Goal: Information Seeking & Learning: Learn about a topic

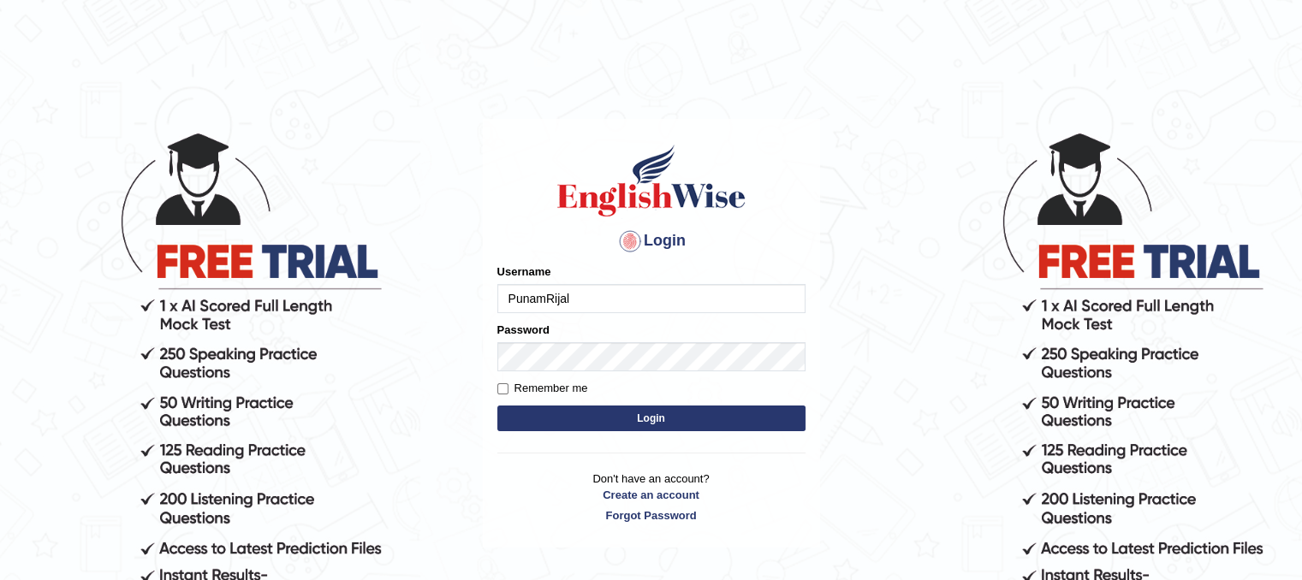
click at [499, 382] on label "Remember me" at bounding box center [542, 388] width 91 height 17
click at [499, 384] on input "Remember me" at bounding box center [502, 389] width 11 height 11
checkbox input "true"
click at [619, 411] on button "Login" at bounding box center [651, 419] width 308 height 26
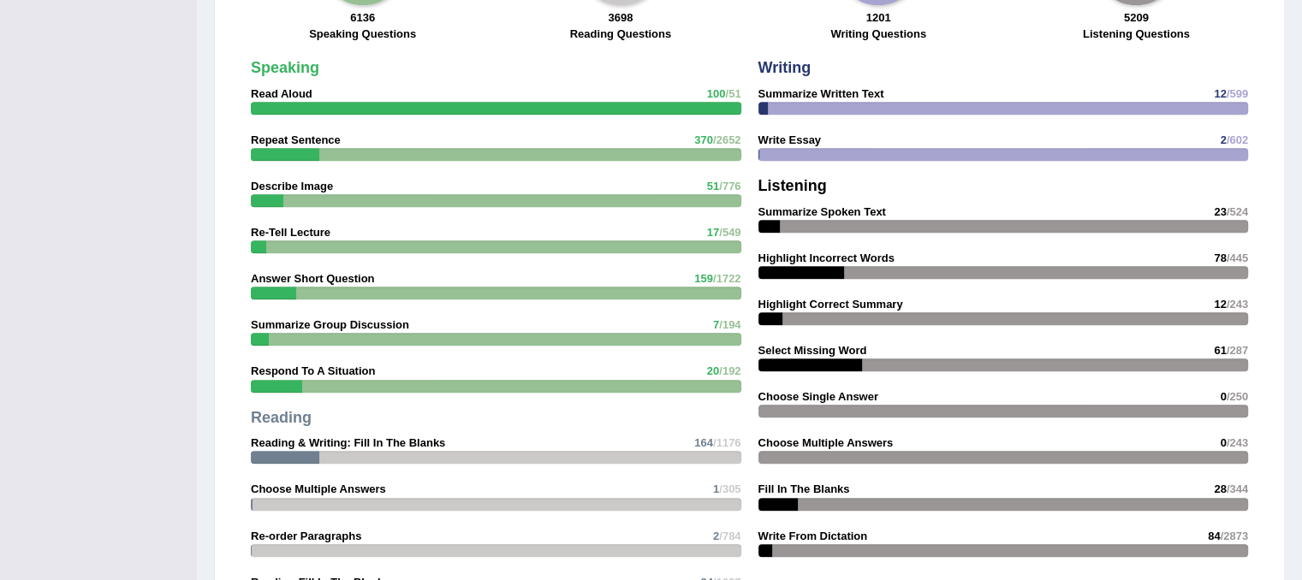
scroll to position [1461, 0]
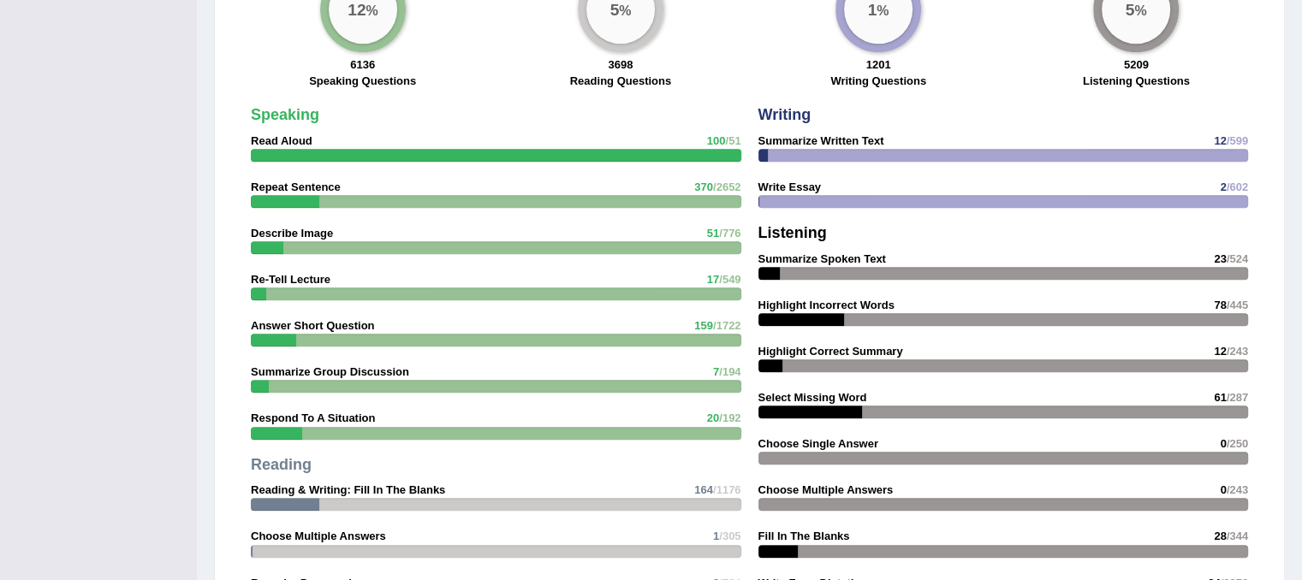
drag, startPoint x: 1314, startPoint y: 122, endPoint x: 1300, endPoint y: 438, distance: 315.4
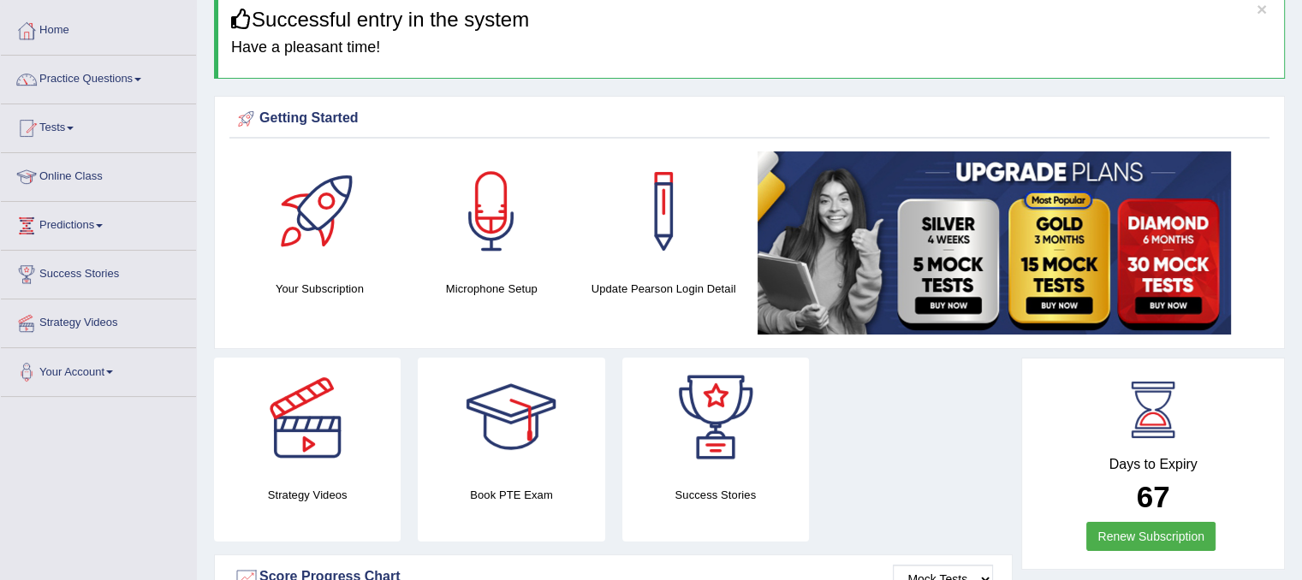
scroll to position [0, 0]
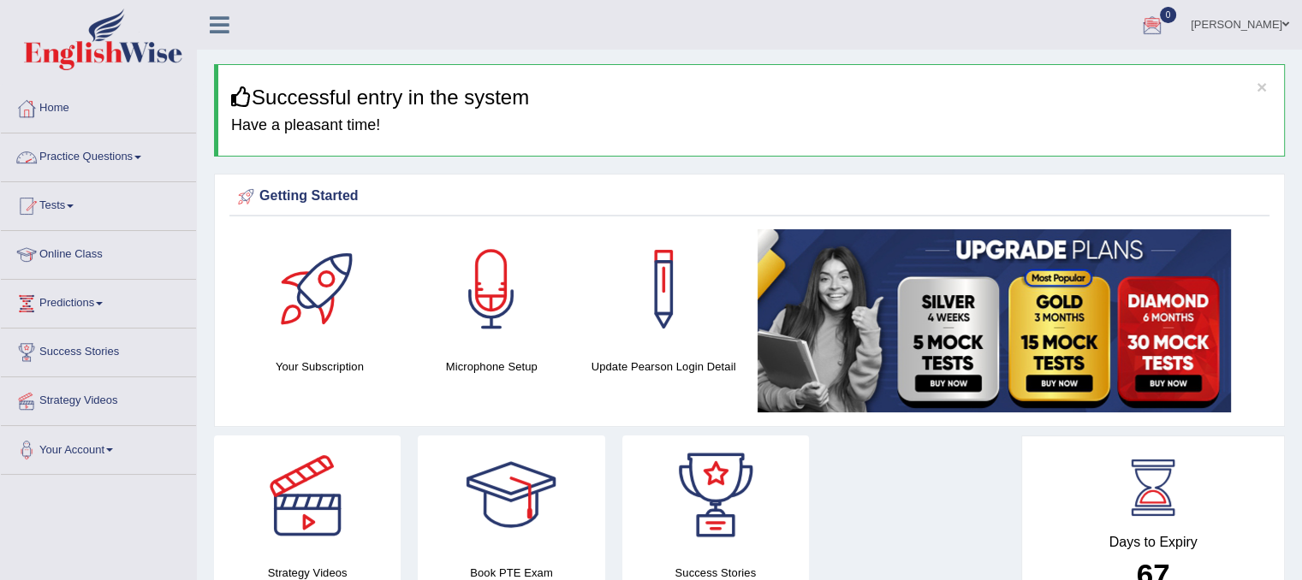
click at [116, 158] on link "Practice Questions" at bounding box center [98, 155] width 195 height 43
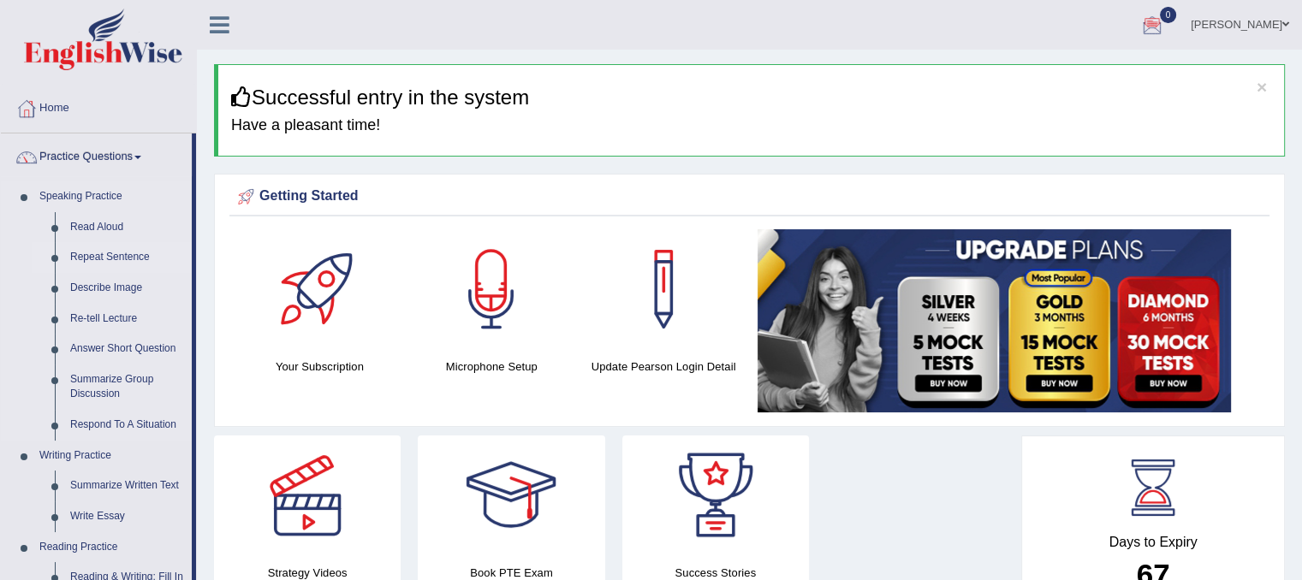
click at [125, 259] on link "Repeat Sentence" at bounding box center [127, 257] width 129 height 31
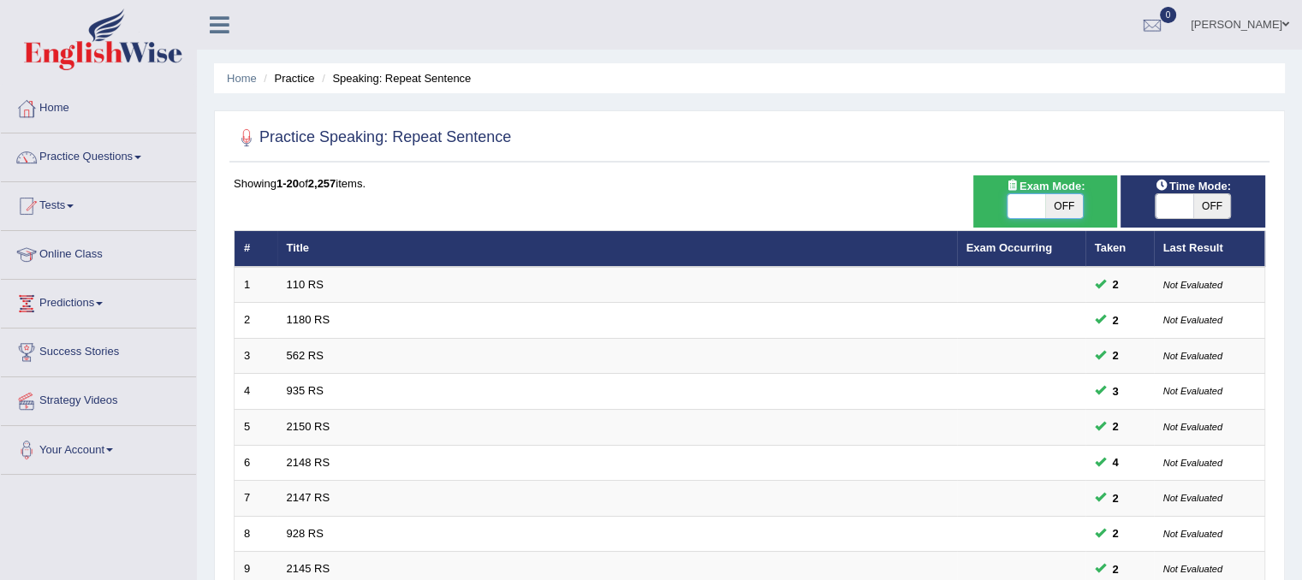
click at [1026, 206] on span at bounding box center [1027, 206] width 38 height 24
checkbox input "true"
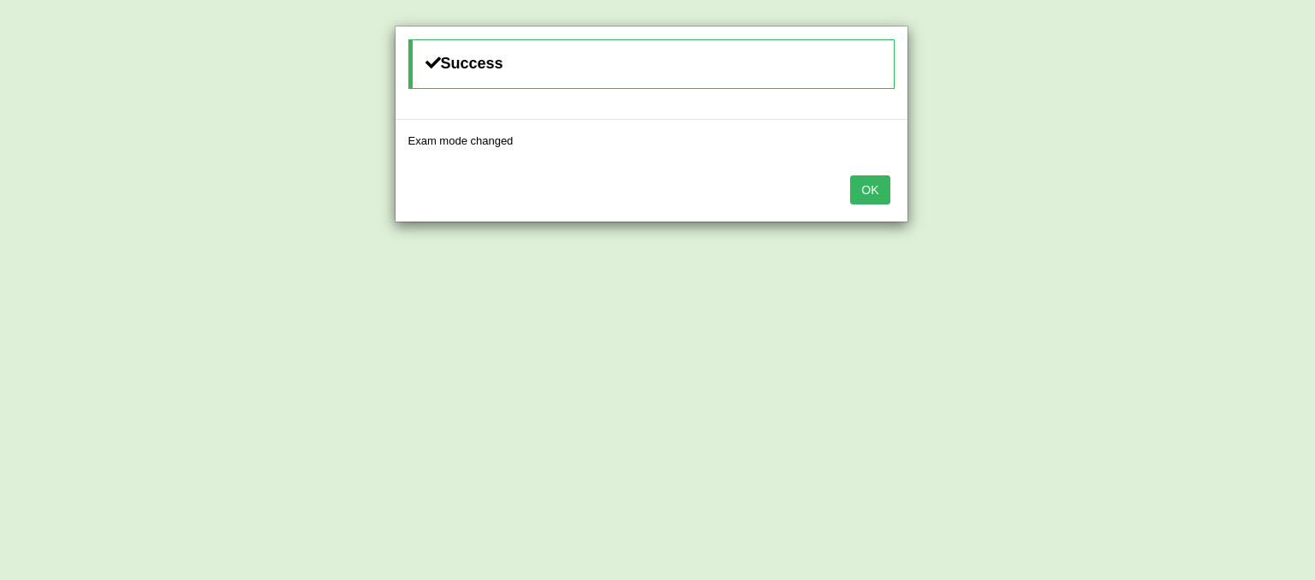
click at [880, 197] on button "OK" at bounding box center [869, 190] width 39 height 29
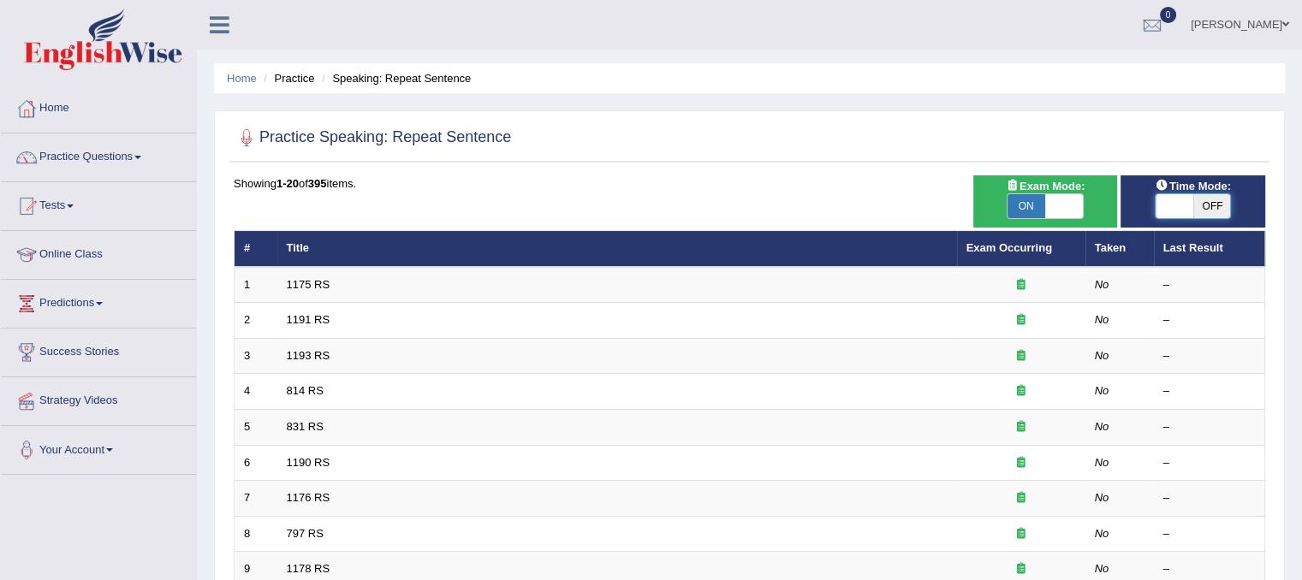
click at [1180, 206] on span at bounding box center [1175, 206] width 38 height 24
checkbox input "true"
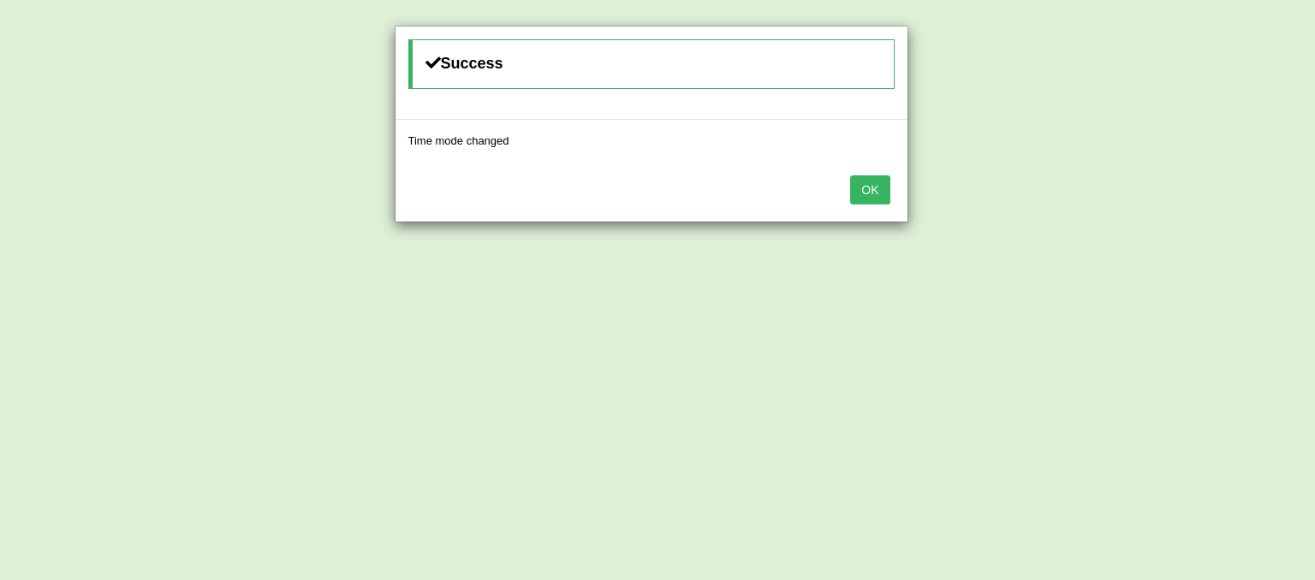
click at [876, 186] on button "OK" at bounding box center [869, 190] width 39 height 29
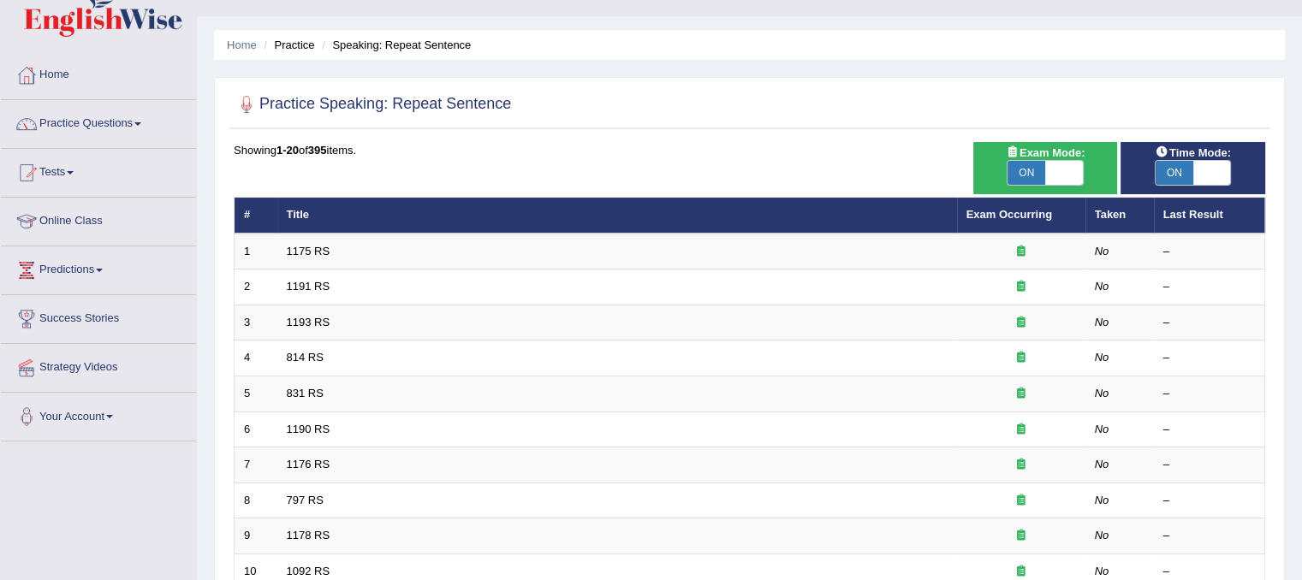
scroll to position [34, 0]
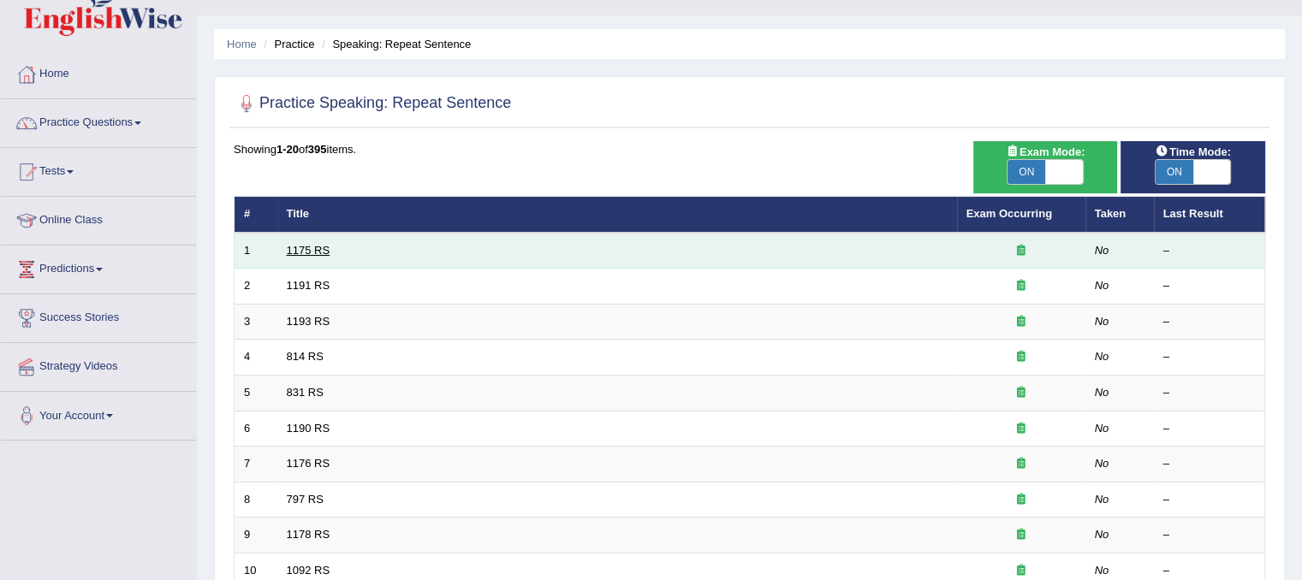
click at [311, 251] on link "1175 RS" at bounding box center [309, 250] width 44 height 13
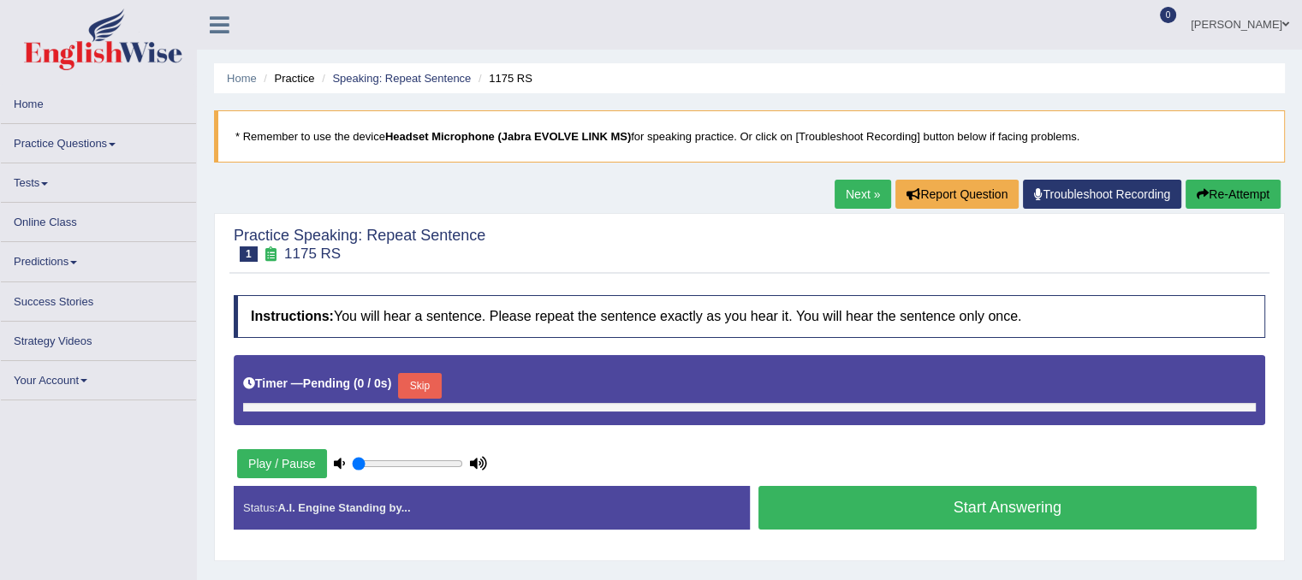
type input "0.8"
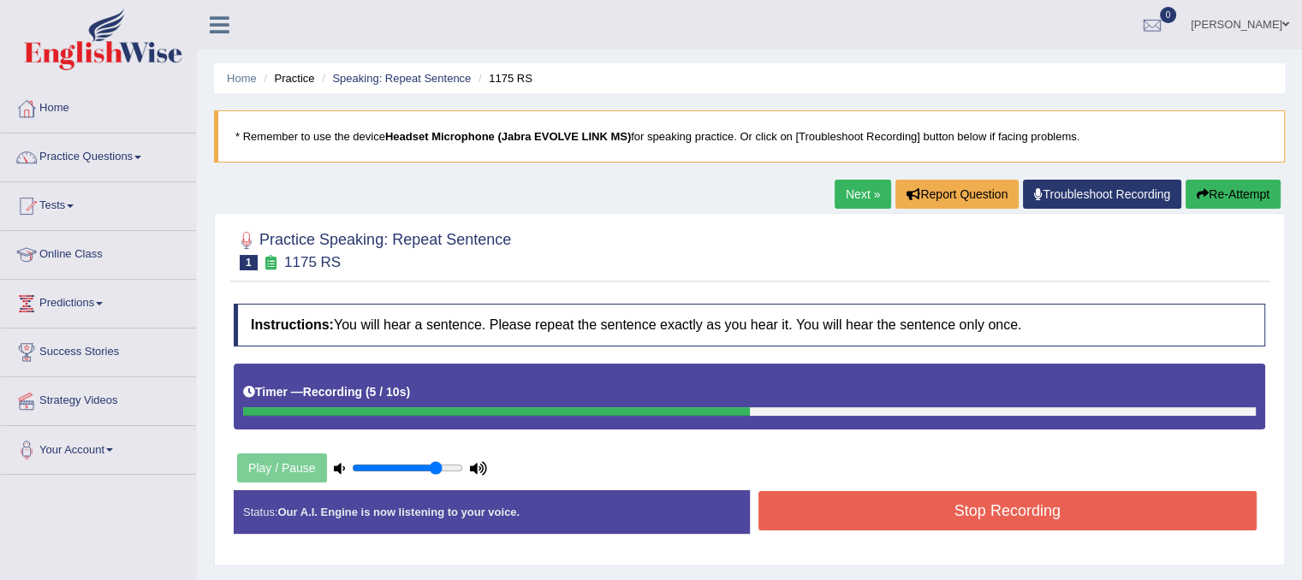
click at [855, 519] on button "Stop Recording" at bounding box center [1008, 510] width 499 height 39
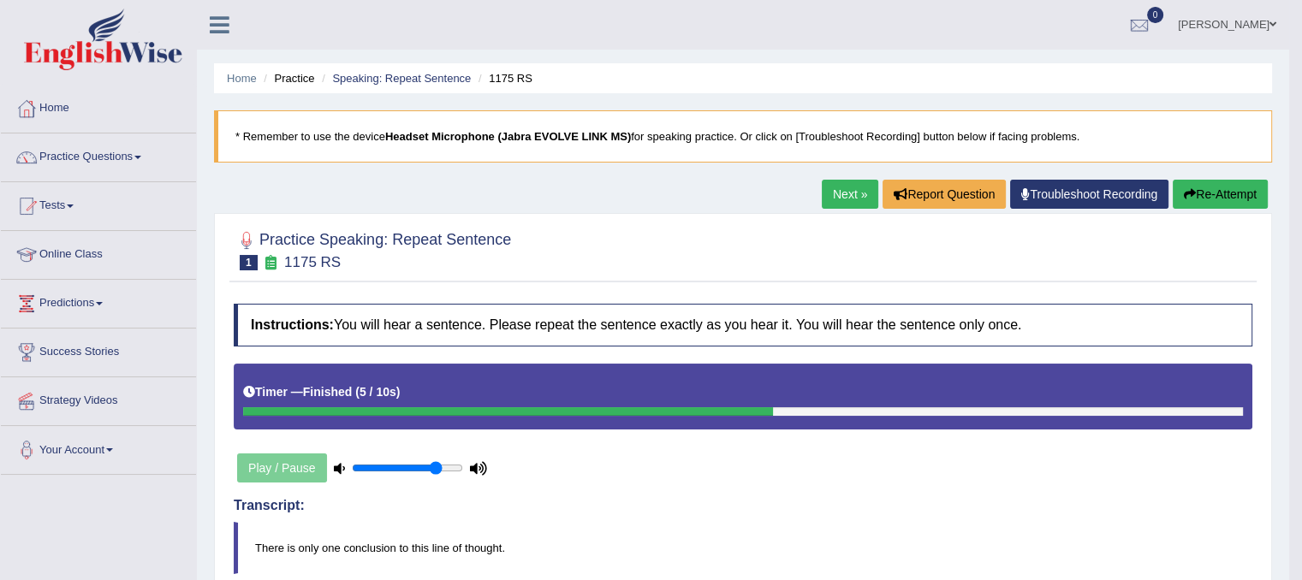
click at [834, 199] on link "Next »" at bounding box center [850, 194] width 57 height 29
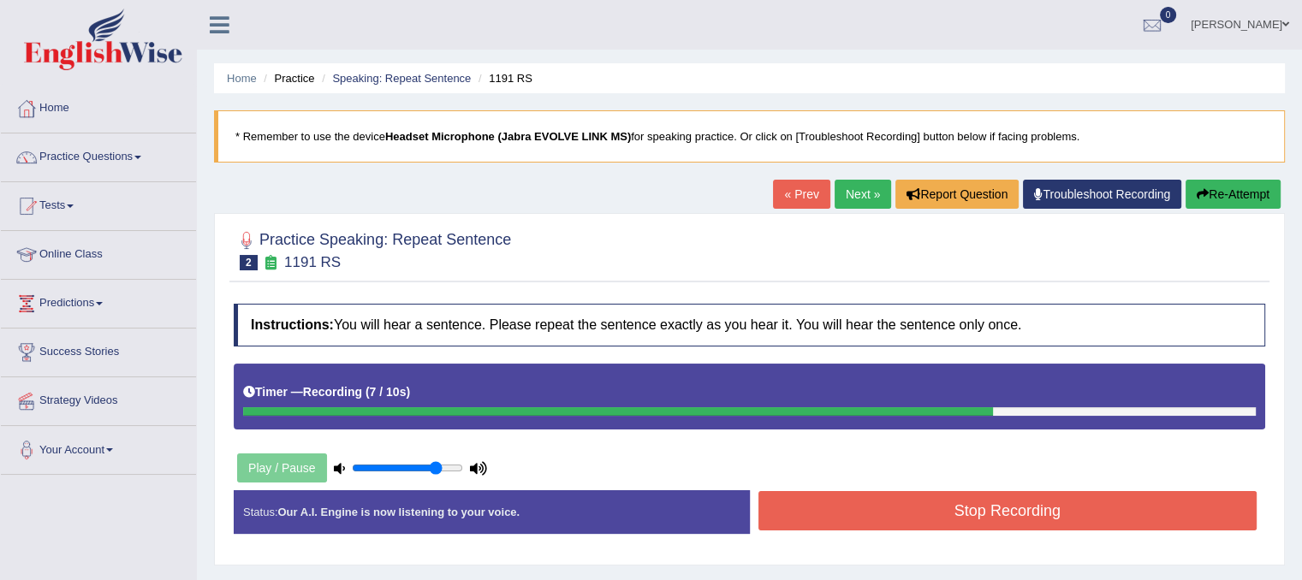
click at [898, 521] on button "Stop Recording" at bounding box center [1008, 510] width 499 height 39
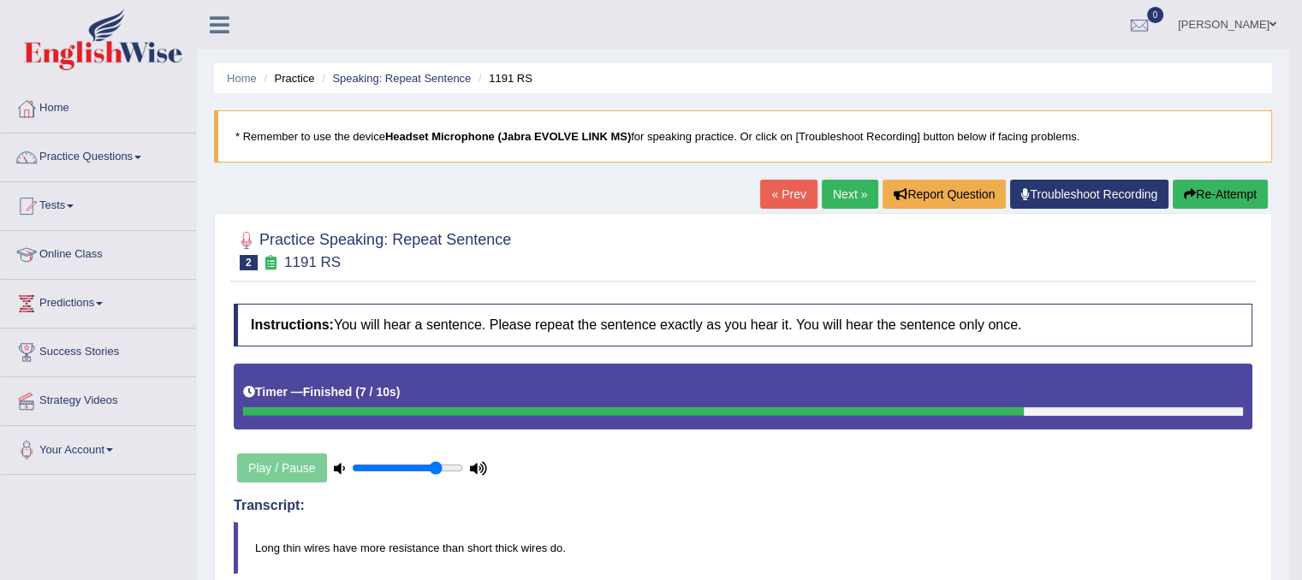
click at [1223, 203] on button "Re-Attempt" at bounding box center [1220, 194] width 95 height 29
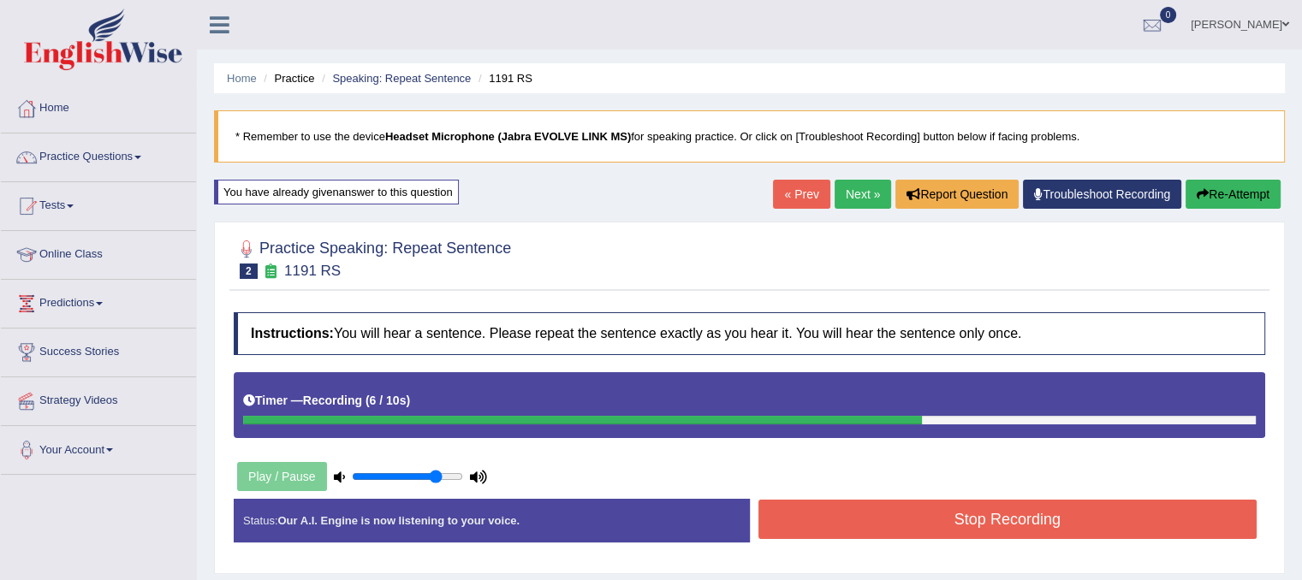
click at [920, 527] on button "Stop Recording" at bounding box center [1008, 519] width 499 height 39
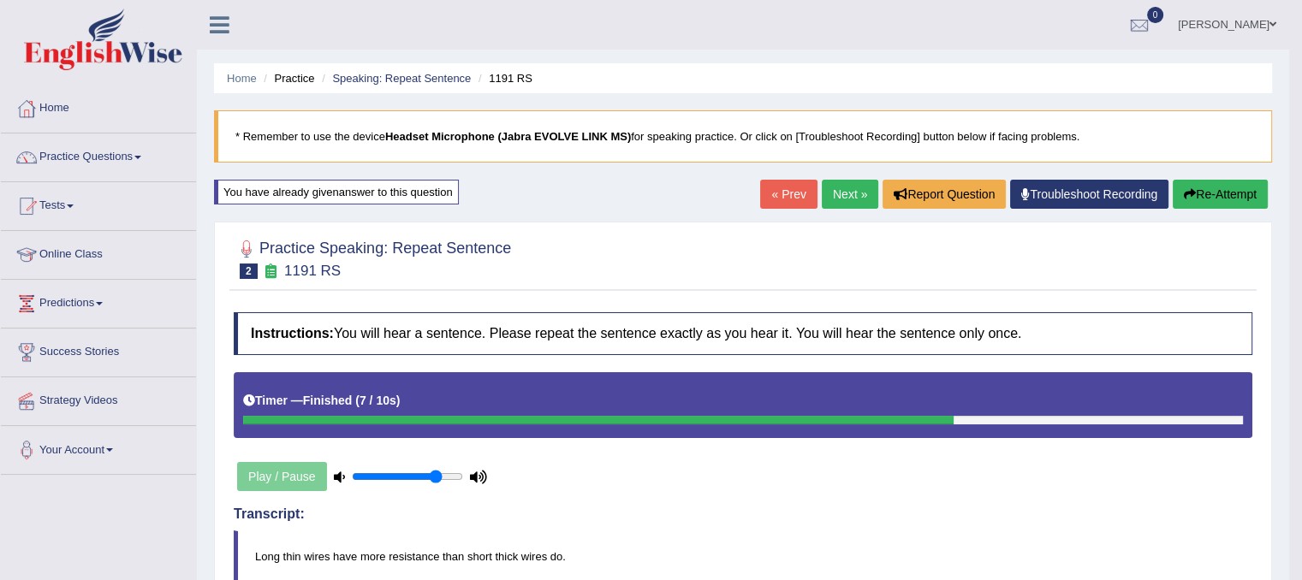
click at [831, 195] on link "Next »" at bounding box center [850, 194] width 57 height 29
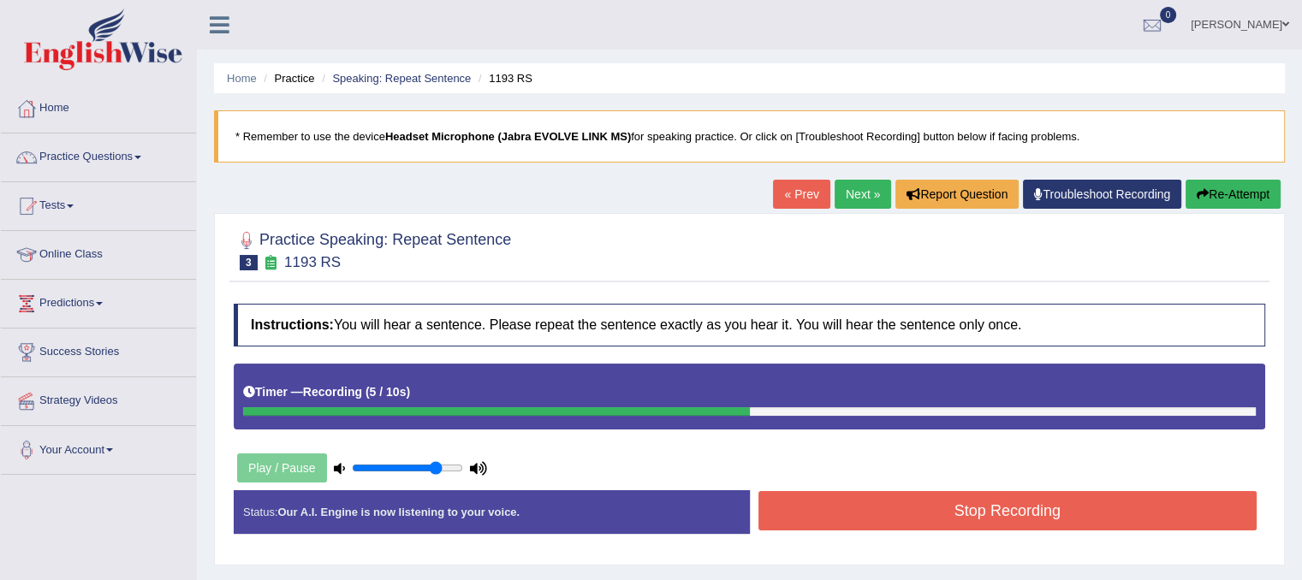
click at [979, 515] on button "Stop Recording" at bounding box center [1008, 510] width 499 height 39
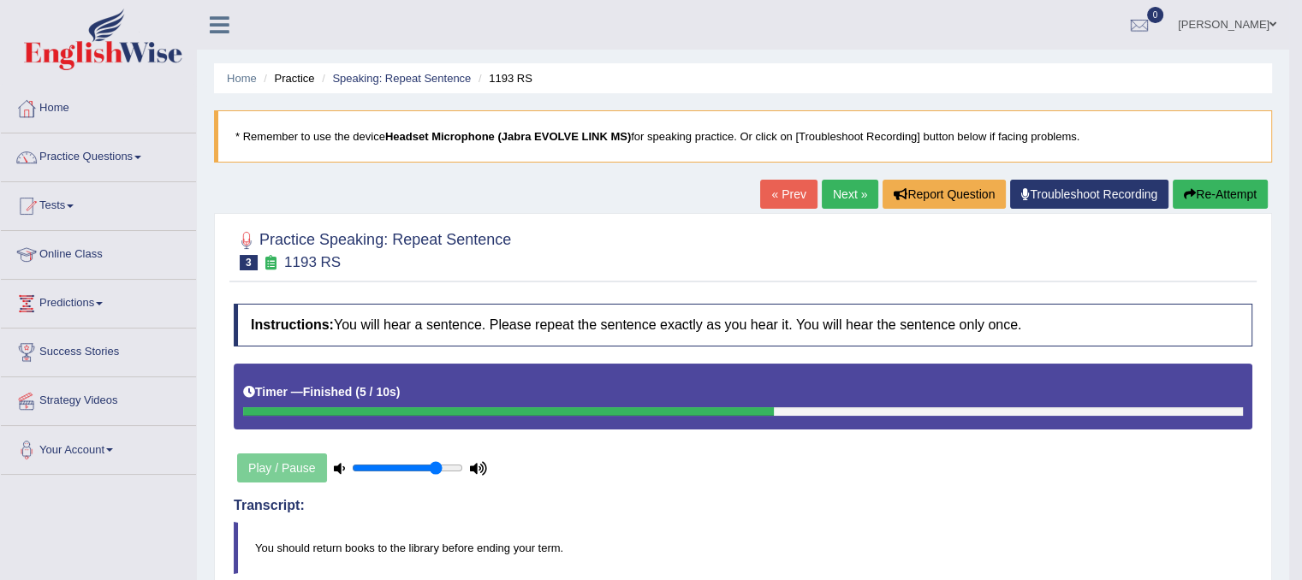
drag, startPoint x: 1301, startPoint y: 437, endPoint x: 1310, endPoint y: 620, distance: 183.5
click at [1301, 580] on html "Toggle navigation Home Practice Questions Speaking Practice Read Aloud Repeat S…" at bounding box center [651, 290] width 1302 height 580
click at [853, 198] on link "Next »" at bounding box center [850, 194] width 57 height 29
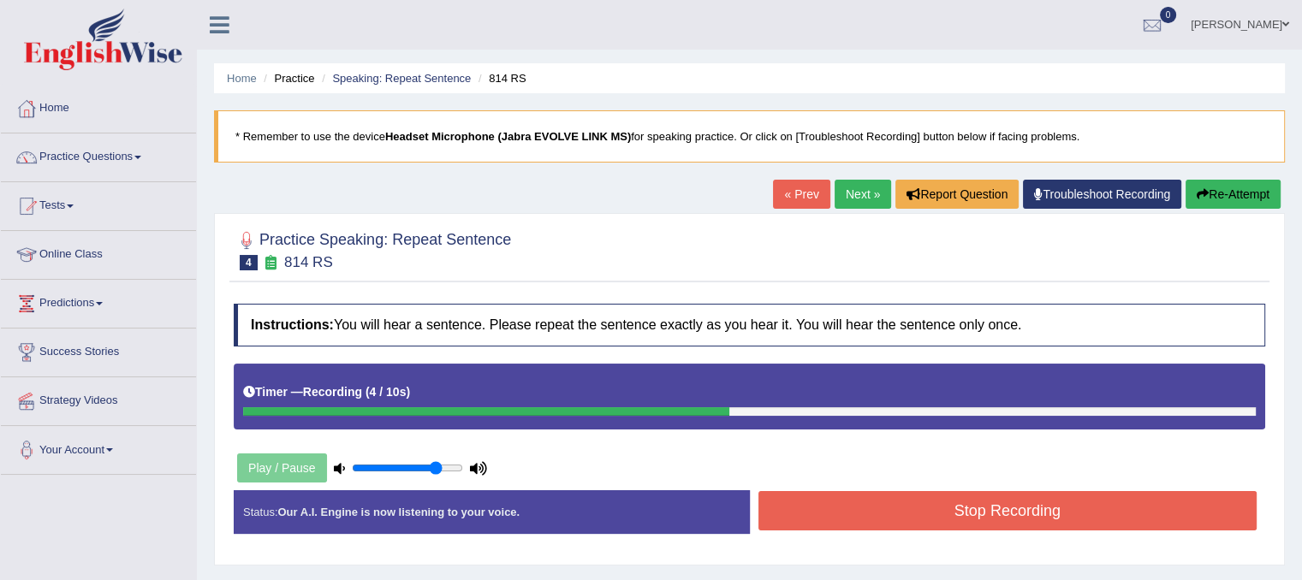
click at [874, 517] on button "Stop Recording" at bounding box center [1008, 510] width 499 height 39
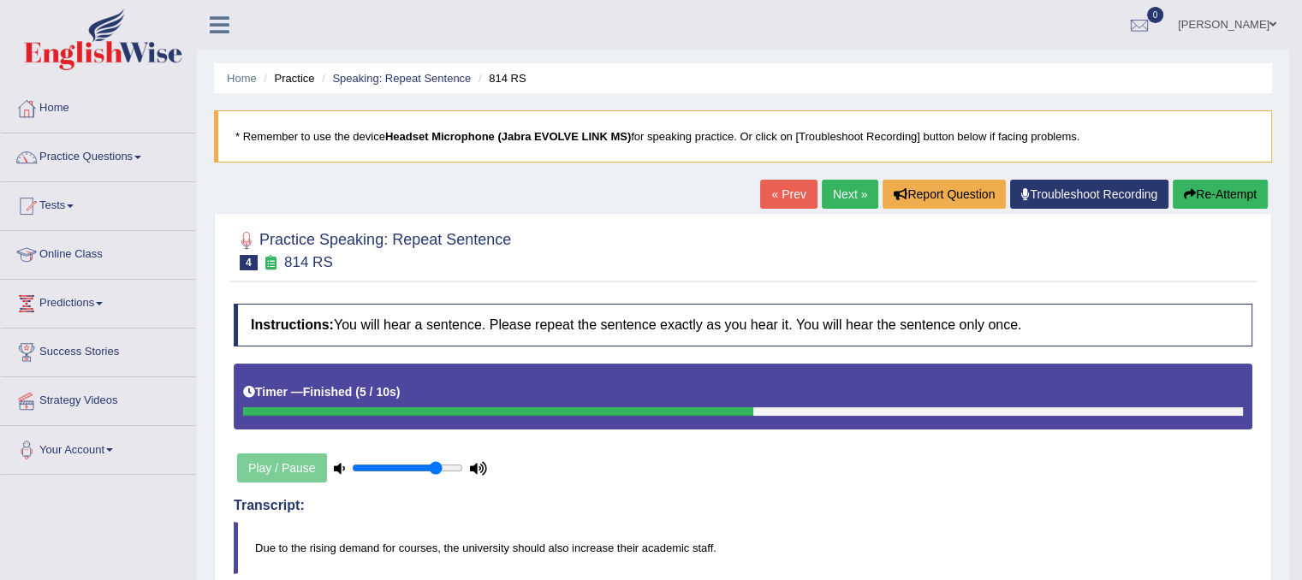
click at [829, 205] on link "Next »" at bounding box center [850, 194] width 57 height 29
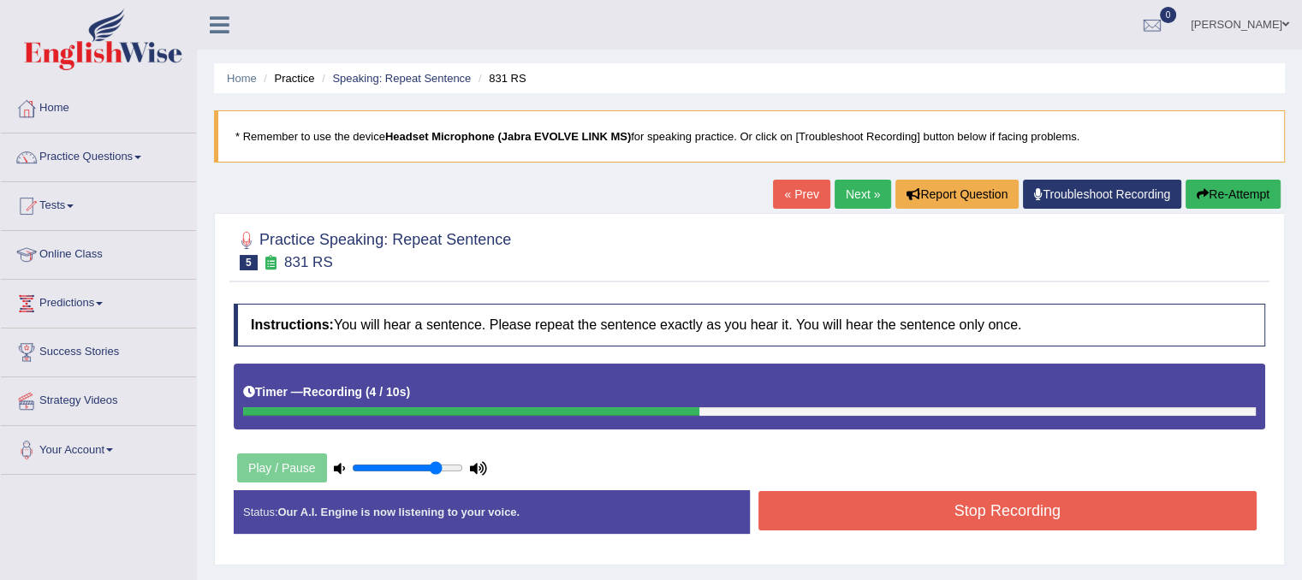
click at [935, 507] on button "Stop Recording" at bounding box center [1008, 510] width 499 height 39
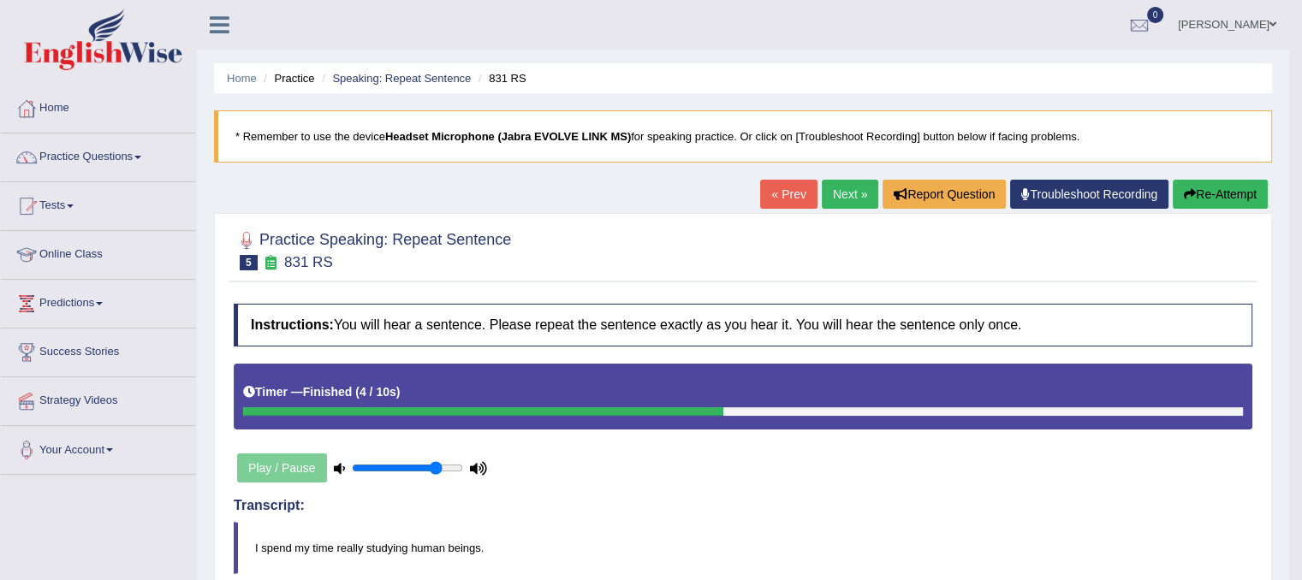
click at [860, 196] on link "Next »" at bounding box center [850, 194] width 57 height 29
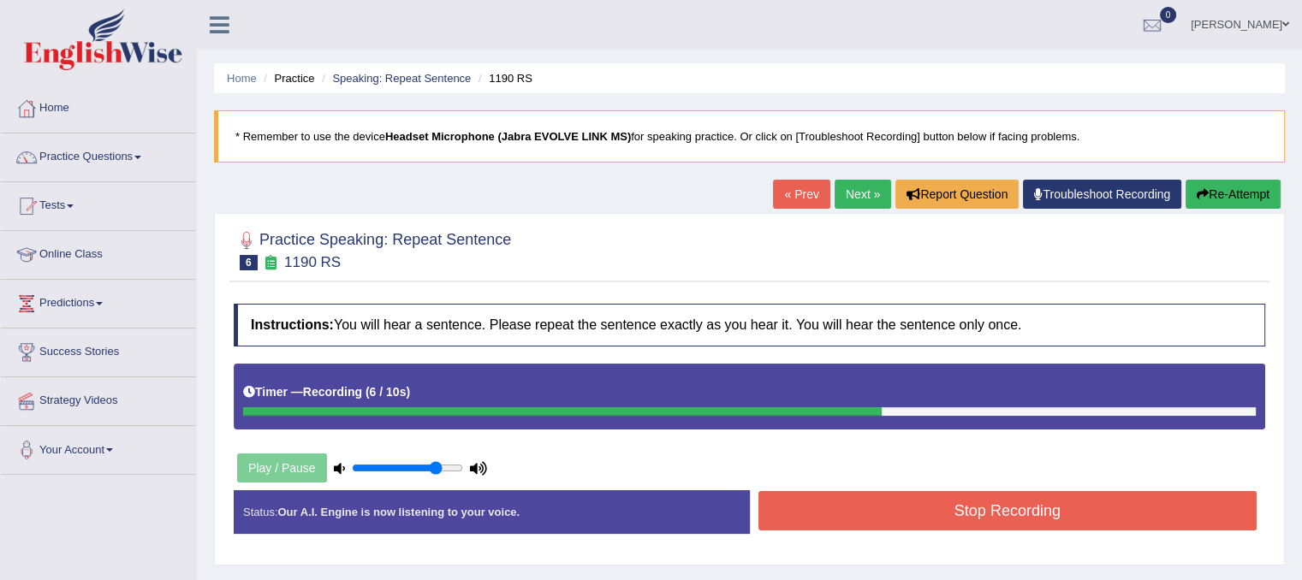
click at [880, 509] on button "Stop Recording" at bounding box center [1008, 510] width 499 height 39
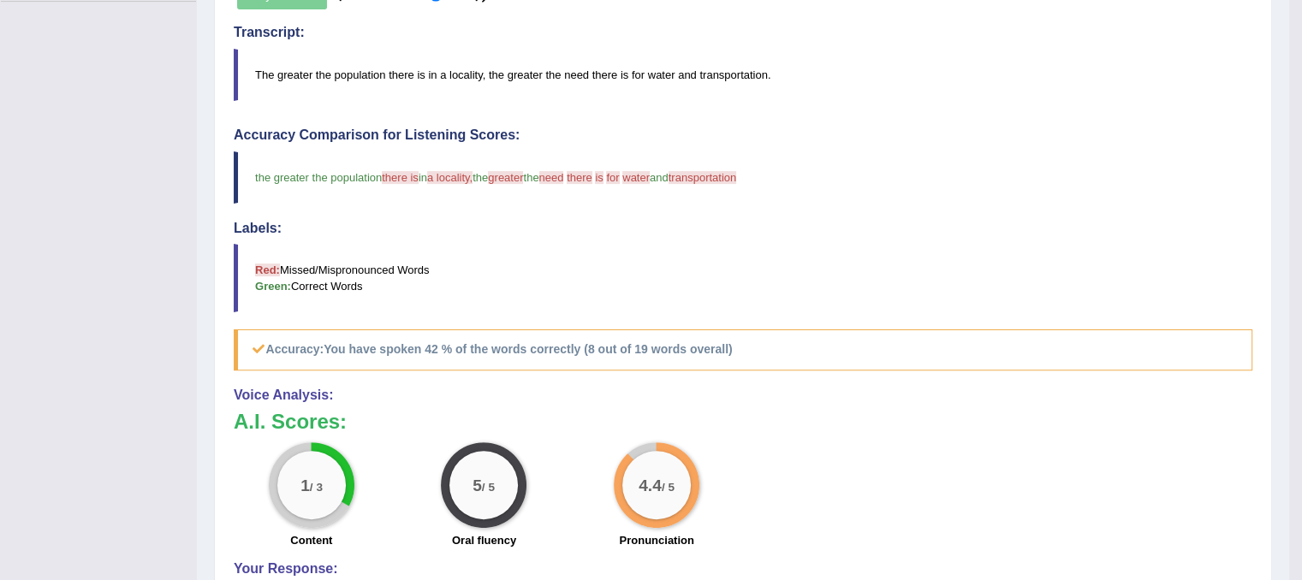
scroll to position [475, 0]
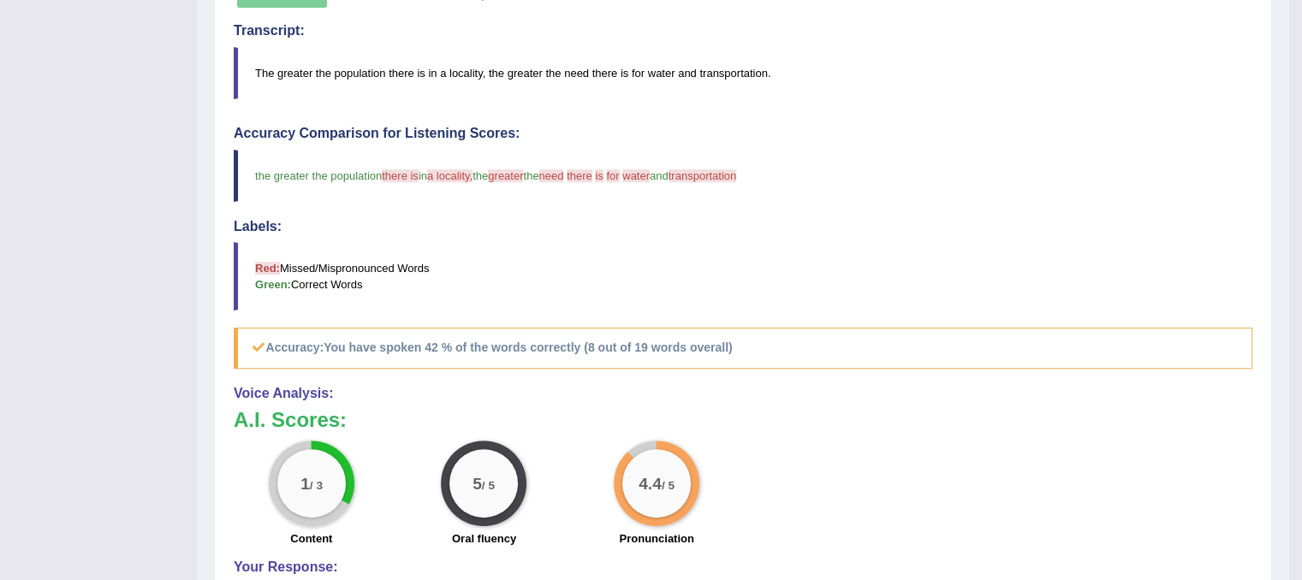
drag, startPoint x: 1295, startPoint y: 281, endPoint x: 1313, endPoint y: 27, distance: 254.9
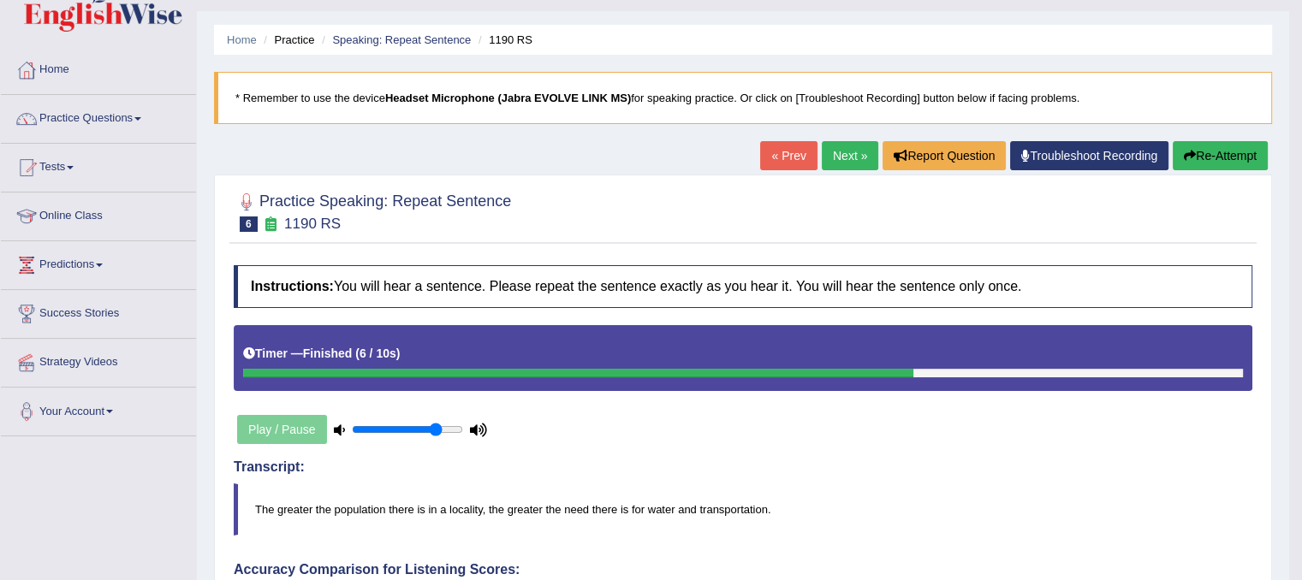
scroll to position [0, 0]
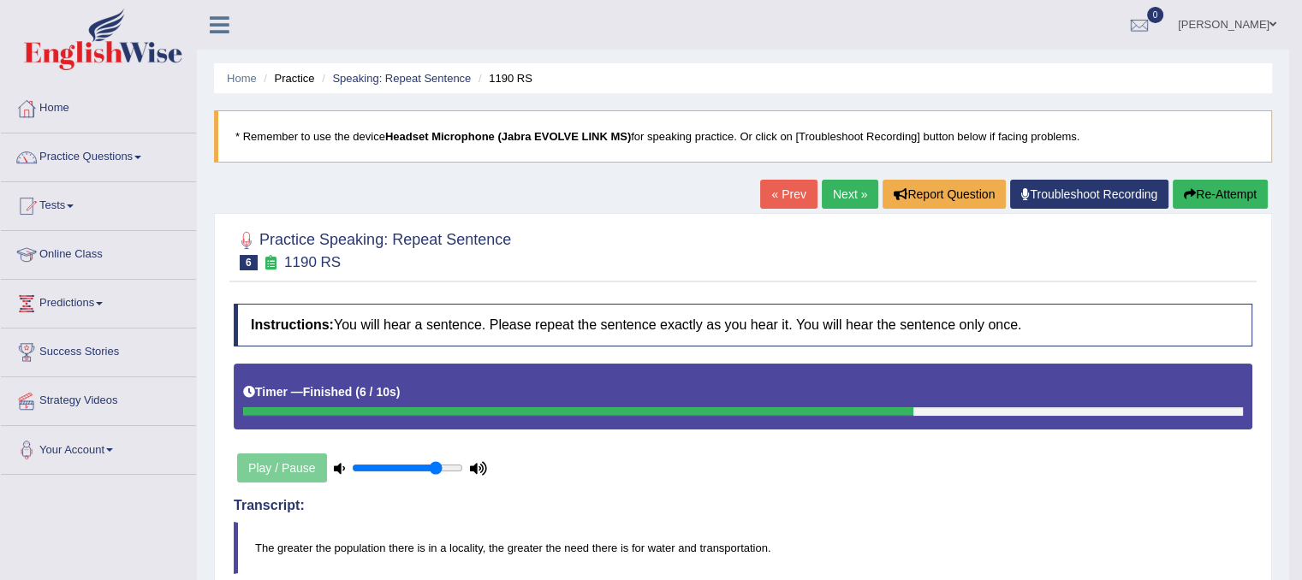
click at [1219, 194] on button "Re-Attempt" at bounding box center [1220, 194] width 95 height 29
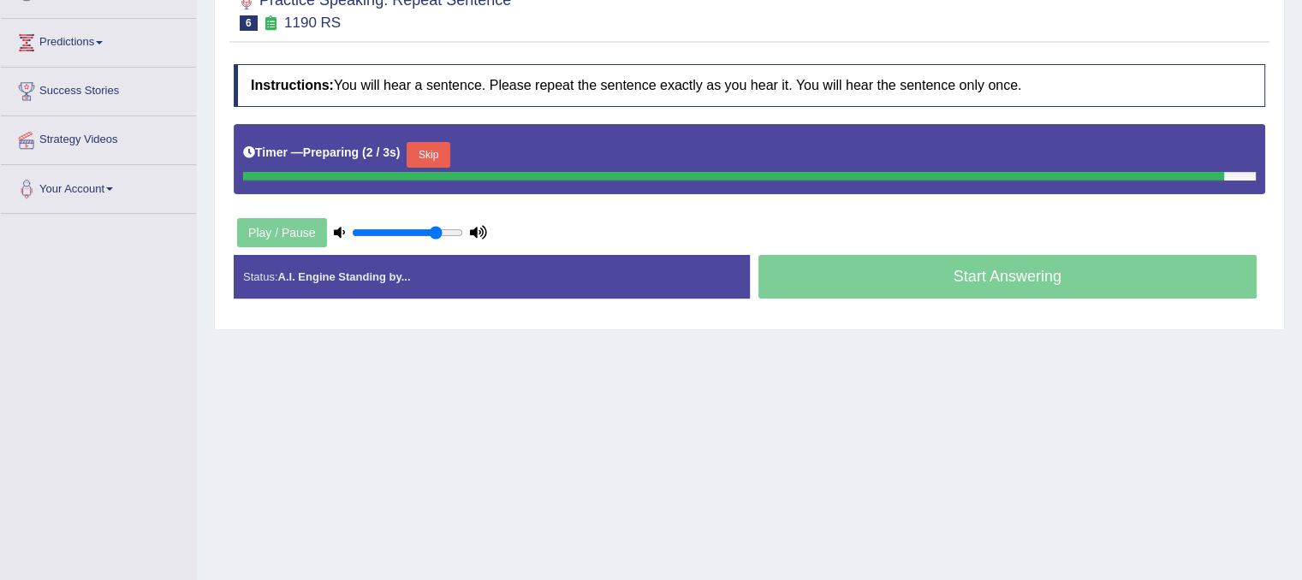
scroll to position [264, 0]
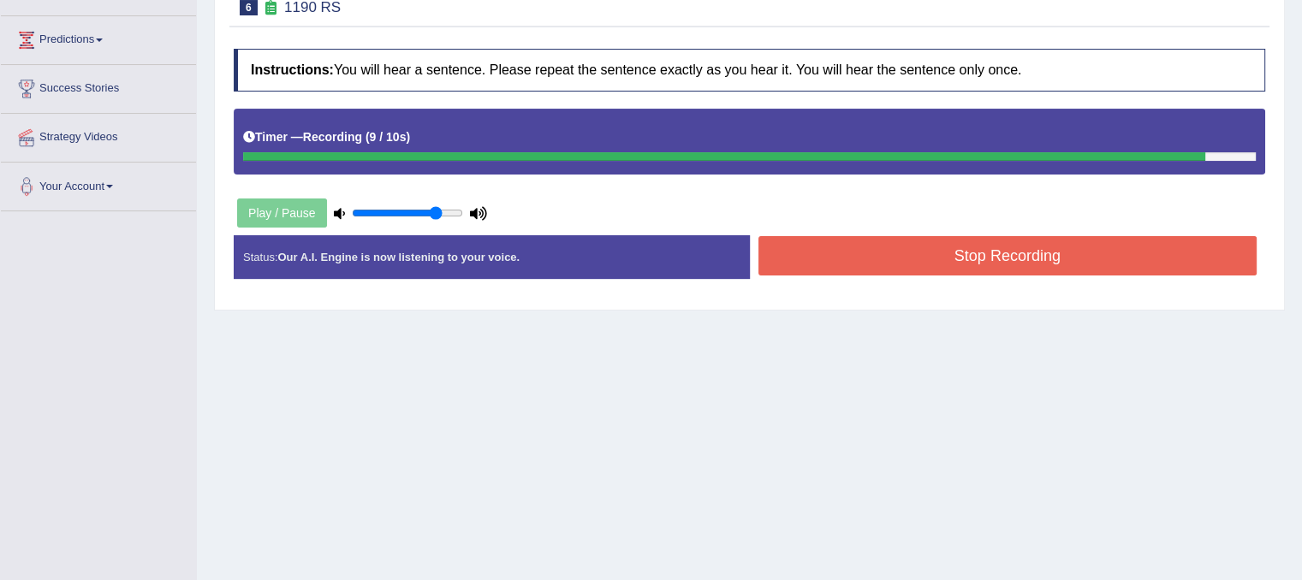
click at [1073, 259] on button "Stop Recording" at bounding box center [1008, 255] width 499 height 39
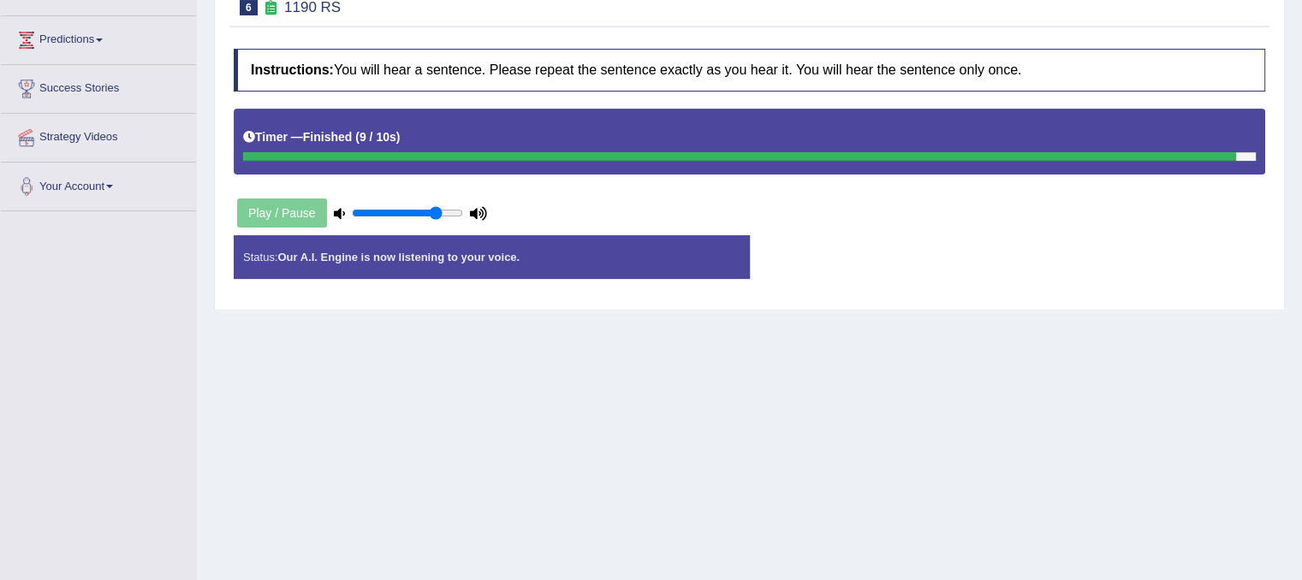
click at [1073, 259] on div "Status: Our A.I. Engine is now listening to your voice. Start Answering Stop Re…" at bounding box center [750, 265] width 1032 height 61
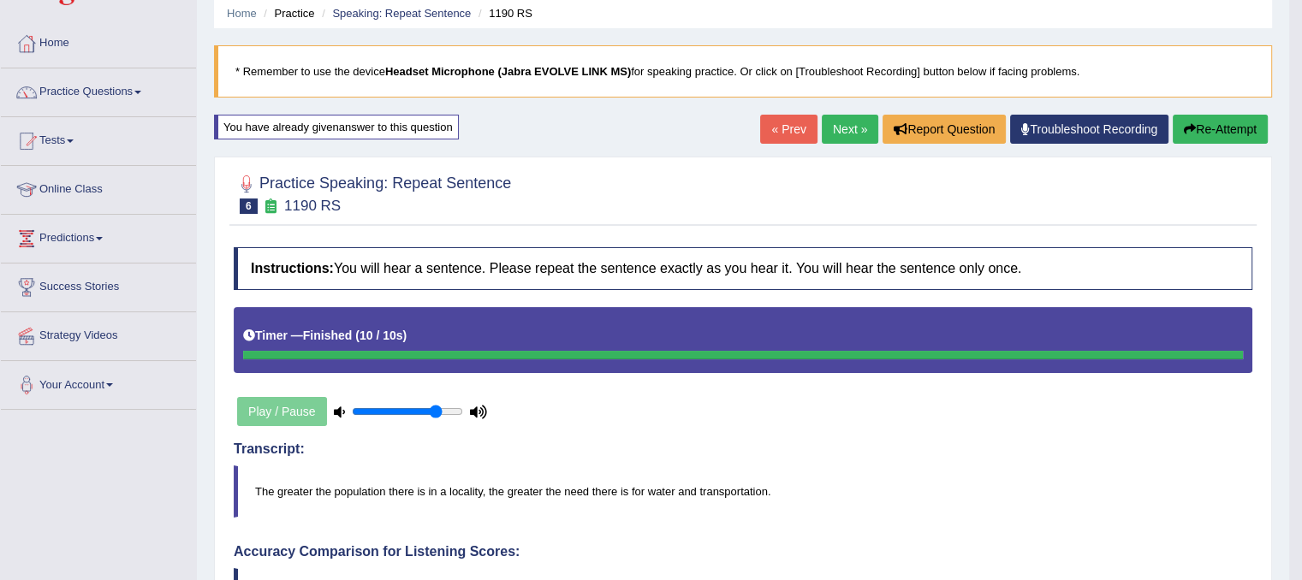
scroll to position [63, 0]
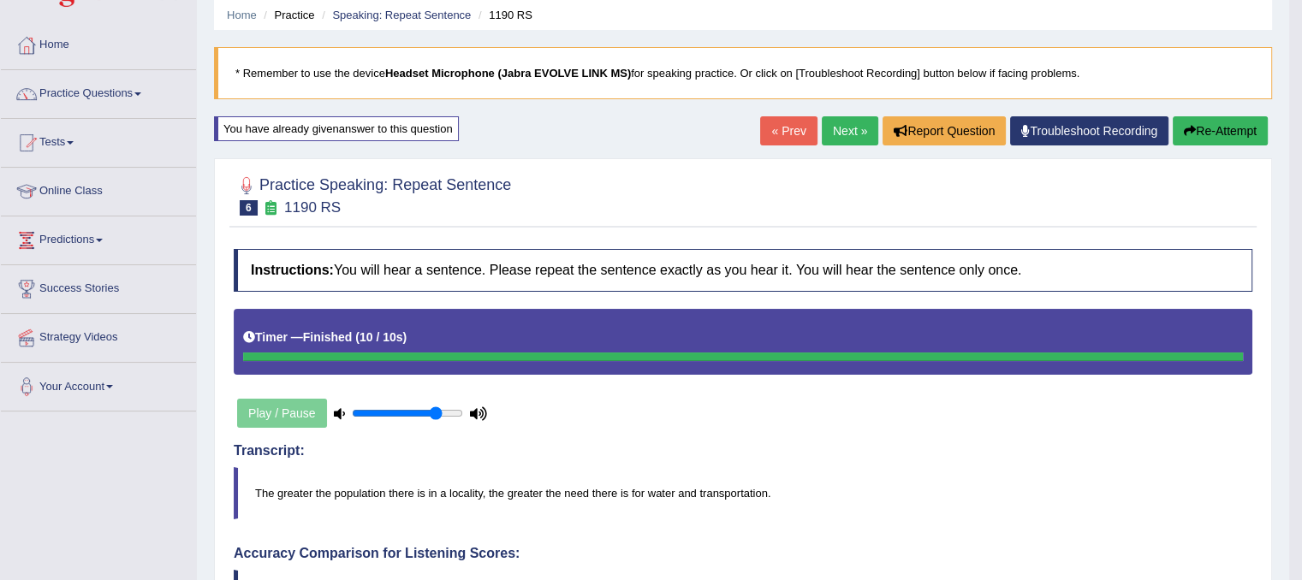
click at [845, 140] on link "Next »" at bounding box center [850, 130] width 57 height 29
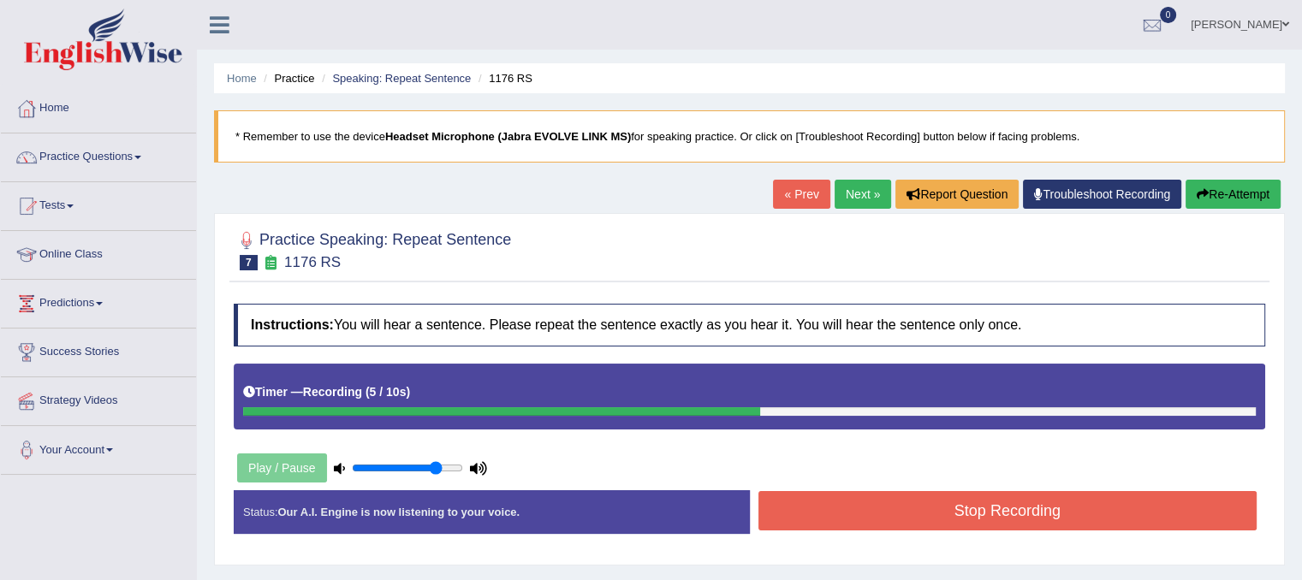
click at [886, 506] on button "Stop Recording" at bounding box center [1008, 510] width 499 height 39
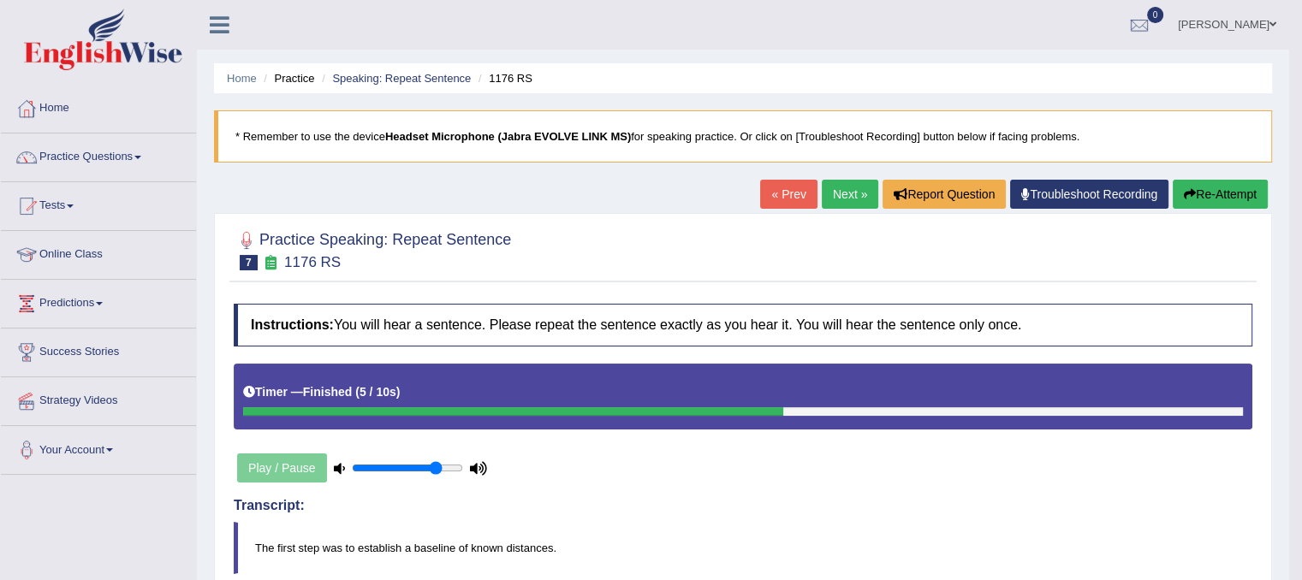
click at [1202, 184] on button "Re-Attempt" at bounding box center [1220, 194] width 95 height 29
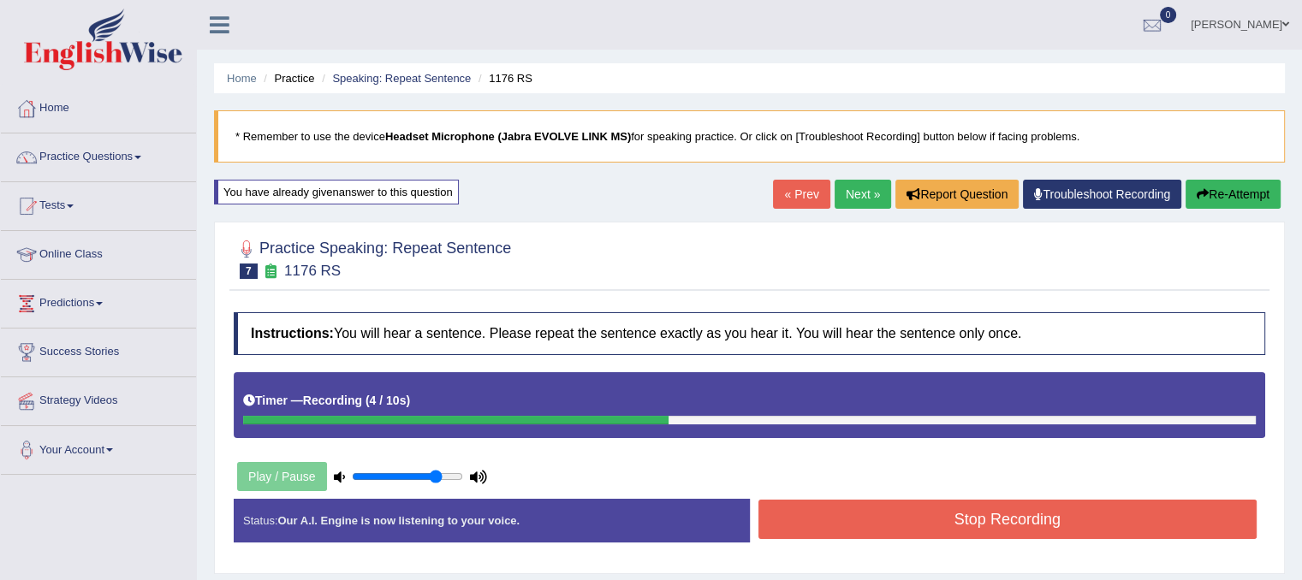
click at [841, 525] on button "Stop Recording" at bounding box center [1008, 519] width 499 height 39
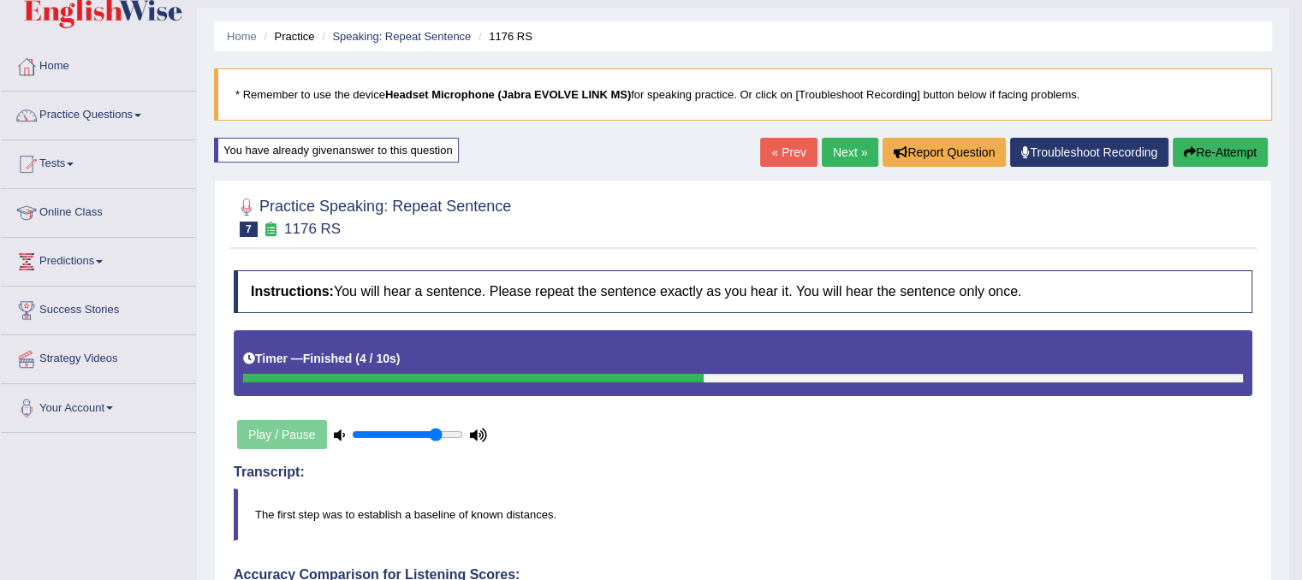
scroll to position [39, 0]
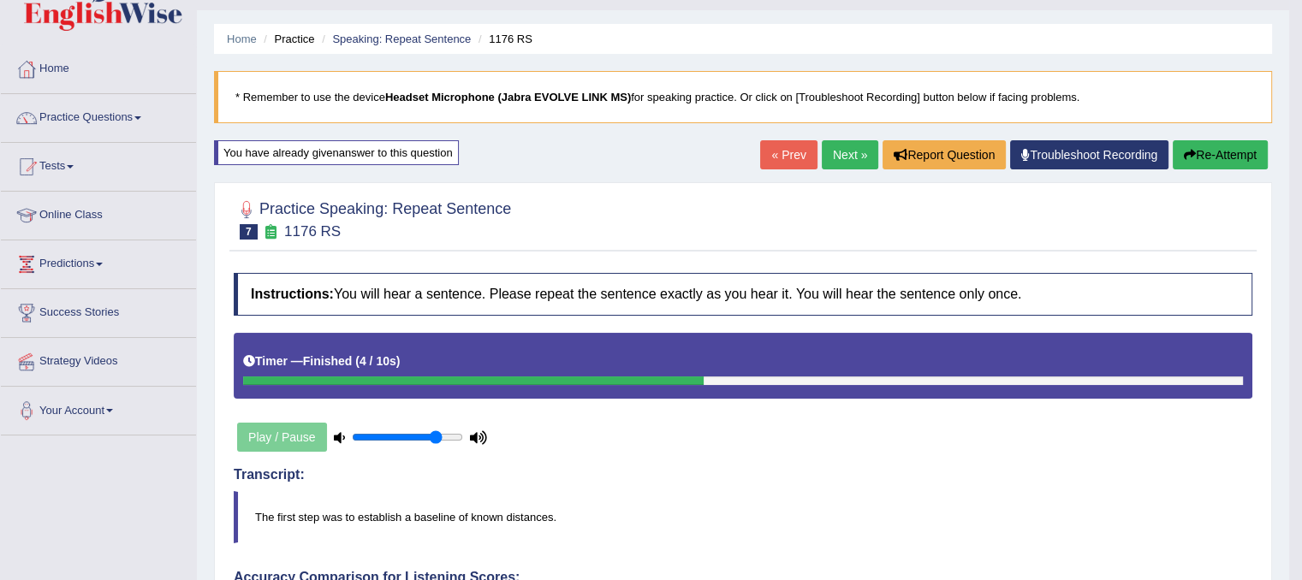
click at [846, 148] on link "Next »" at bounding box center [850, 154] width 57 height 29
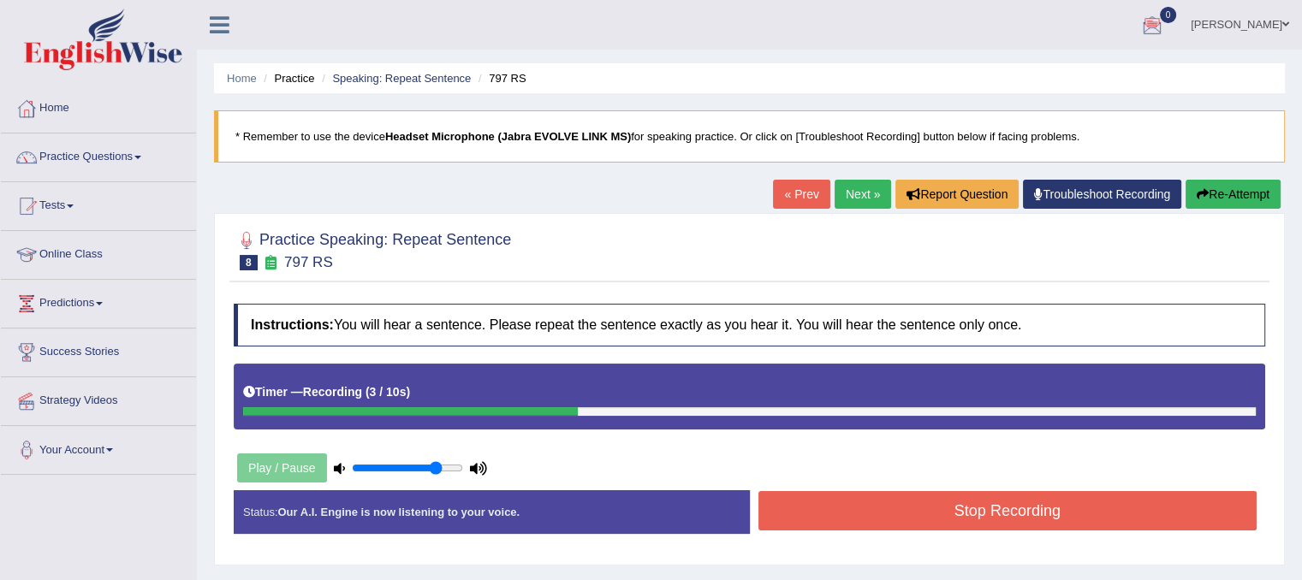
click at [1258, 191] on button "Re-Attempt" at bounding box center [1233, 194] width 95 height 29
click at [932, 514] on button "Stop Recording" at bounding box center [1008, 510] width 499 height 39
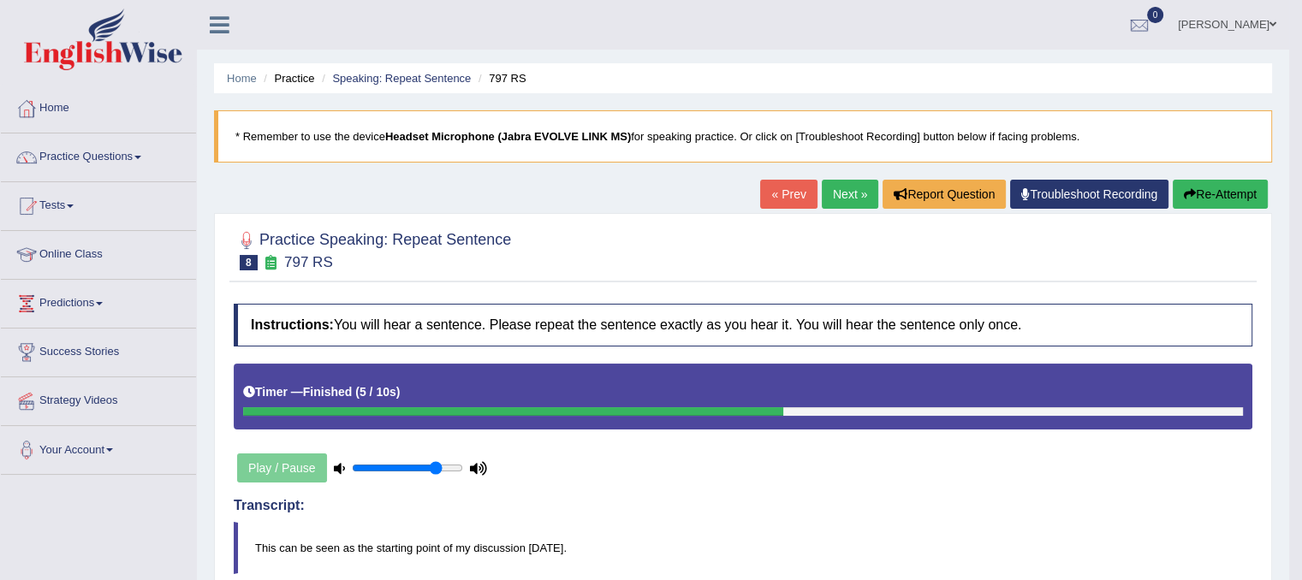
click at [848, 182] on link "Next »" at bounding box center [850, 194] width 57 height 29
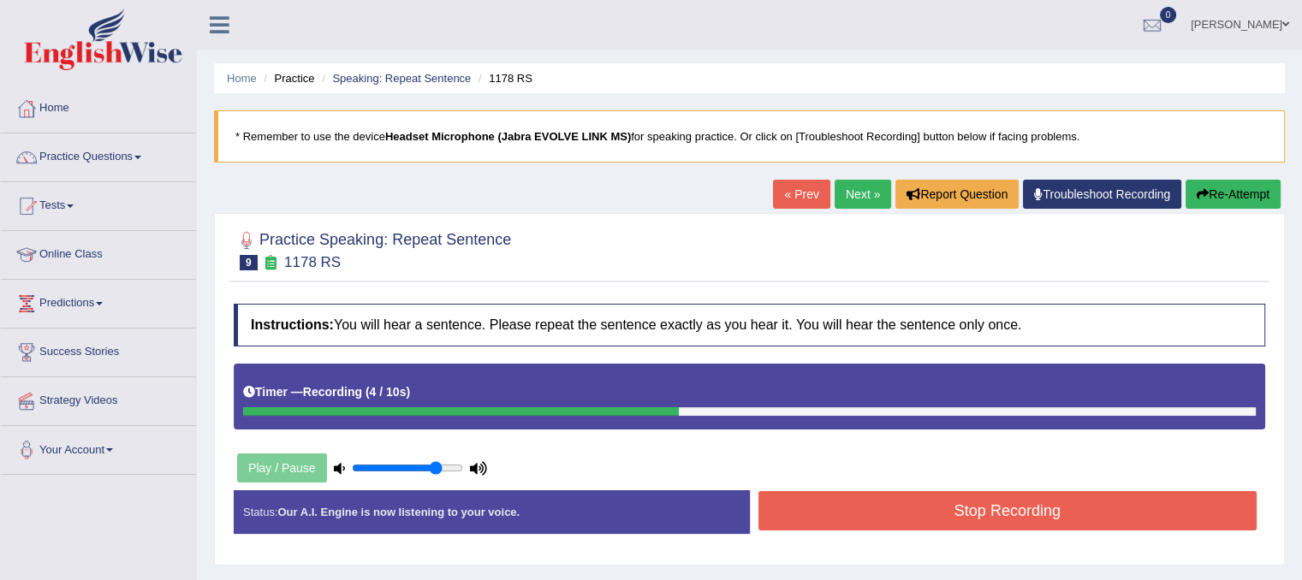
click at [884, 517] on button "Stop Recording" at bounding box center [1008, 510] width 499 height 39
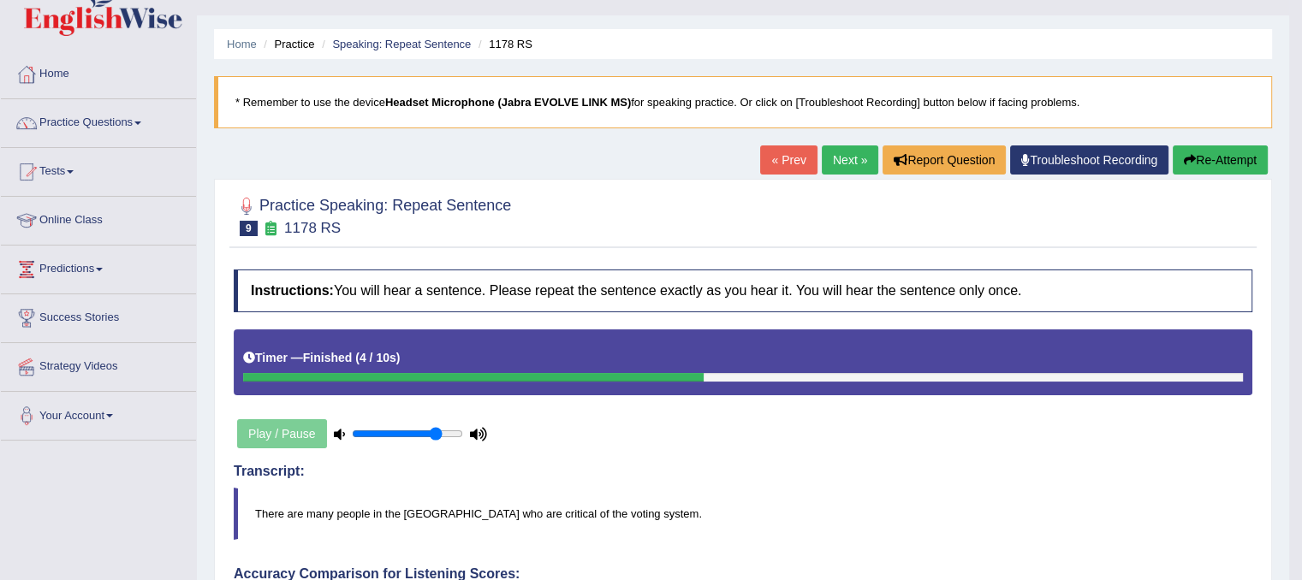
scroll to position [34, 0]
click at [849, 168] on link "Next »" at bounding box center [850, 160] width 57 height 29
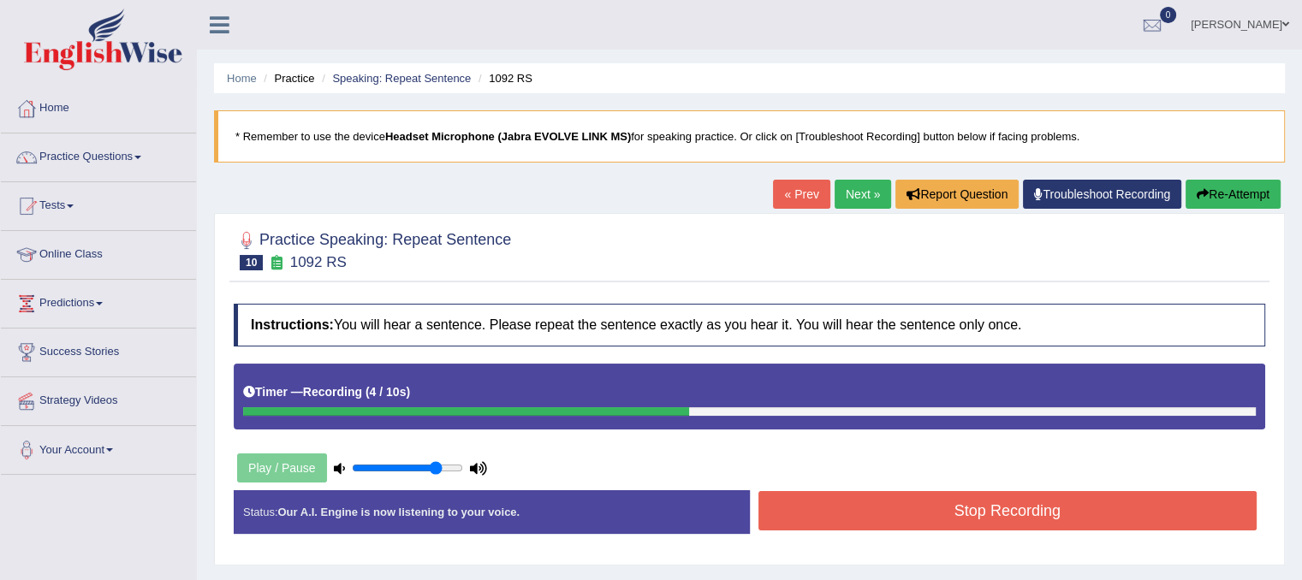
click at [860, 509] on button "Stop Recording" at bounding box center [1008, 510] width 499 height 39
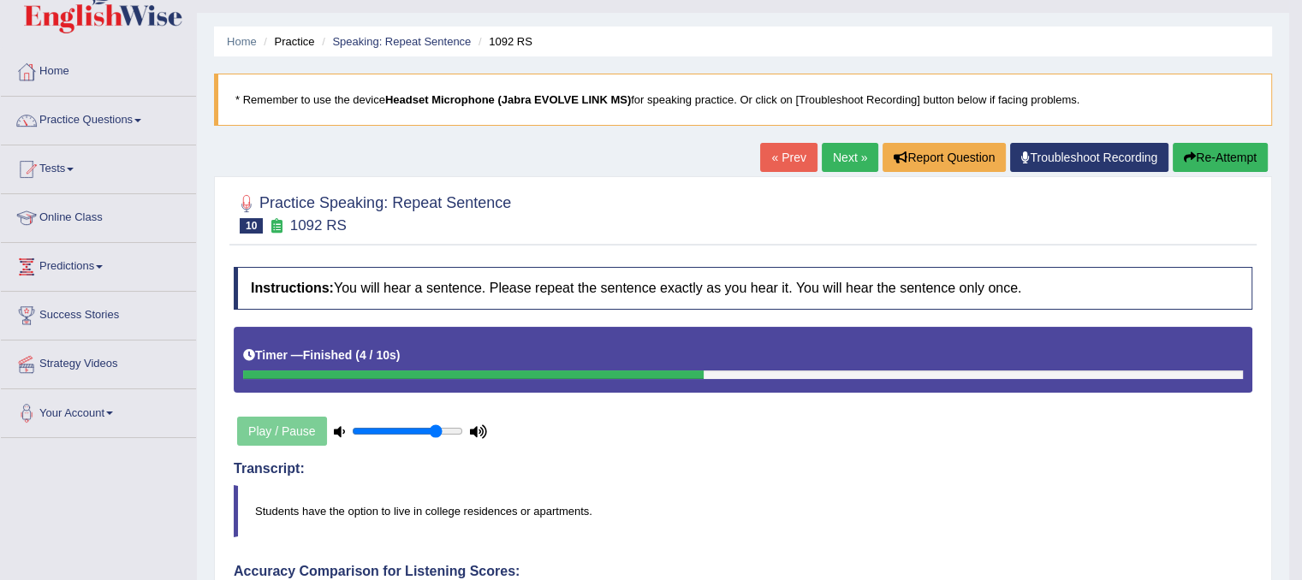
scroll to position [34, 0]
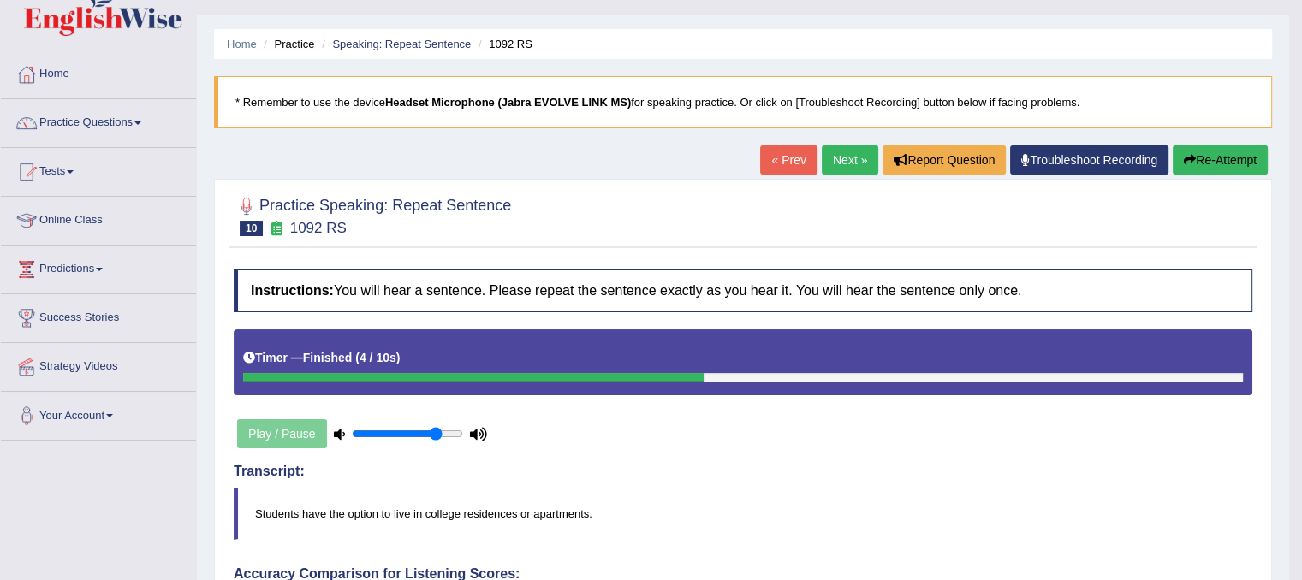
click at [1251, 162] on button "Re-Attempt" at bounding box center [1220, 160] width 95 height 29
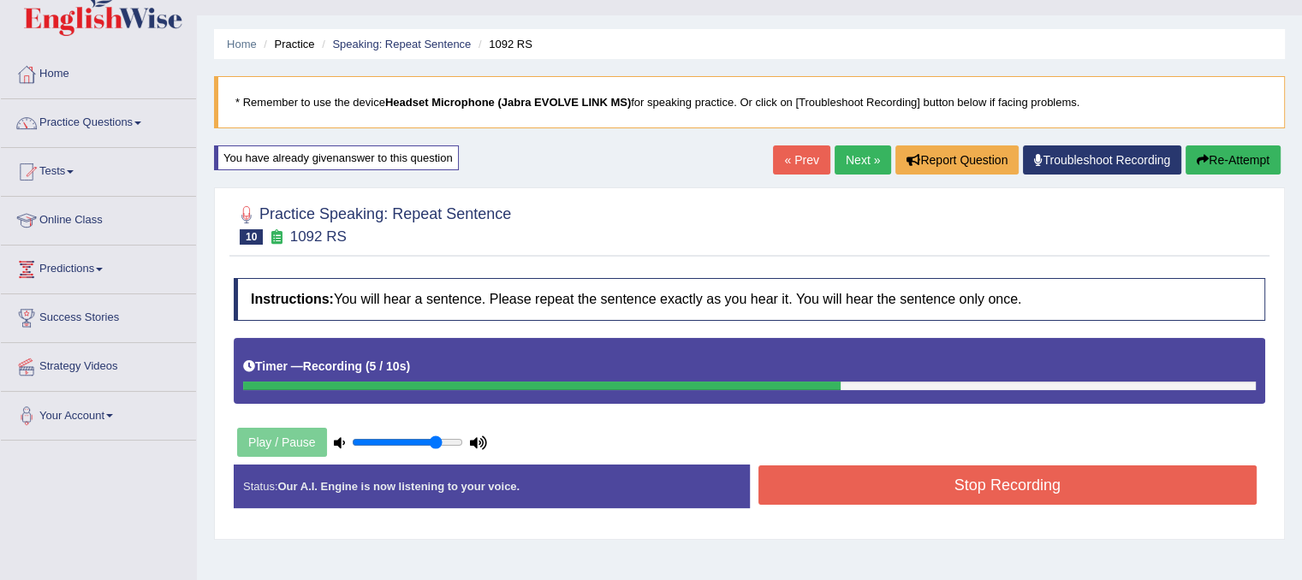
click at [1027, 483] on button "Stop Recording" at bounding box center [1008, 485] width 499 height 39
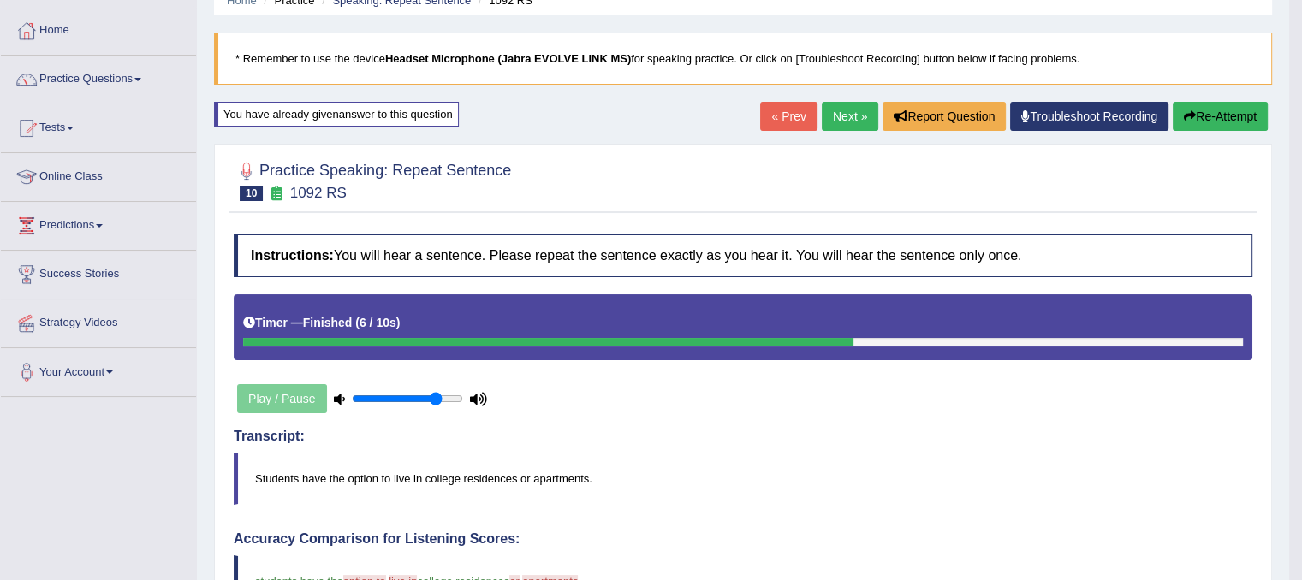
scroll to position [72, 0]
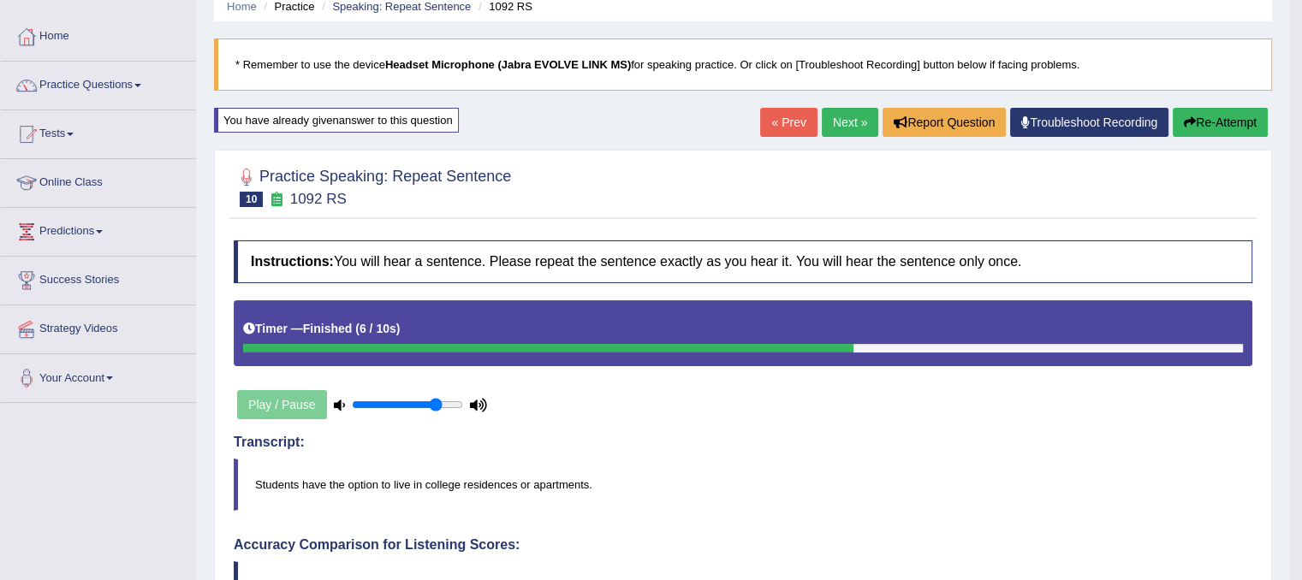
click at [1182, 128] on button "Re-Attempt" at bounding box center [1220, 122] width 95 height 29
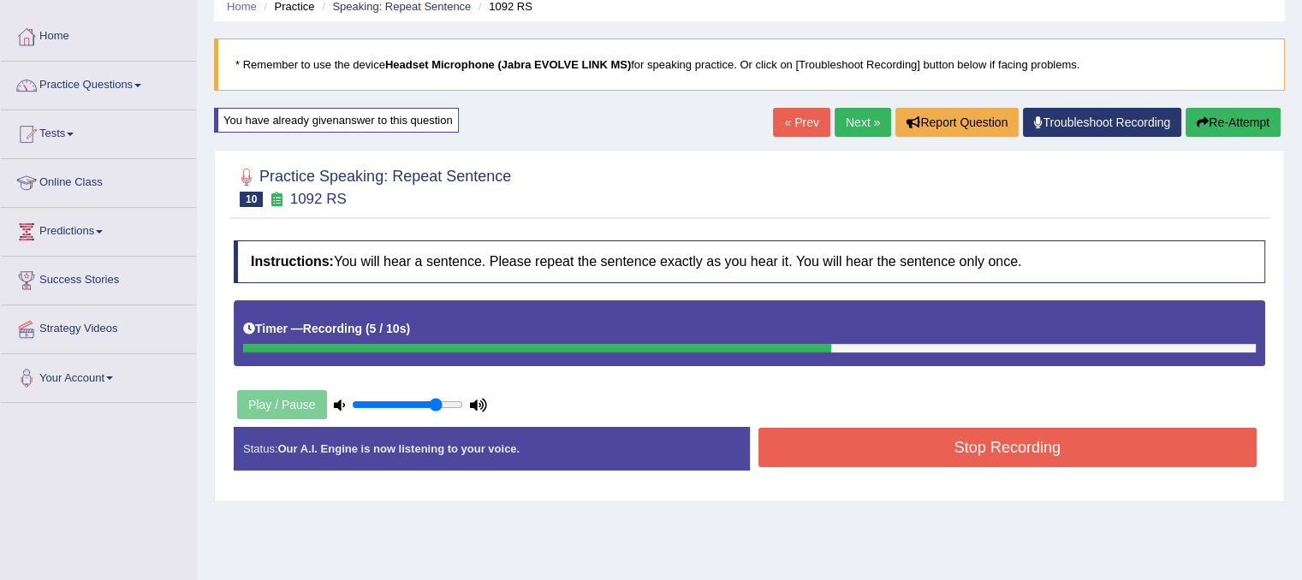
click at [825, 451] on button "Stop Recording" at bounding box center [1008, 447] width 499 height 39
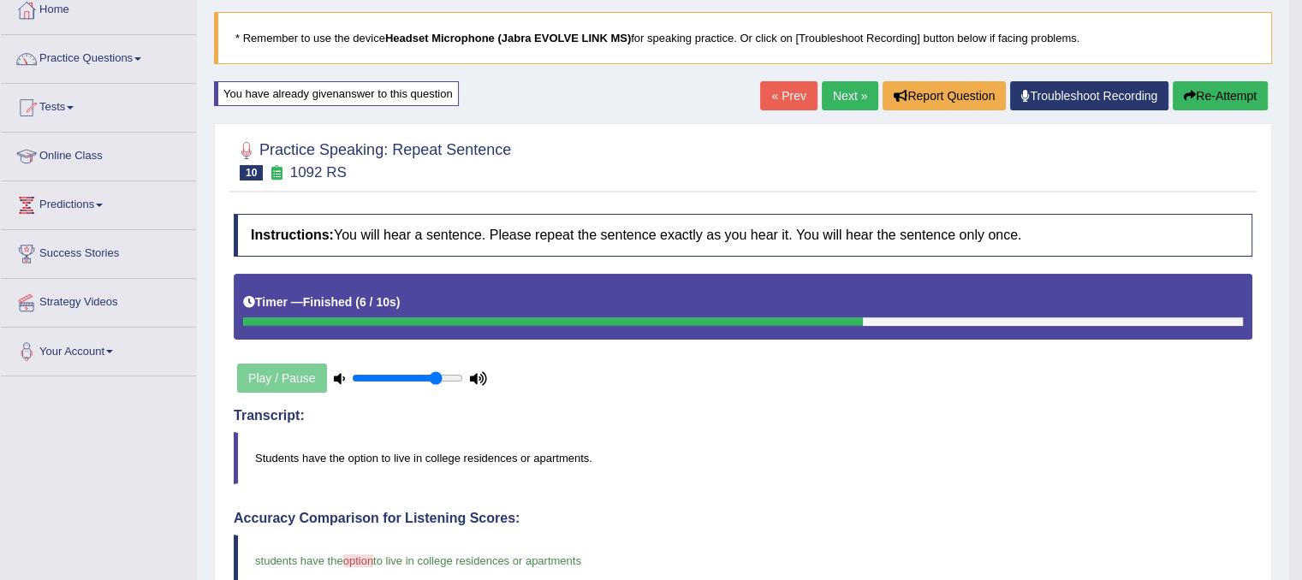
scroll to position [38, 0]
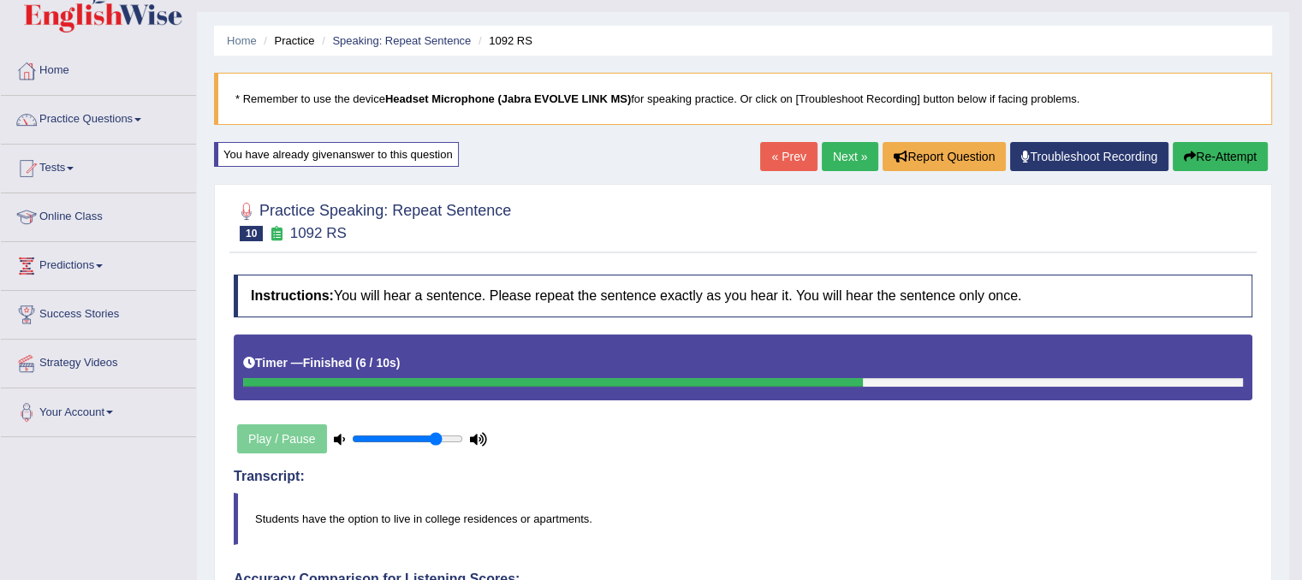
click at [842, 145] on link "Next »" at bounding box center [850, 156] width 57 height 29
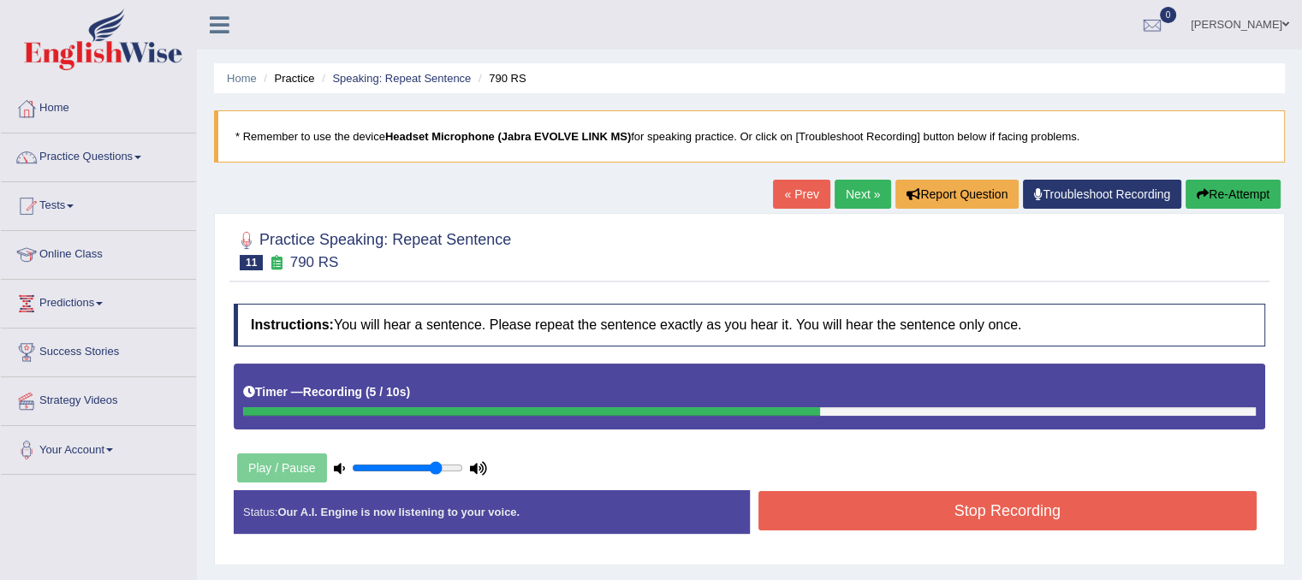
click at [921, 524] on button "Stop Recording" at bounding box center [1008, 510] width 499 height 39
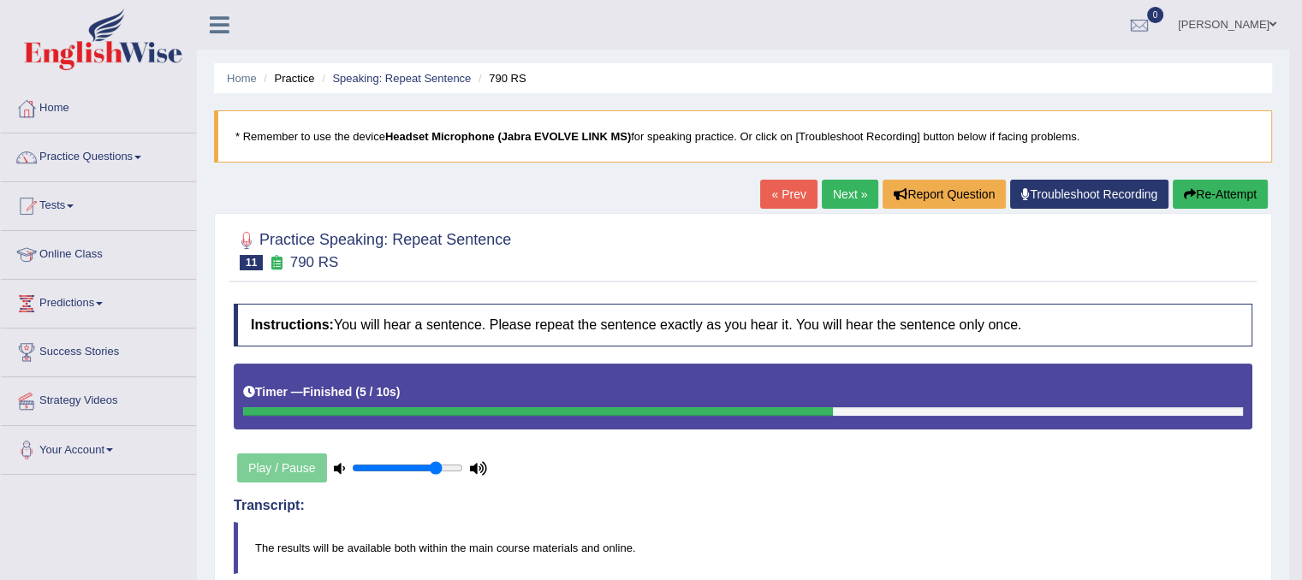
click at [837, 196] on link "Next »" at bounding box center [850, 194] width 57 height 29
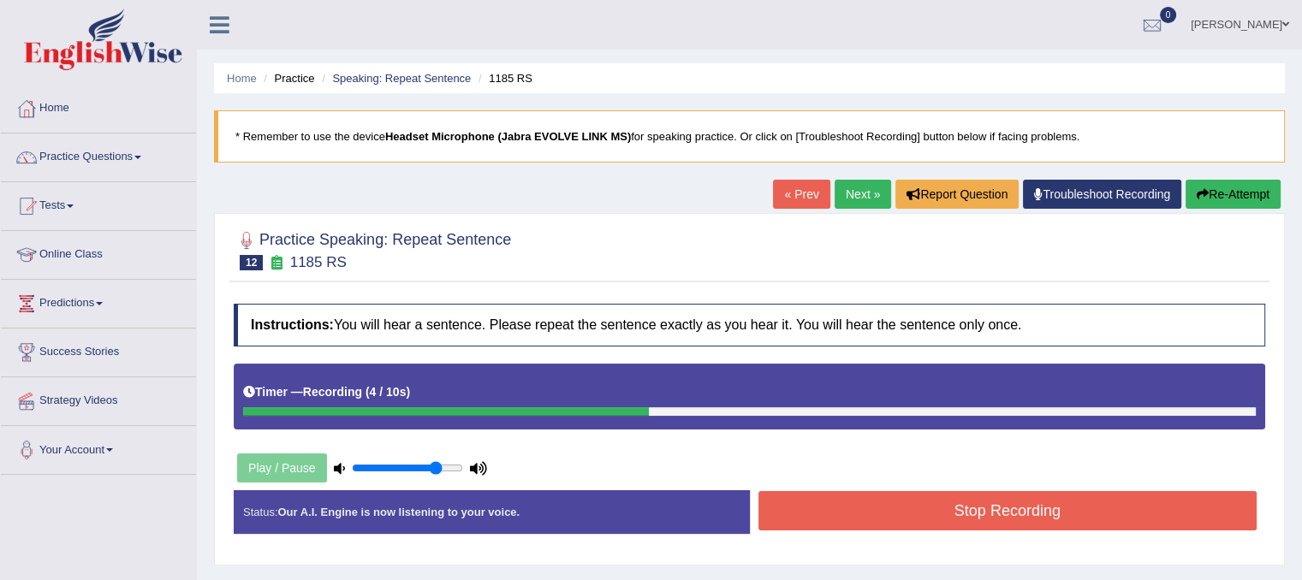
click at [896, 520] on button "Stop Recording" at bounding box center [1008, 510] width 499 height 39
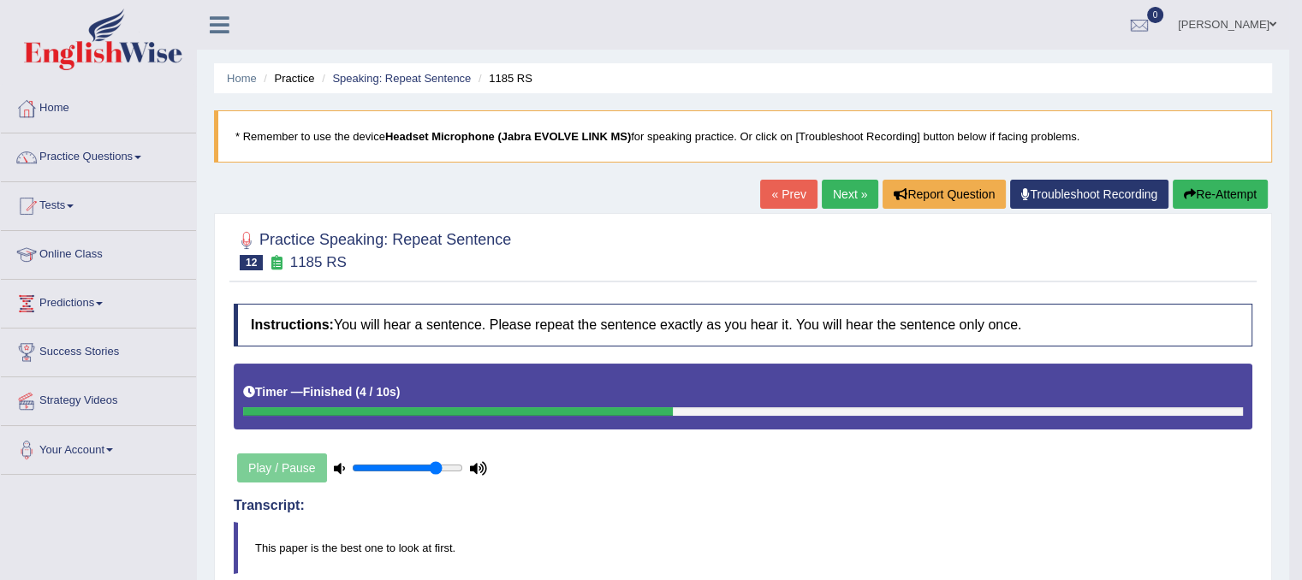
click at [843, 199] on link "Next »" at bounding box center [850, 194] width 57 height 29
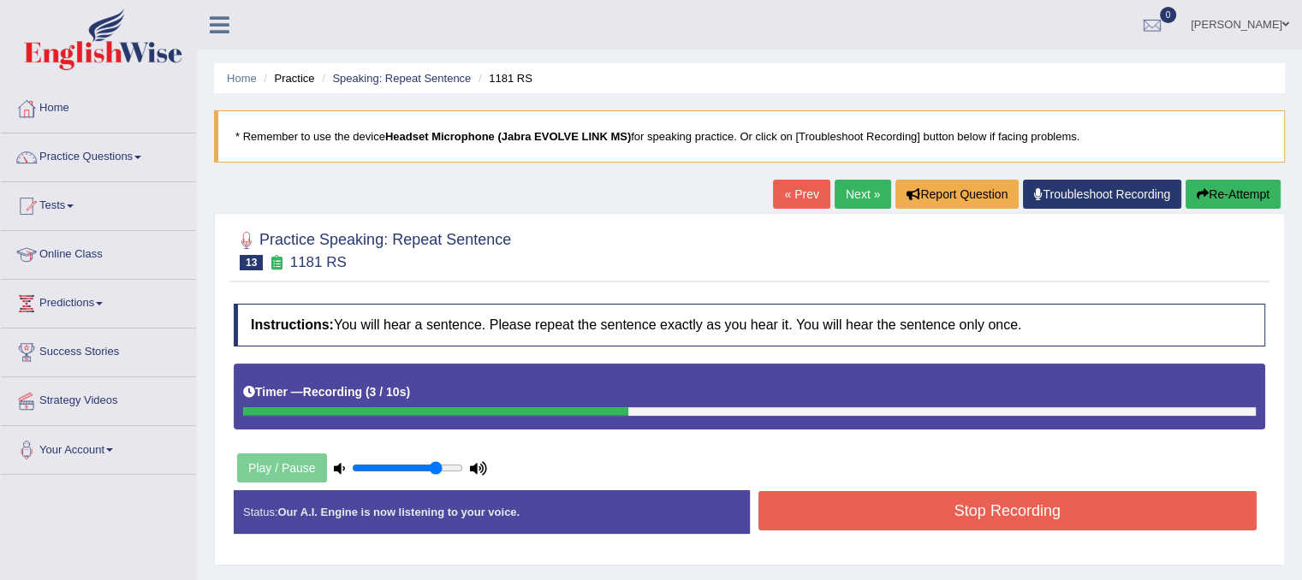
click at [877, 498] on button "Stop Recording" at bounding box center [1008, 510] width 499 height 39
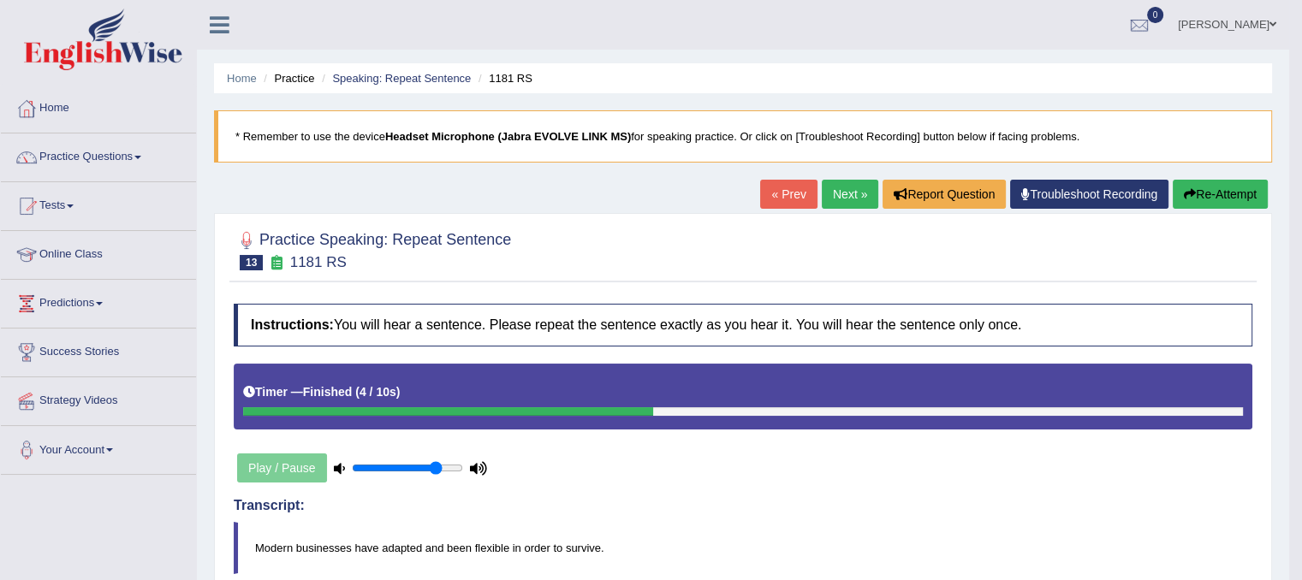
click at [1239, 190] on button "Re-Attempt" at bounding box center [1220, 194] width 95 height 29
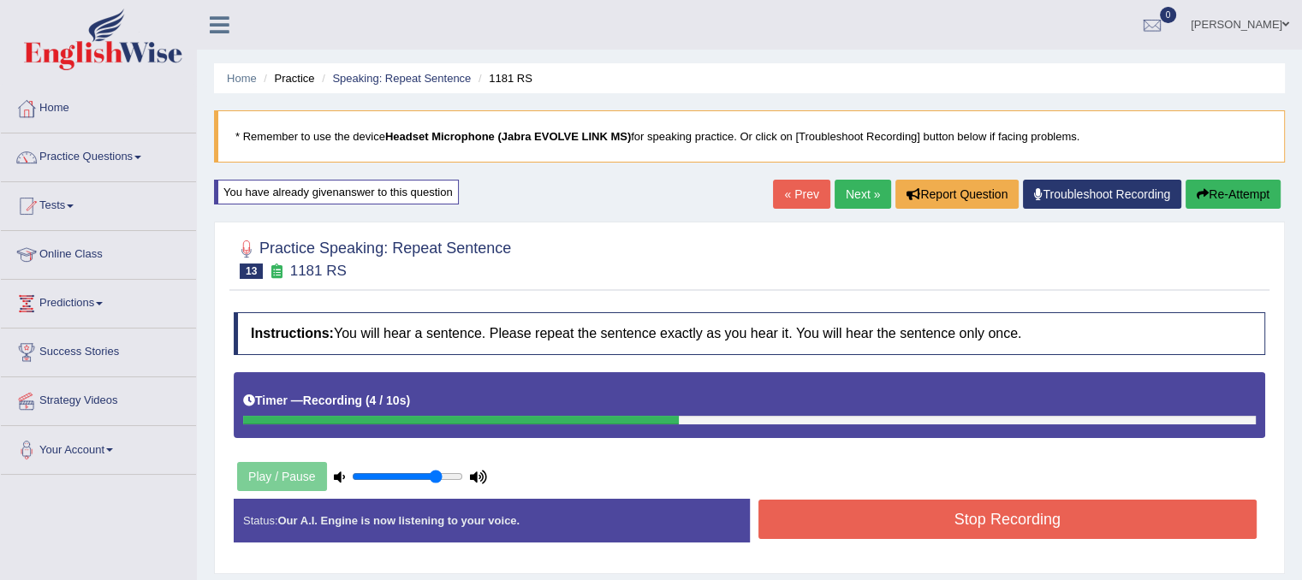
click at [977, 529] on button "Stop Recording" at bounding box center [1008, 519] width 499 height 39
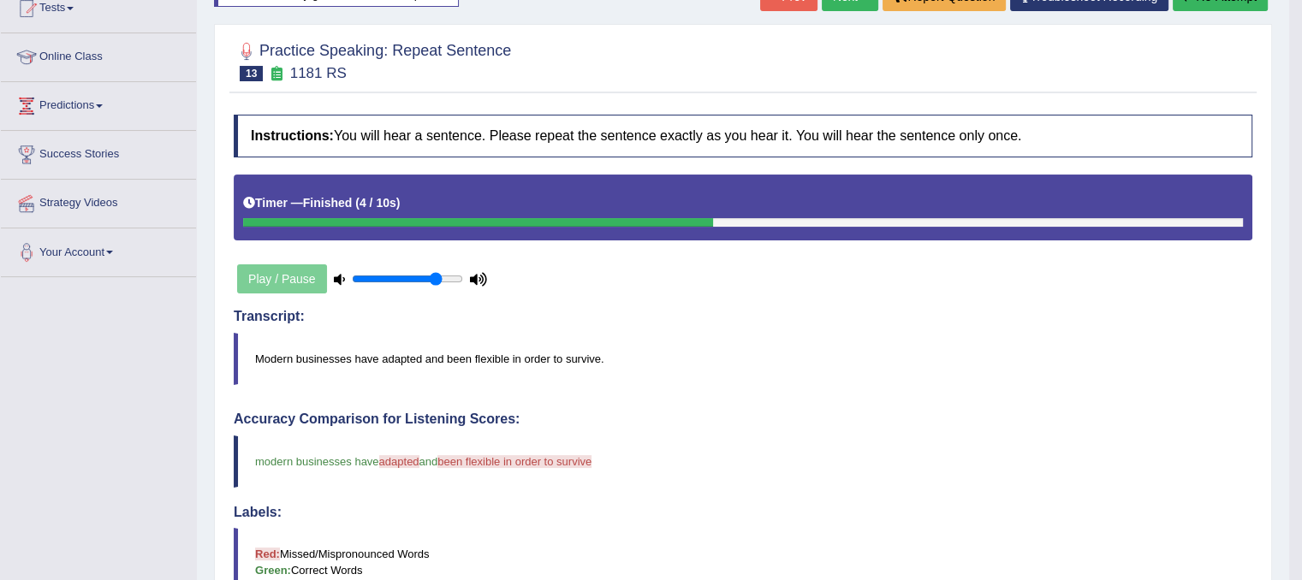
scroll to position [103, 0]
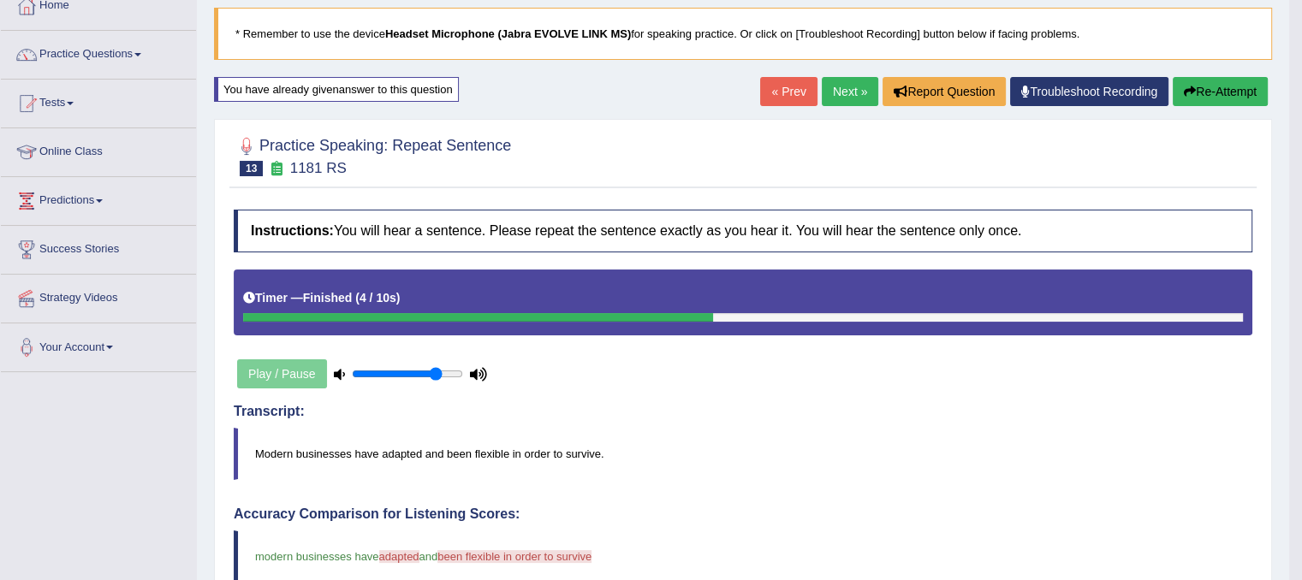
click at [1219, 87] on button "Re-Attempt" at bounding box center [1220, 91] width 95 height 29
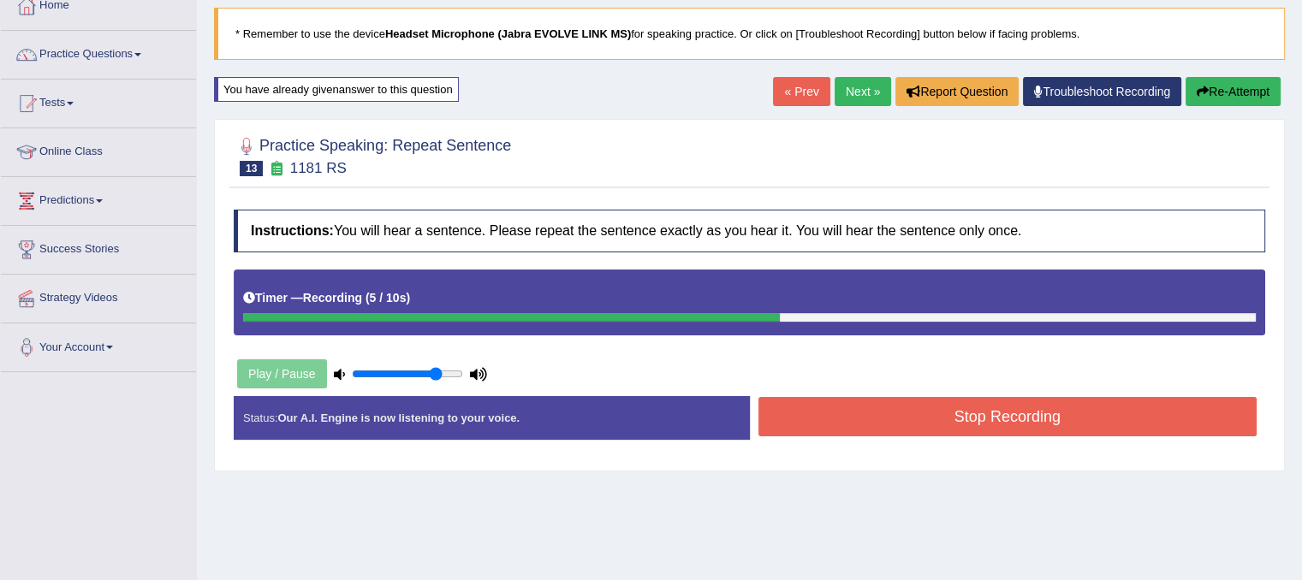
click at [779, 402] on button "Stop Recording" at bounding box center [1008, 416] width 499 height 39
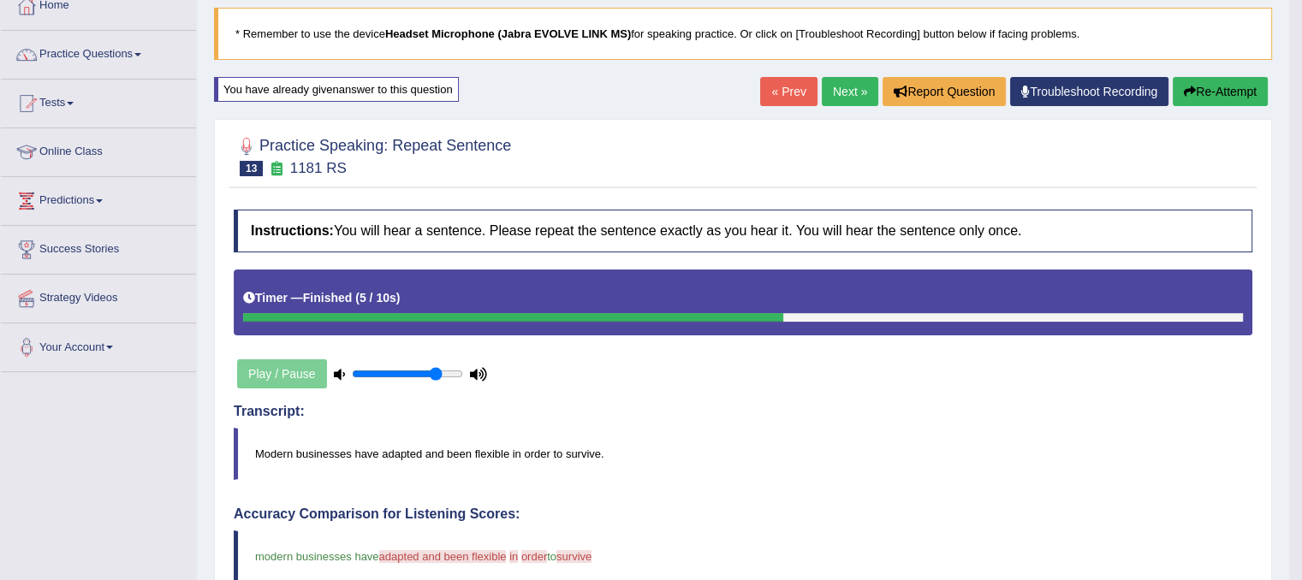
click at [1209, 92] on button "Re-Attempt" at bounding box center [1220, 91] width 95 height 29
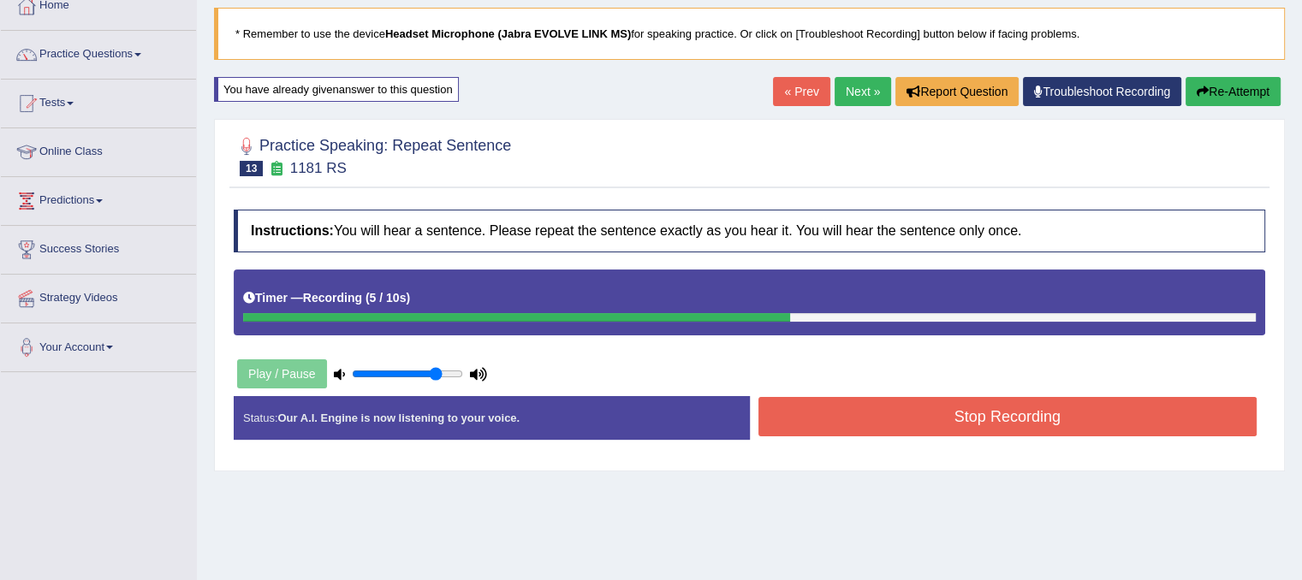
click at [836, 408] on button "Stop Recording" at bounding box center [1008, 416] width 499 height 39
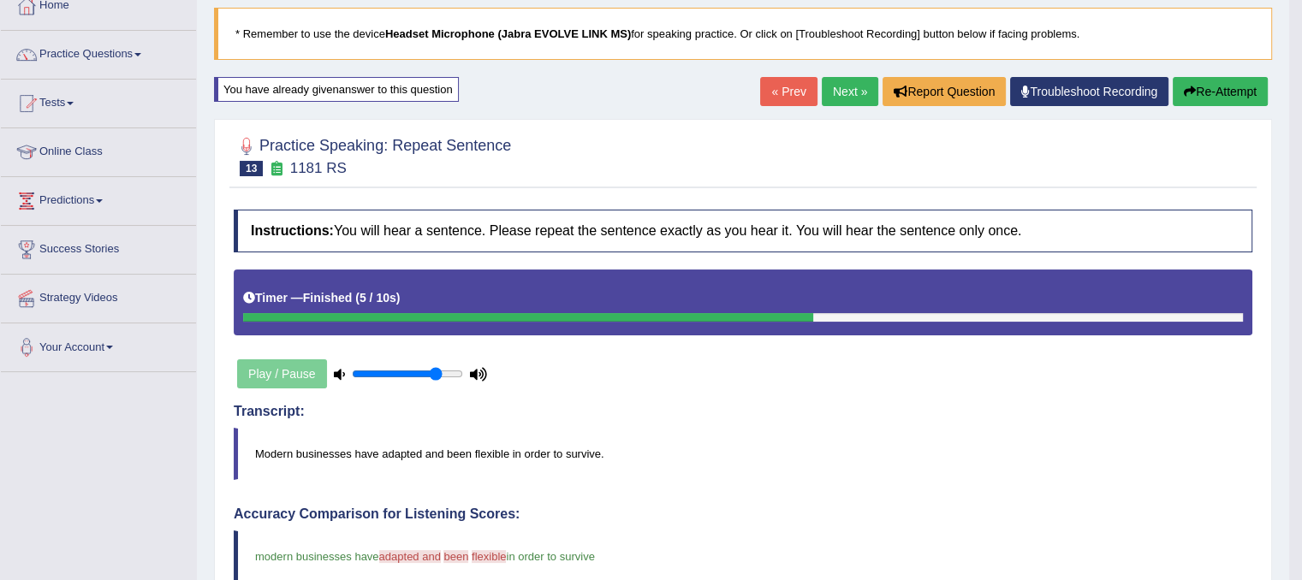
click at [836, 86] on link "Next »" at bounding box center [850, 91] width 57 height 29
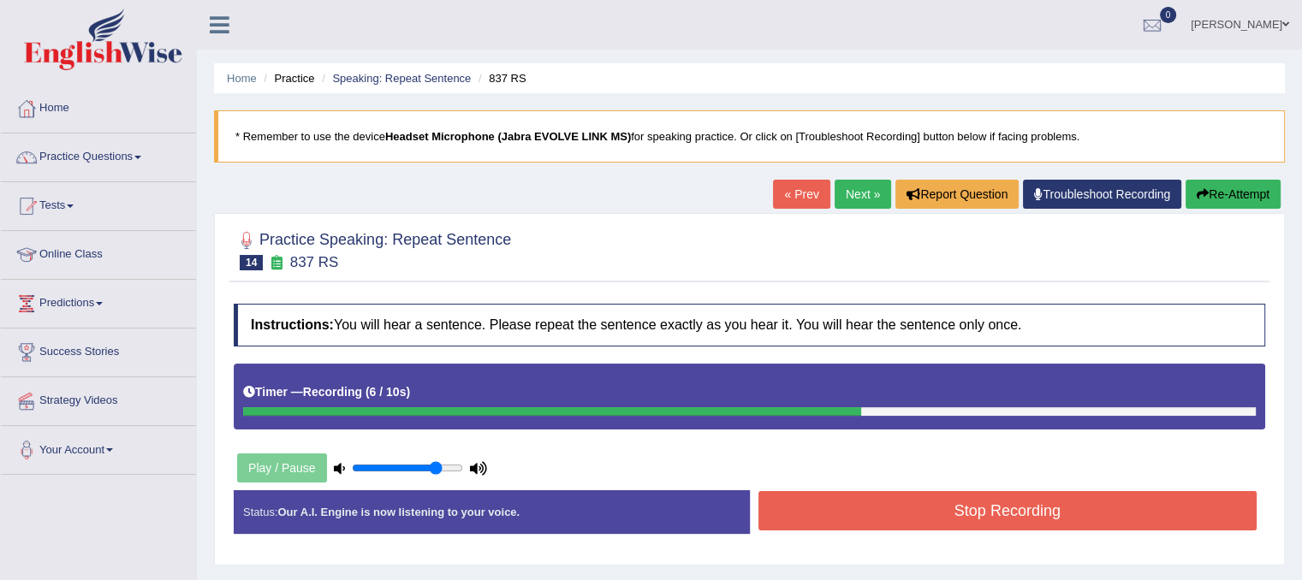
click at [844, 526] on button "Stop Recording" at bounding box center [1008, 510] width 499 height 39
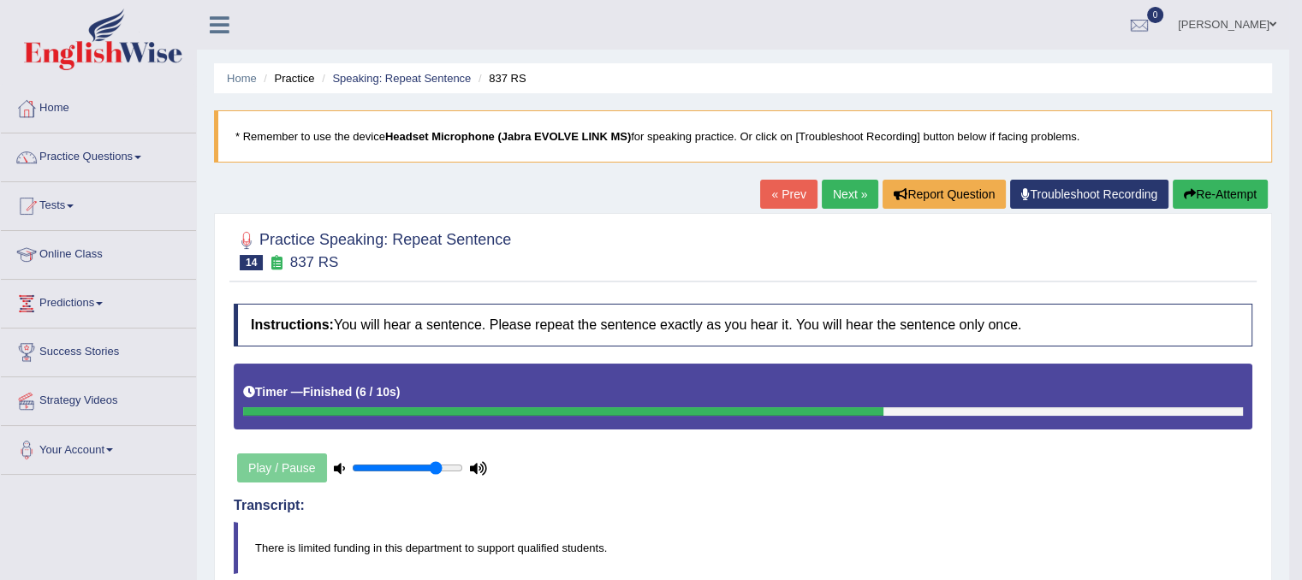
click at [854, 189] on link "Next »" at bounding box center [850, 194] width 57 height 29
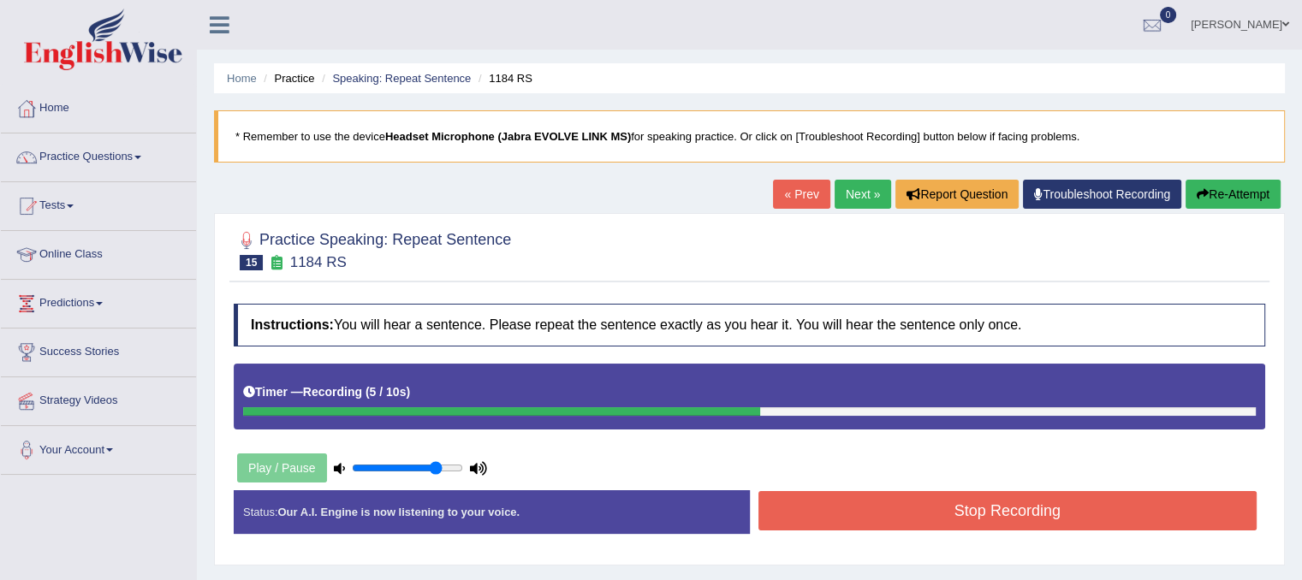
click at [1210, 196] on button "Re-Attempt" at bounding box center [1233, 194] width 95 height 29
click at [946, 529] on div "Stop Recording" at bounding box center [1008, 513] width 516 height 44
click at [945, 523] on button "Stop Recording" at bounding box center [1008, 510] width 499 height 39
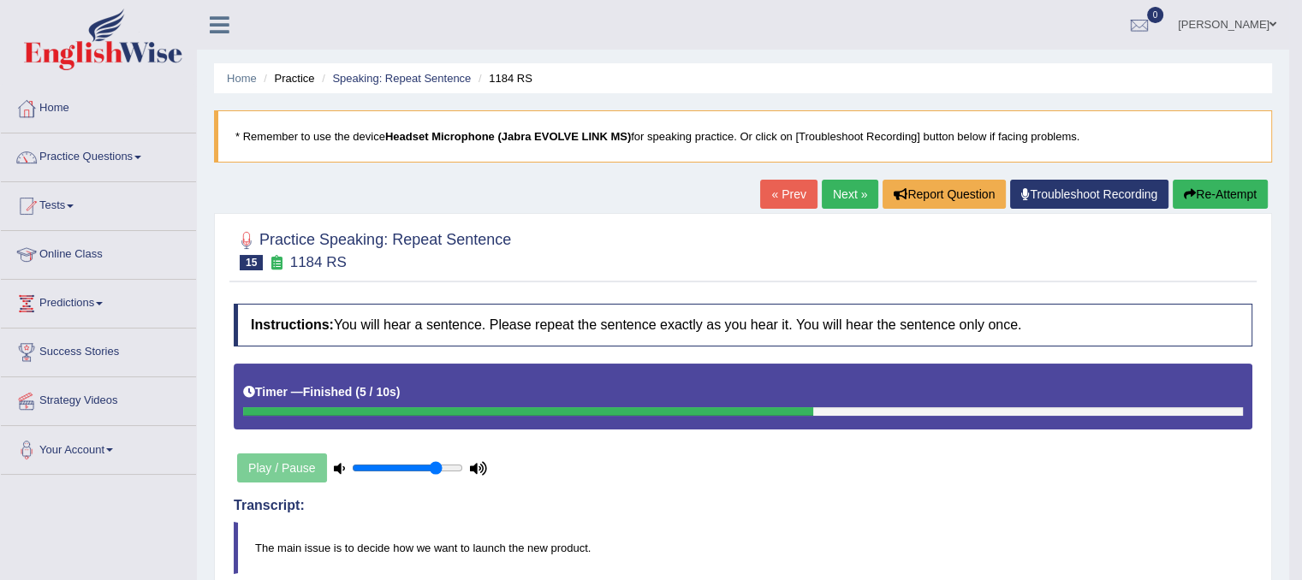
click at [848, 201] on link "Next »" at bounding box center [850, 194] width 57 height 29
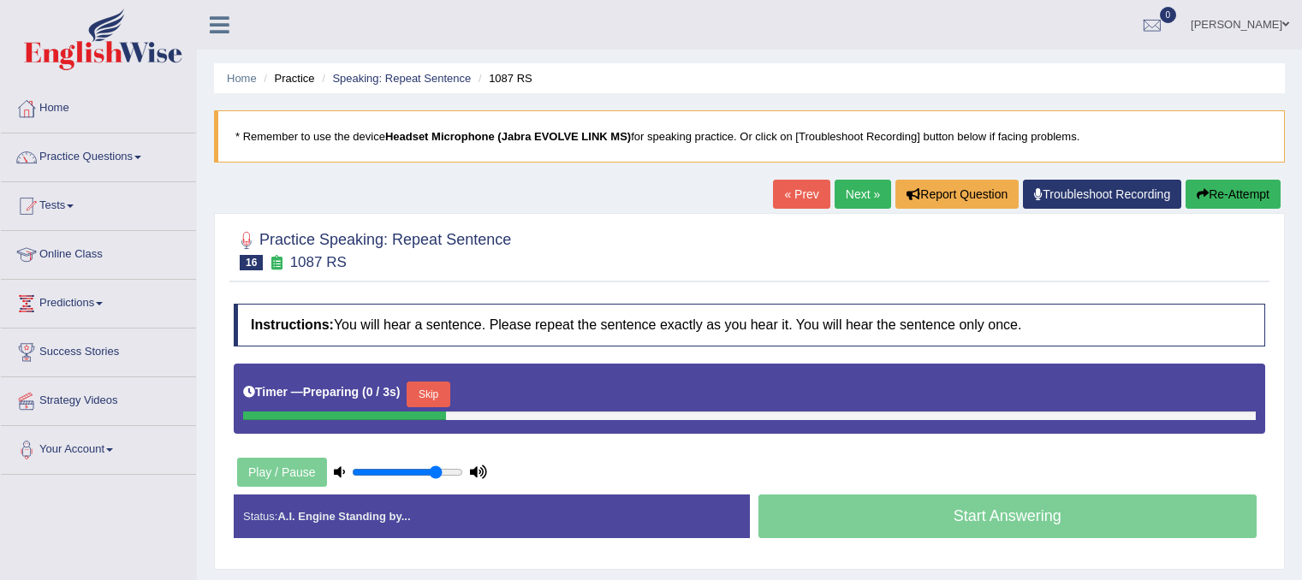
click at [478, 323] on h4 "Instructions: You will hear a sentence. Please repeat the sentence exactly as y…" at bounding box center [750, 325] width 1032 height 43
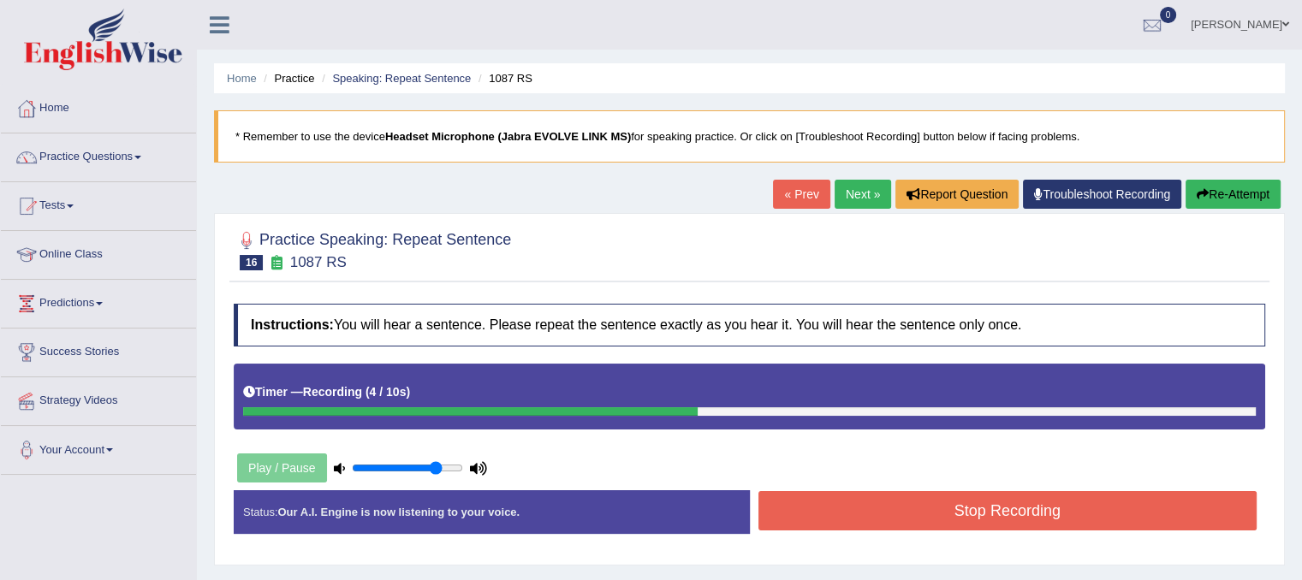
click at [896, 494] on button "Stop Recording" at bounding box center [1008, 510] width 499 height 39
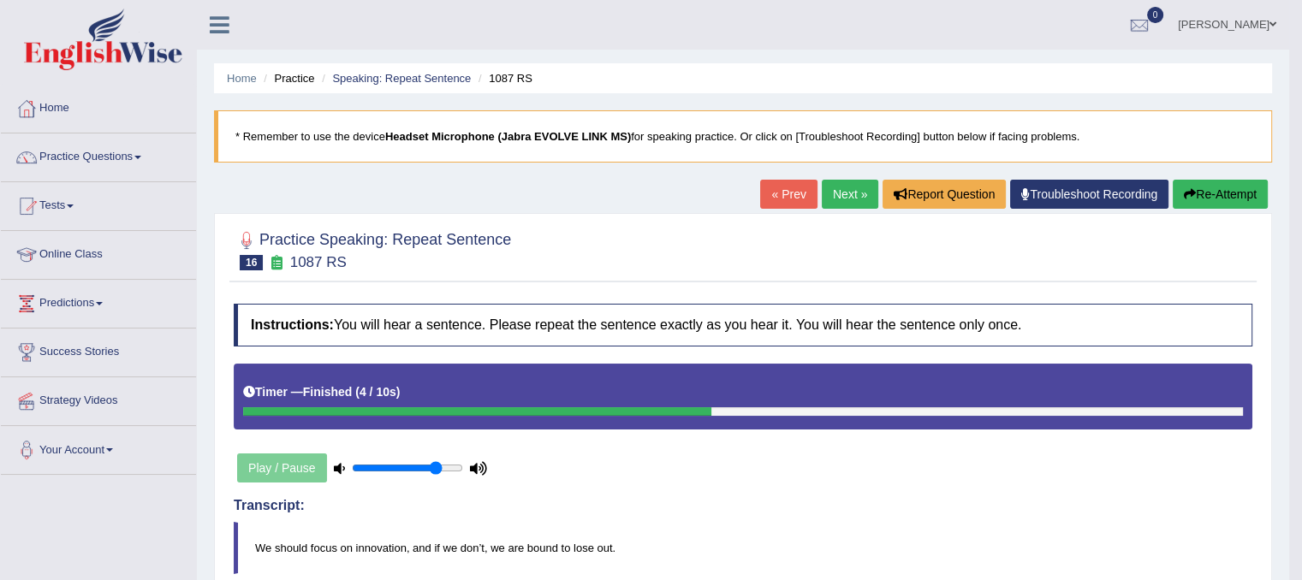
click at [1216, 196] on button "Re-Attempt" at bounding box center [1220, 194] width 95 height 29
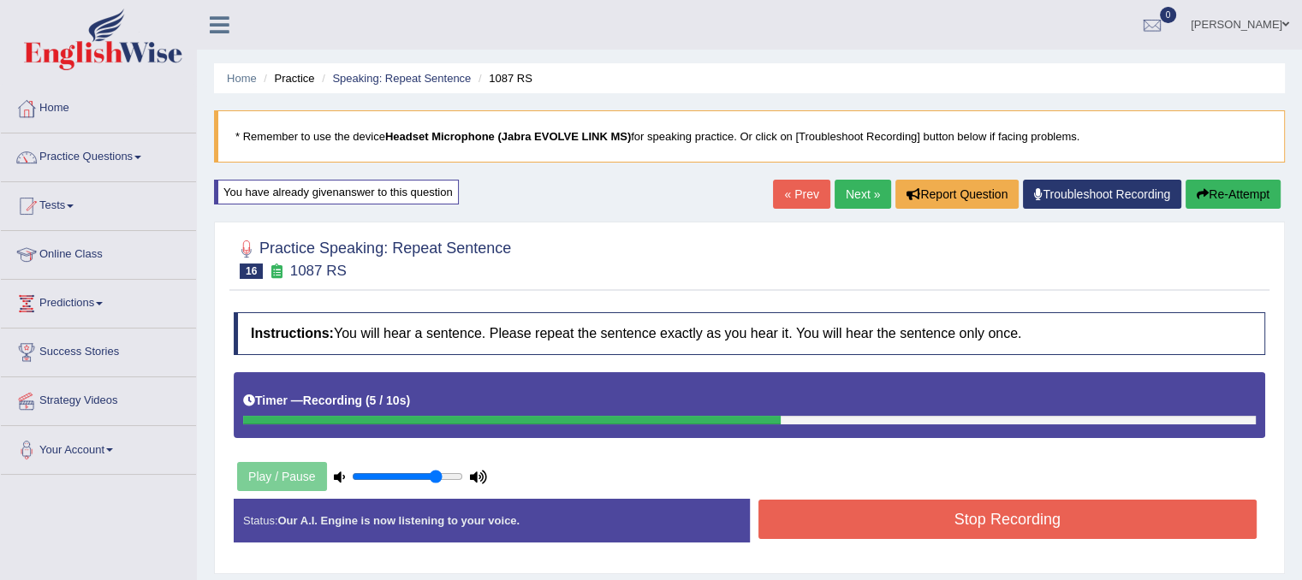
click at [1138, 509] on button "Stop Recording" at bounding box center [1008, 519] width 499 height 39
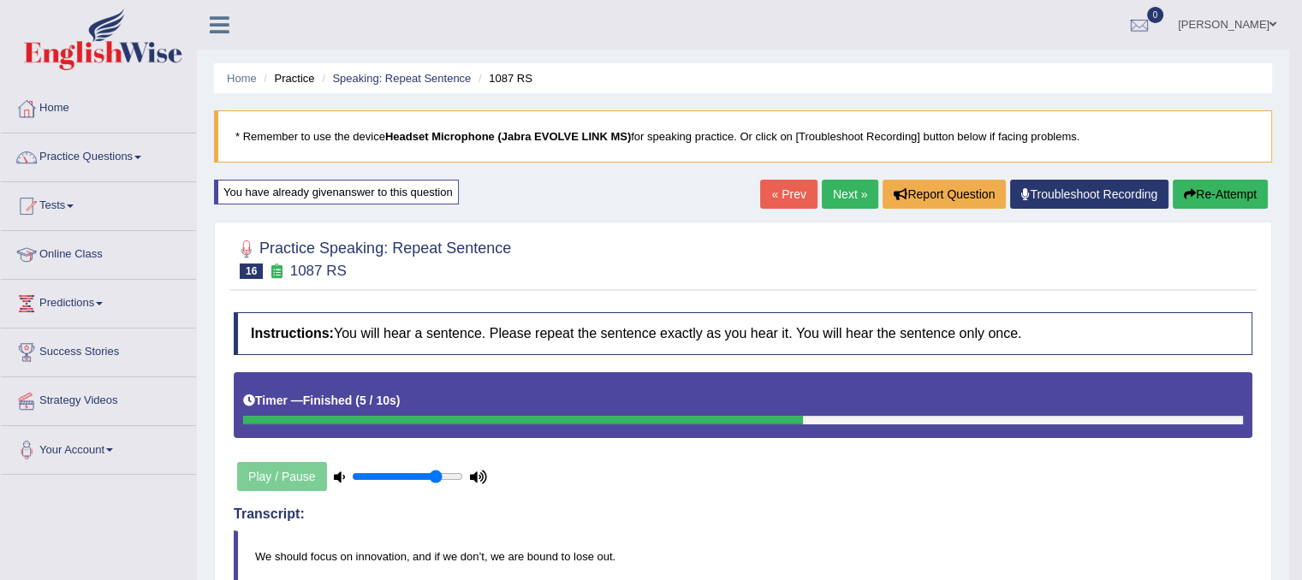
click at [832, 184] on link "Next »" at bounding box center [850, 194] width 57 height 29
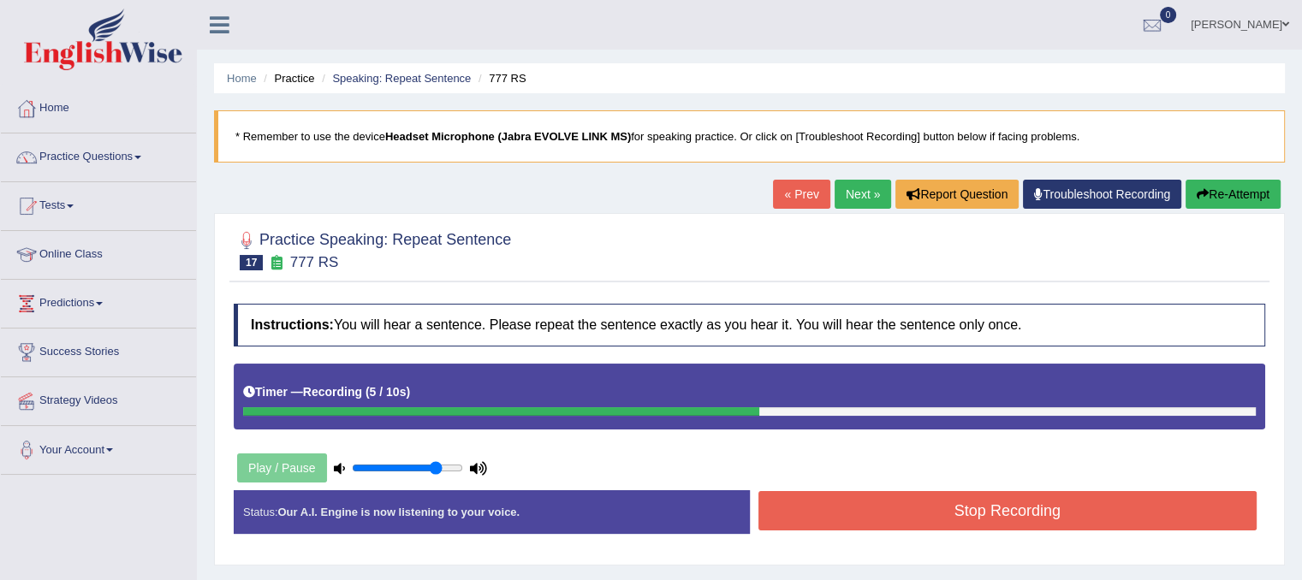
click at [877, 523] on button "Stop Recording" at bounding box center [1008, 510] width 499 height 39
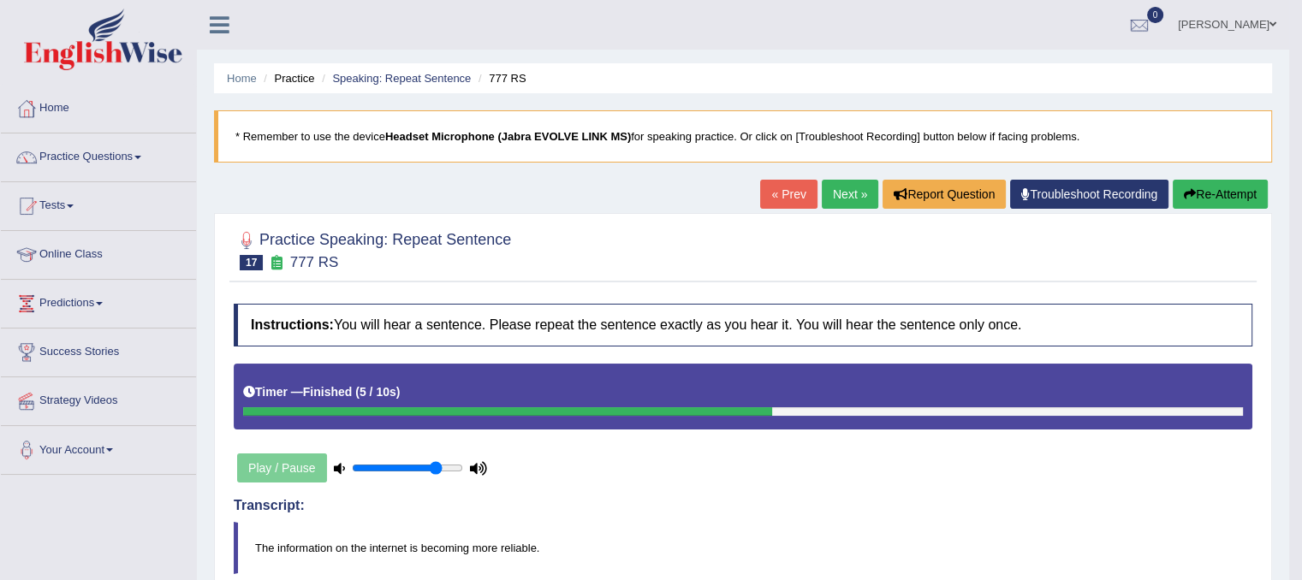
click at [831, 199] on link "Next »" at bounding box center [850, 194] width 57 height 29
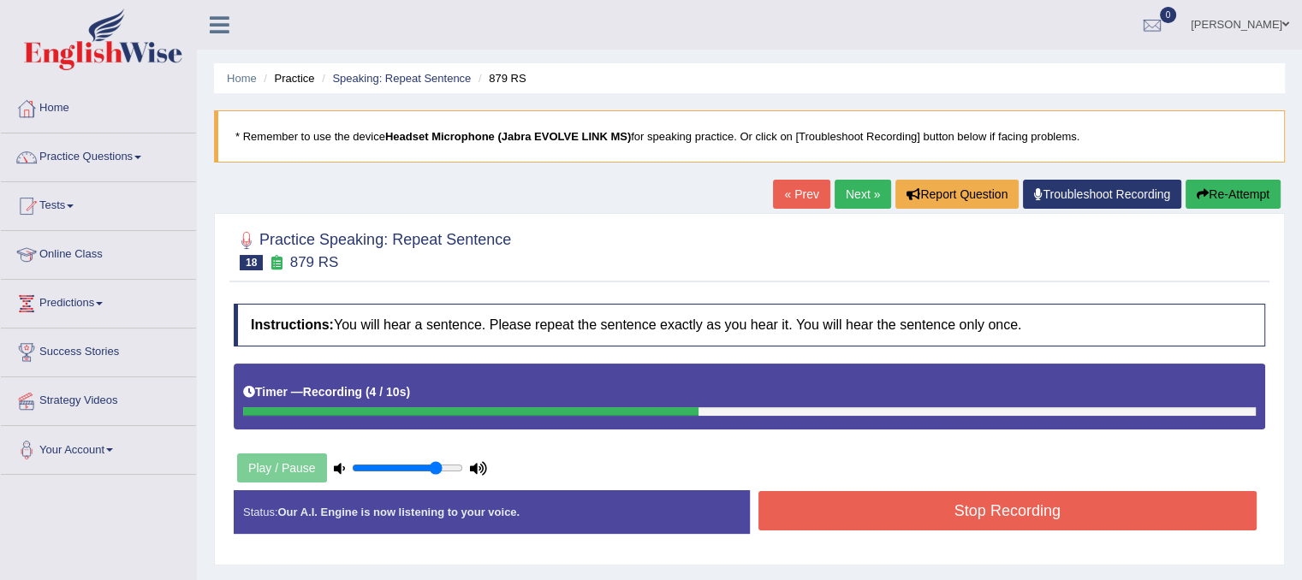
click at [970, 492] on button "Stop Recording" at bounding box center [1008, 510] width 499 height 39
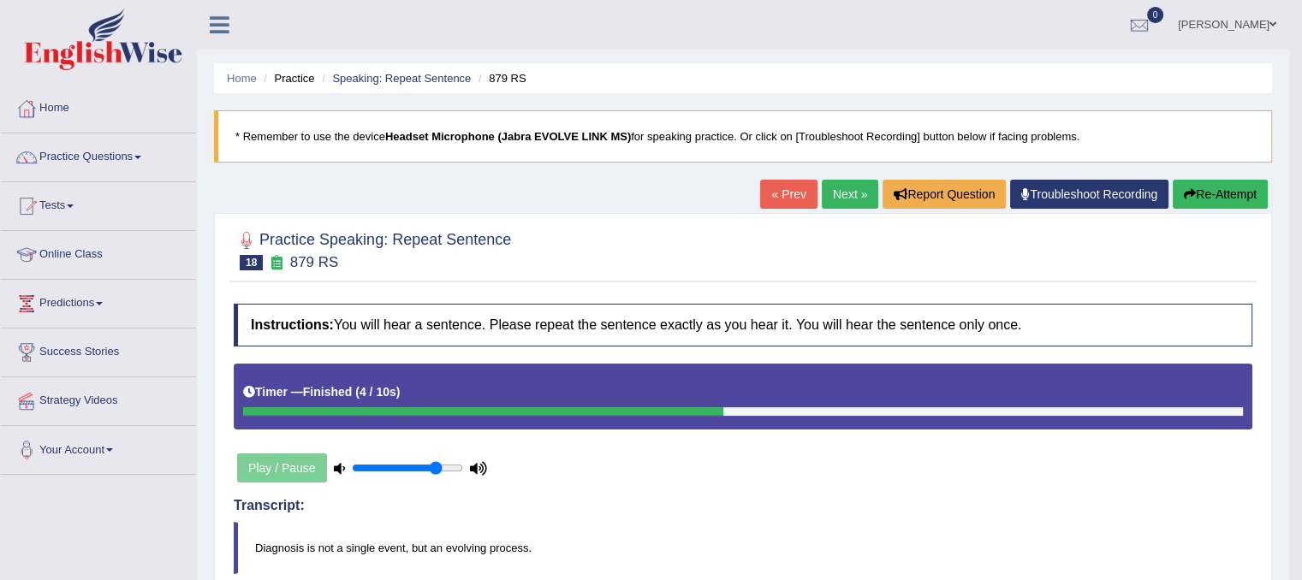
click at [836, 193] on link "Next »" at bounding box center [850, 194] width 57 height 29
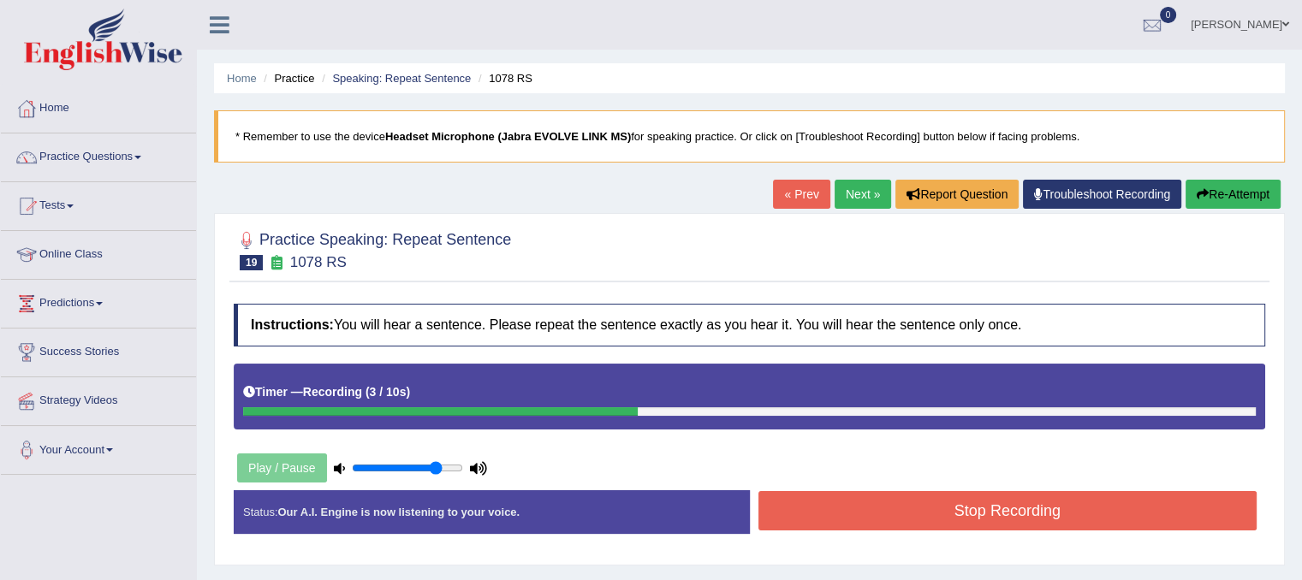
click at [1040, 504] on button "Stop Recording" at bounding box center [1008, 510] width 499 height 39
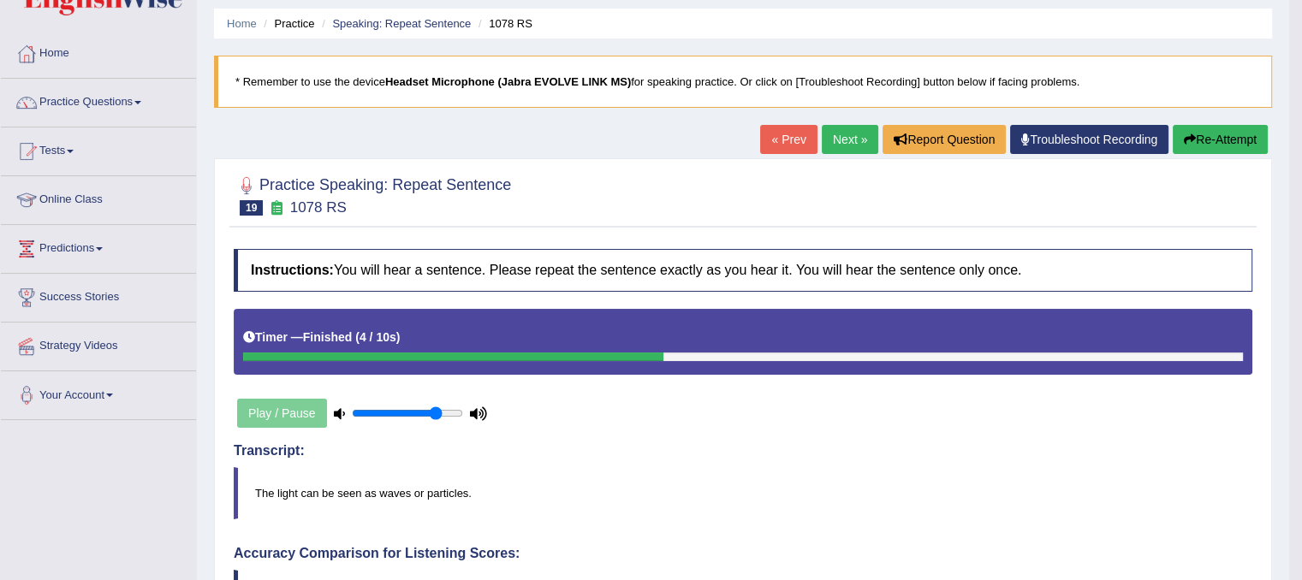
scroll to position [34, 0]
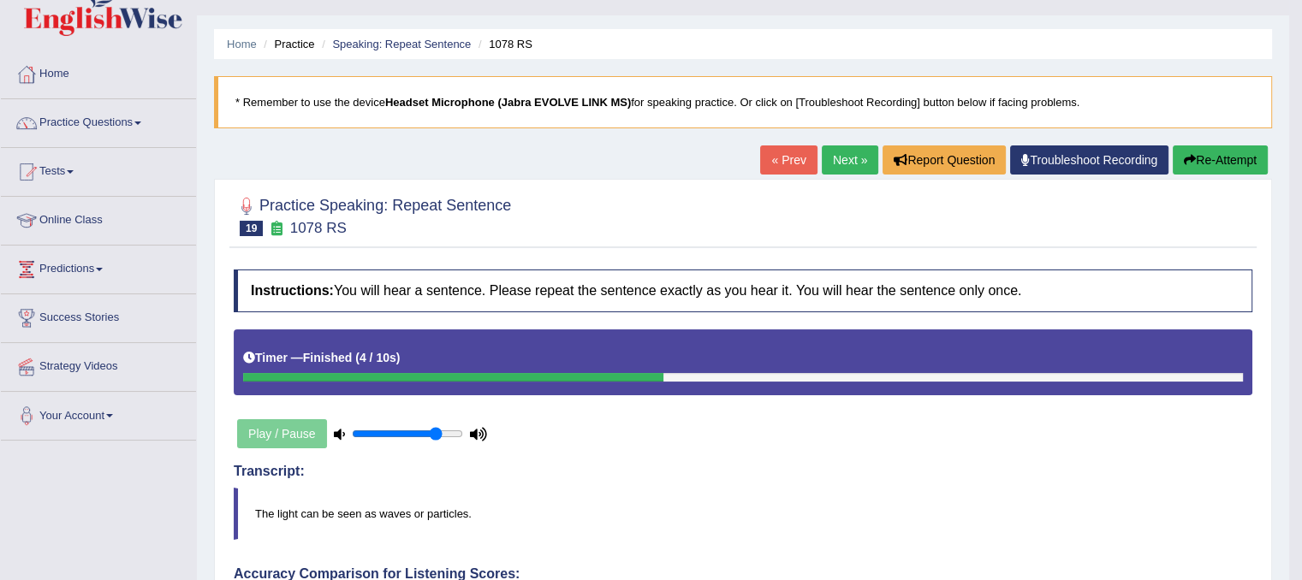
click at [863, 176] on div "« Prev Next » Report Question Troubleshoot Recording Re-Attempt" at bounding box center [1016, 162] width 512 height 33
click at [847, 162] on link "Next »" at bounding box center [850, 160] width 57 height 29
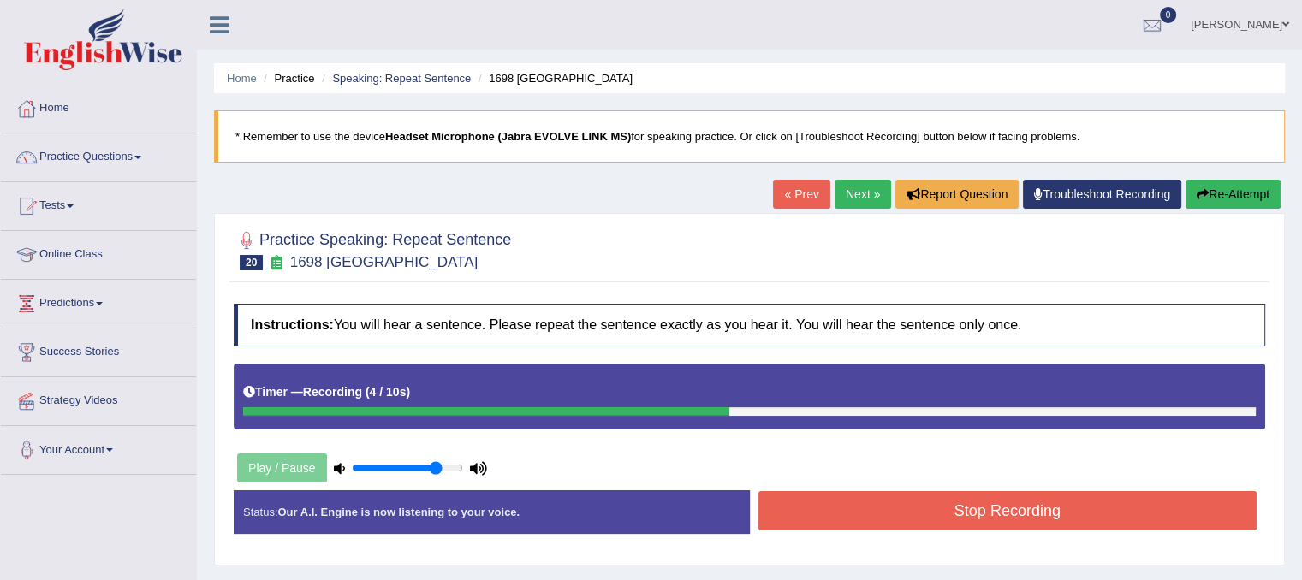
click at [998, 515] on button "Stop Recording" at bounding box center [1008, 510] width 499 height 39
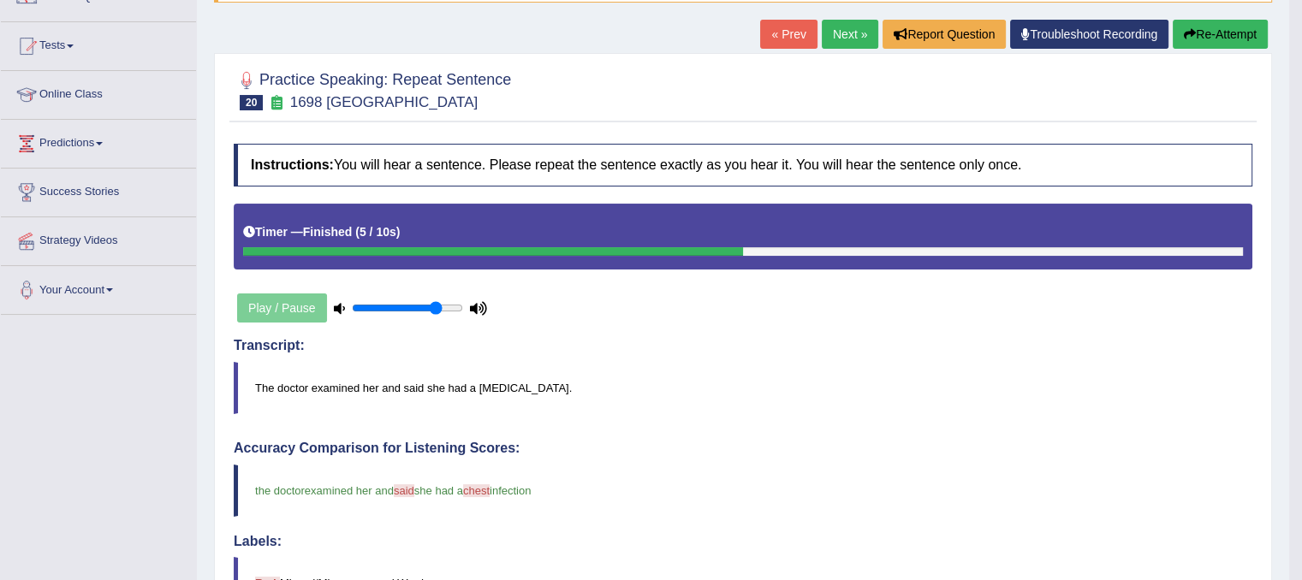
scroll to position [68, 0]
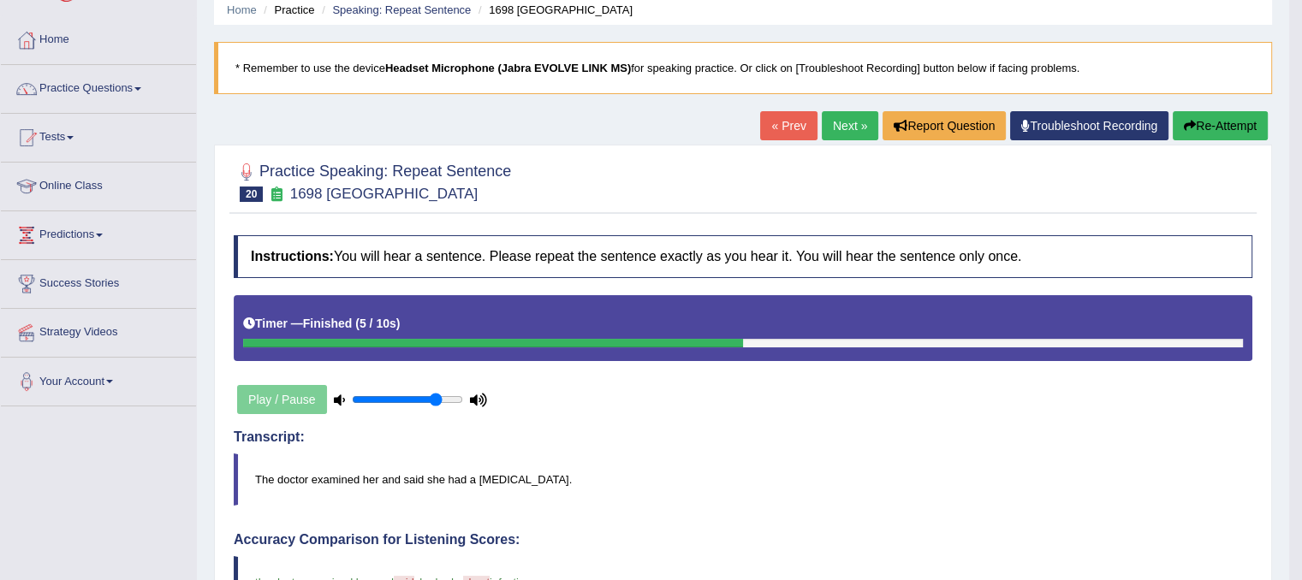
click at [829, 127] on link "Next »" at bounding box center [850, 125] width 57 height 29
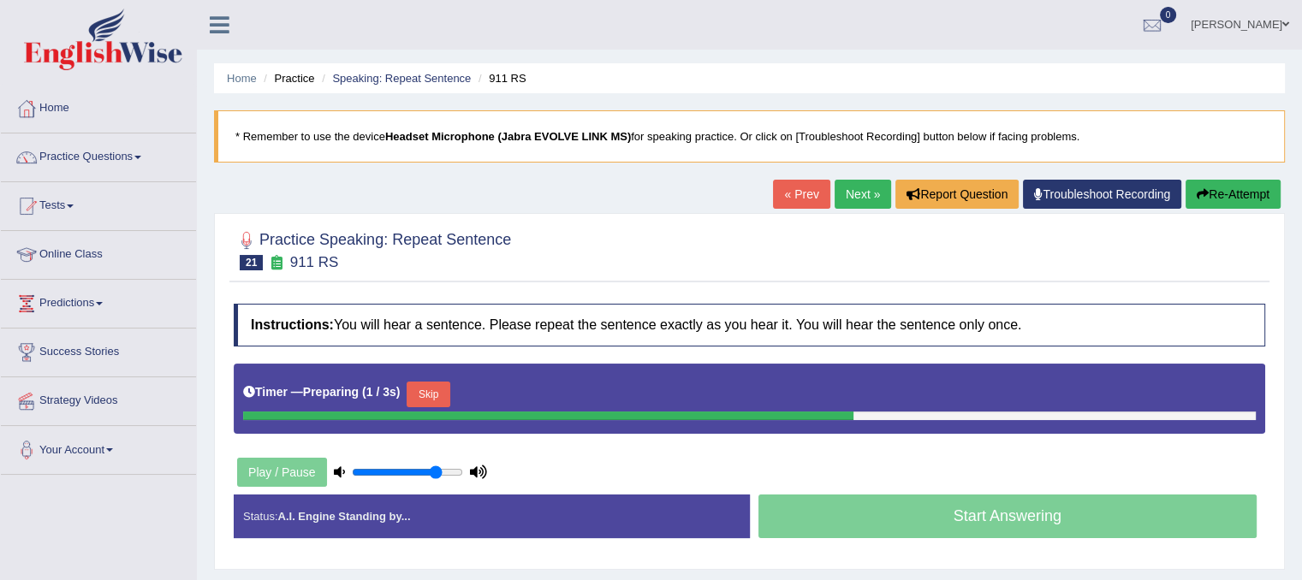
click at [439, 398] on button "Skip" at bounding box center [428, 395] width 43 height 26
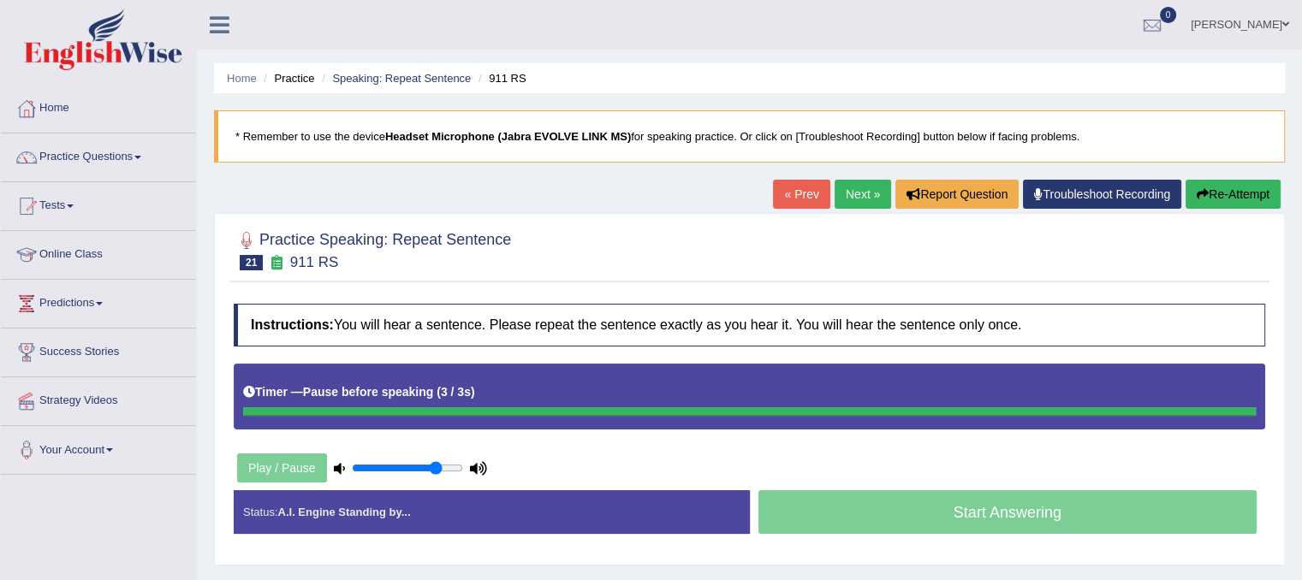
click at [1228, 189] on button "Re-Attempt" at bounding box center [1233, 194] width 95 height 29
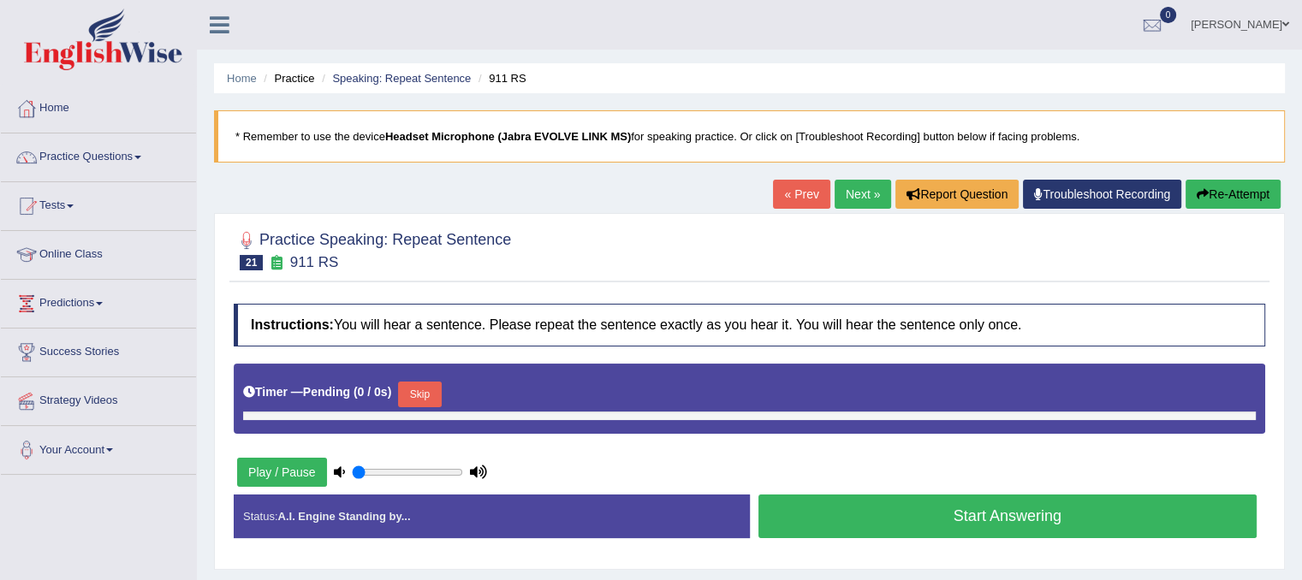
type input "0.8"
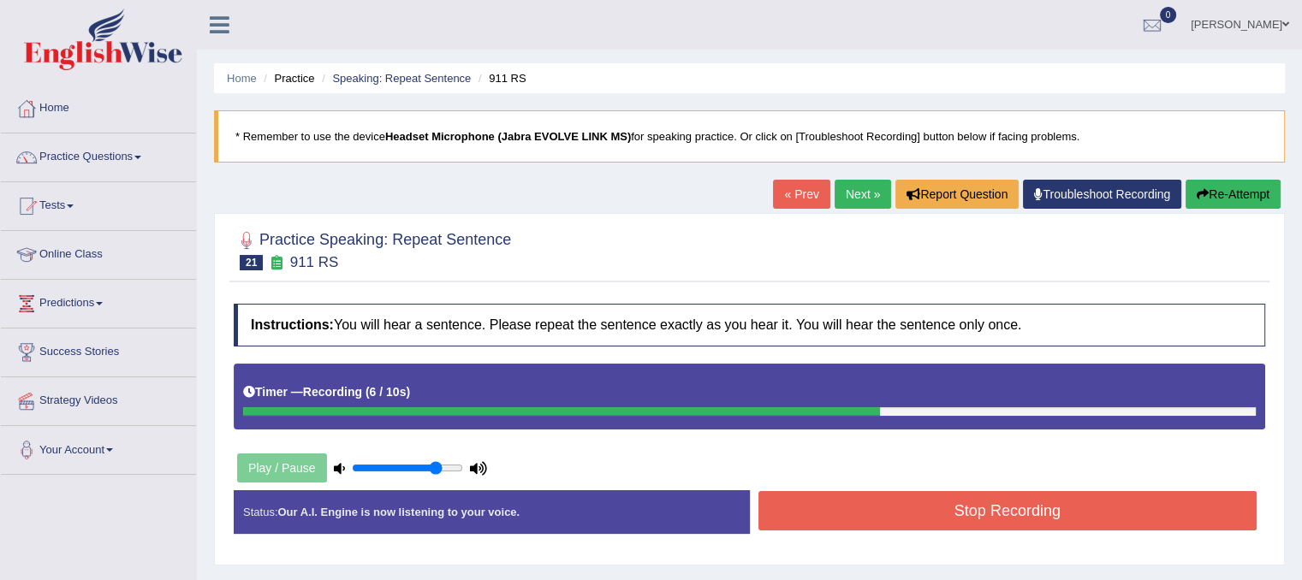
click at [1077, 506] on button "Stop Recording" at bounding box center [1008, 510] width 499 height 39
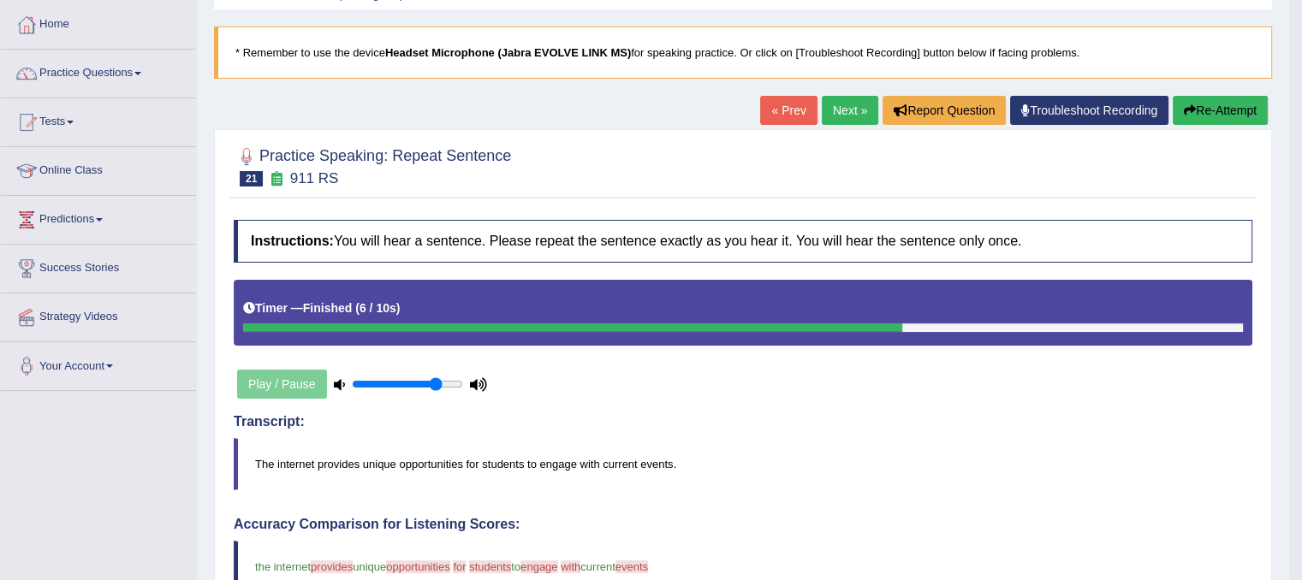
scroll to position [29, 0]
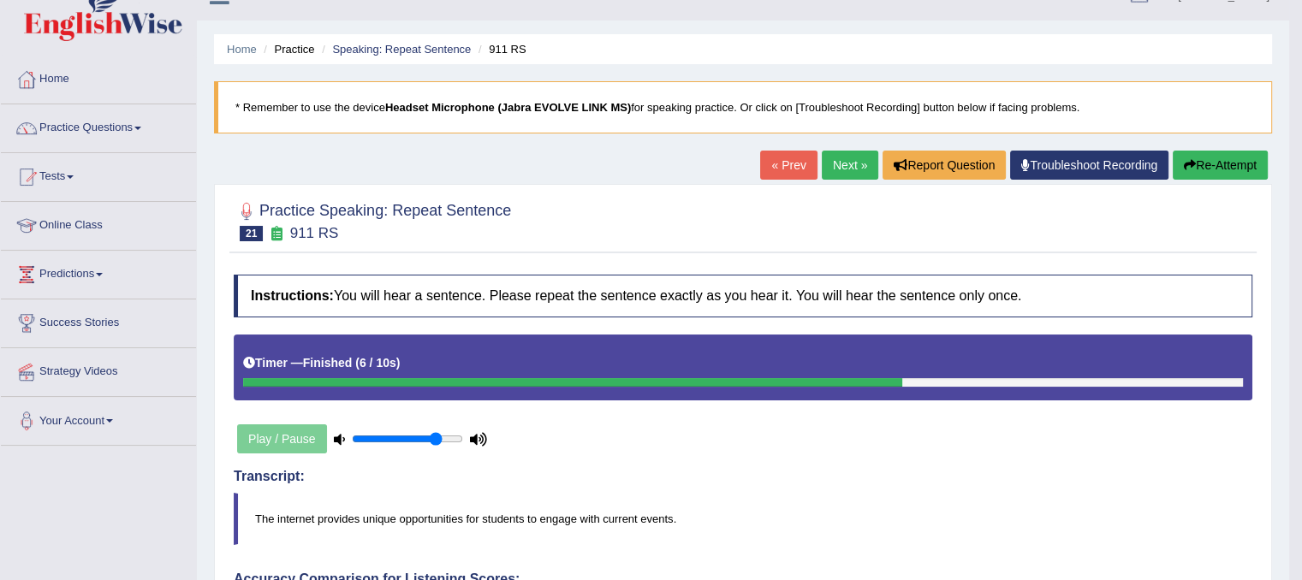
click at [1233, 171] on button "Re-Attempt" at bounding box center [1220, 165] width 95 height 29
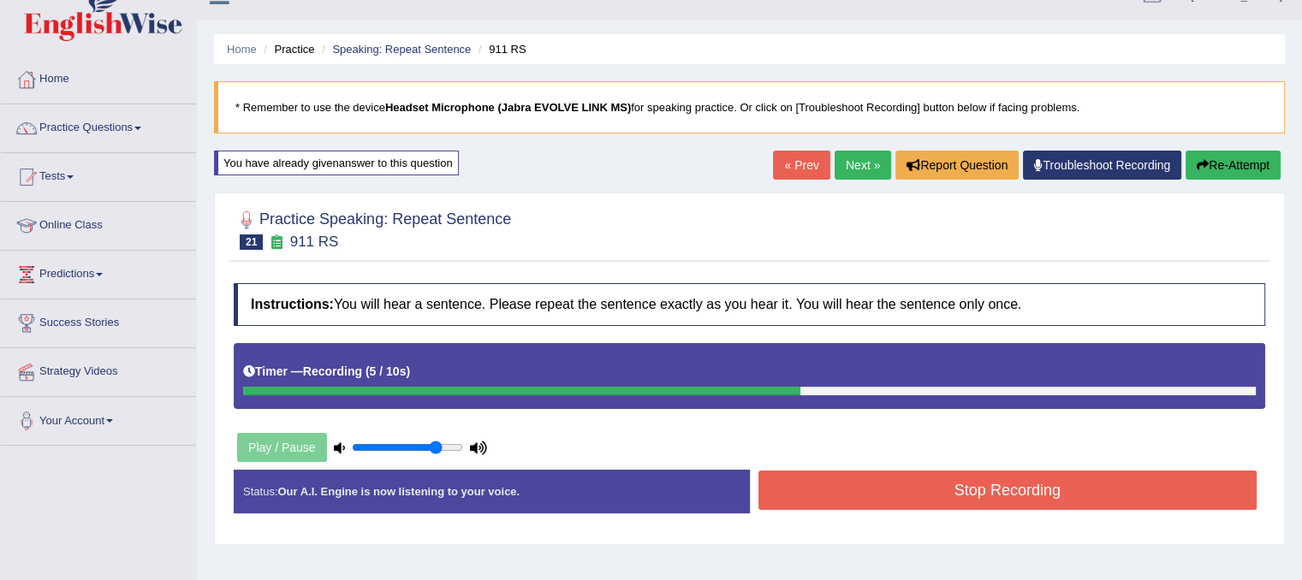
click at [979, 487] on button "Stop Recording" at bounding box center [1008, 490] width 499 height 39
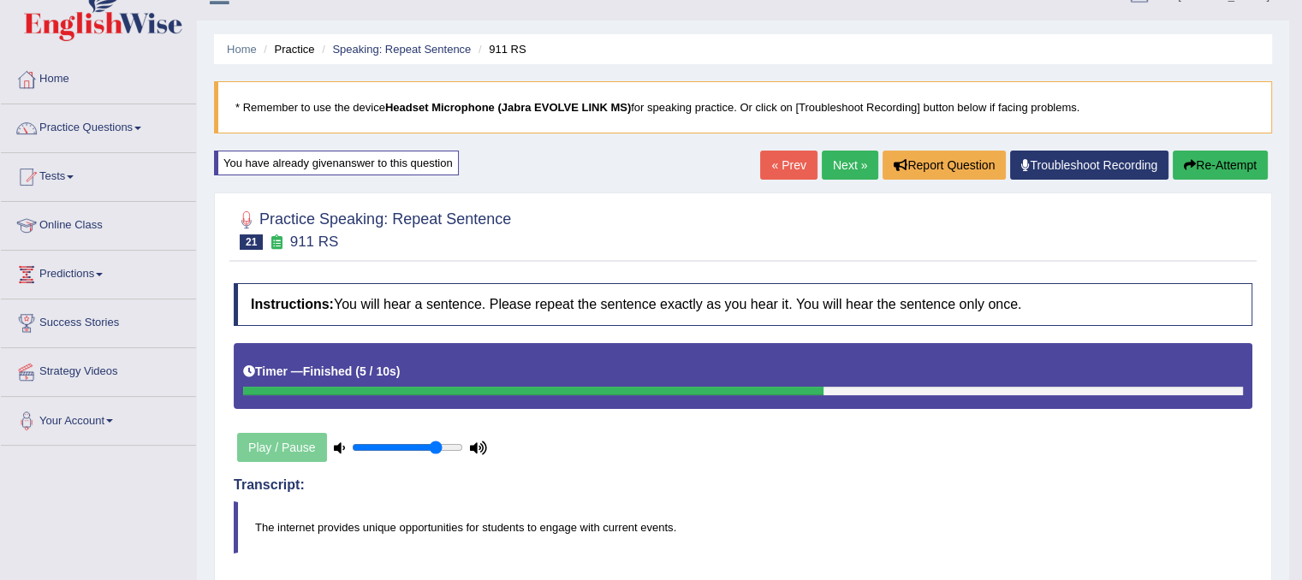
click at [1186, 159] on icon "button" at bounding box center [1190, 165] width 12 height 12
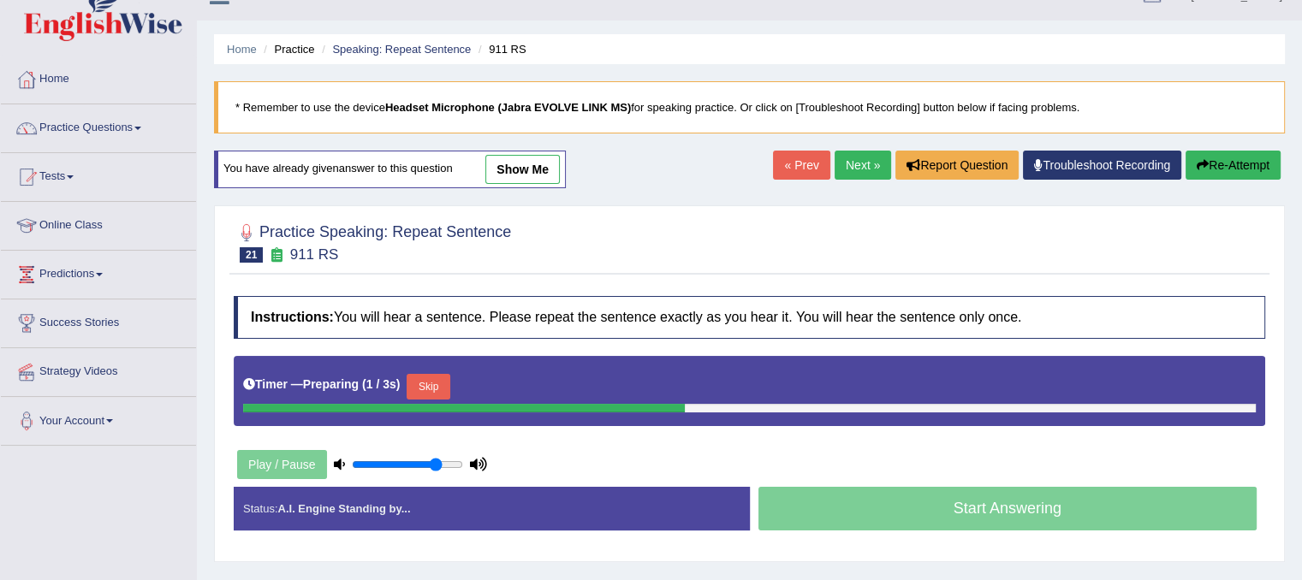
click at [445, 392] on button "Skip" at bounding box center [428, 387] width 43 height 26
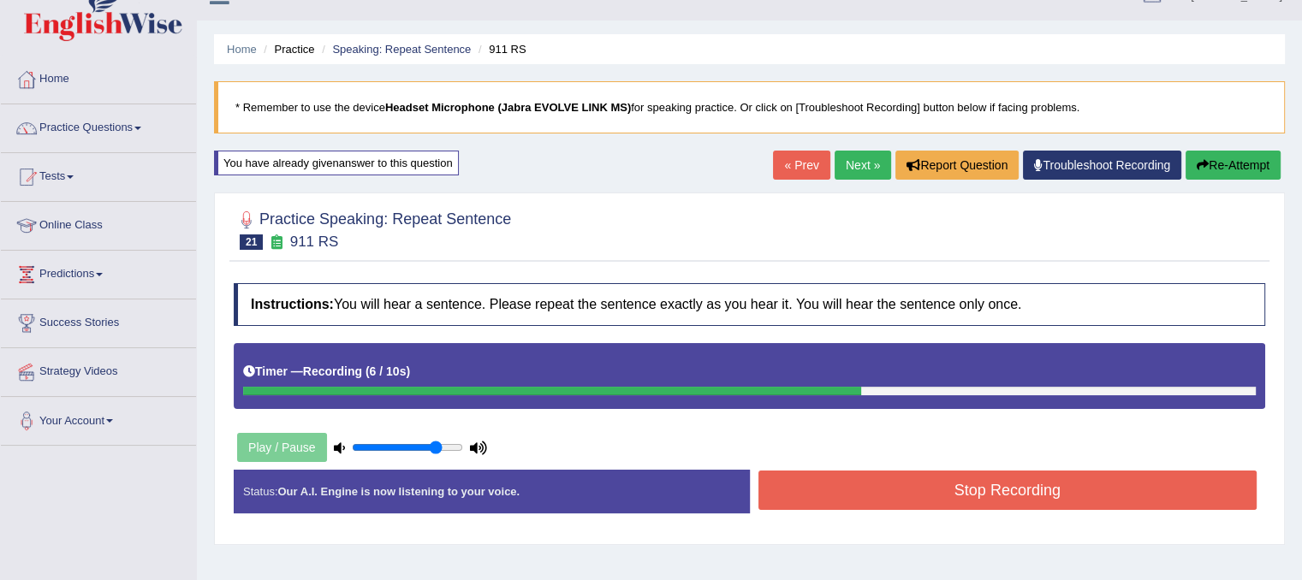
click at [819, 478] on button "Stop Recording" at bounding box center [1008, 490] width 499 height 39
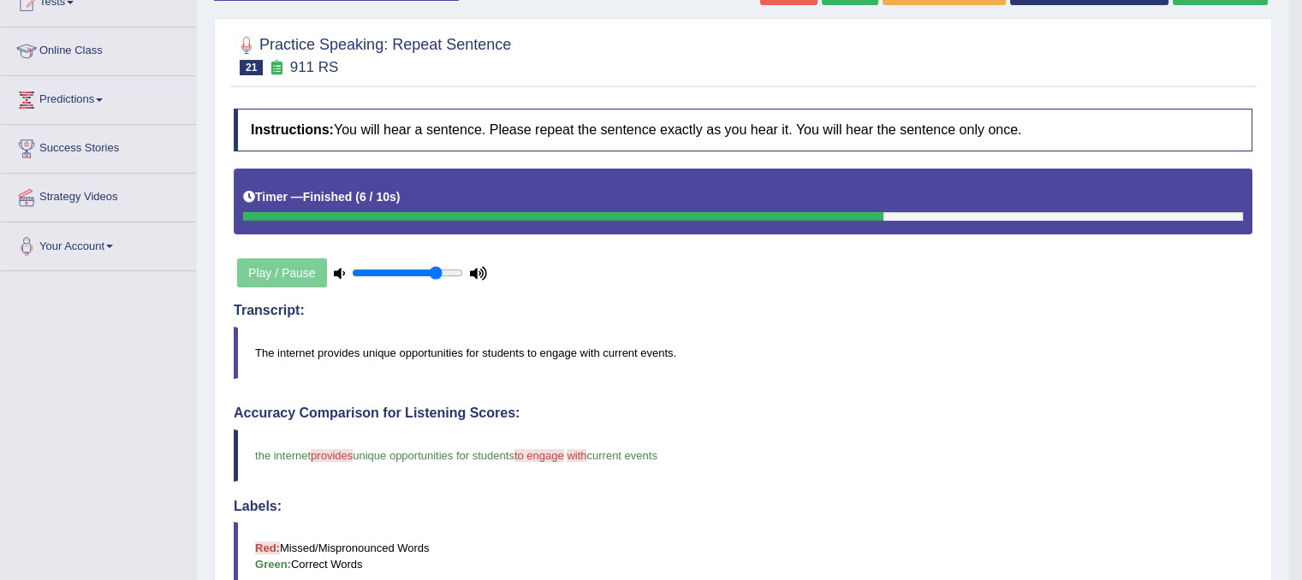
scroll to position [132, 0]
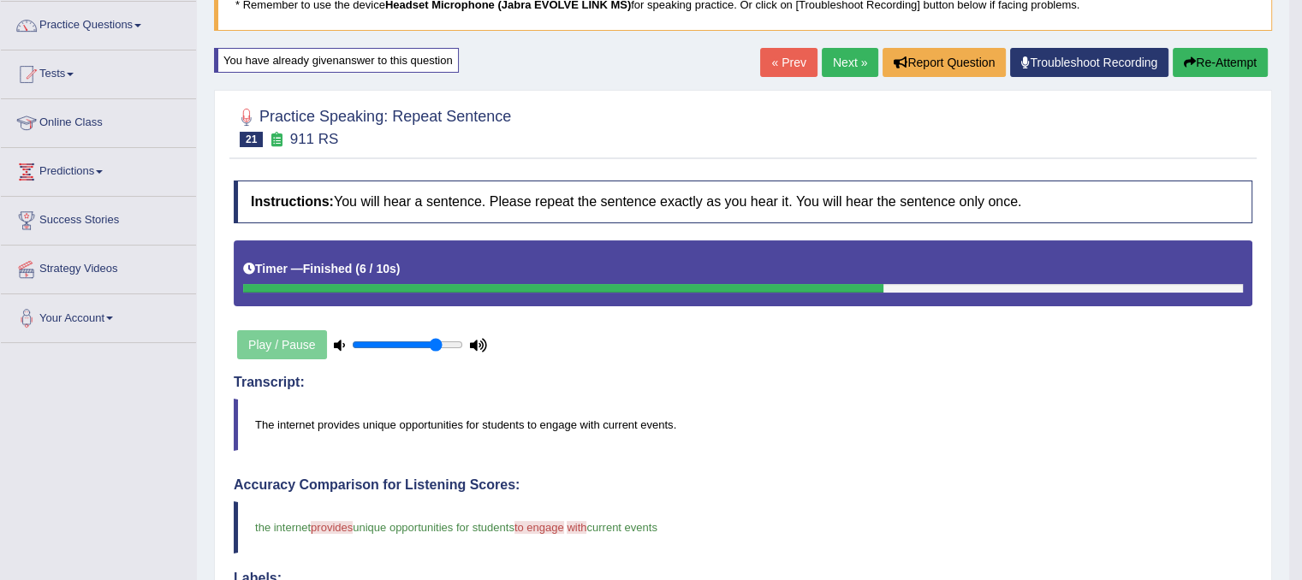
click at [847, 66] on link "Next »" at bounding box center [850, 62] width 57 height 29
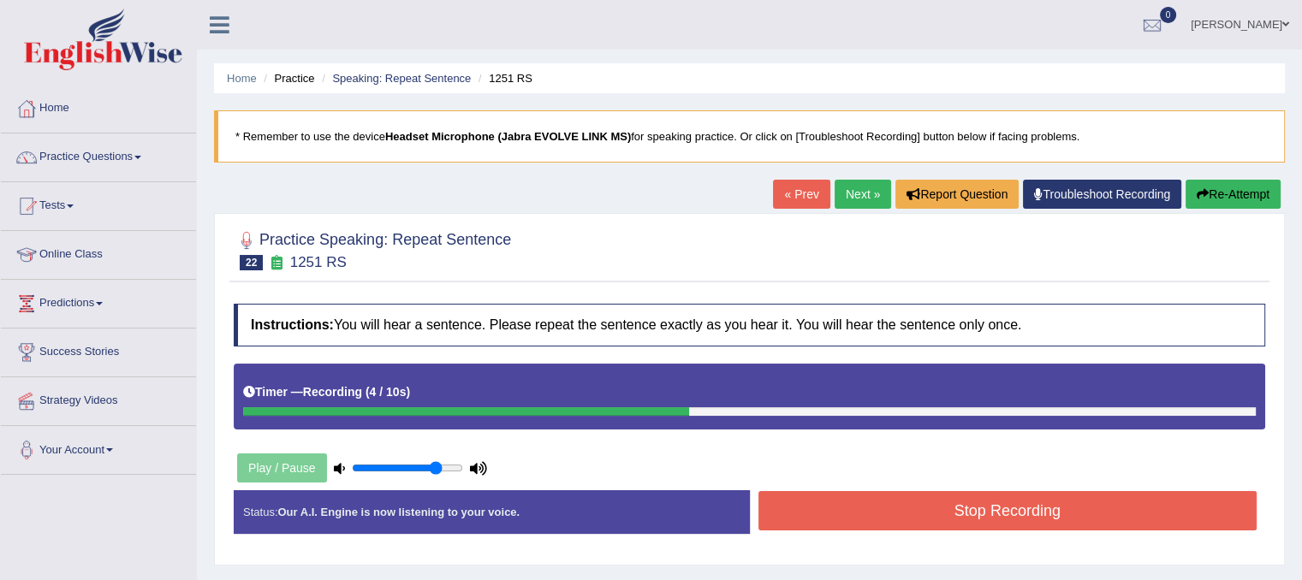
click at [963, 505] on button "Stop Recording" at bounding box center [1008, 510] width 499 height 39
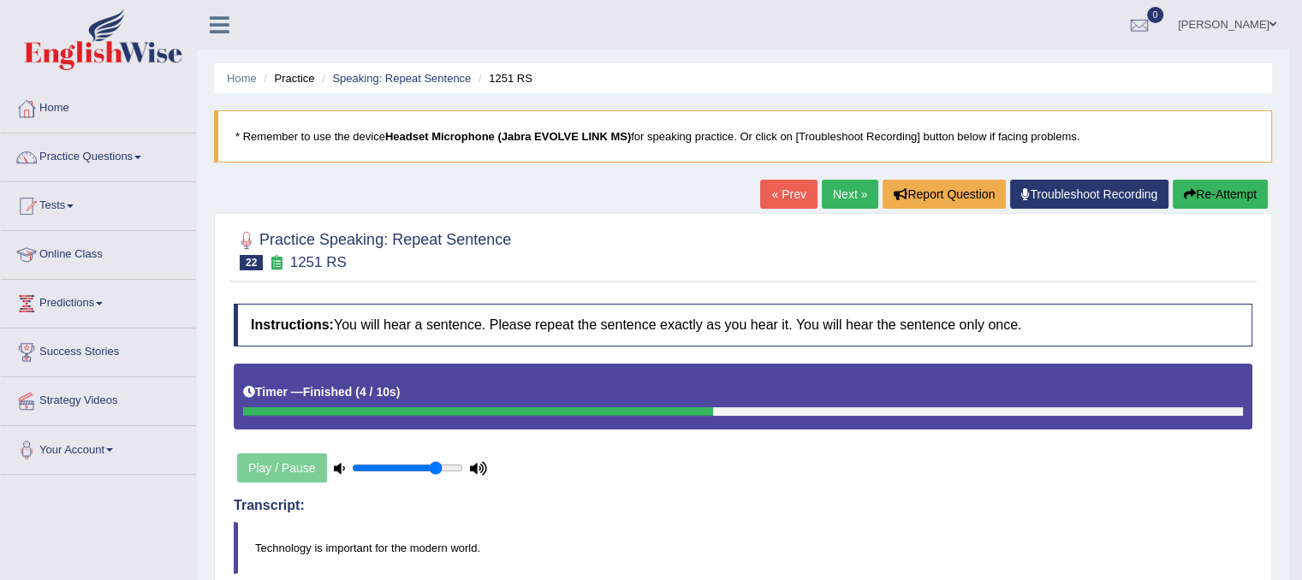
click at [826, 197] on link "Next »" at bounding box center [850, 194] width 57 height 29
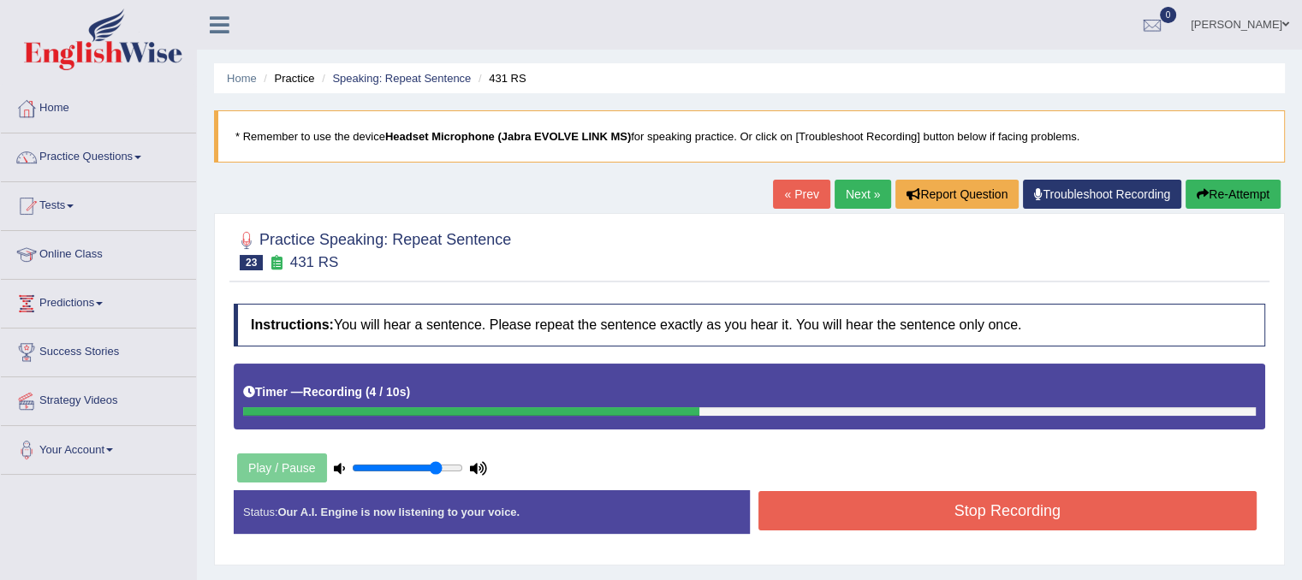
click at [904, 505] on button "Stop Recording" at bounding box center [1008, 510] width 499 height 39
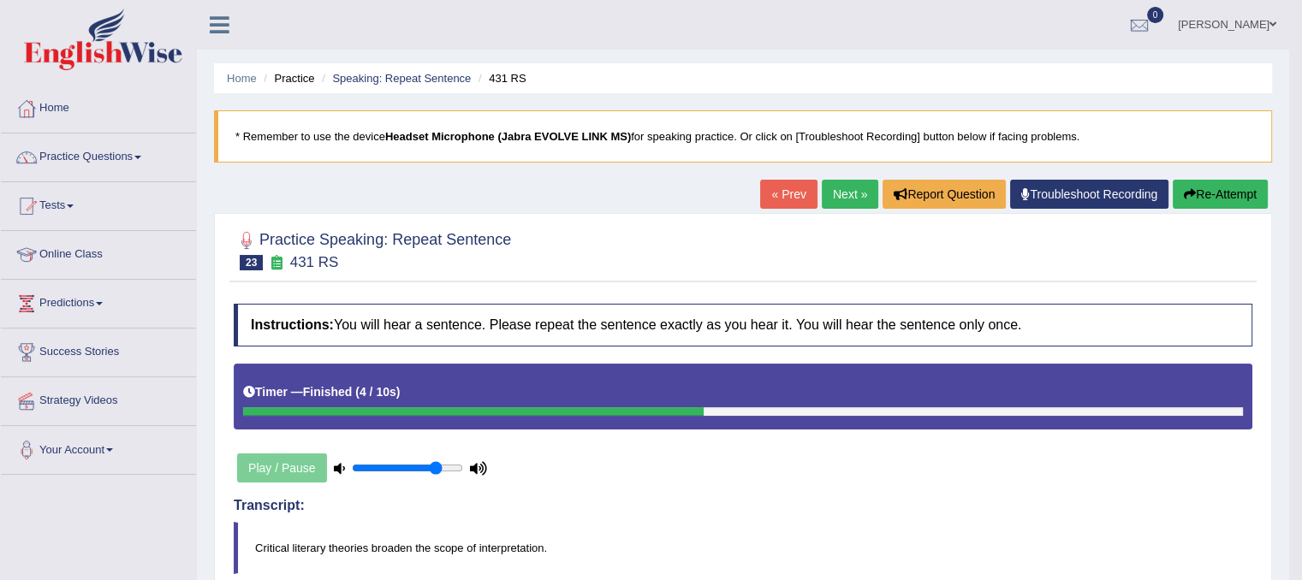
click at [846, 211] on div "« Prev Next » Report Question Troubleshoot Recording Re-Attempt" at bounding box center [1016, 196] width 512 height 33
click at [843, 199] on link "Next »" at bounding box center [850, 194] width 57 height 29
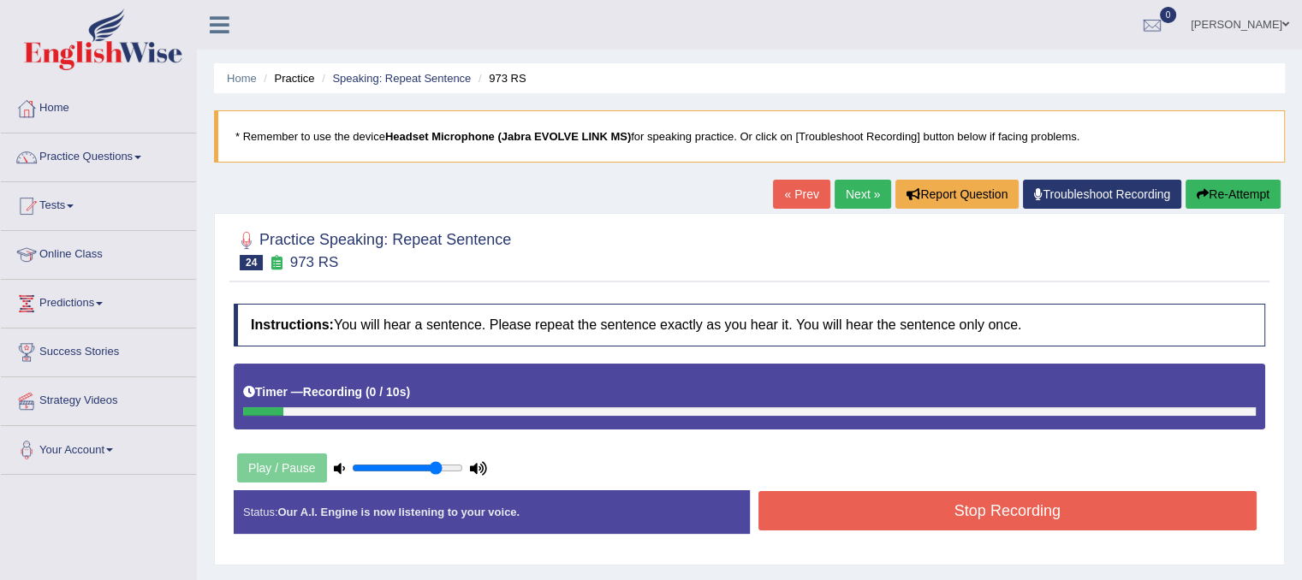
click at [1221, 191] on button "Re-Attempt" at bounding box center [1233, 194] width 95 height 29
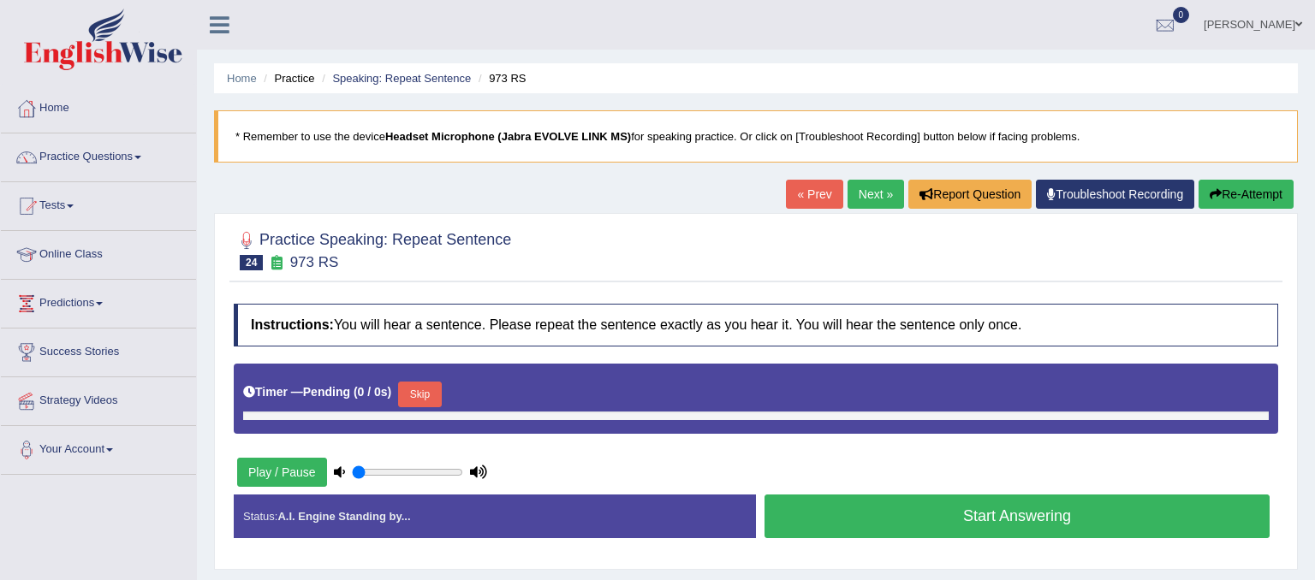
type input "0.8"
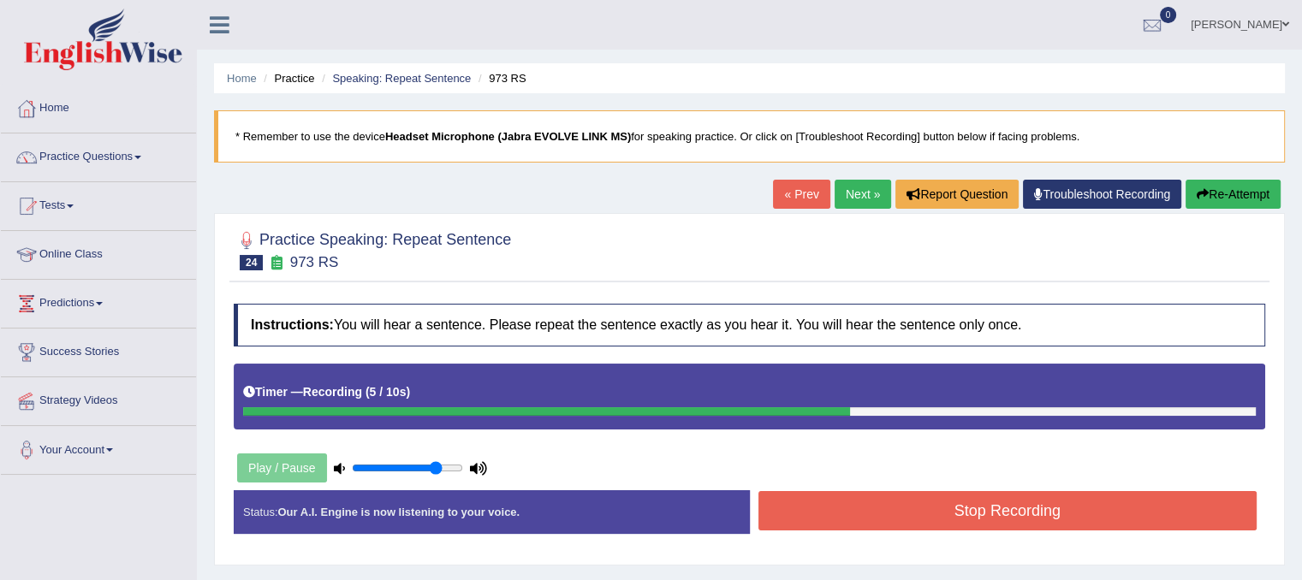
click at [1106, 511] on button "Stop Recording" at bounding box center [1008, 510] width 499 height 39
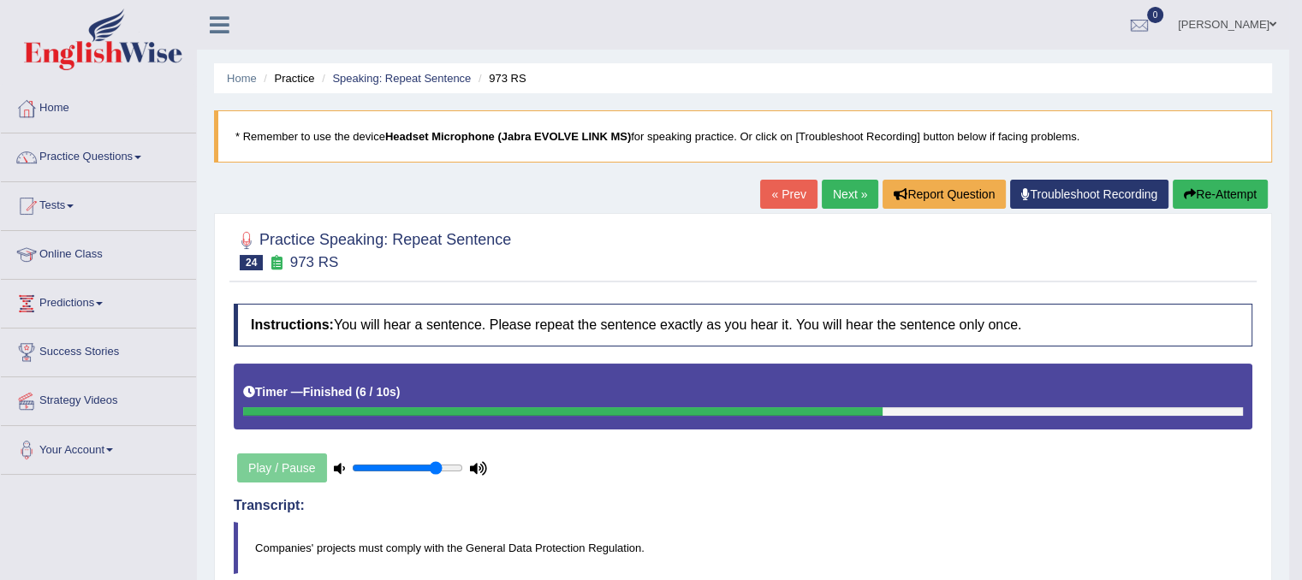
click at [863, 191] on link "Next »" at bounding box center [850, 194] width 57 height 29
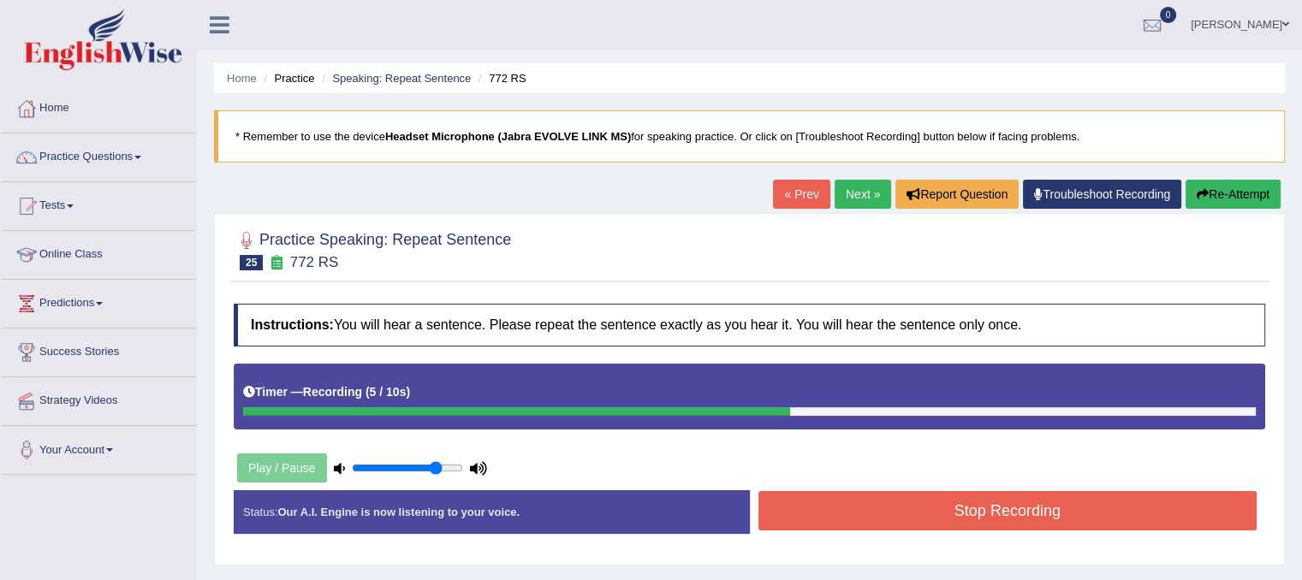
click at [825, 524] on button "Stop Recording" at bounding box center [1008, 510] width 499 height 39
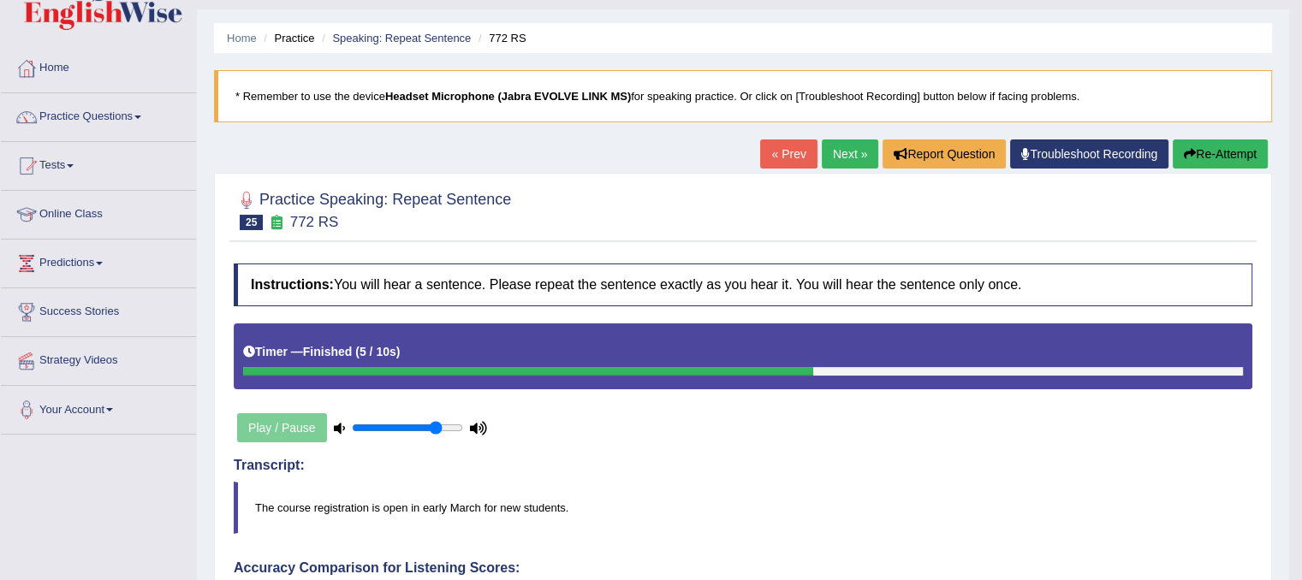
scroll to position [34, 0]
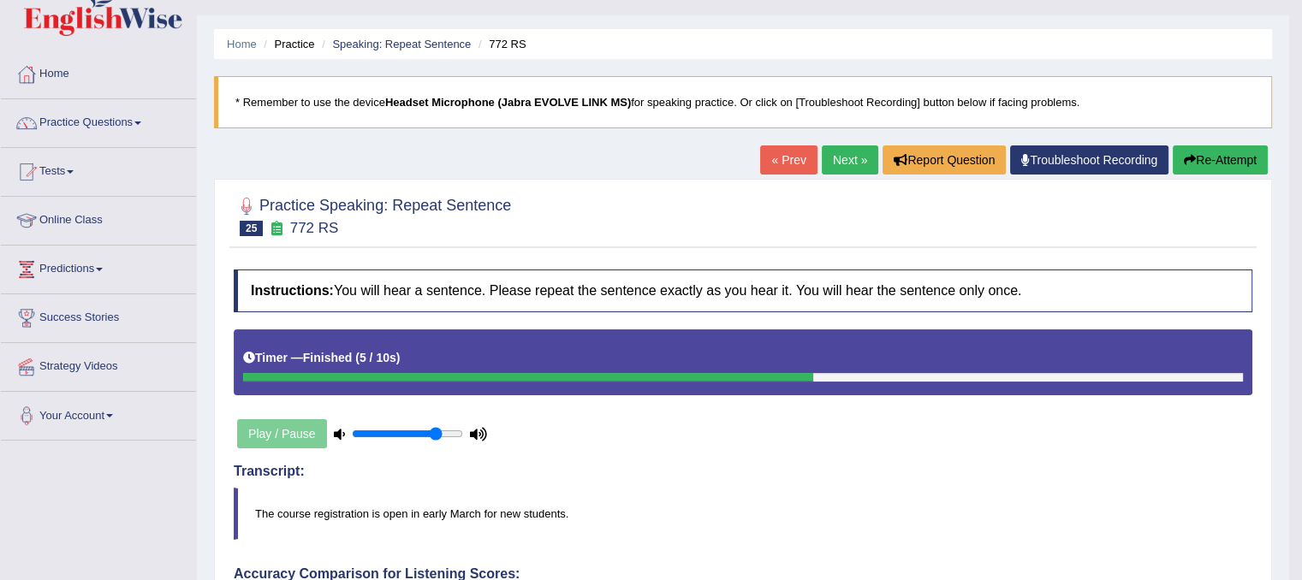
click at [848, 169] on link "Next »" at bounding box center [850, 160] width 57 height 29
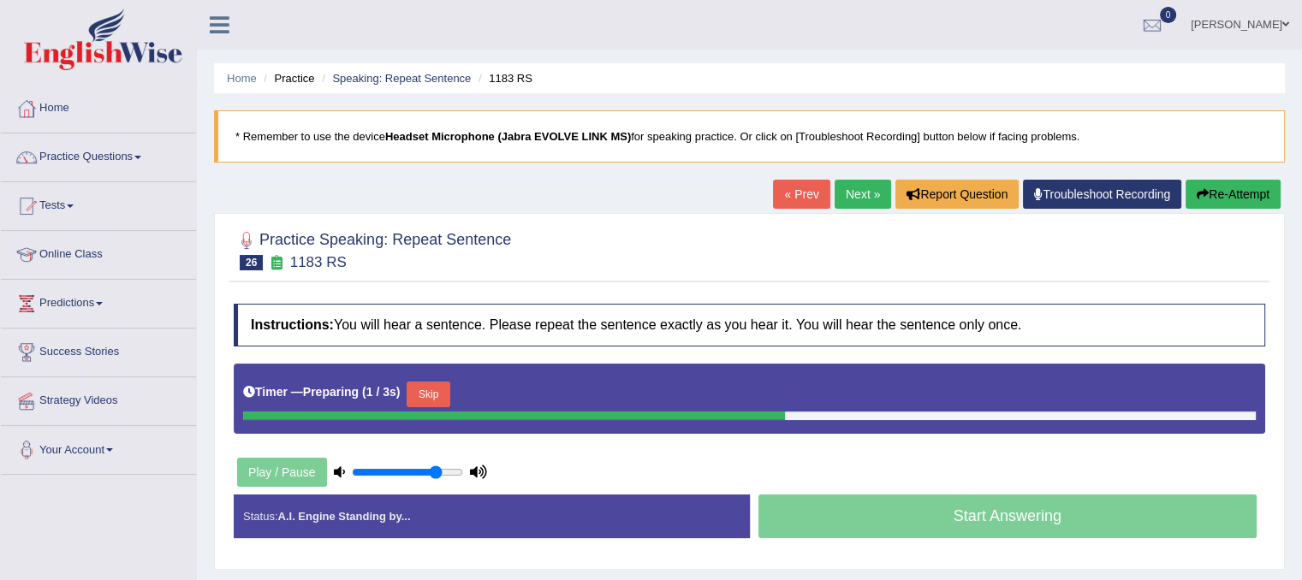
click at [449, 401] on button "Skip" at bounding box center [428, 395] width 43 height 26
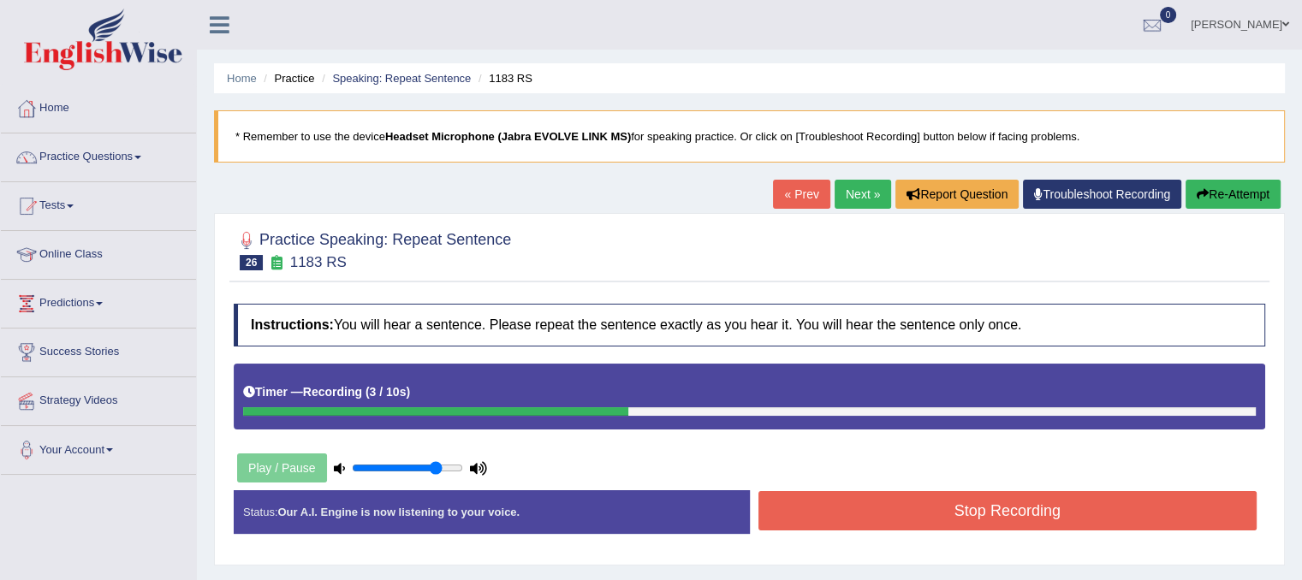
click at [1223, 199] on button "Re-Attempt" at bounding box center [1233, 194] width 95 height 29
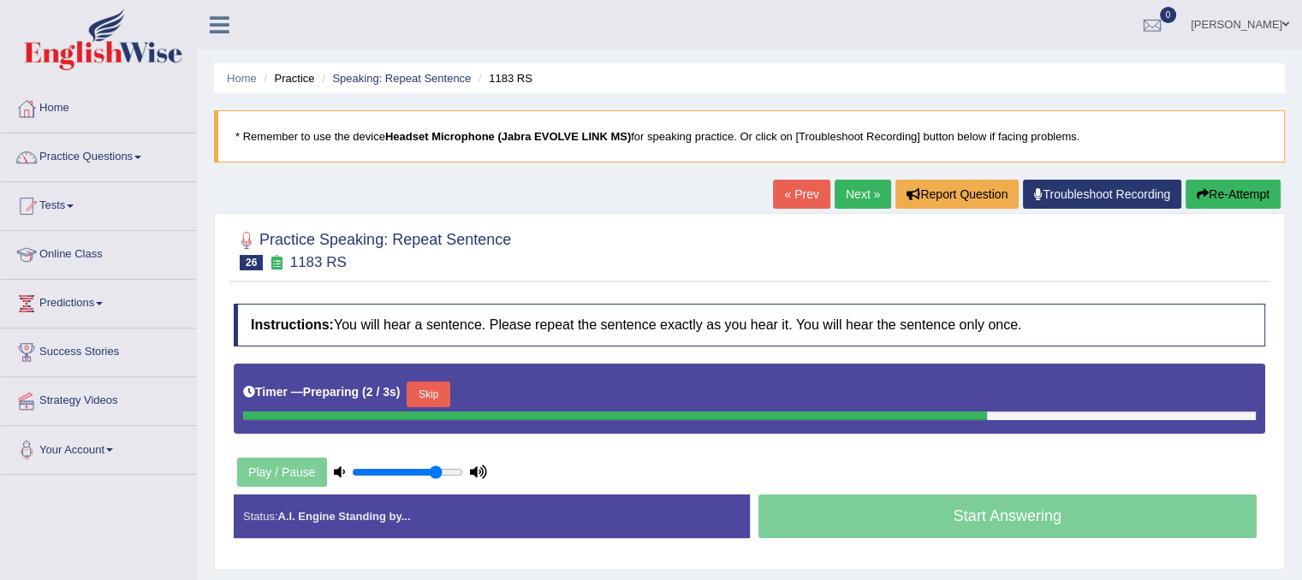
click at [438, 396] on button "Skip" at bounding box center [428, 395] width 43 height 26
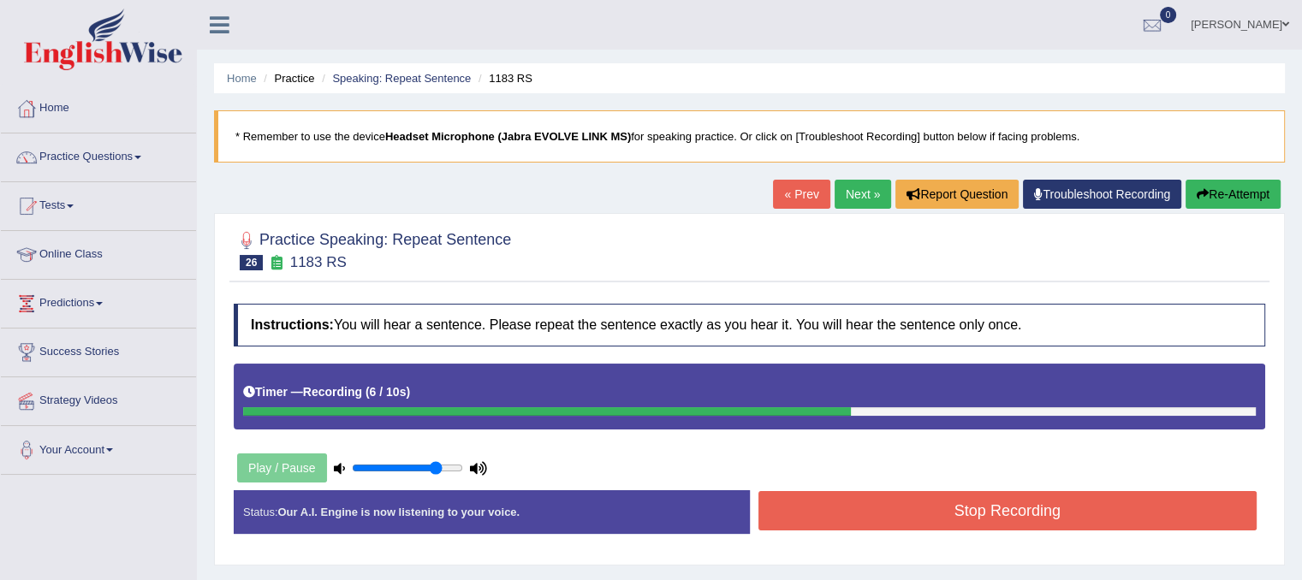
click at [840, 511] on button "Stop Recording" at bounding box center [1008, 510] width 499 height 39
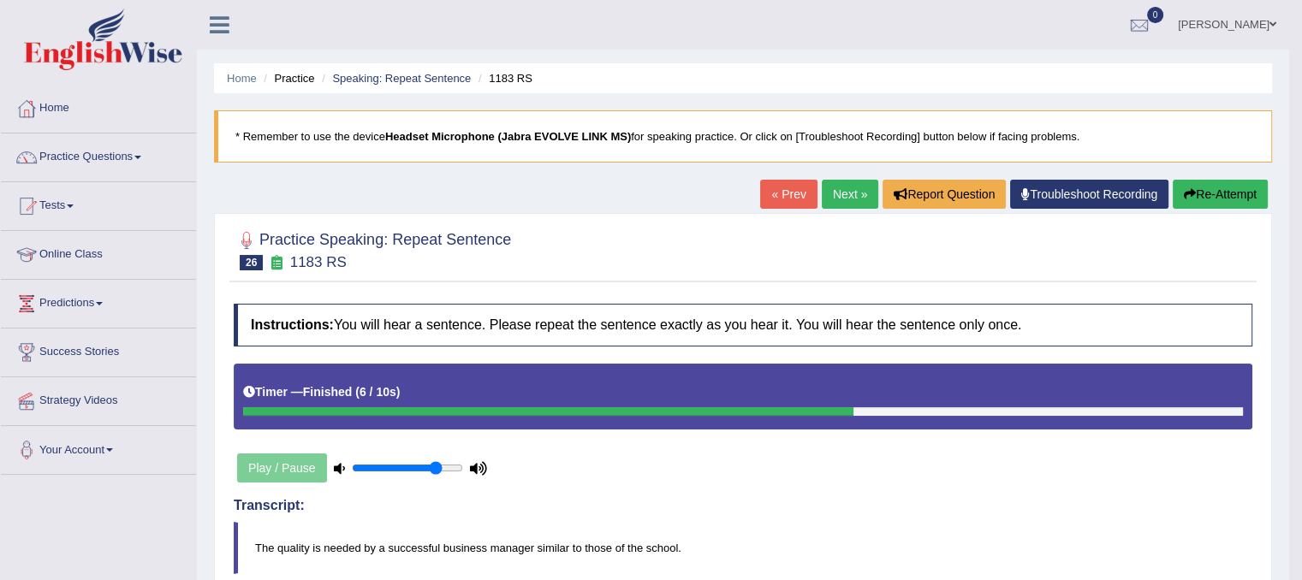
click at [1226, 193] on button "Re-Attempt" at bounding box center [1220, 194] width 95 height 29
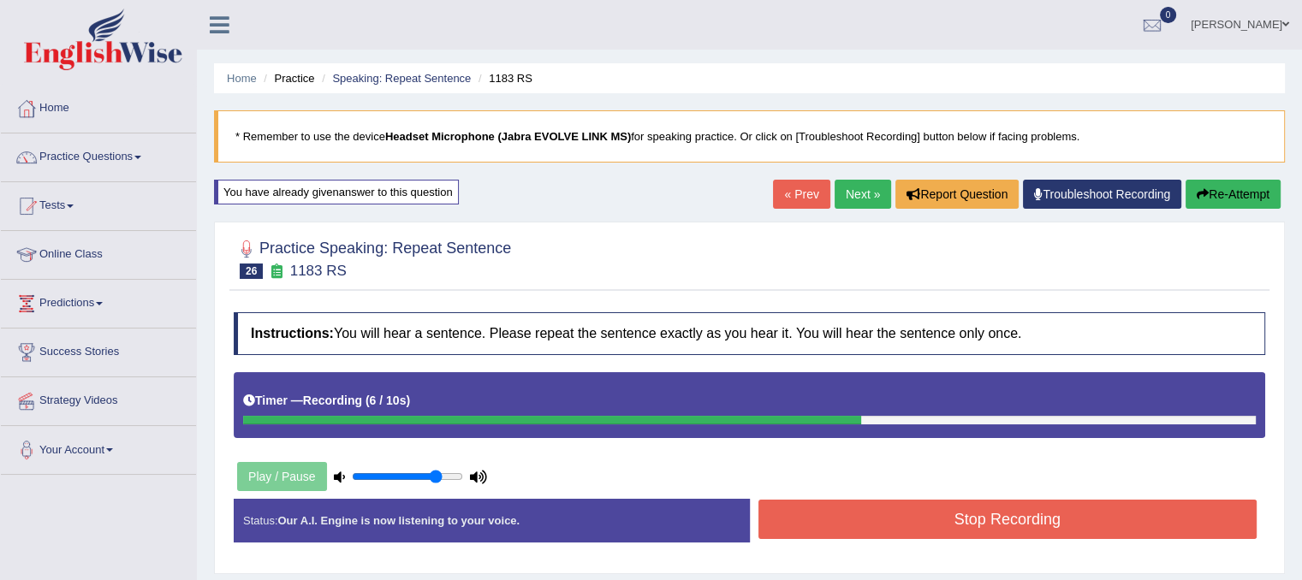
click at [1075, 524] on button "Stop Recording" at bounding box center [1008, 519] width 499 height 39
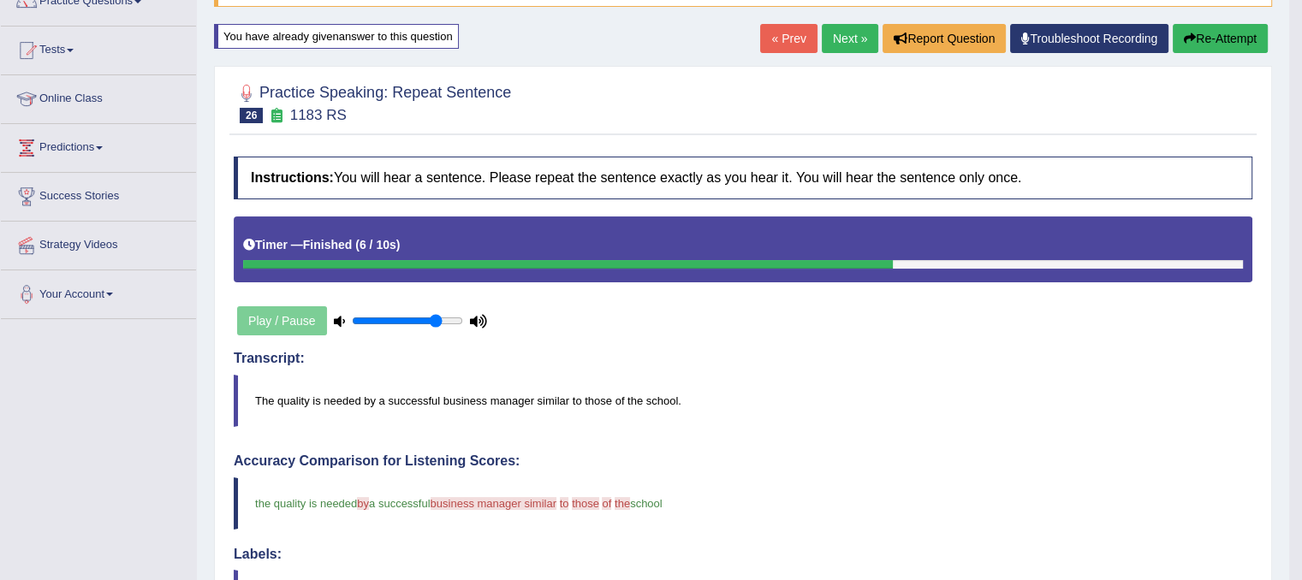
scroll to position [137, 0]
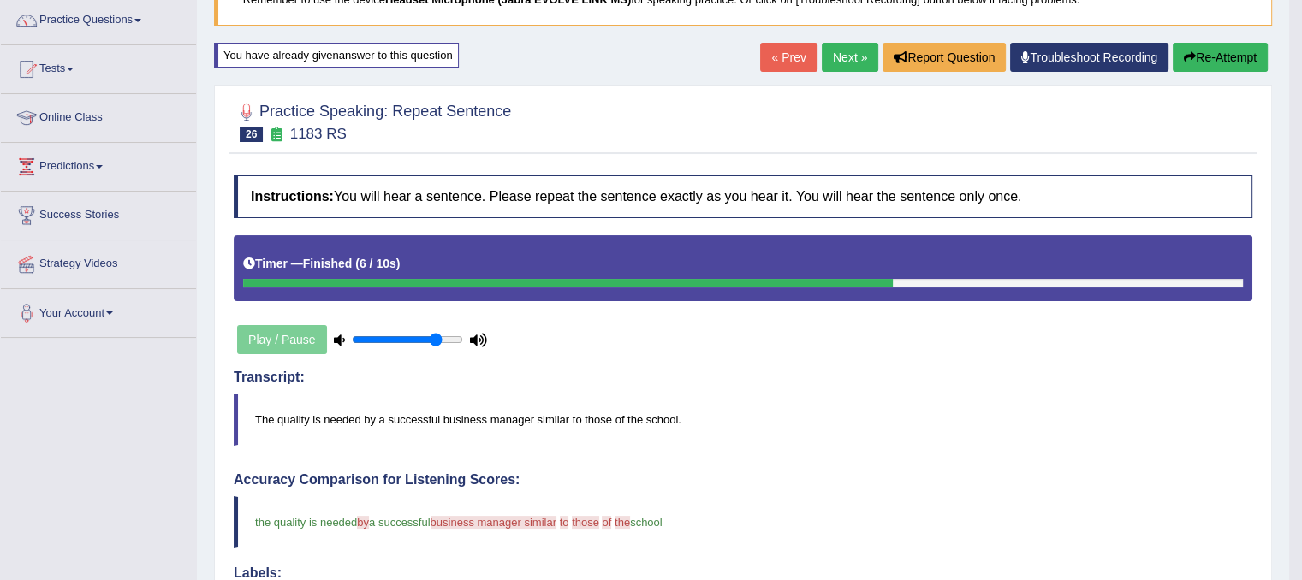
click at [1223, 45] on button "Re-Attempt" at bounding box center [1220, 57] width 95 height 29
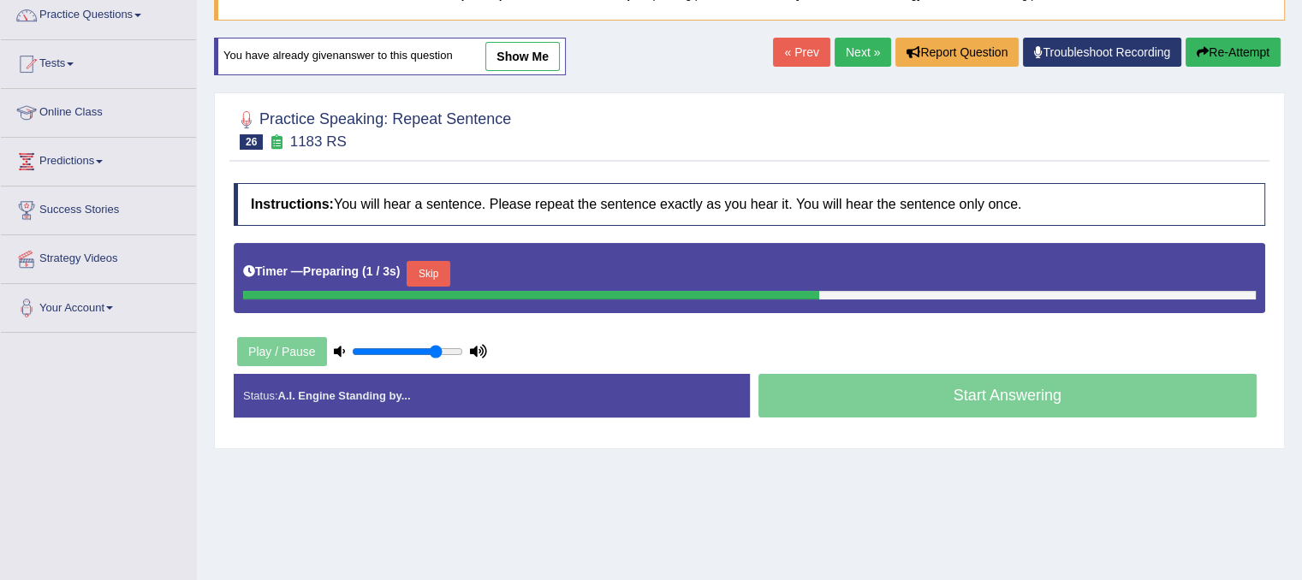
click at [443, 261] on button "Skip" at bounding box center [428, 274] width 43 height 26
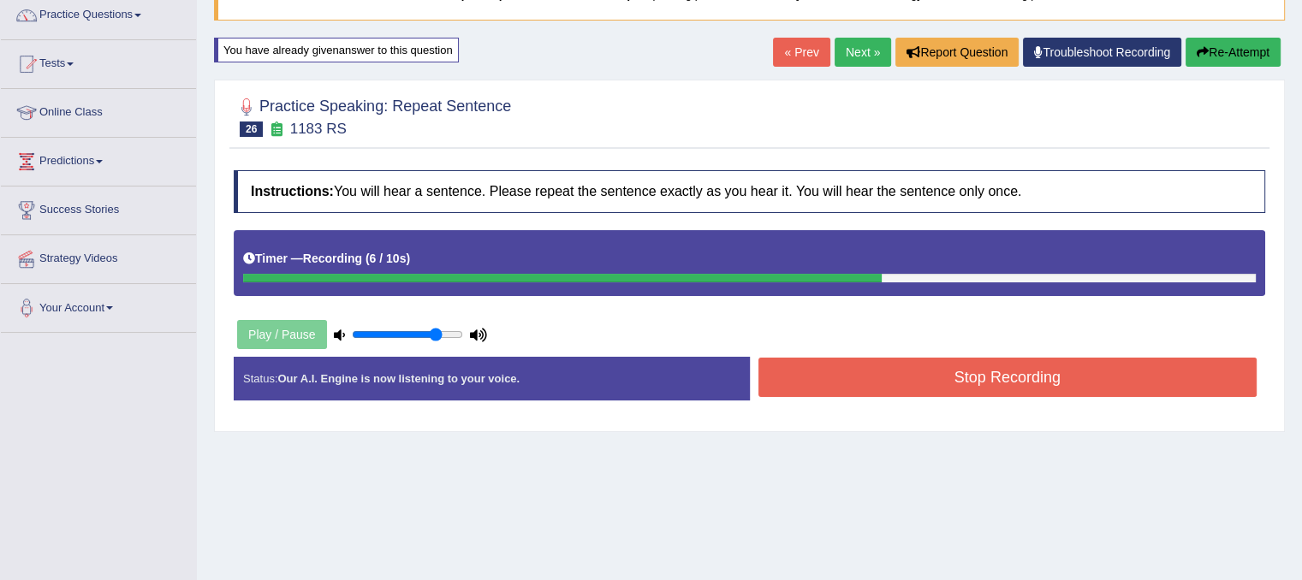
click at [968, 374] on button "Stop Recording" at bounding box center [1008, 377] width 499 height 39
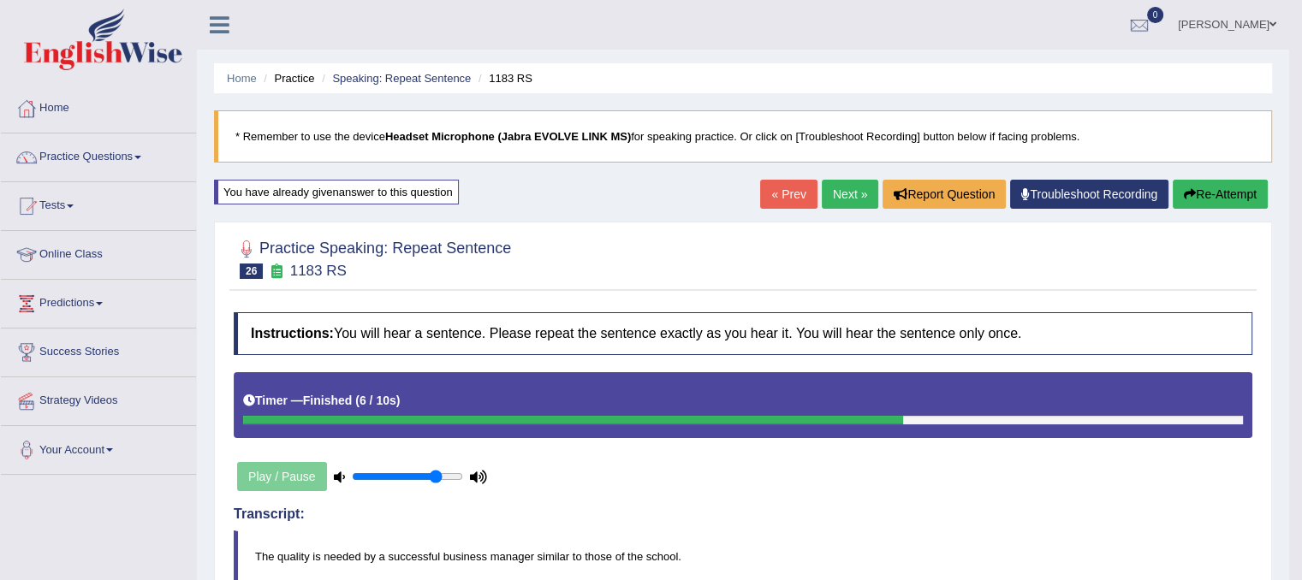
click at [835, 201] on link "Next »" at bounding box center [850, 194] width 57 height 29
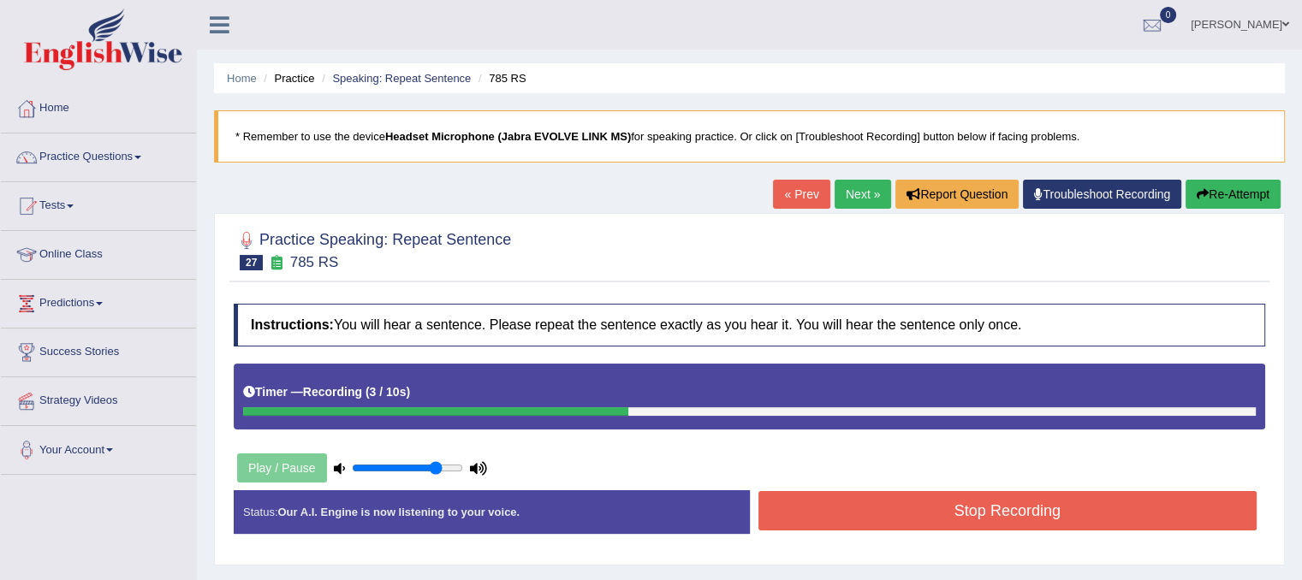
click at [1228, 204] on button "Re-Attempt" at bounding box center [1233, 194] width 95 height 29
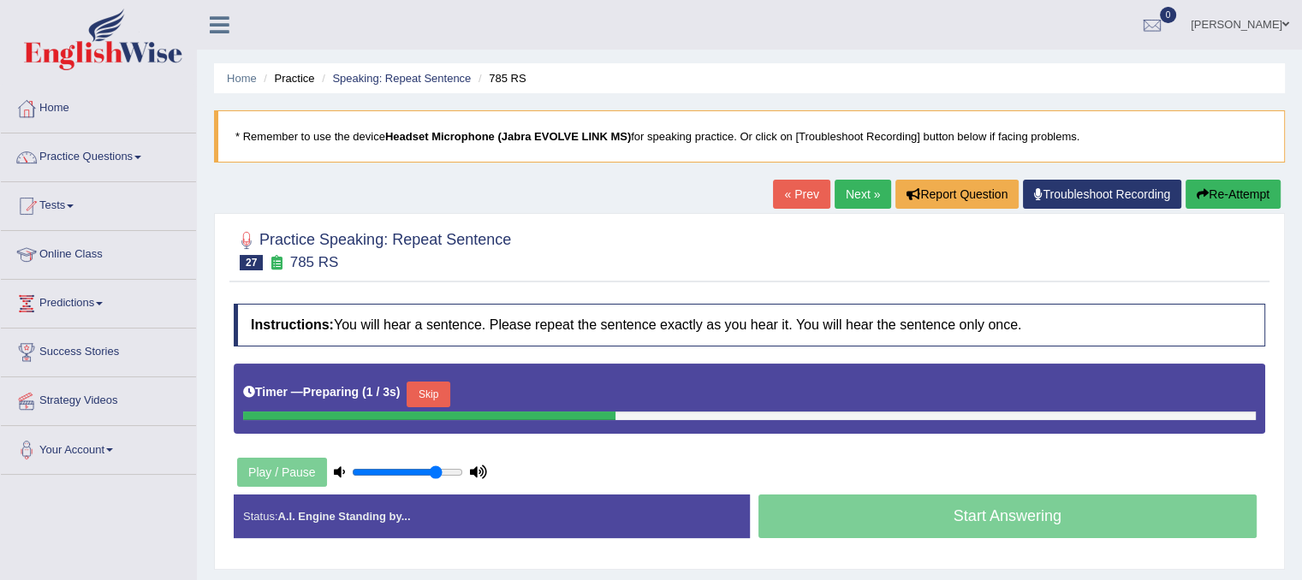
click at [430, 389] on button "Skip" at bounding box center [428, 395] width 43 height 26
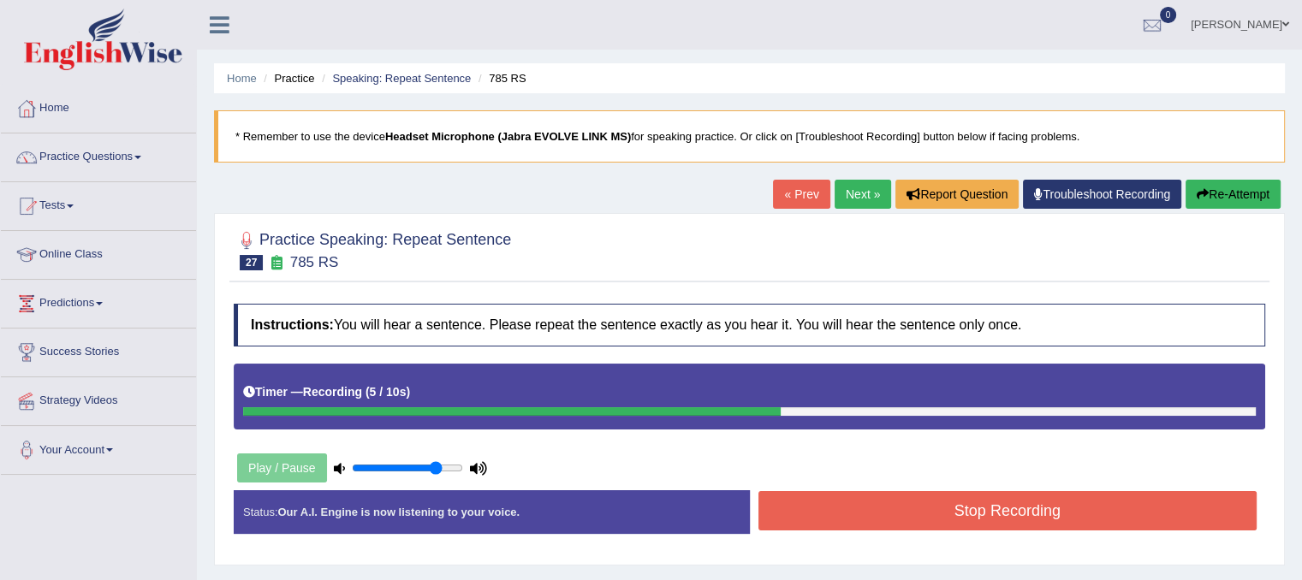
click at [836, 512] on button "Stop Recording" at bounding box center [1008, 510] width 499 height 39
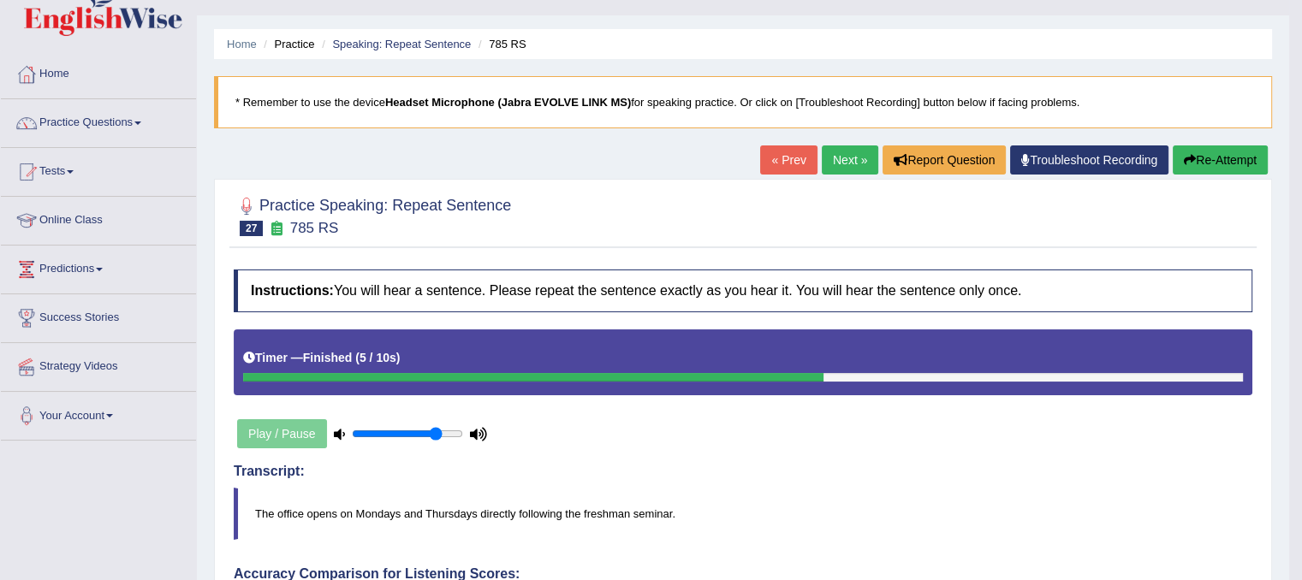
scroll to position [34, 0]
click at [1232, 165] on button "Re-Attempt" at bounding box center [1220, 160] width 95 height 29
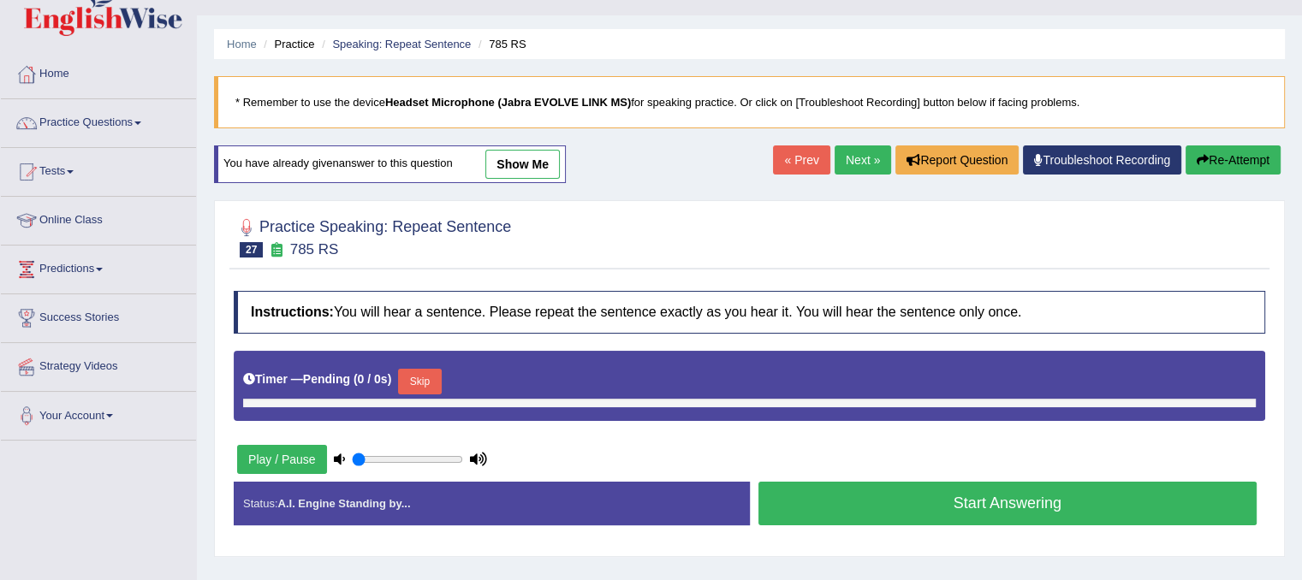
type input "0.8"
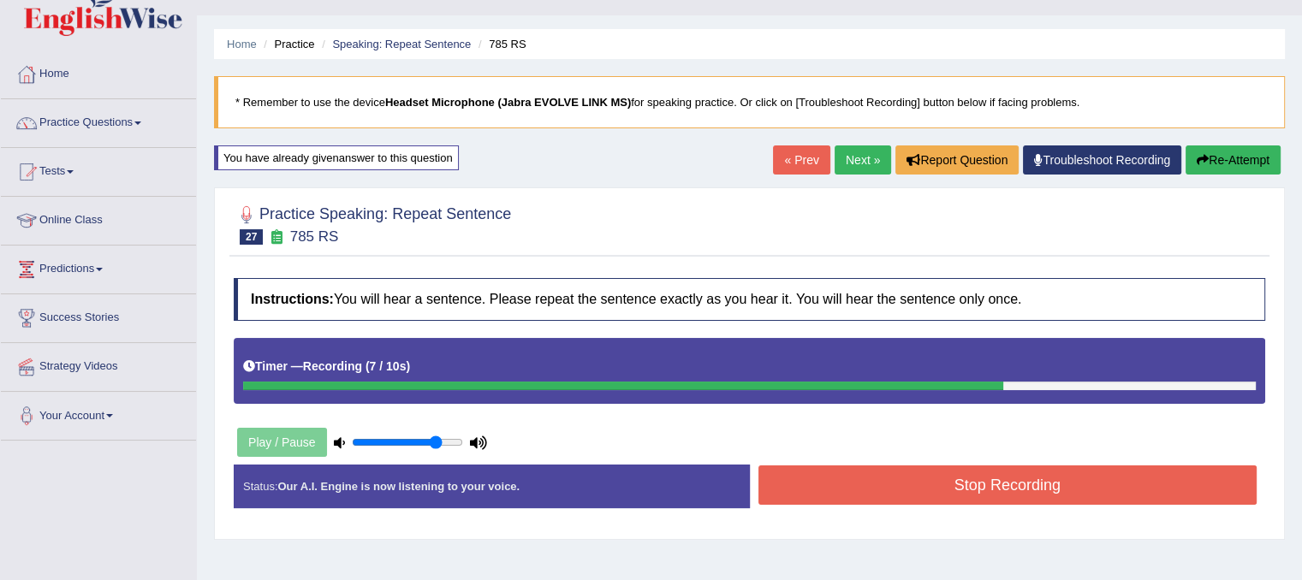
click at [1118, 501] on button "Stop Recording" at bounding box center [1008, 485] width 499 height 39
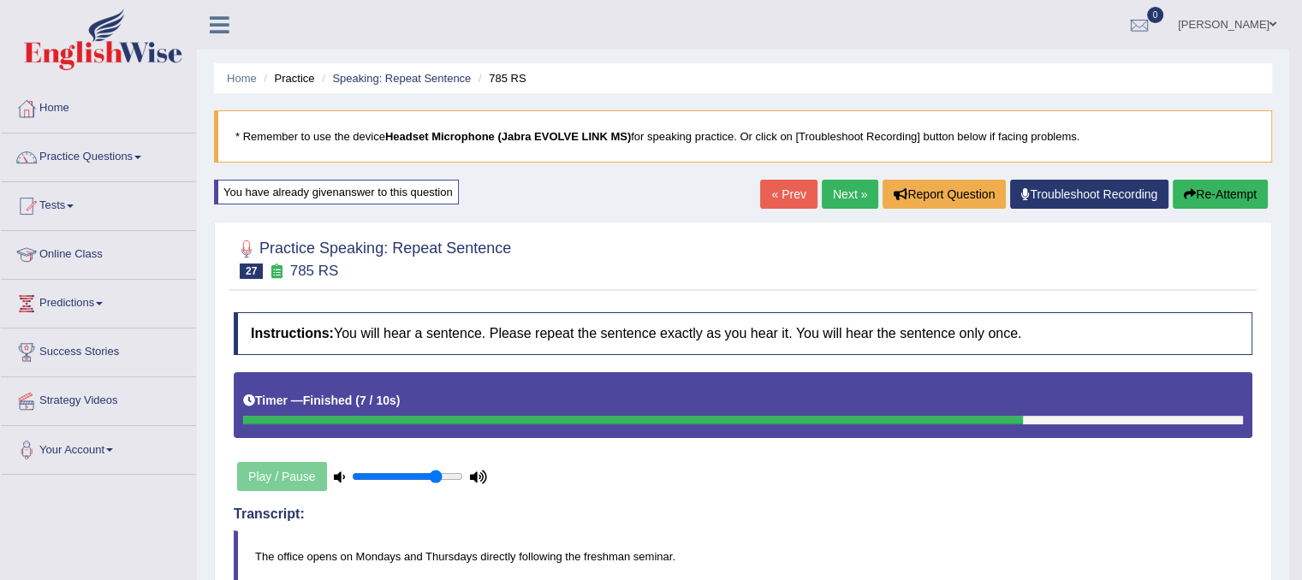
click at [1119, 507] on h4 "Transcript:" at bounding box center [743, 514] width 1019 height 15
click at [846, 190] on link "Next »" at bounding box center [850, 194] width 57 height 29
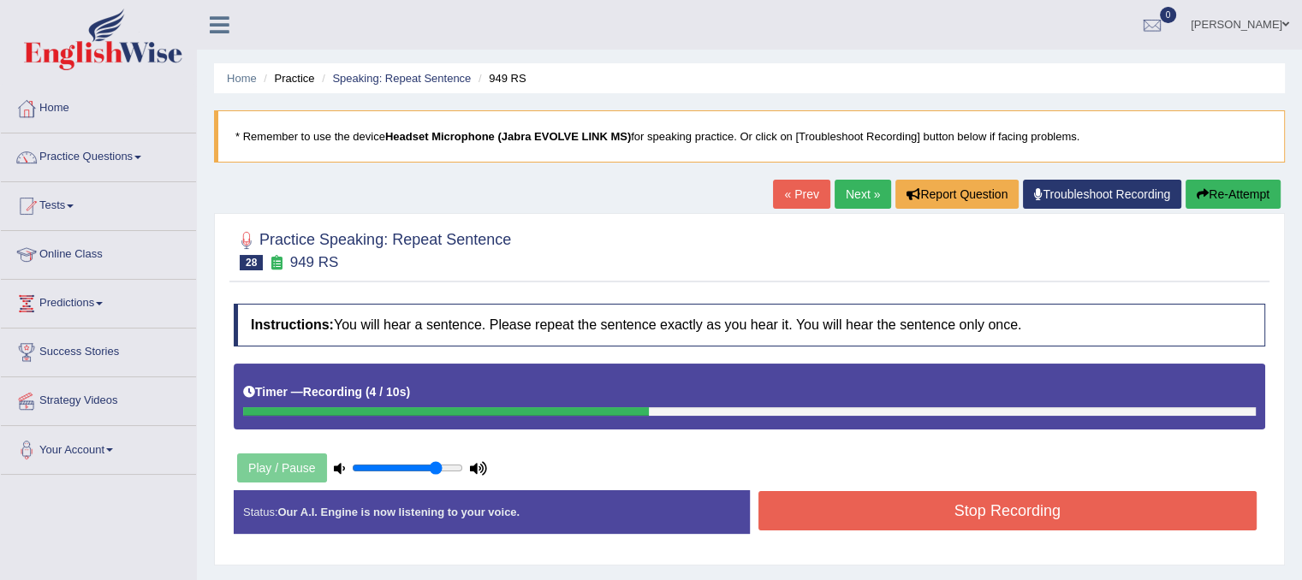
click at [762, 509] on button "Stop Recording" at bounding box center [1008, 510] width 499 height 39
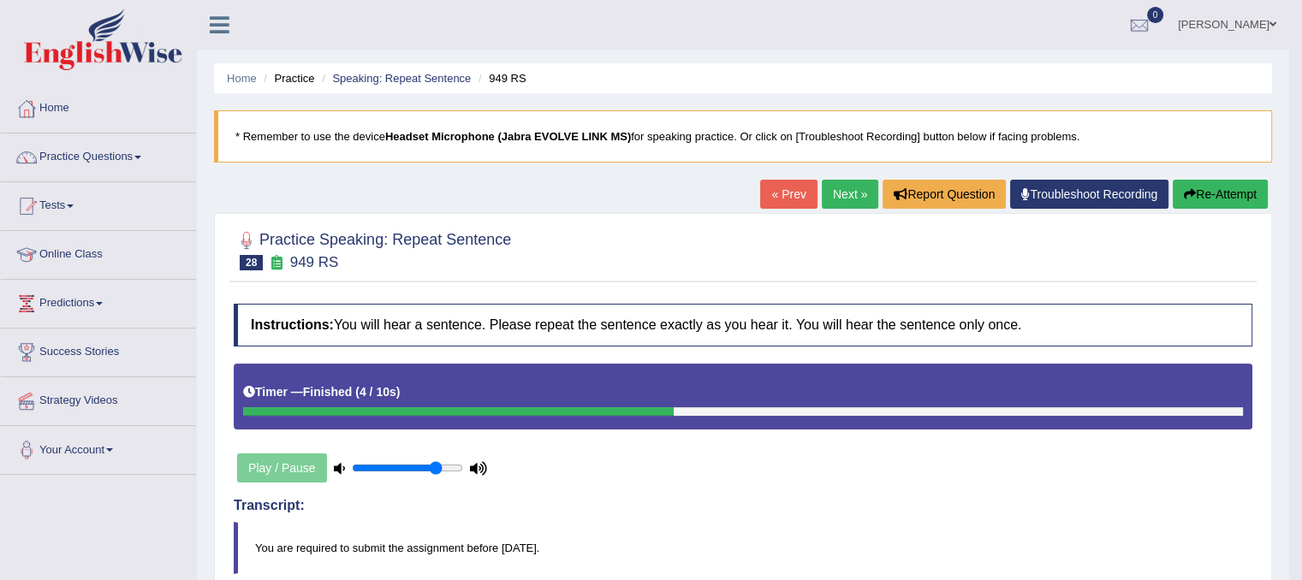
click at [836, 182] on link "Next »" at bounding box center [850, 194] width 57 height 29
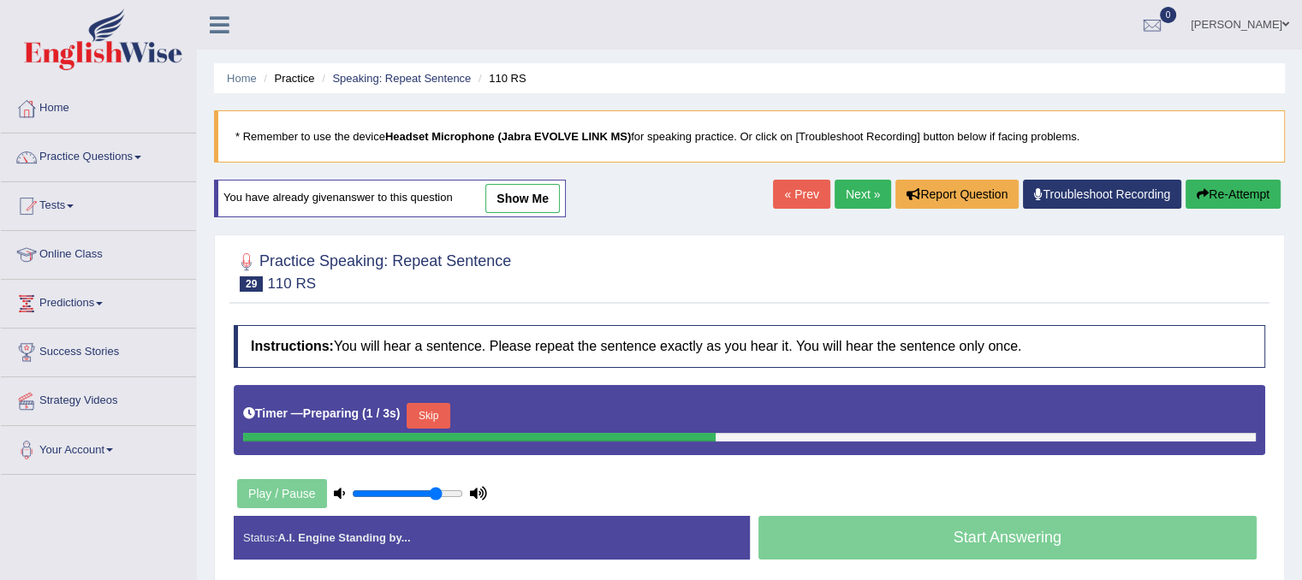
click at [444, 415] on button "Skip" at bounding box center [428, 416] width 43 height 26
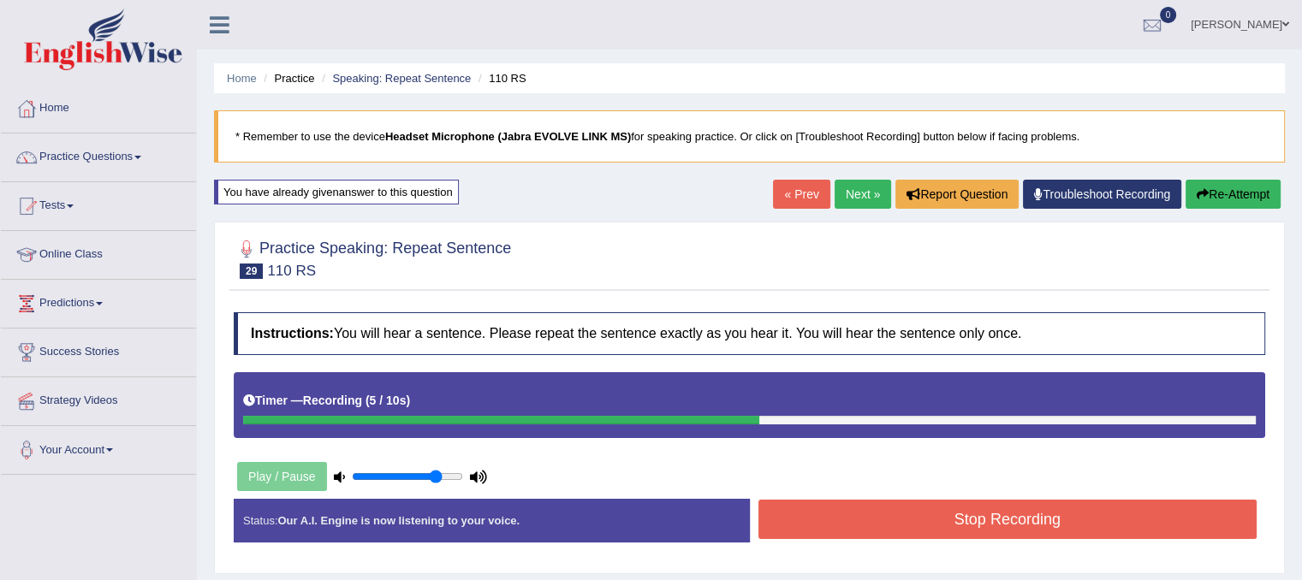
click at [951, 534] on button "Stop Recording" at bounding box center [1008, 519] width 499 height 39
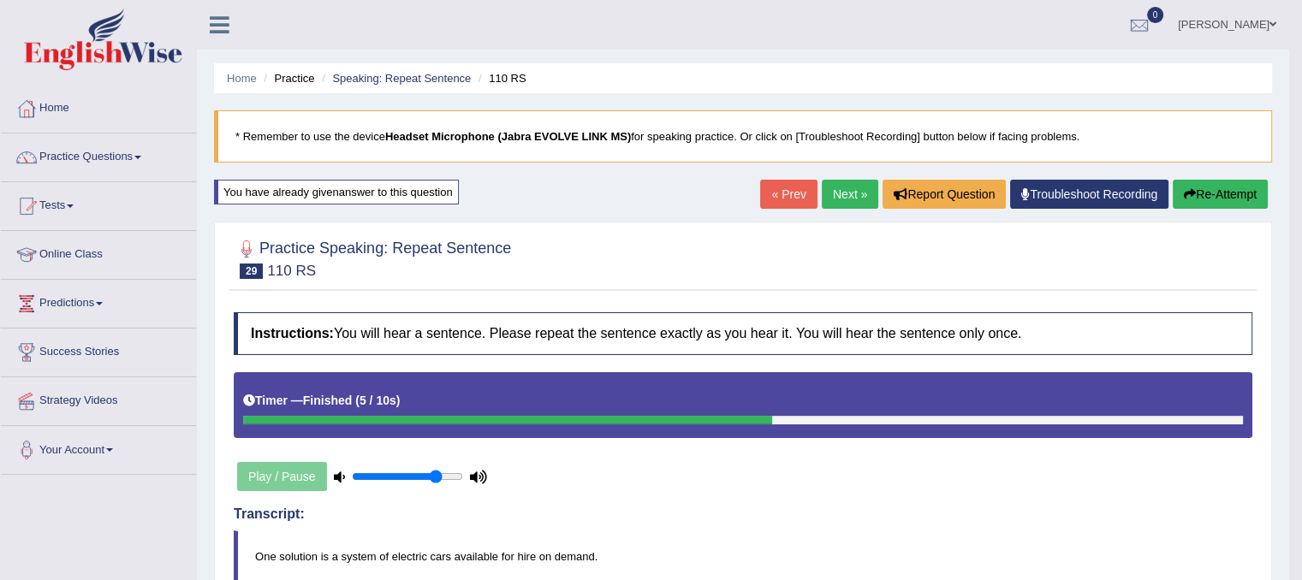
click at [855, 199] on link "Next »" at bounding box center [850, 194] width 57 height 29
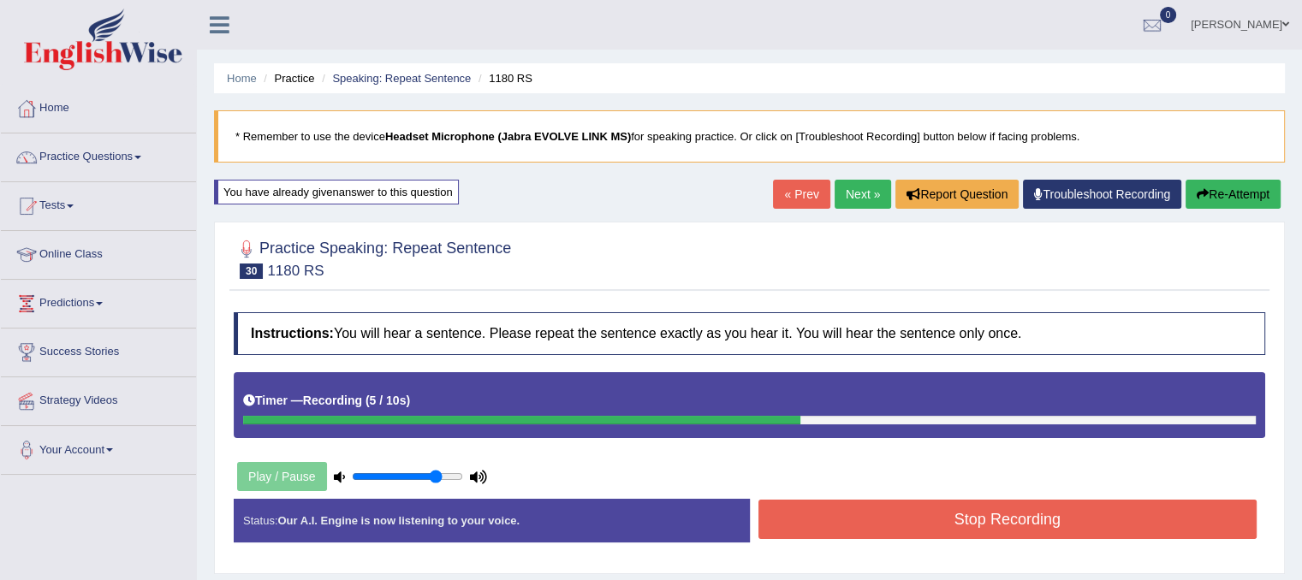
click at [1222, 197] on button "Re-Attempt" at bounding box center [1233, 194] width 95 height 29
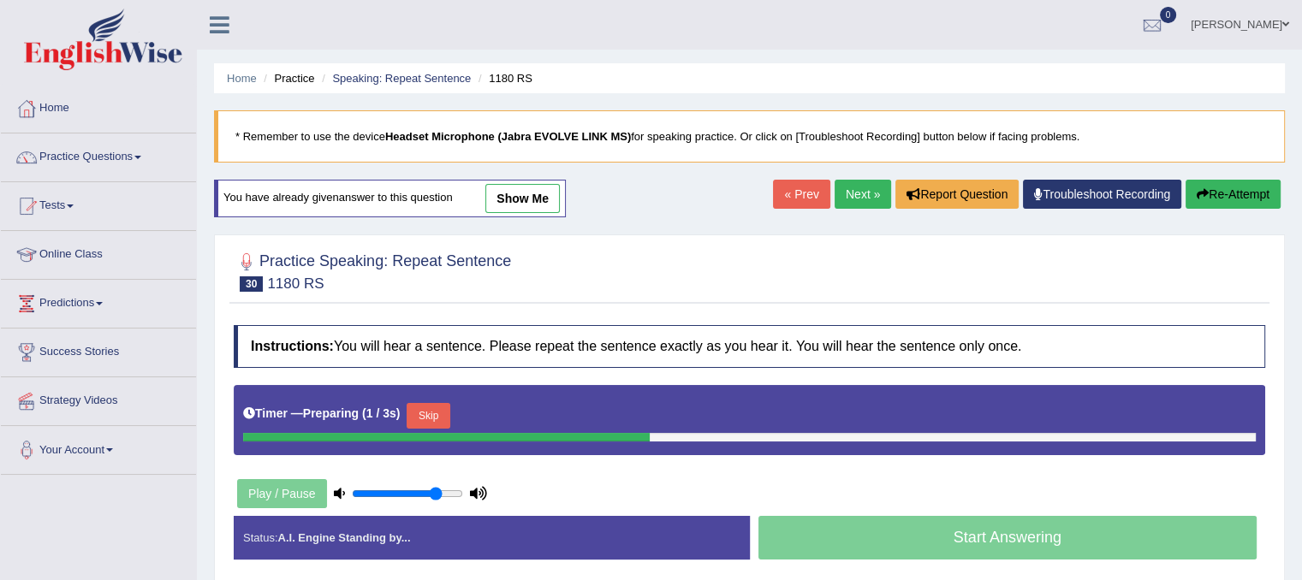
click at [438, 412] on button "Skip" at bounding box center [428, 416] width 43 height 26
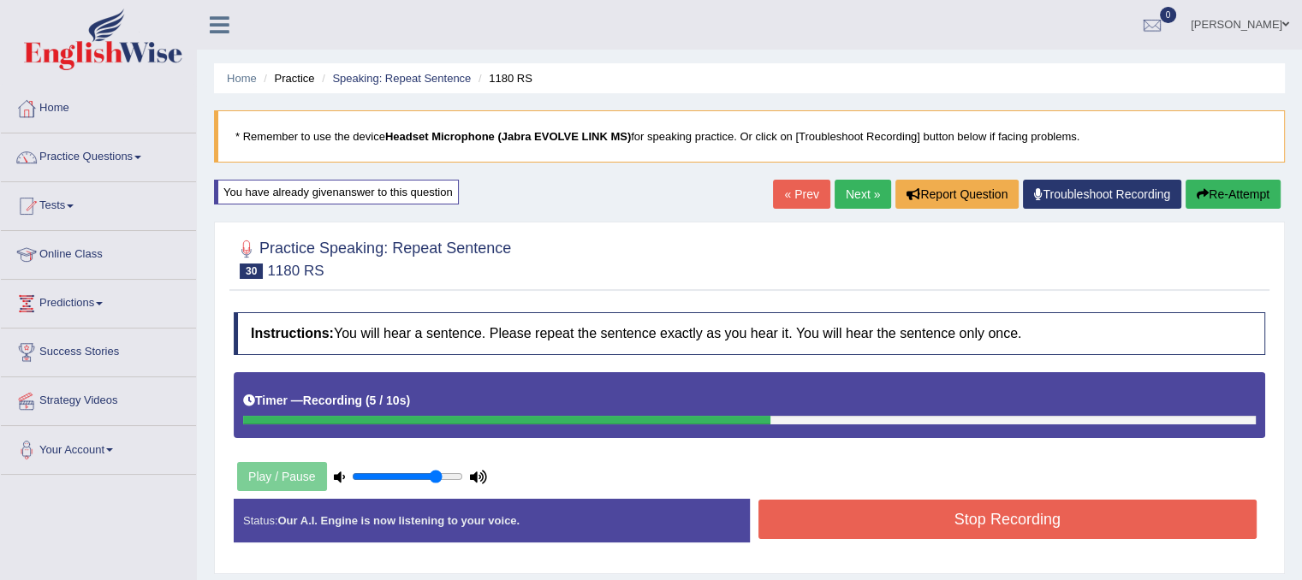
click at [853, 517] on button "Stop Recording" at bounding box center [1008, 519] width 499 height 39
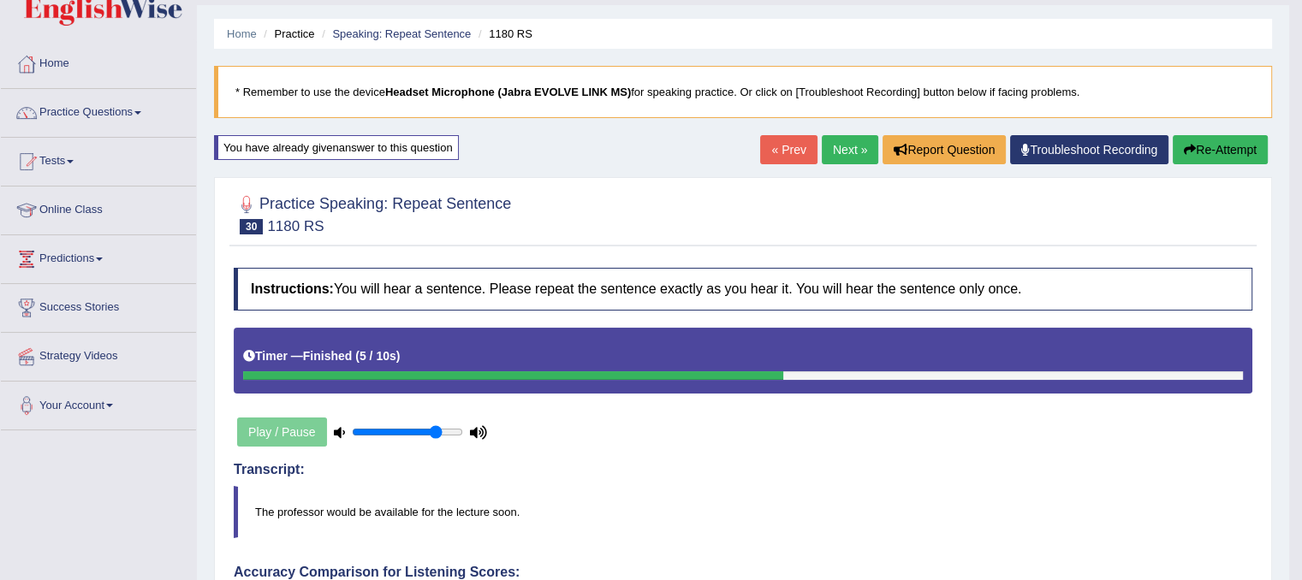
scroll to position [34, 0]
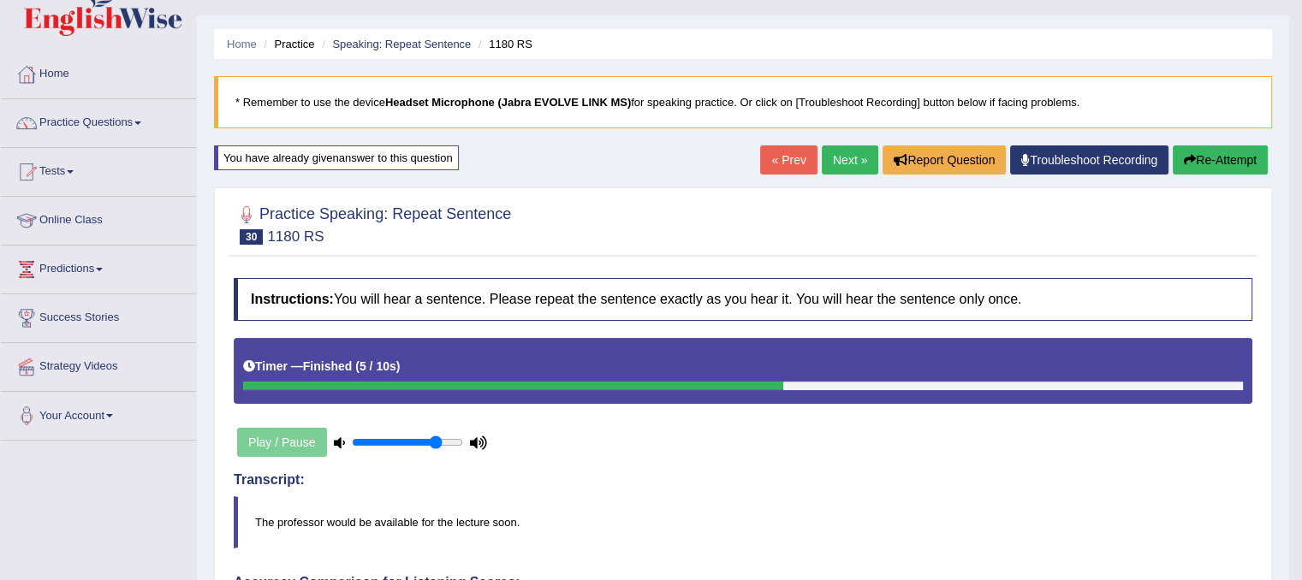
click at [842, 158] on link "Next »" at bounding box center [850, 160] width 57 height 29
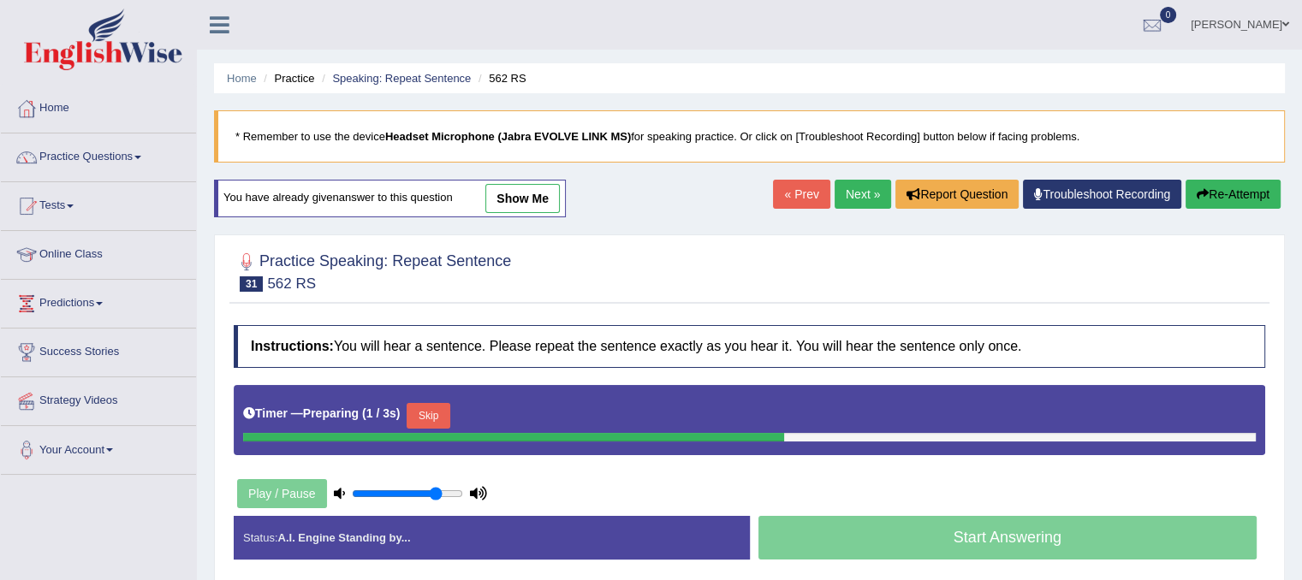
click at [449, 416] on button "Skip" at bounding box center [428, 416] width 43 height 26
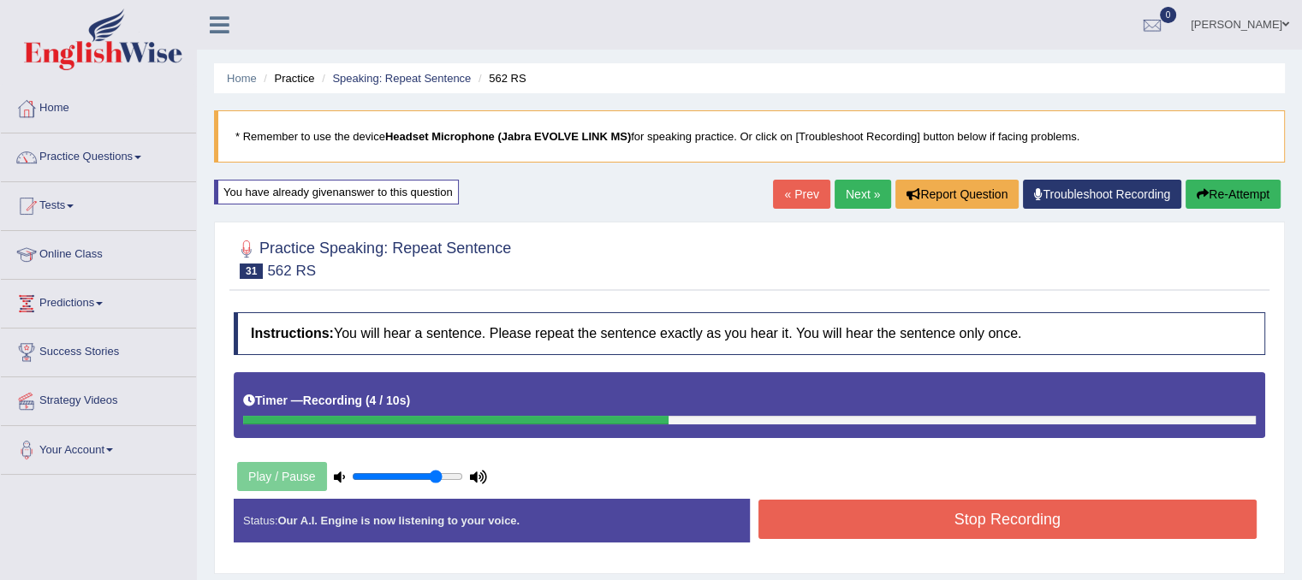
click at [1226, 192] on button "Re-Attempt" at bounding box center [1233, 194] width 95 height 29
click at [1214, 200] on button "Re-Attempt" at bounding box center [1233, 194] width 95 height 29
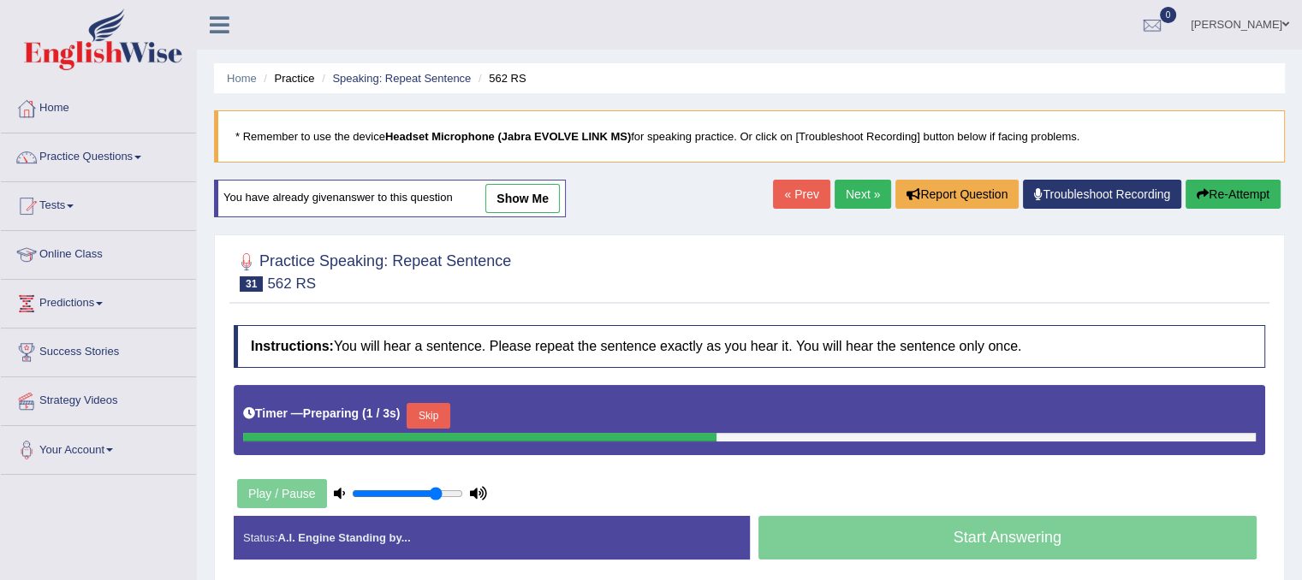
click at [442, 403] on button "Skip" at bounding box center [428, 416] width 43 height 26
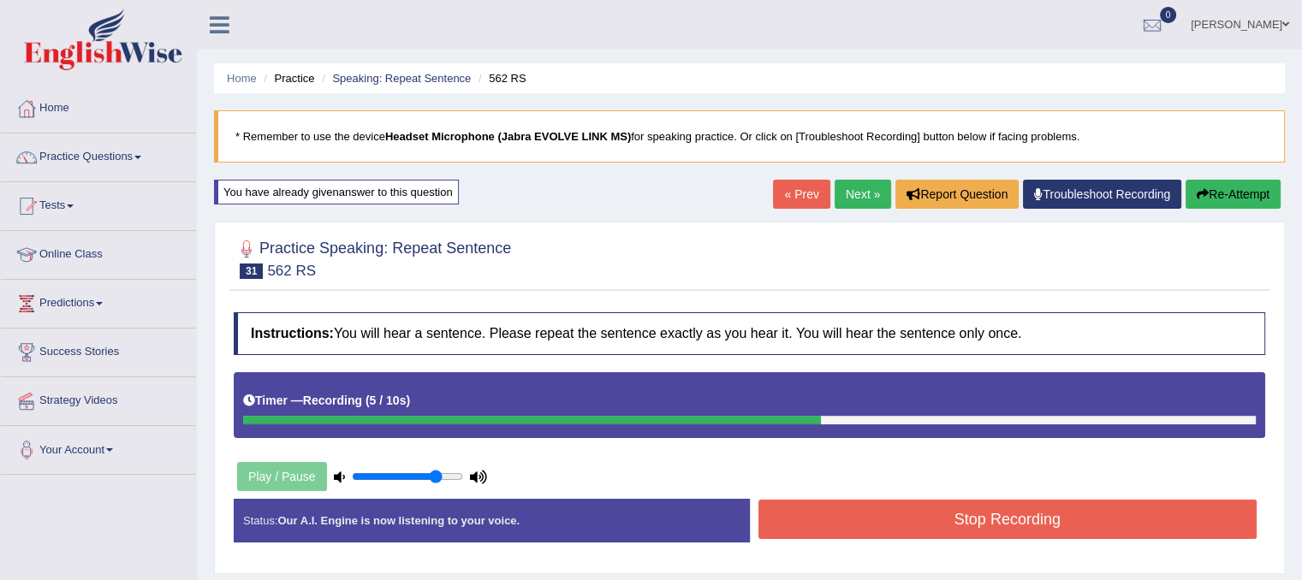
click at [999, 515] on button "Stop Recording" at bounding box center [1008, 519] width 499 height 39
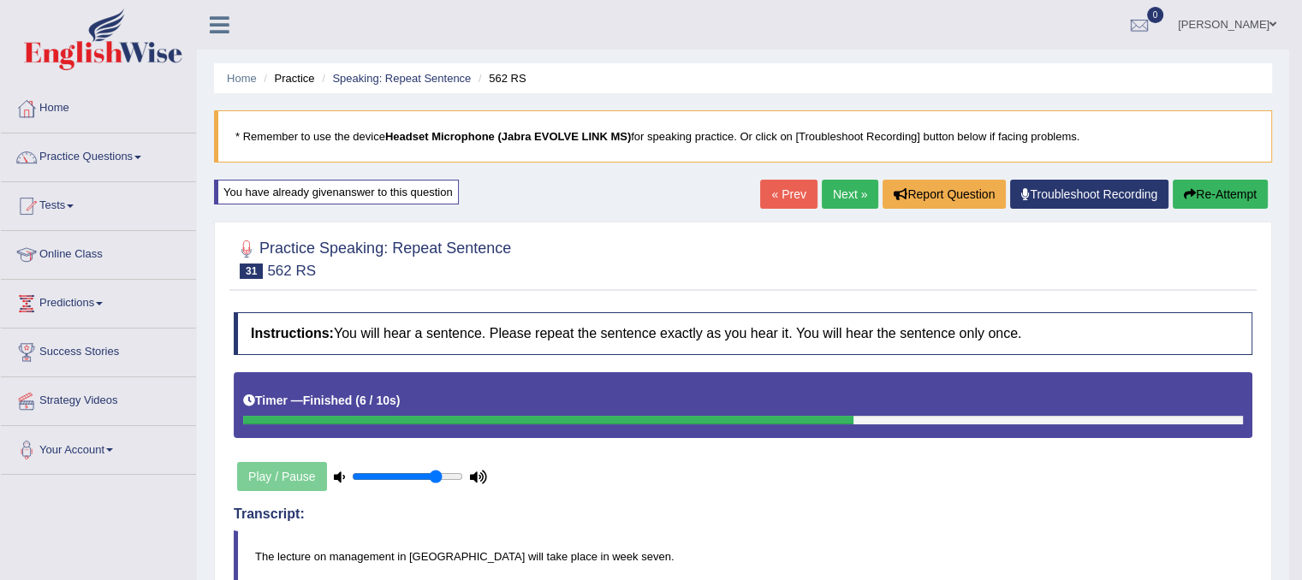
click at [861, 192] on link "Next »" at bounding box center [850, 194] width 57 height 29
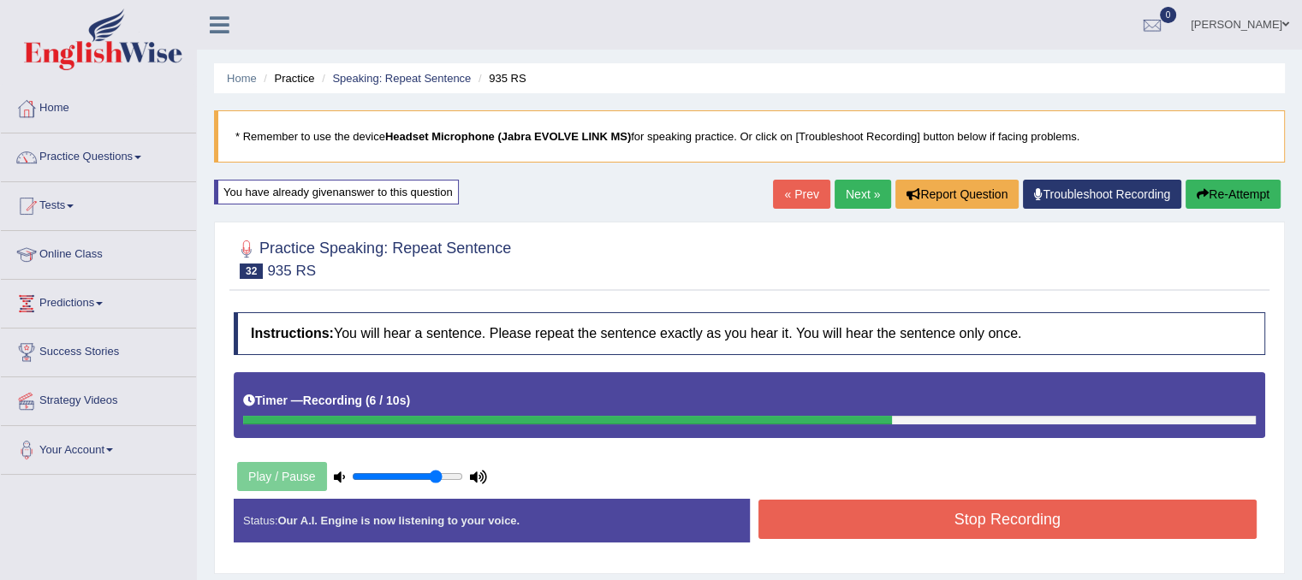
click at [974, 518] on button "Stop Recording" at bounding box center [1008, 519] width 499 height 39
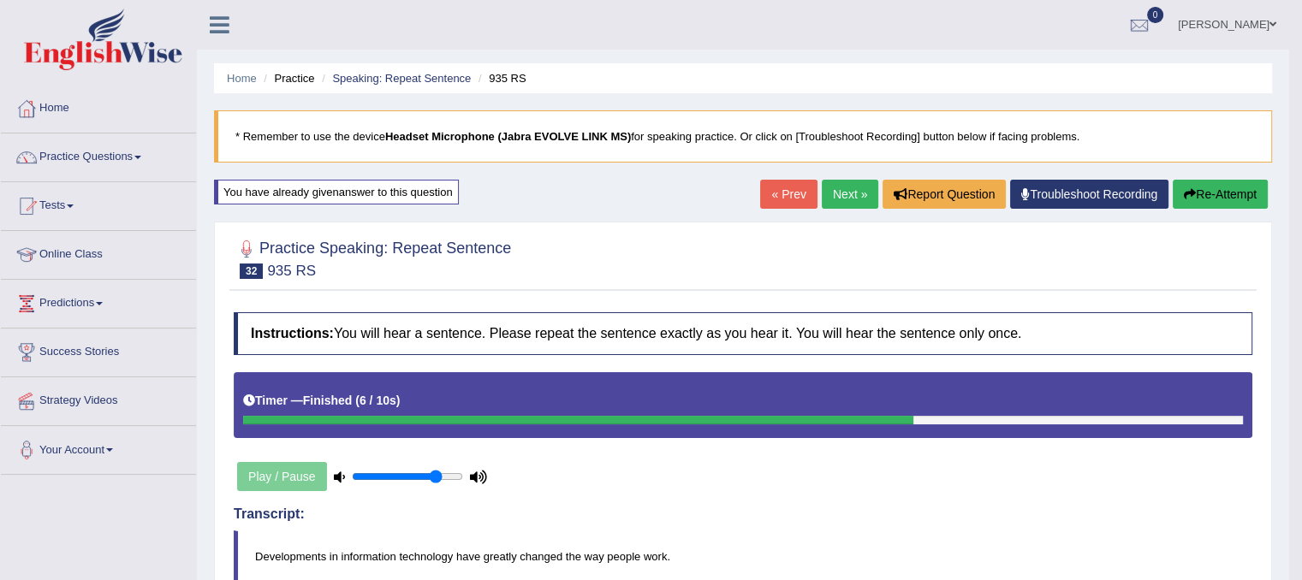
click at [848, 188] on link "Next »" at bounding box center [850, 194] width 57 height 29
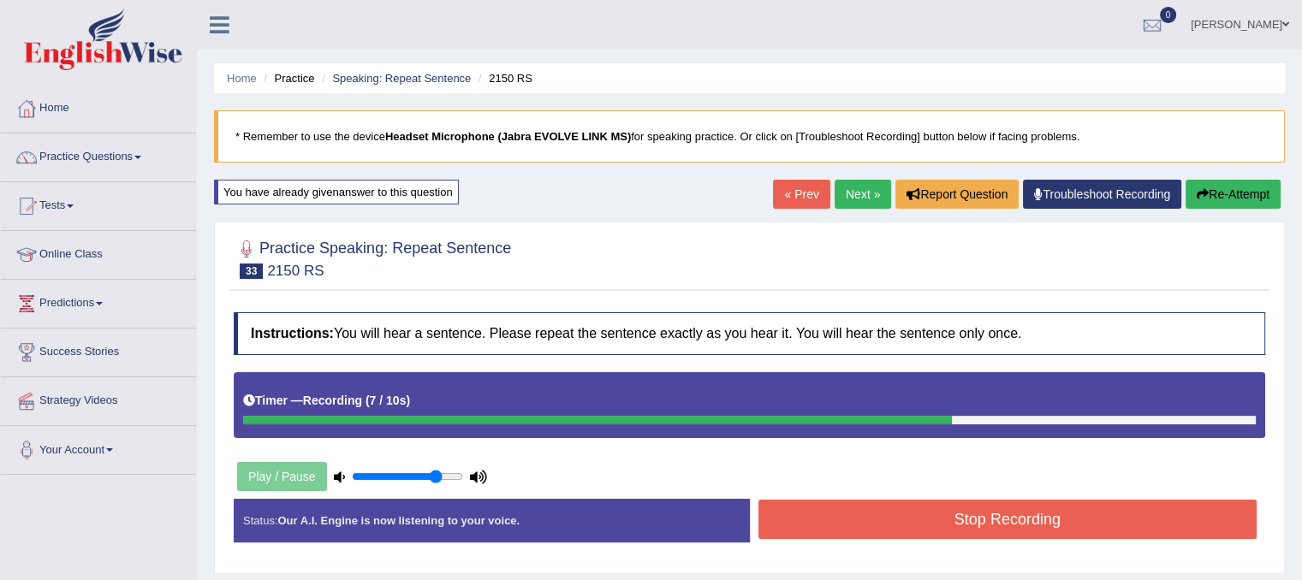
click at [1213, 189] on button "Re-Attempt" at bounding box center [1233, 194] width 95 height 29
click at [1089, 526] on button "Stop Recording" at bounding box center [1008, 519] width 499 height 39
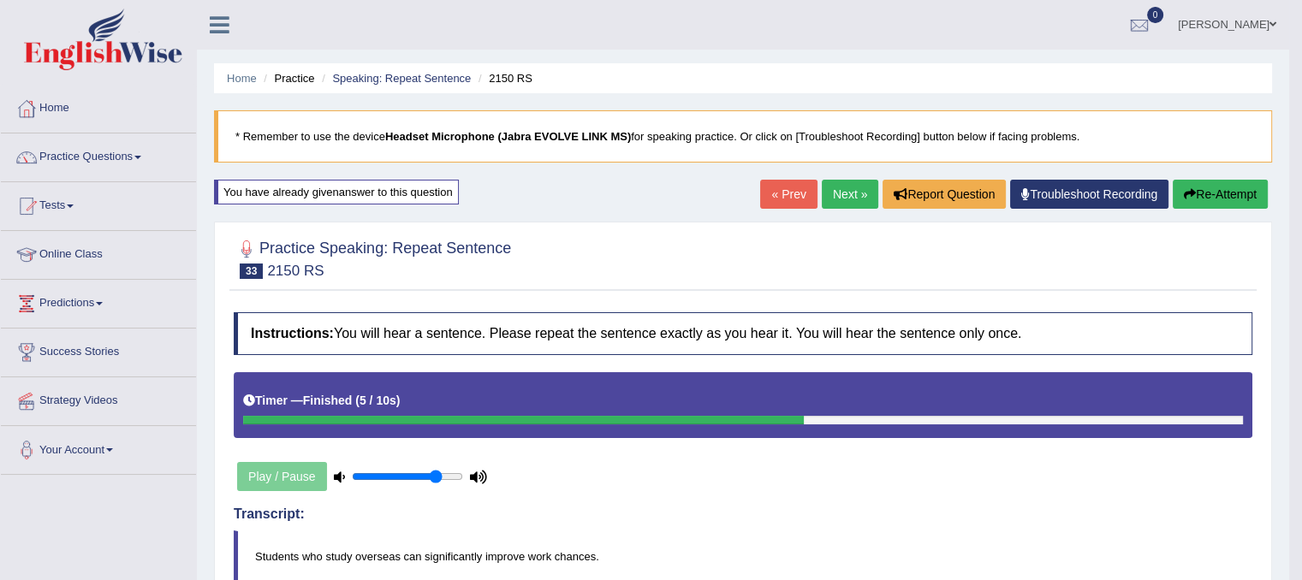
click at [843, 196] on link "Next »" at bounding box center [850, 194] width 57 height 29
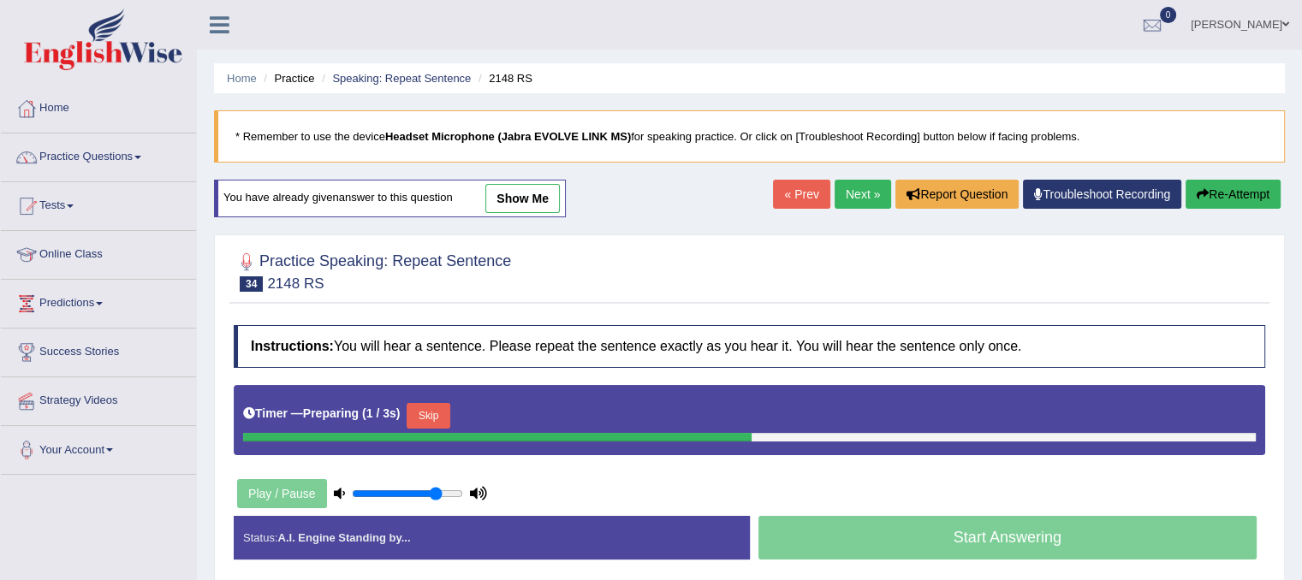
click at [449, 419] on button "Skip" at bounding box center [428, 416] width 43 height 26
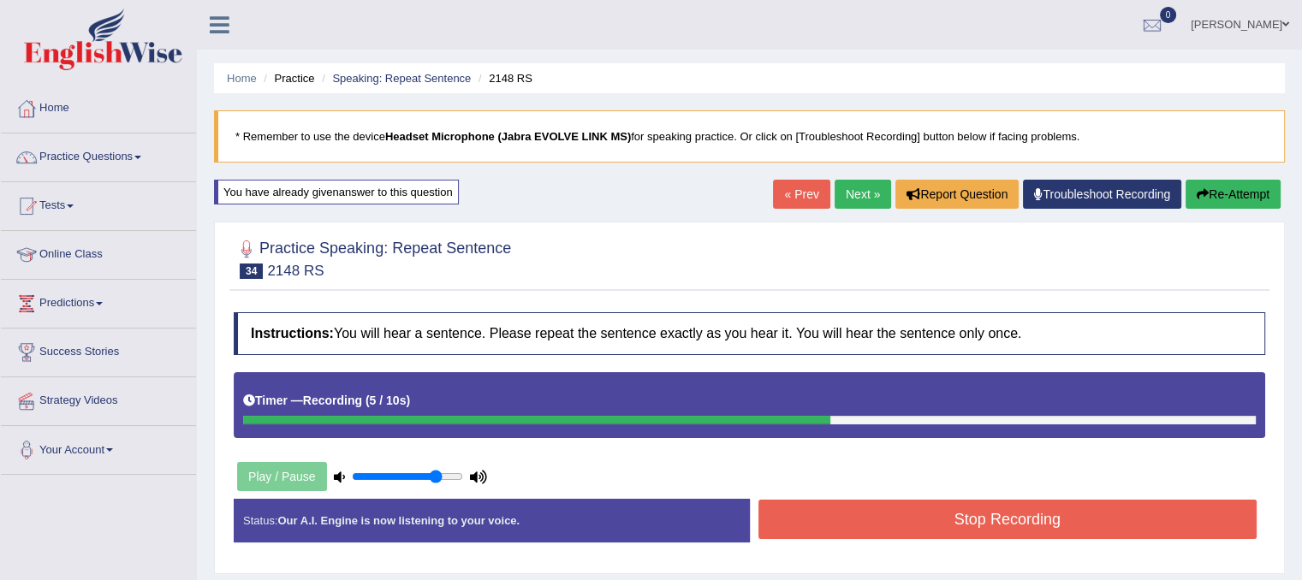
click at [1160, 521] on button "Stop Recording" at bounding box center [1008, 519] width 499 height 39
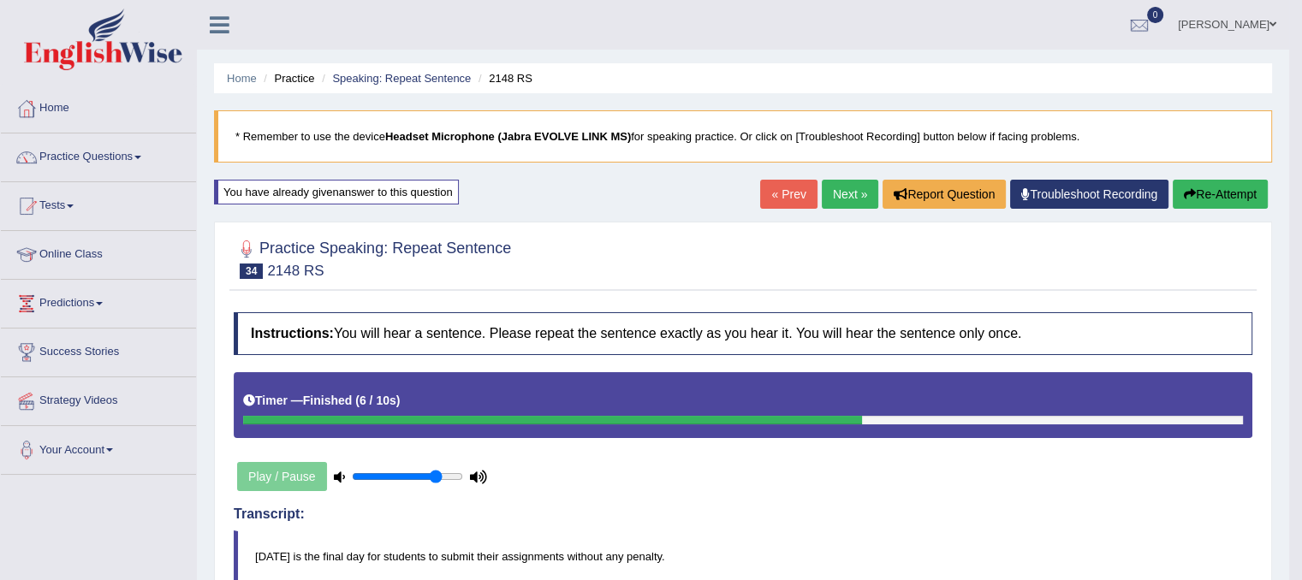
click at [829, 196] on link "Next »" at bounding box center [850, 194] width 57 height 29
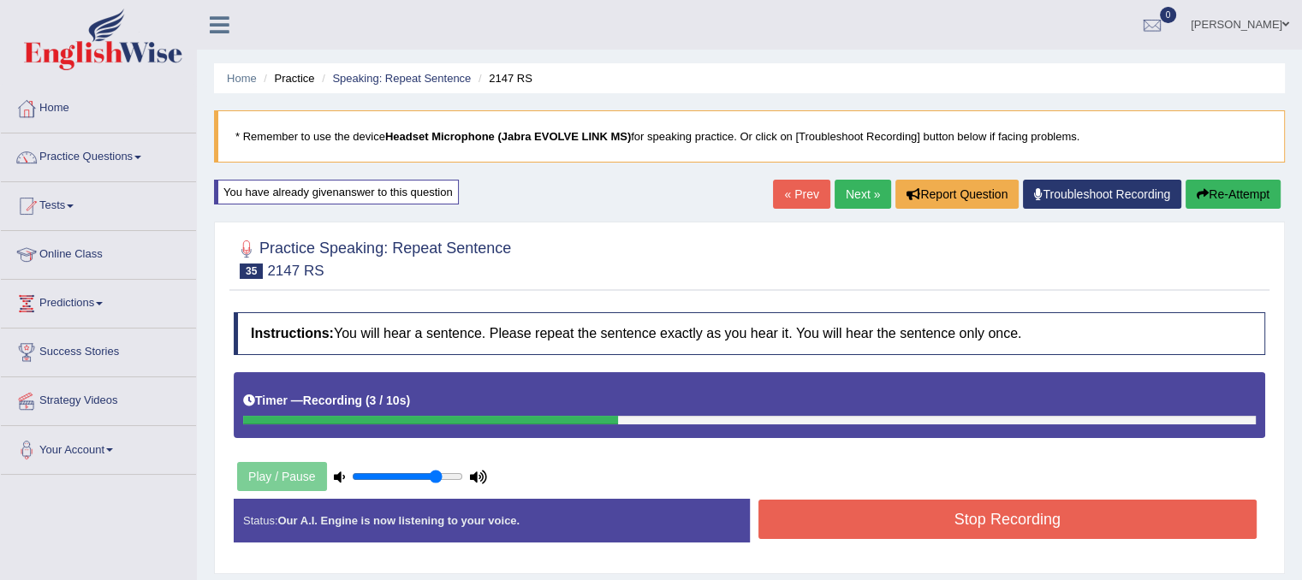
click at [942, 517] on button "Stop Recording" at bounding box center [1008, 519] width 499 height 39
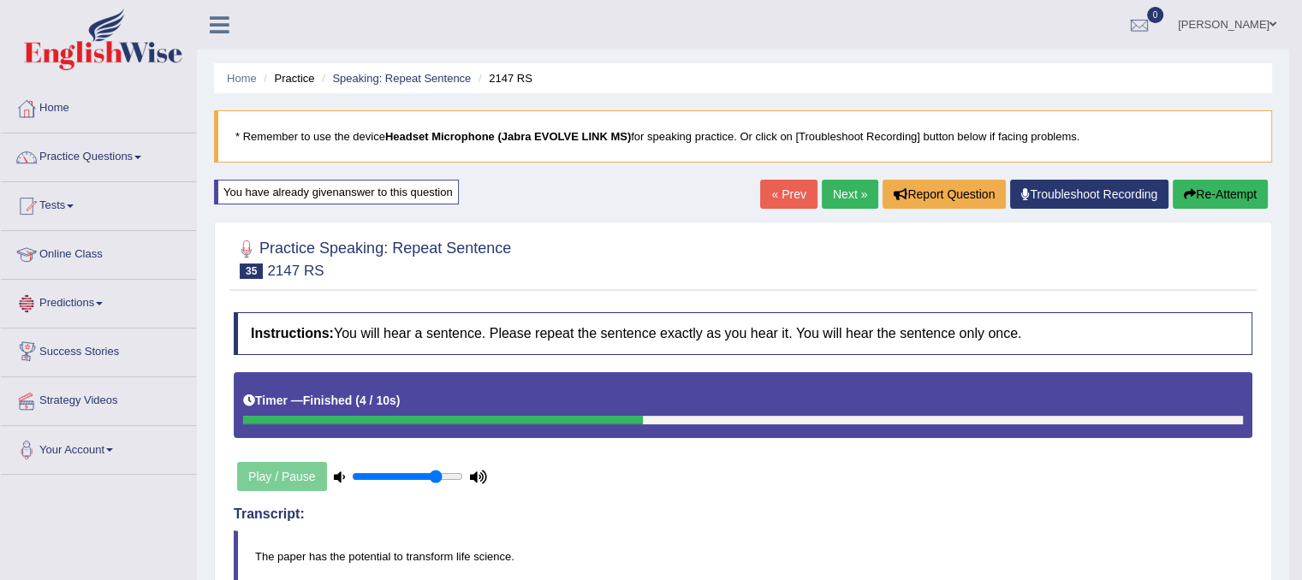
click at [96, 292] on link "Predictions" at bounding box center [98, 301] width 195 height 43
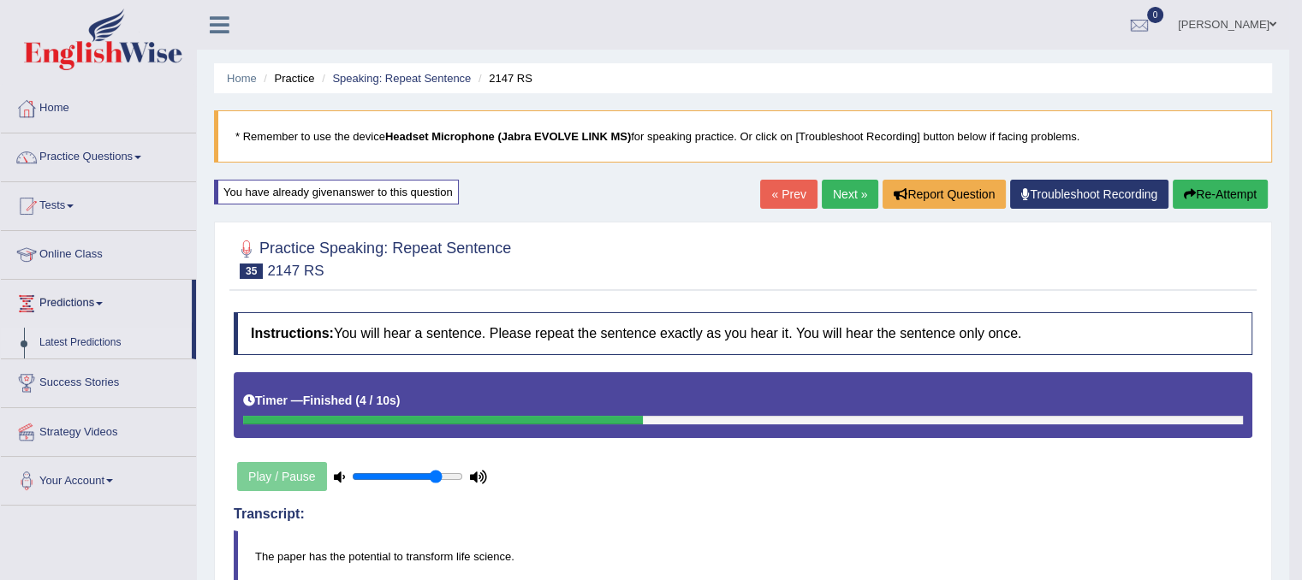
click at [91, 337] on link "Latest Predictions" at bounding box center [112, 343] width 160 height 31
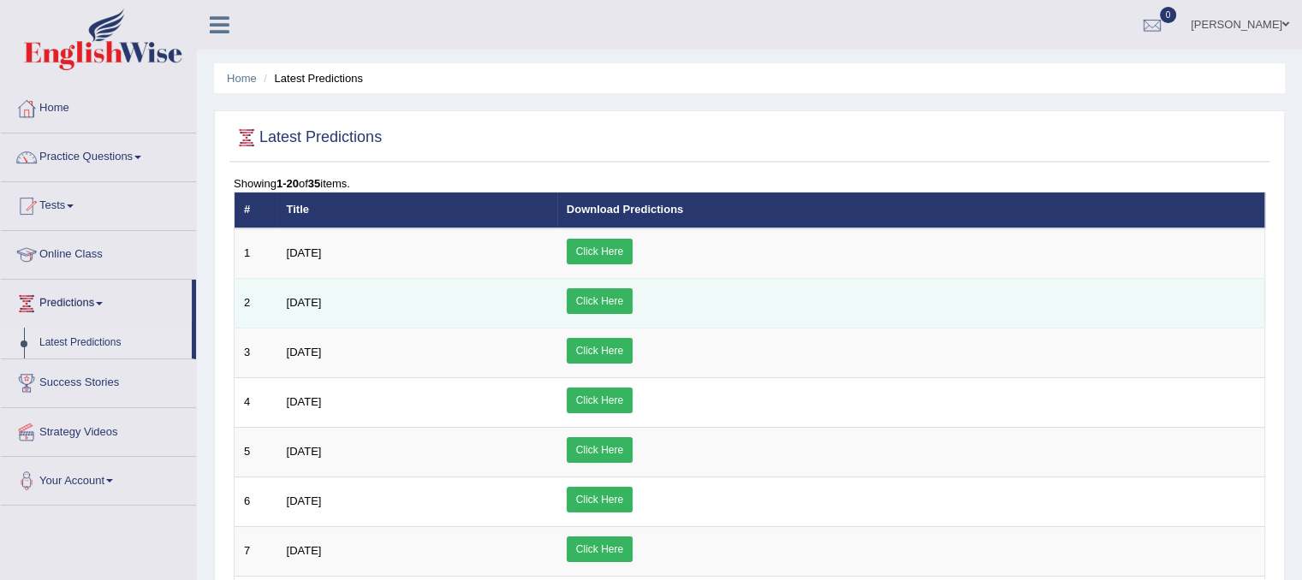
click at [633, 292] on link "Click Here" at bounding box center [600, 302] width 66 height 26
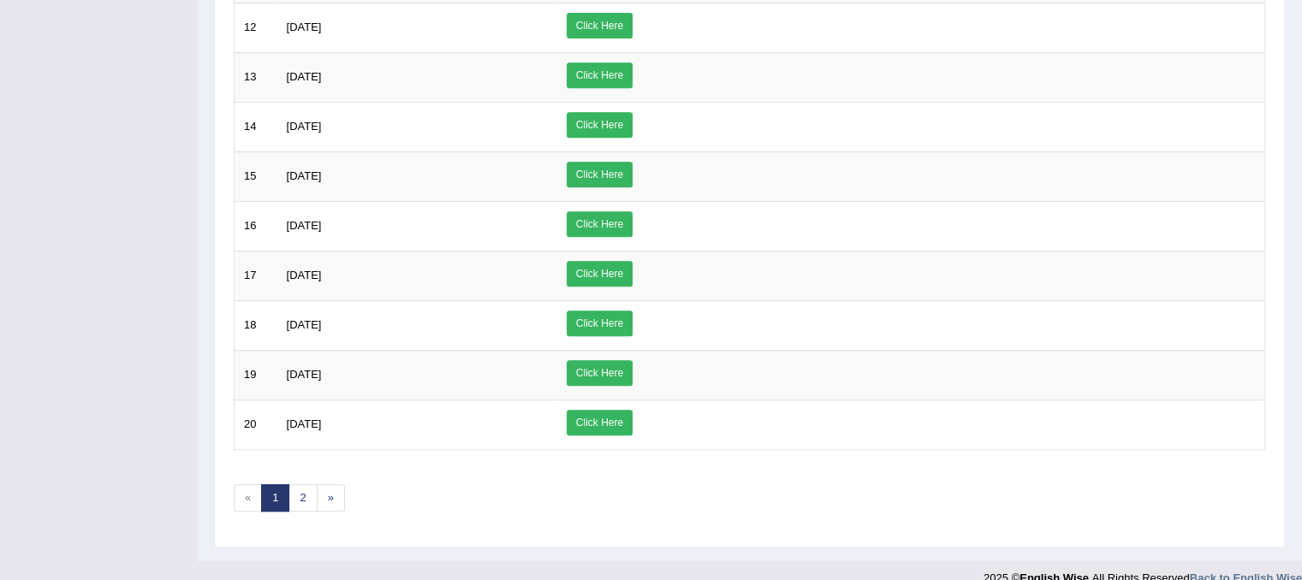
scroll to position [784, 0]
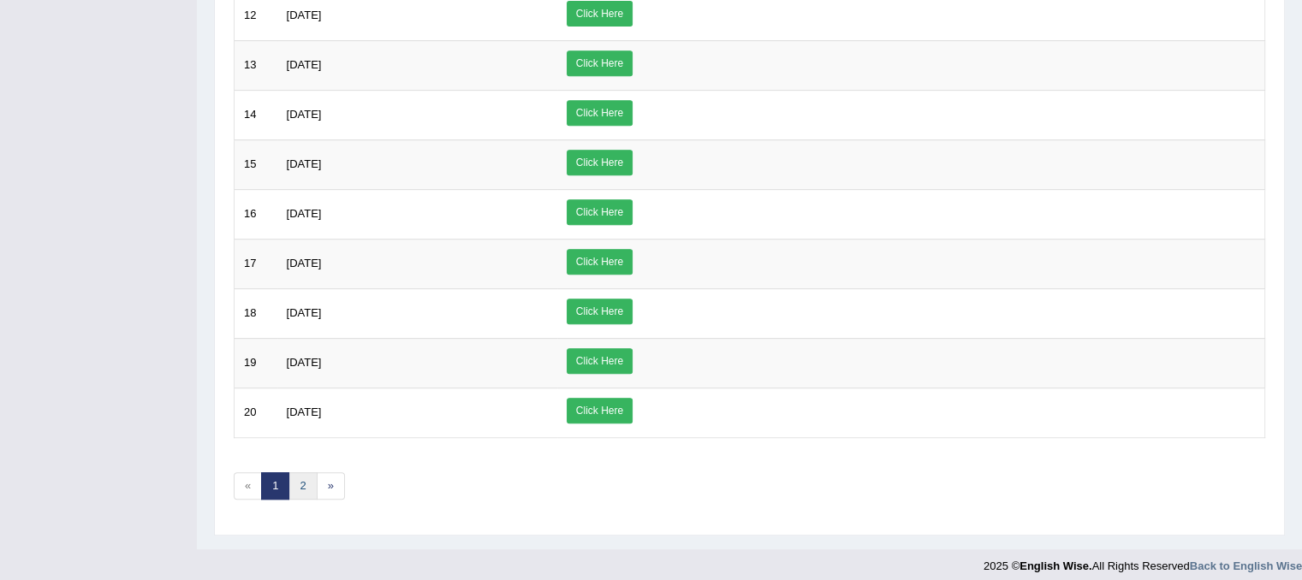
click at [295, 487] on link "2" at bounding box center [303, 487] width 28 height 28
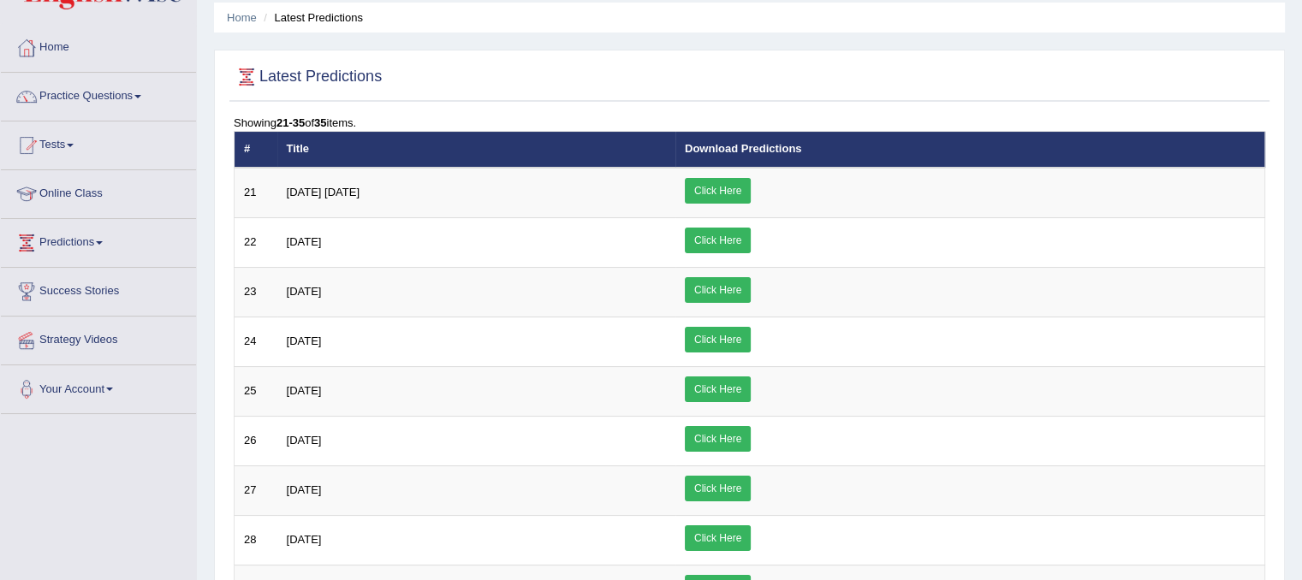
scroll to position [46, 0]
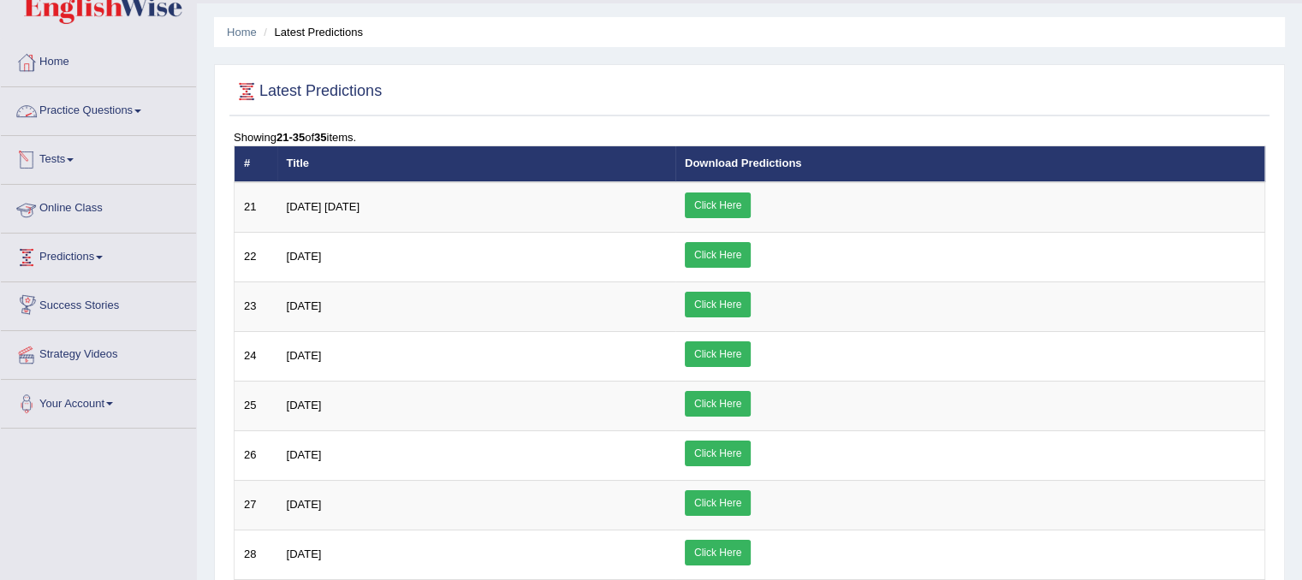
click at [71, 100] on link "Practice Questions" at bounding box center [98, 108] width 195 height 43
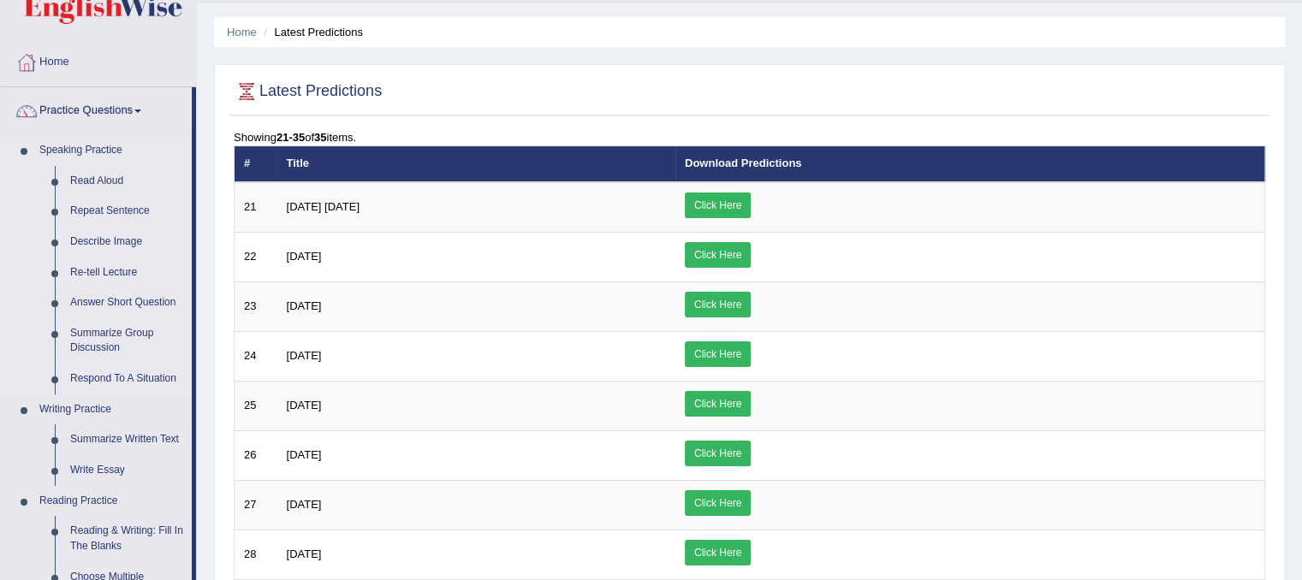
click at [118, 247] on link "Describe Image" at bounding box center [127, 242] width 129 height 31
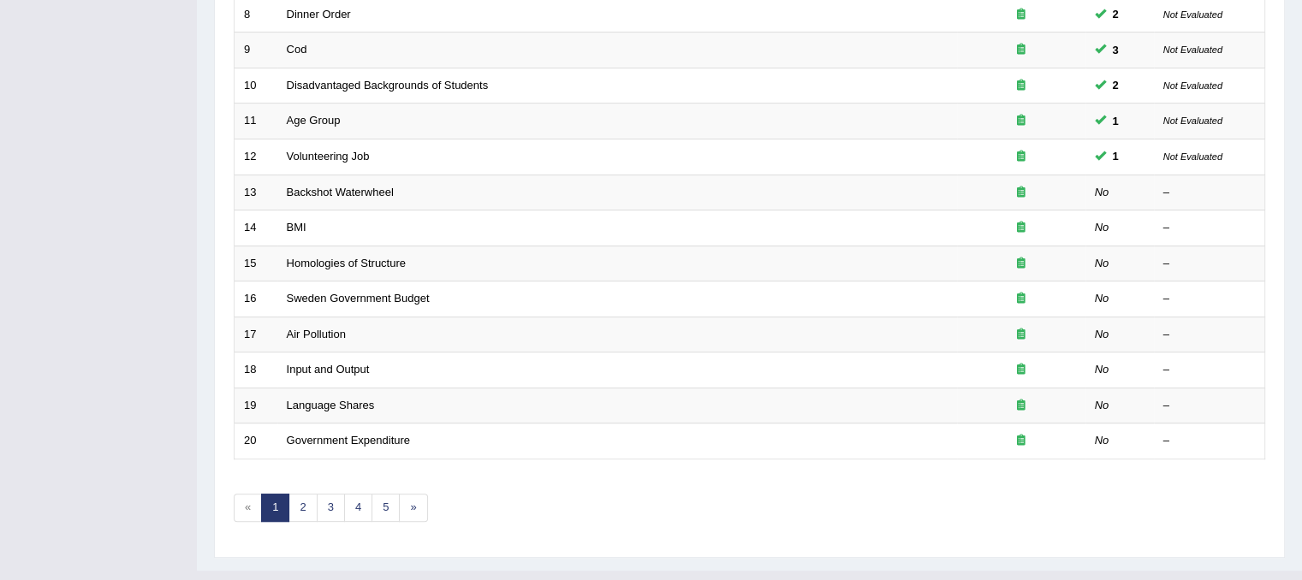
scroll to position [548, 0]
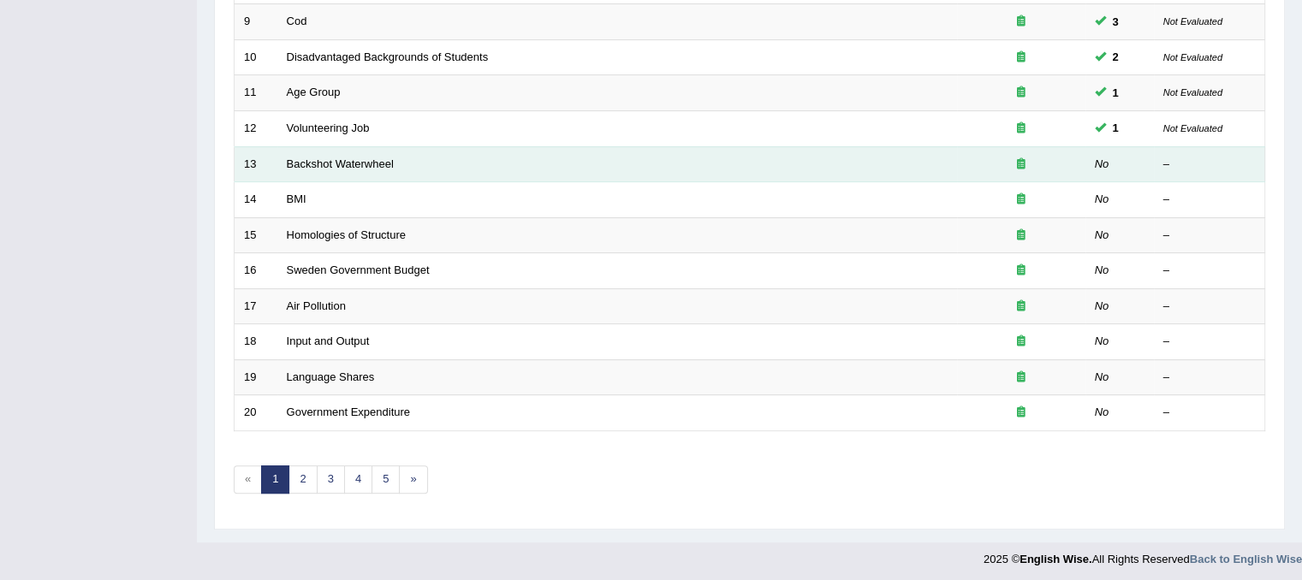
click at [372, 174] on td "Backshot Waterwheel" at bounding box center [617, 164] width 680 height 36
click at [363, 161] on link "Backshot Waterwheel" at bounding box center [340, 164] width 107 height 13
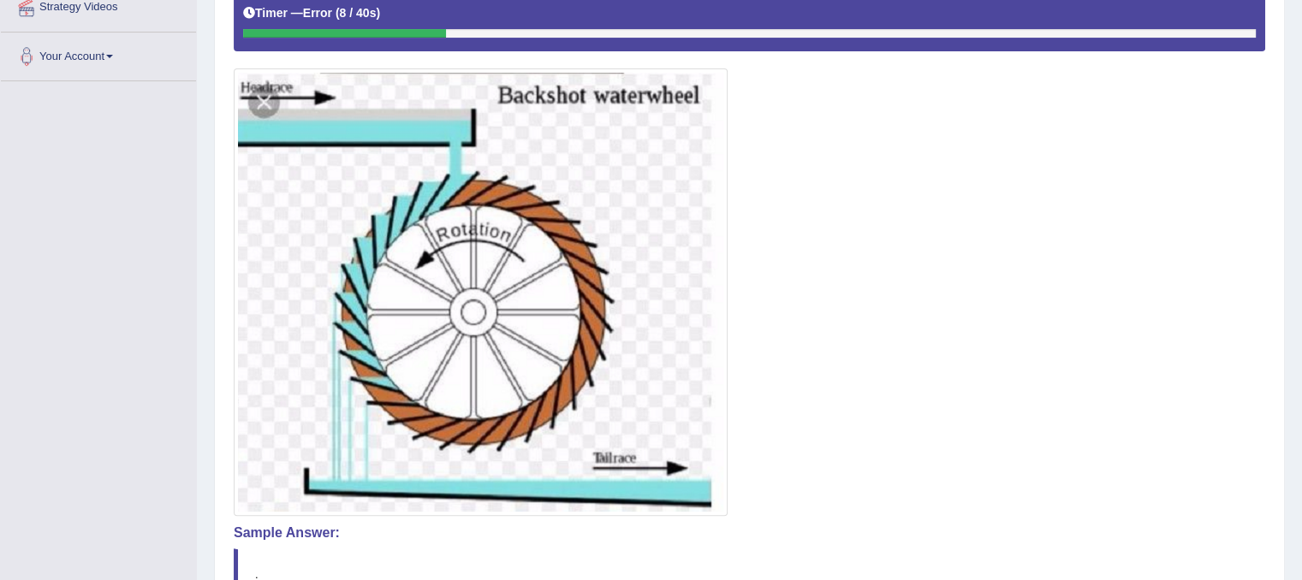
scroll to position [560, 0]
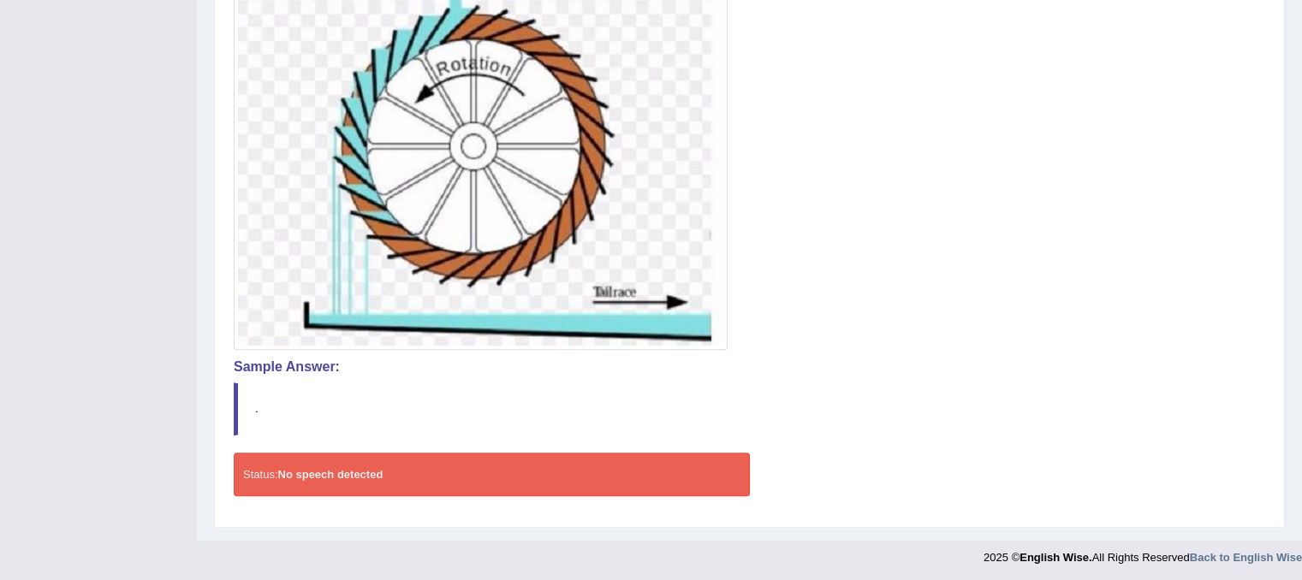
drag, startPoint x: 1291, startPoint y: 319, endPoint x: 1314, endPoint y: 247, distance: 75.5
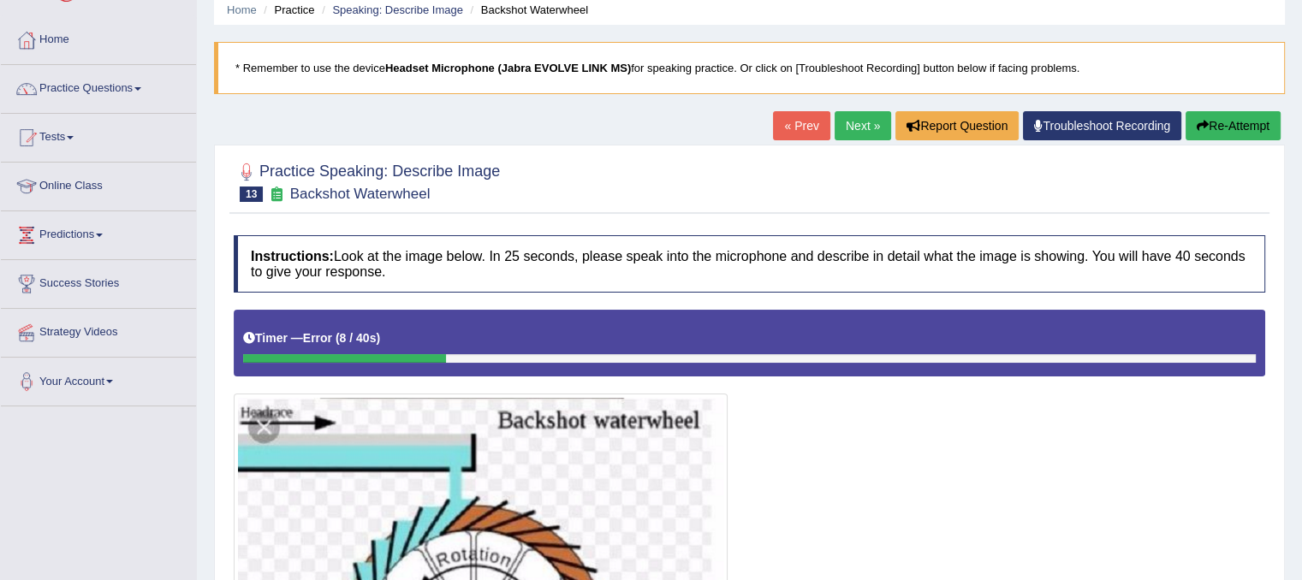
scroll to position [65, 0]
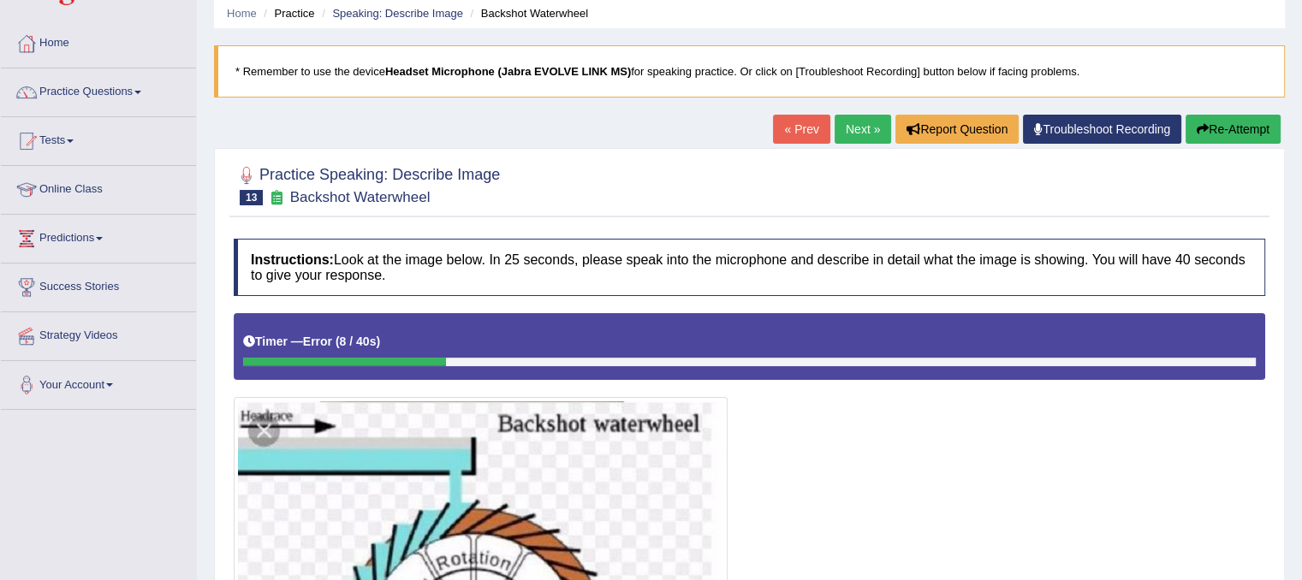
click at [1258, 124] on button "Re-Attempt" at bounding box center [1233, 129] width 95 height 29
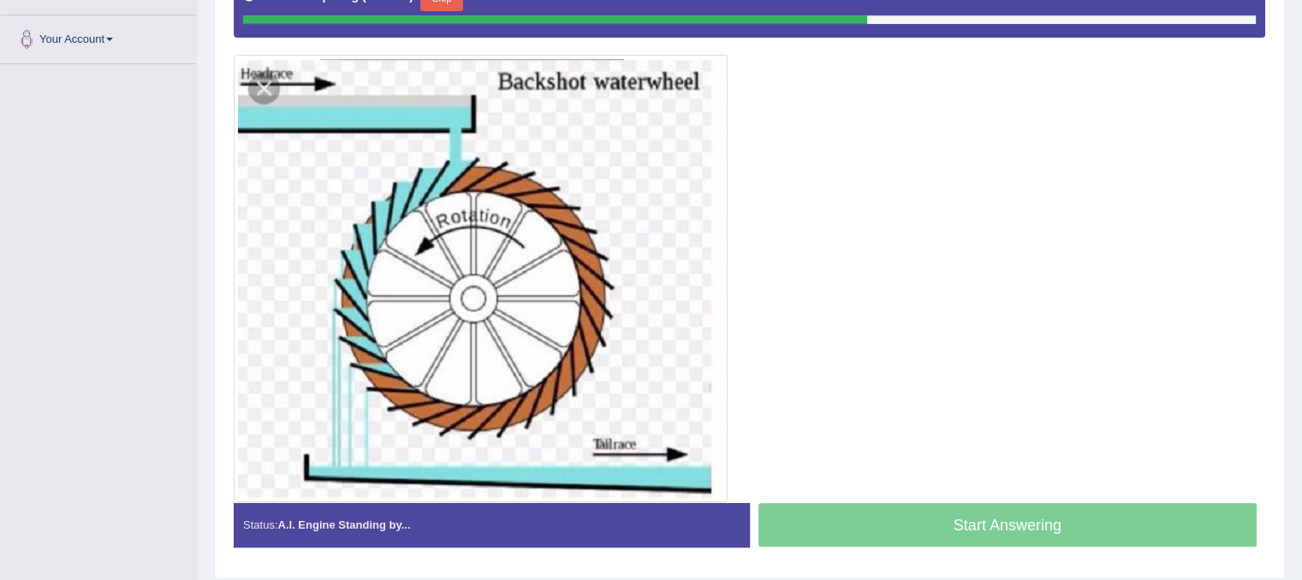
scroll to position [412, 0]
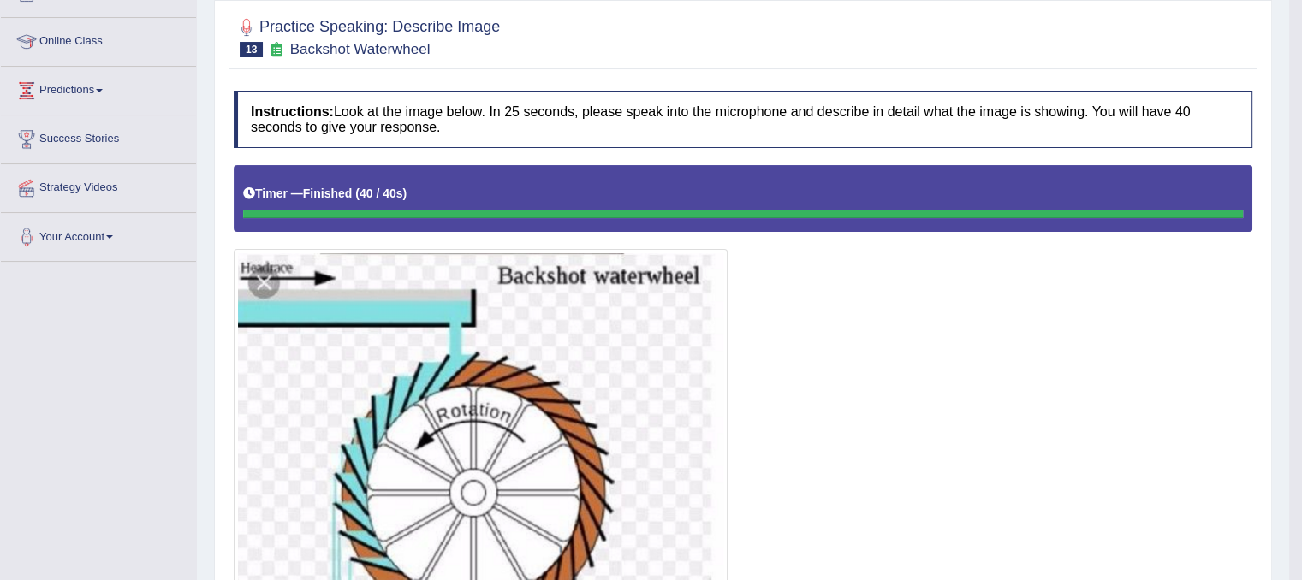
scroll to position [1, 0]
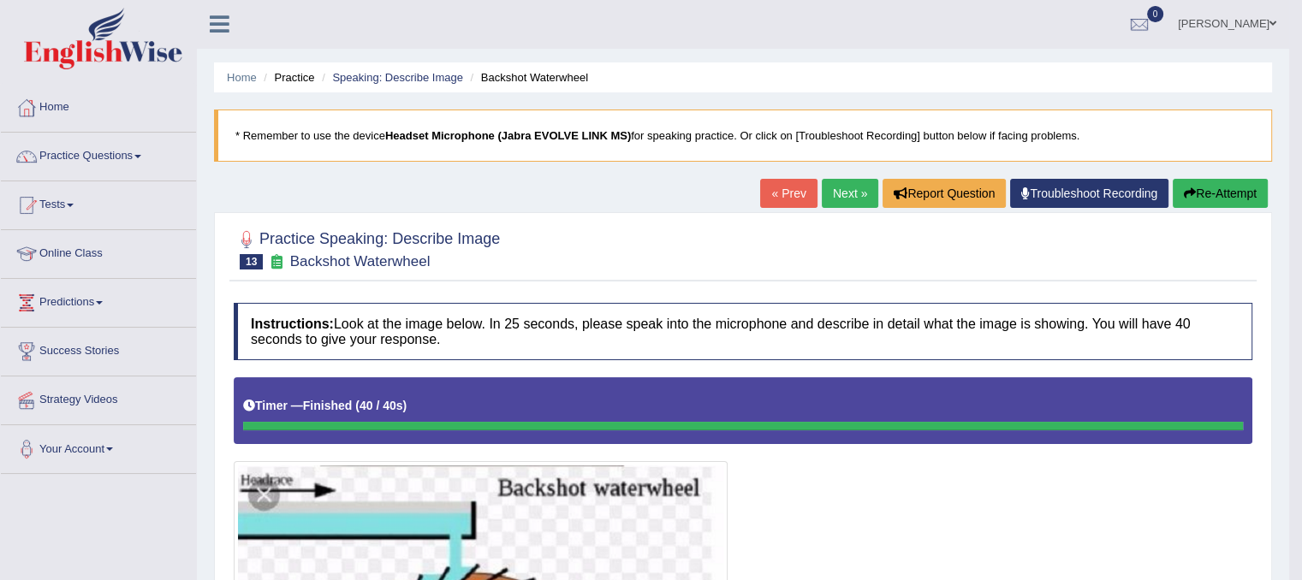
click at [841, 189] on link "Next »" at bounding box center [850, 193] width 57 height 29
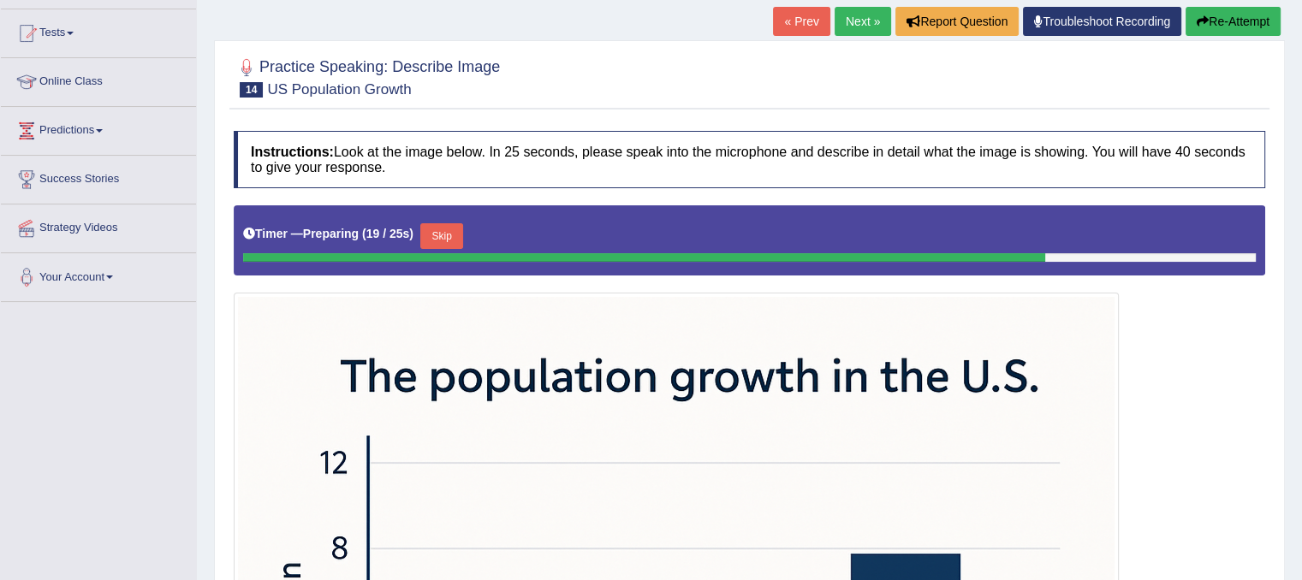
scroll to position [170, 0]
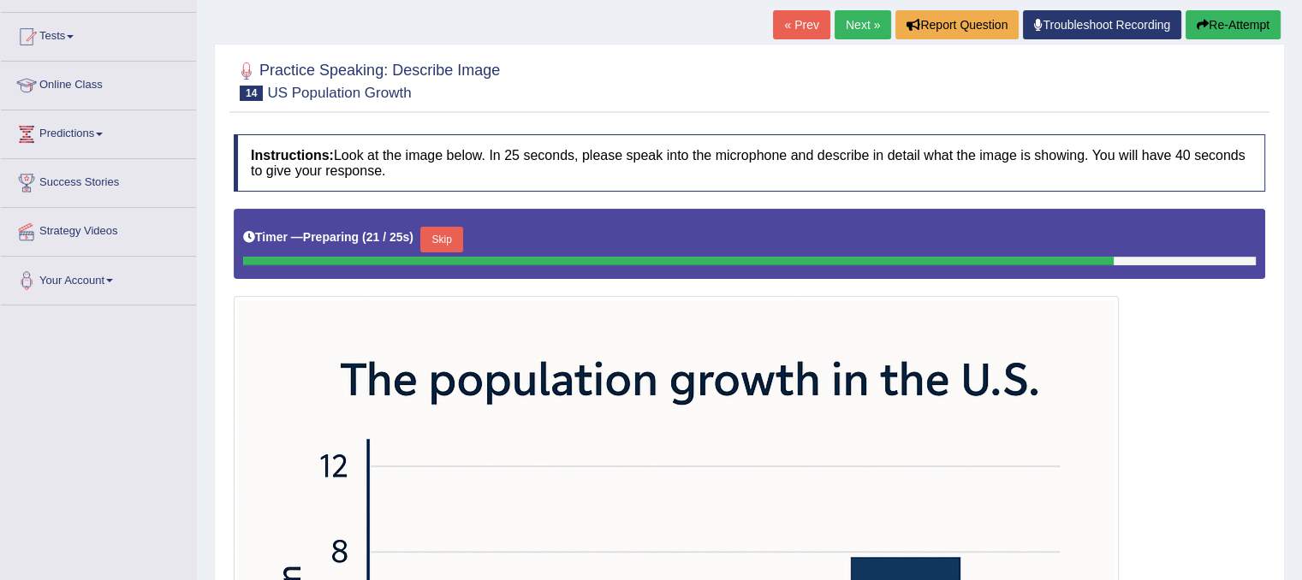
click at [460, 234] on button "Skip" at bounding box center [441, 240] width 43 height 26
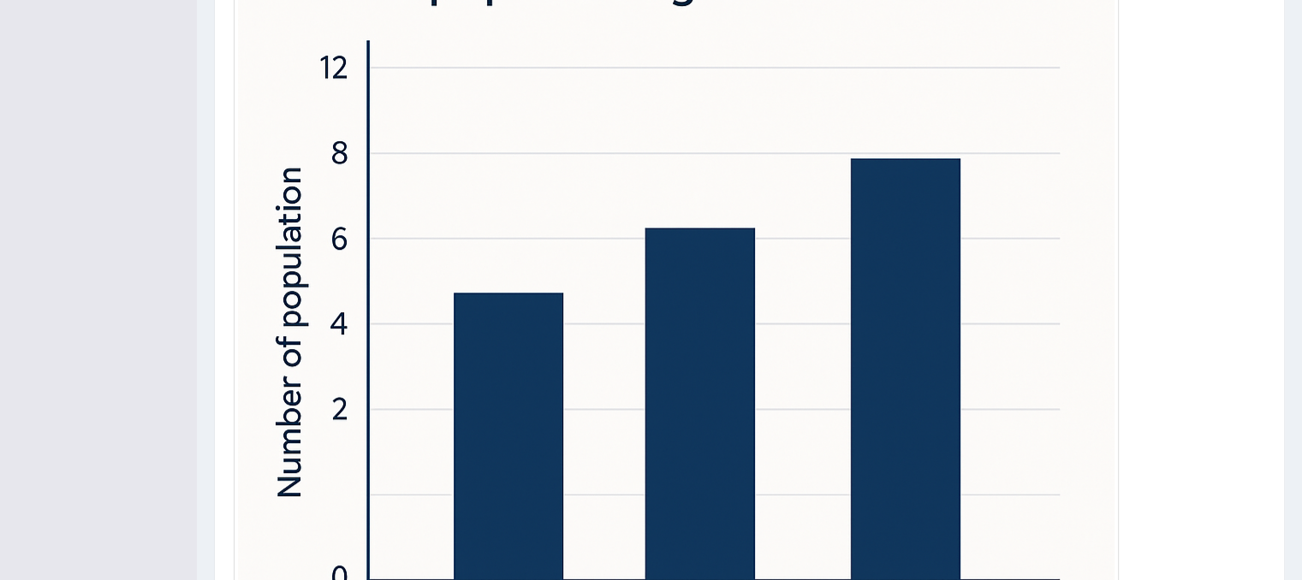
scroll to position [568, 0]
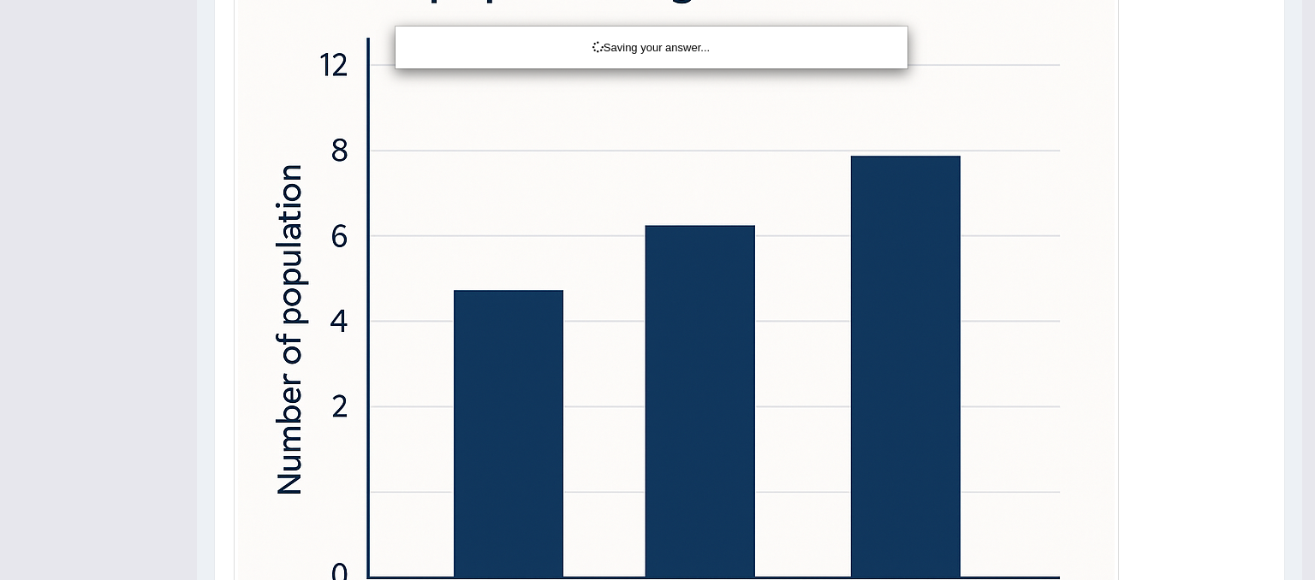
drag, startPoint x: 1312, startPoint y: 260, endPoint x: 1303, endPoint y: 545, distance: 284.4
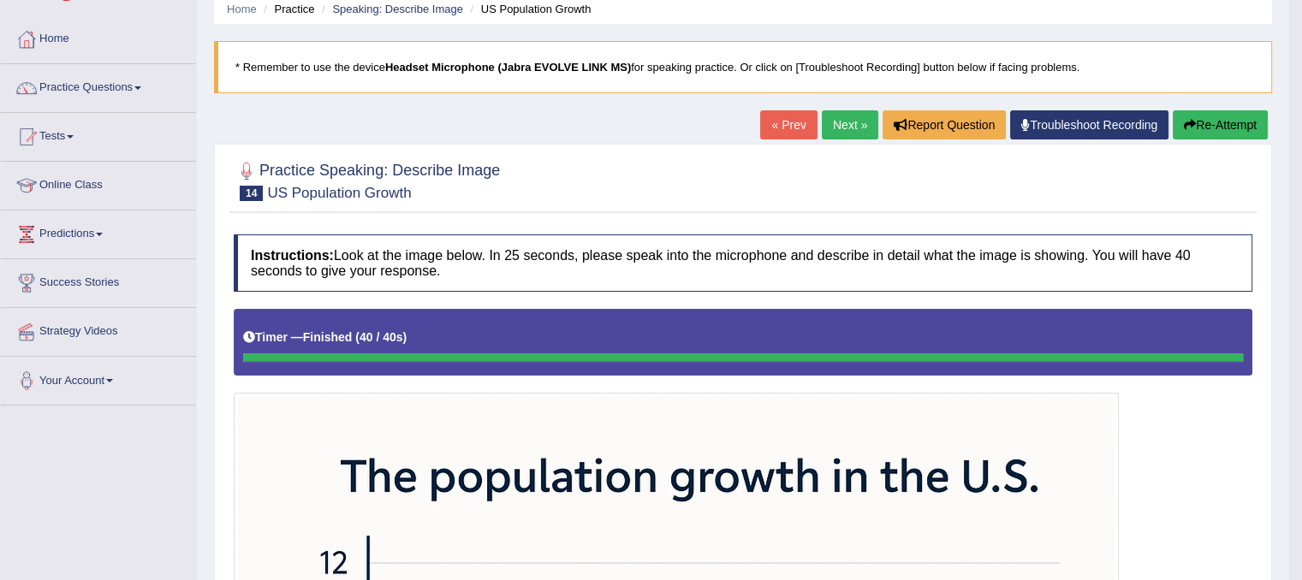
scroll to position [0, 0]
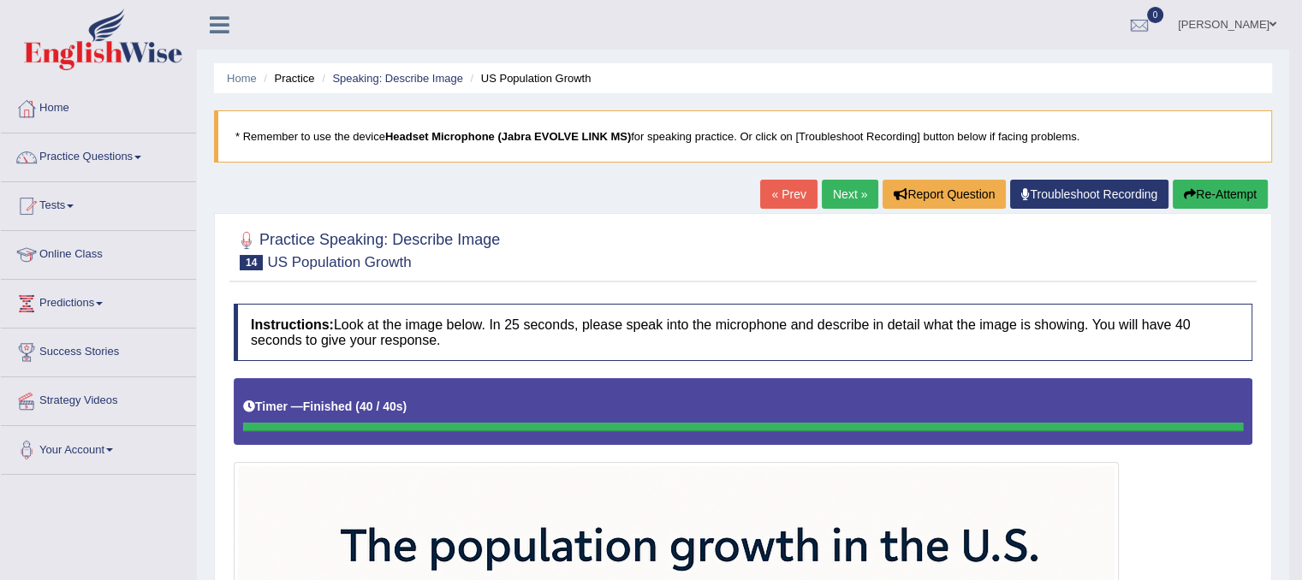
click at [829, 193] on link "Next »" at bounding box center [850, 194] width 57 height 29
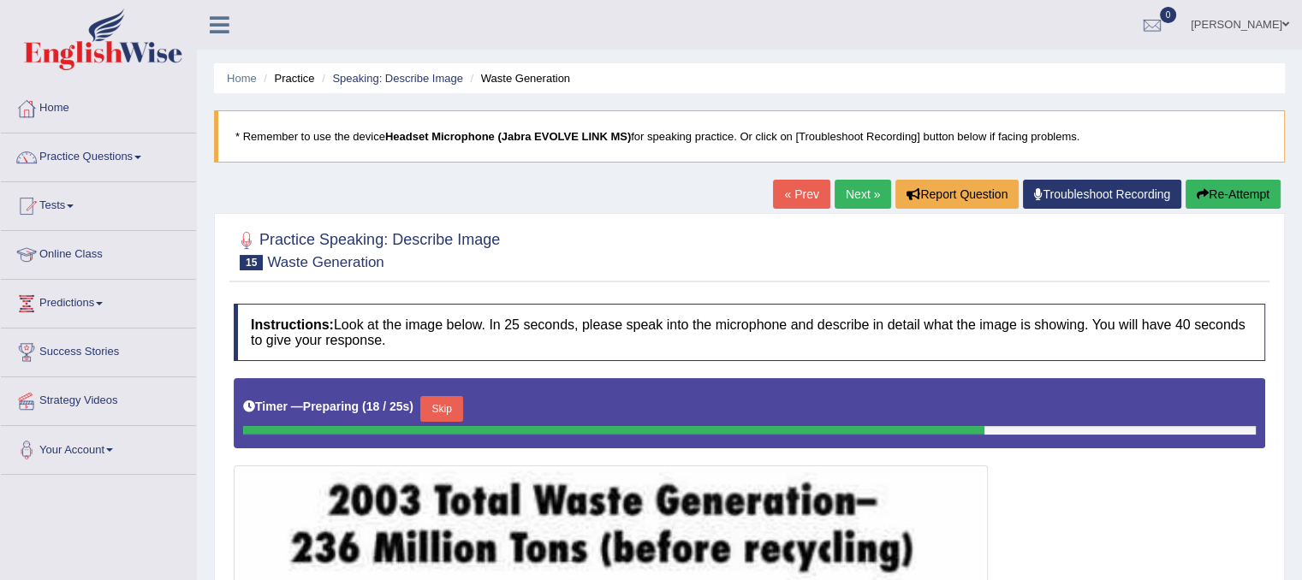
click at [433, 398] on button "Skip" at bounding box center [441, 409] width 43 height 26
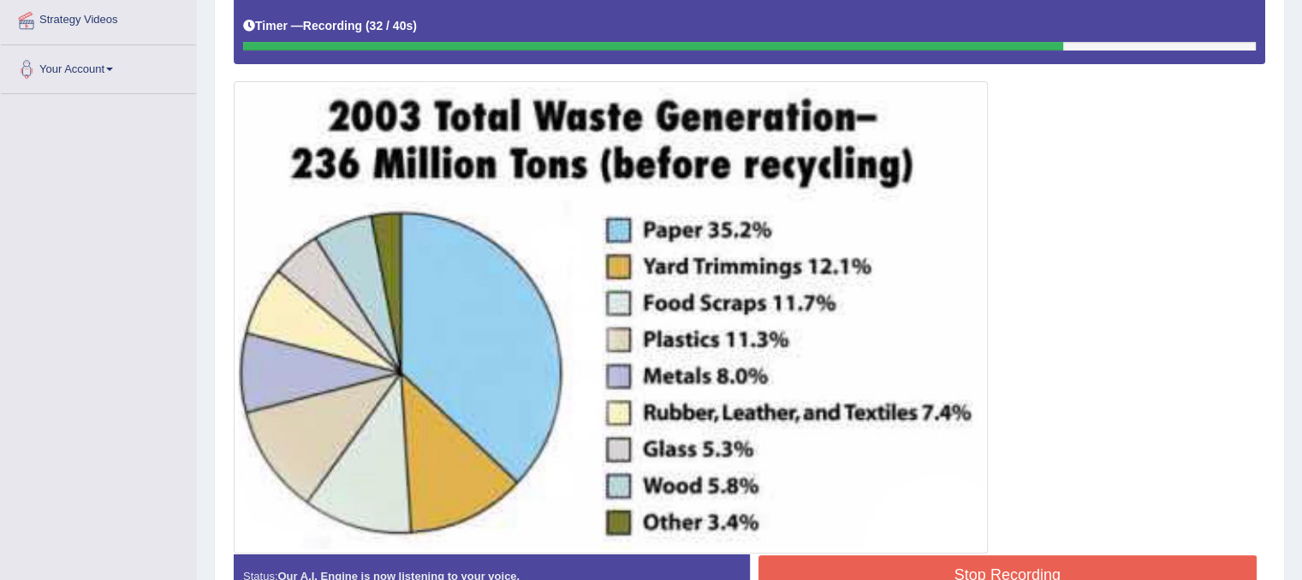
scroll to position [380, 0]
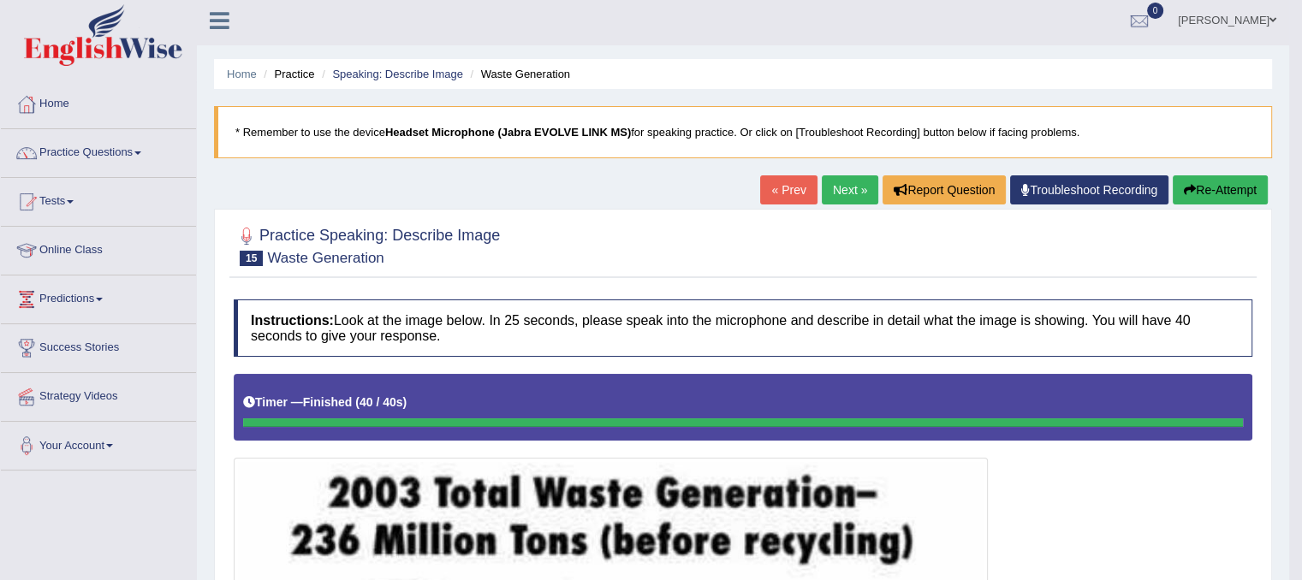
scroll to position [0, 0]
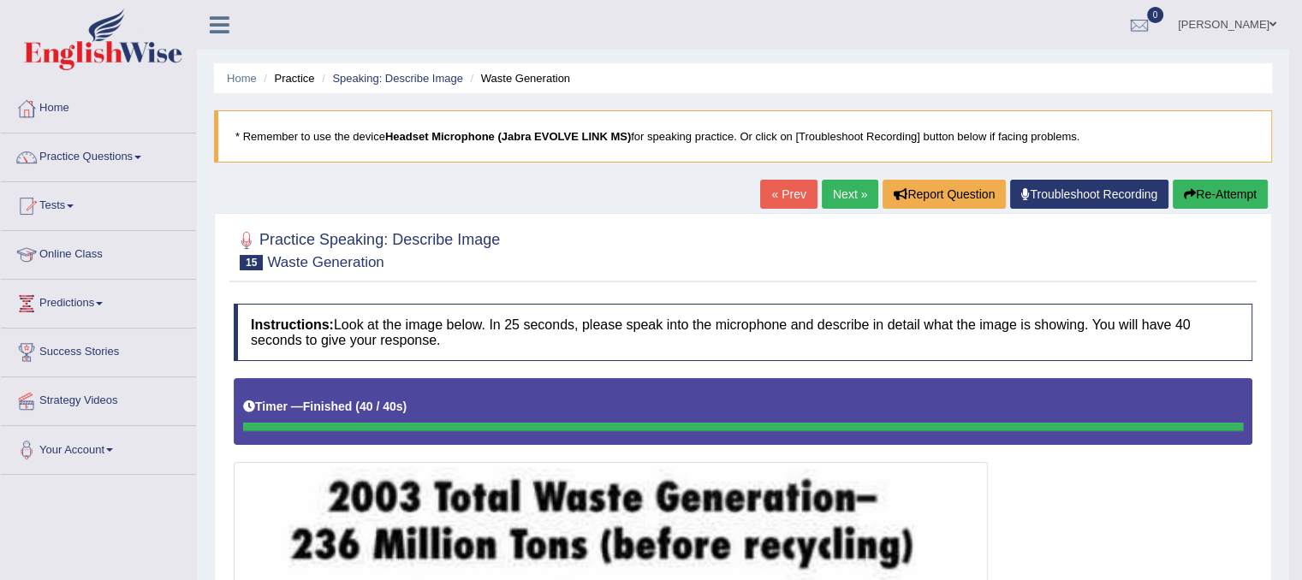
click at [1198, 201] on button "Re-Attempt" at bounding box center [1220, 194] width 95 height 29
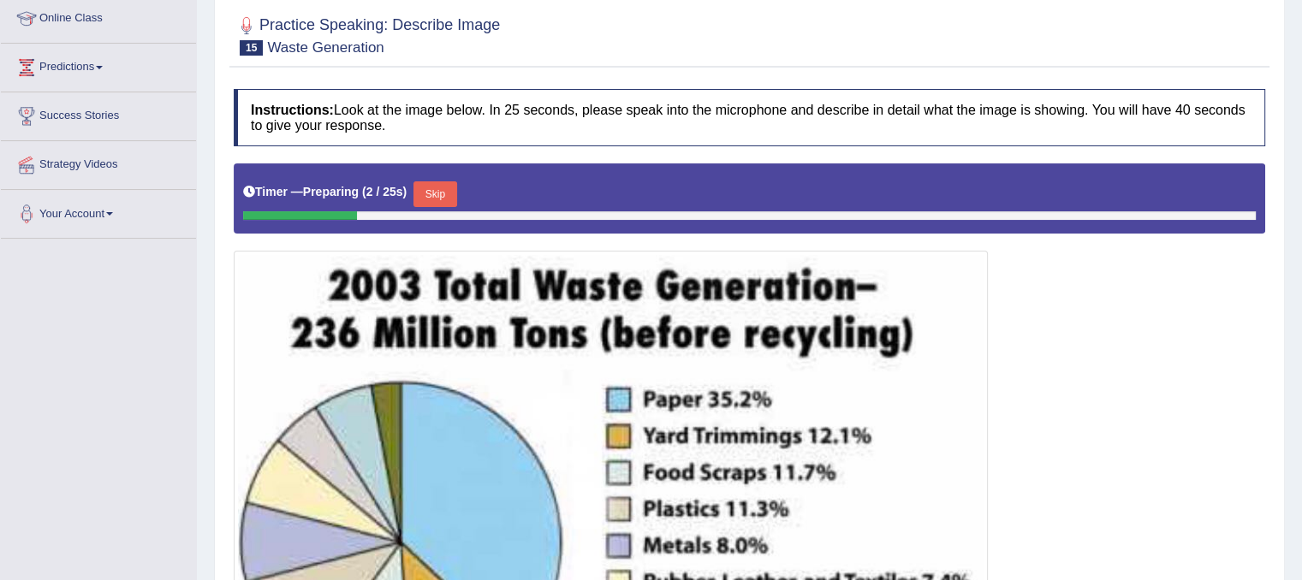
scroll to position [233, 0]
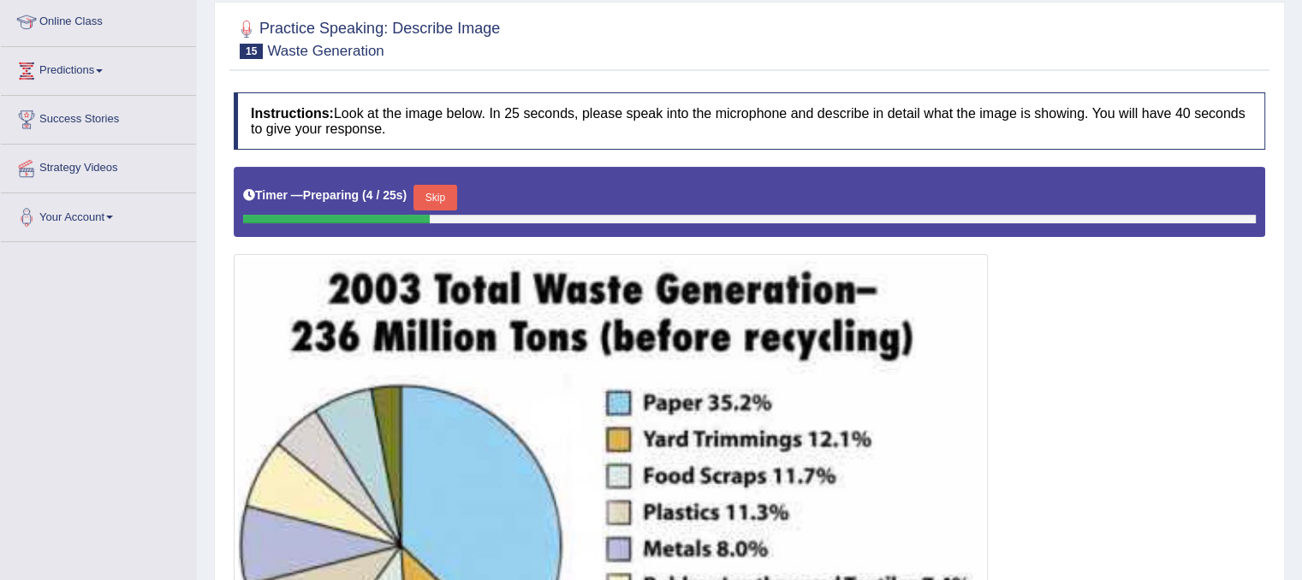
click at [440, 199] on button "Skip" at bounding box center [435, 198] width 43 height 26
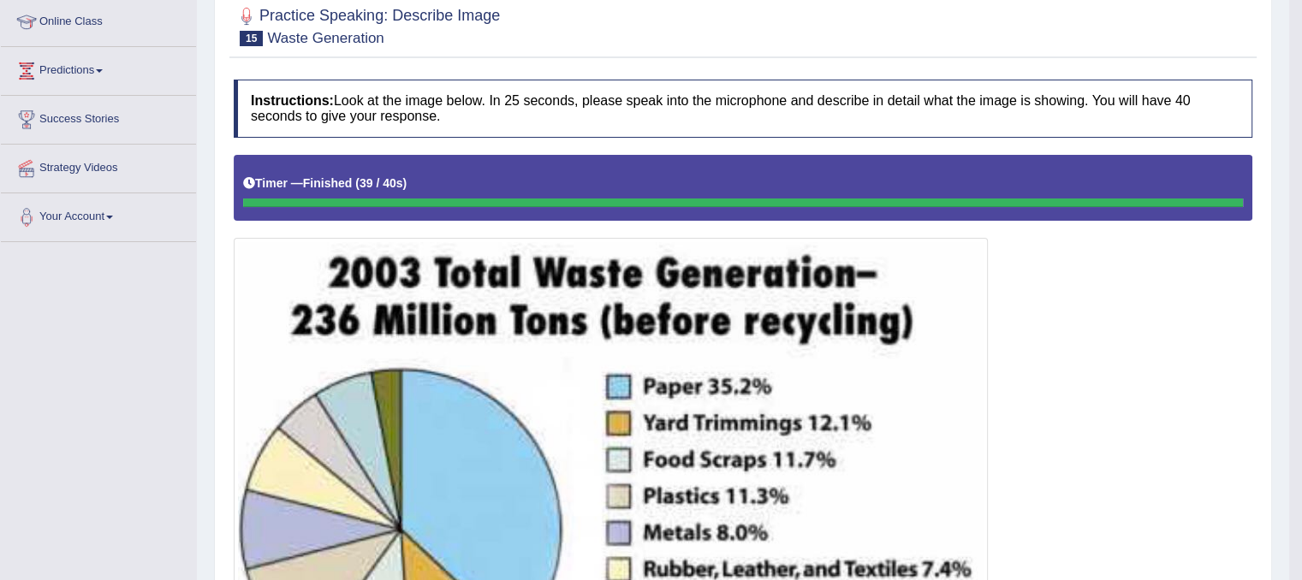
click at [1122, 348] on html "Toggle navigation Home Practice Questions Speaking Practice Read Aloud Repeat S…" at bounding box center [651, 57] width 1302 height 580
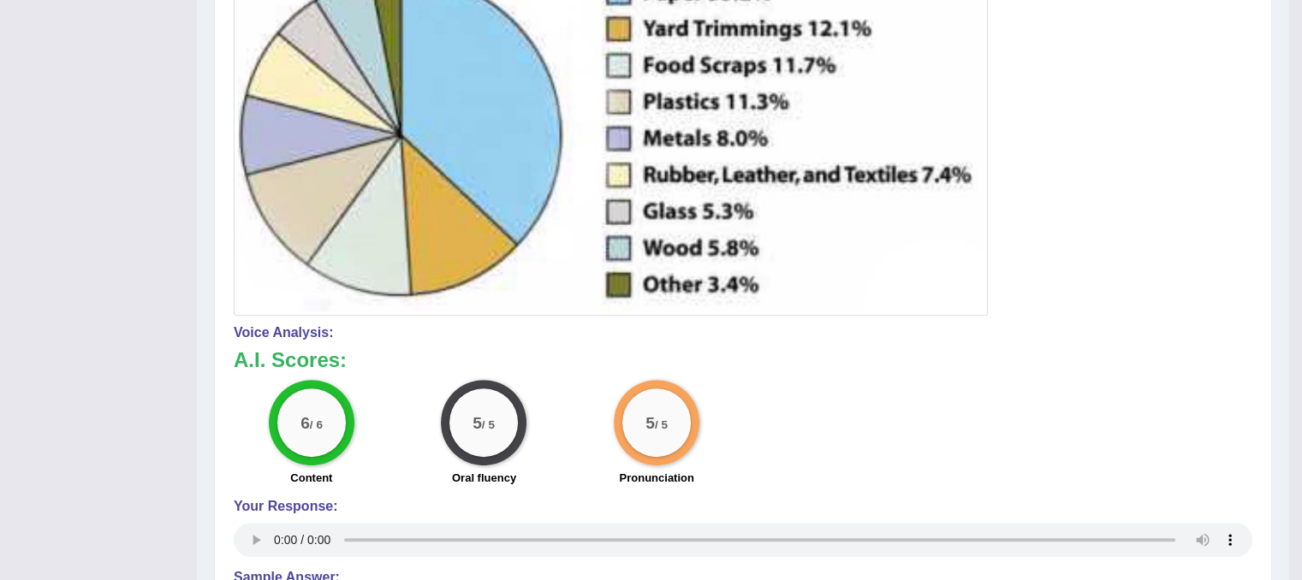
scroll to position [839, 0]
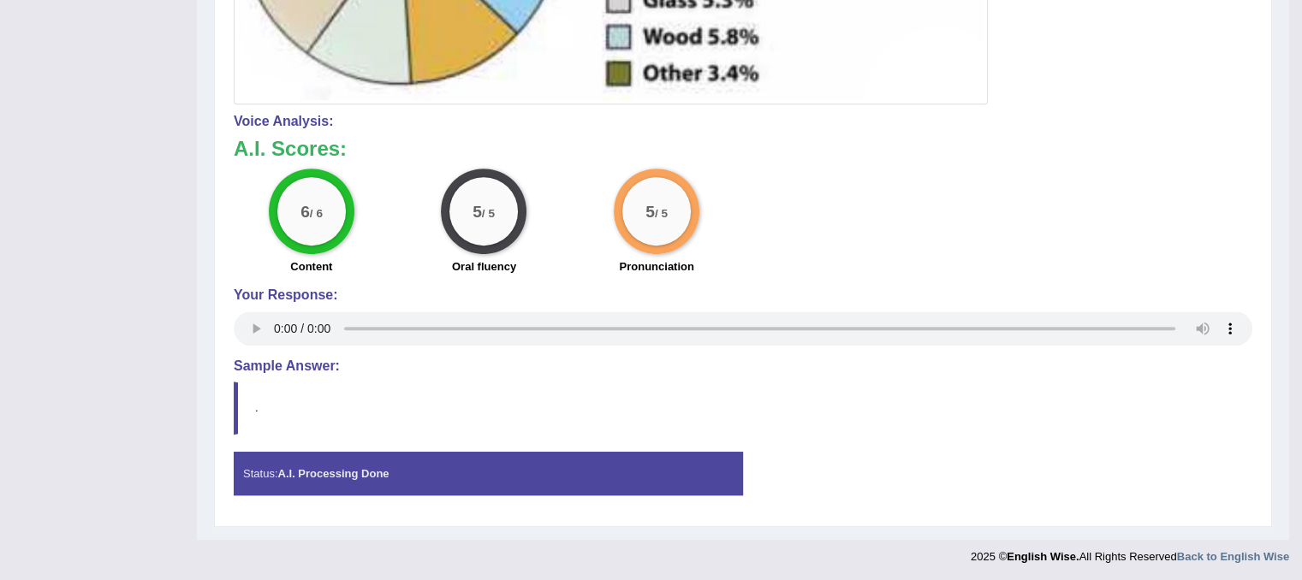
drag, startPoint x: 1313, startPoint y: 164, endPoint x: 1303, endPoint y: 615, distance: 450.5
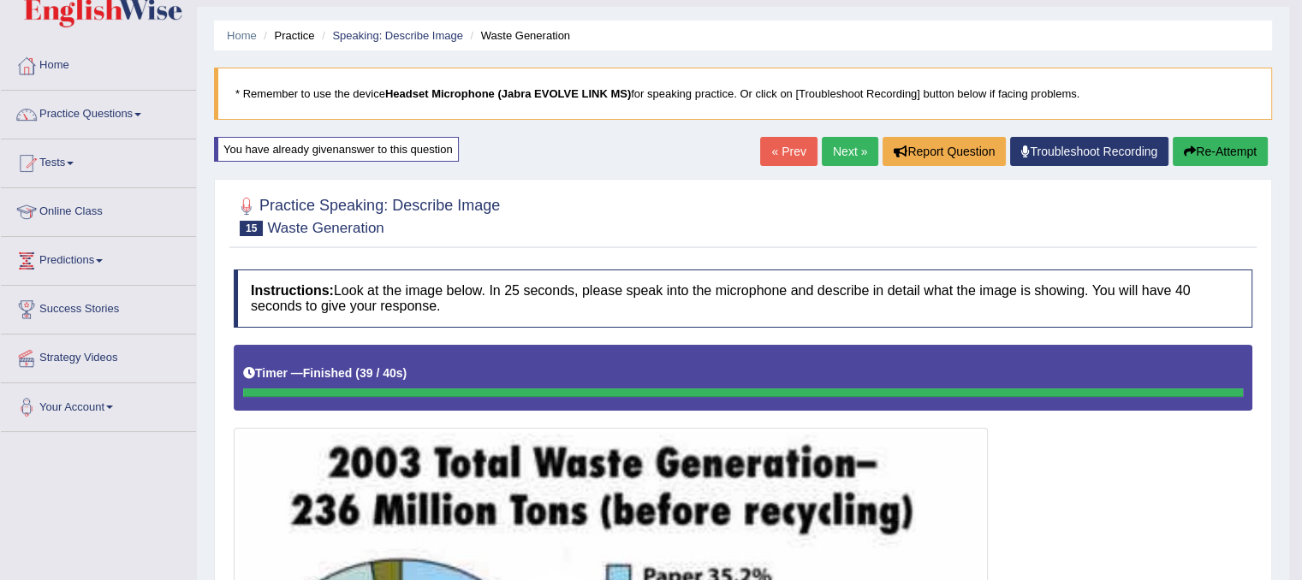
scroll to position [39, 0]
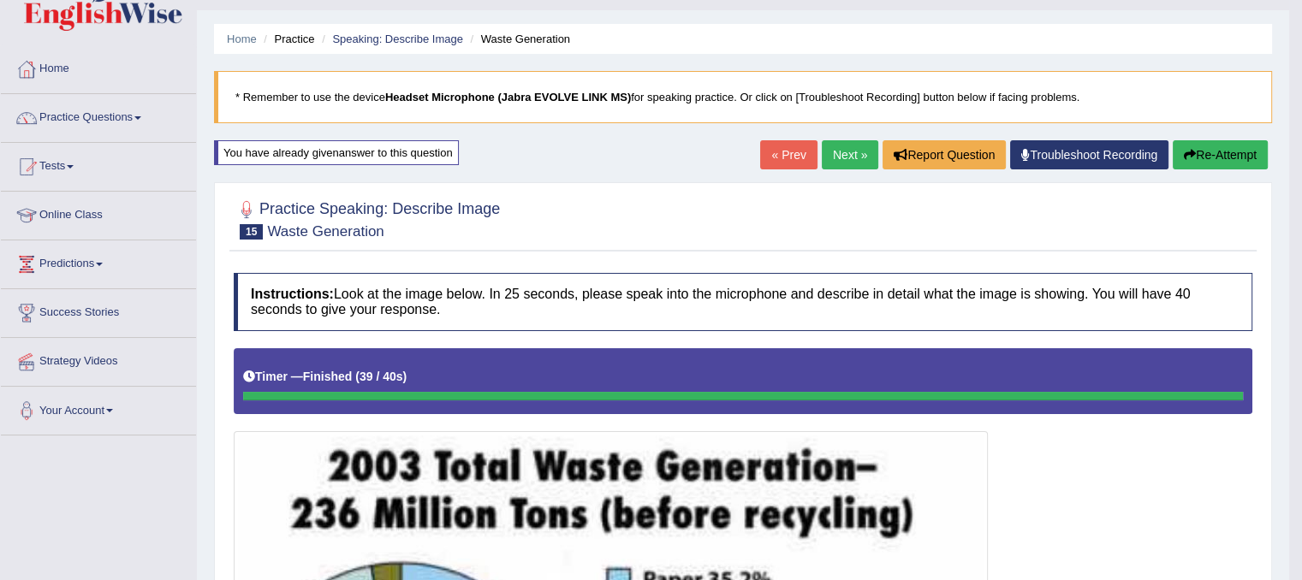
click at [831, 165] on link "Next »" at bounding box center [850, 154] width 57 height 29
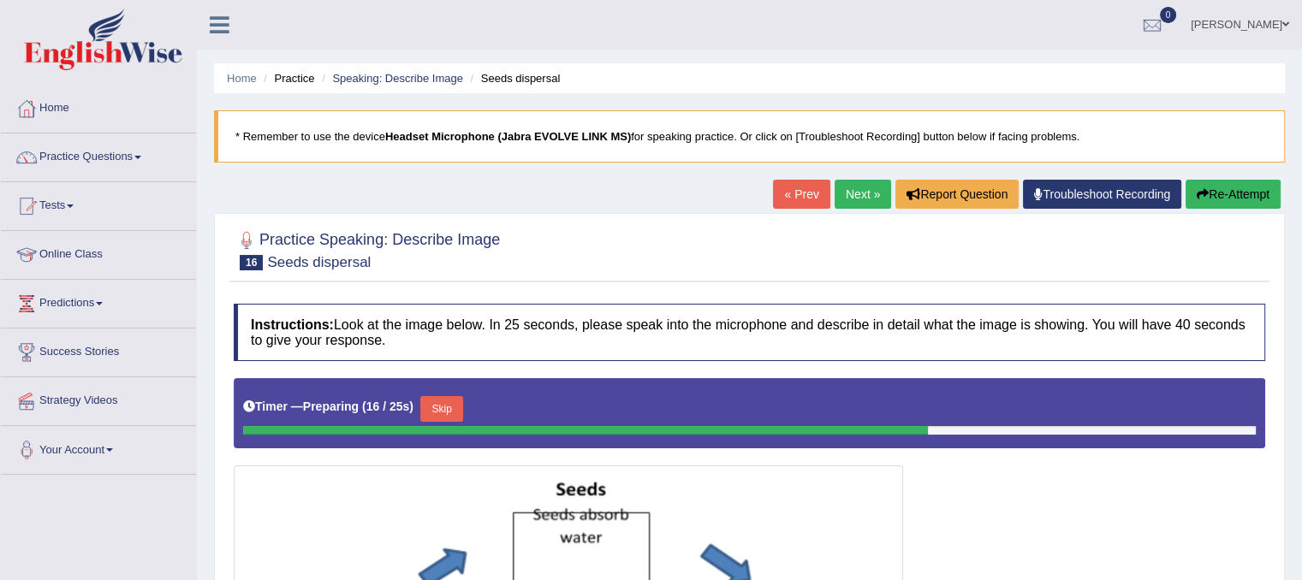
click at [453, 396] on button "Skip" at bounding box center [441, 409] width 43 height 26
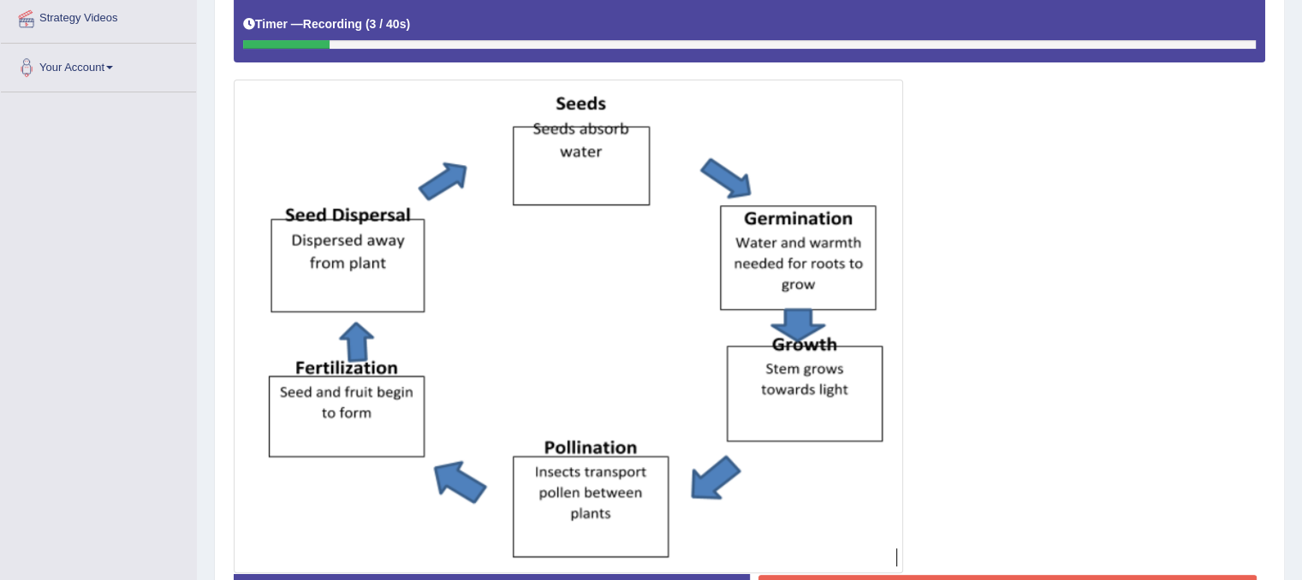
scroll to position [384, 0]
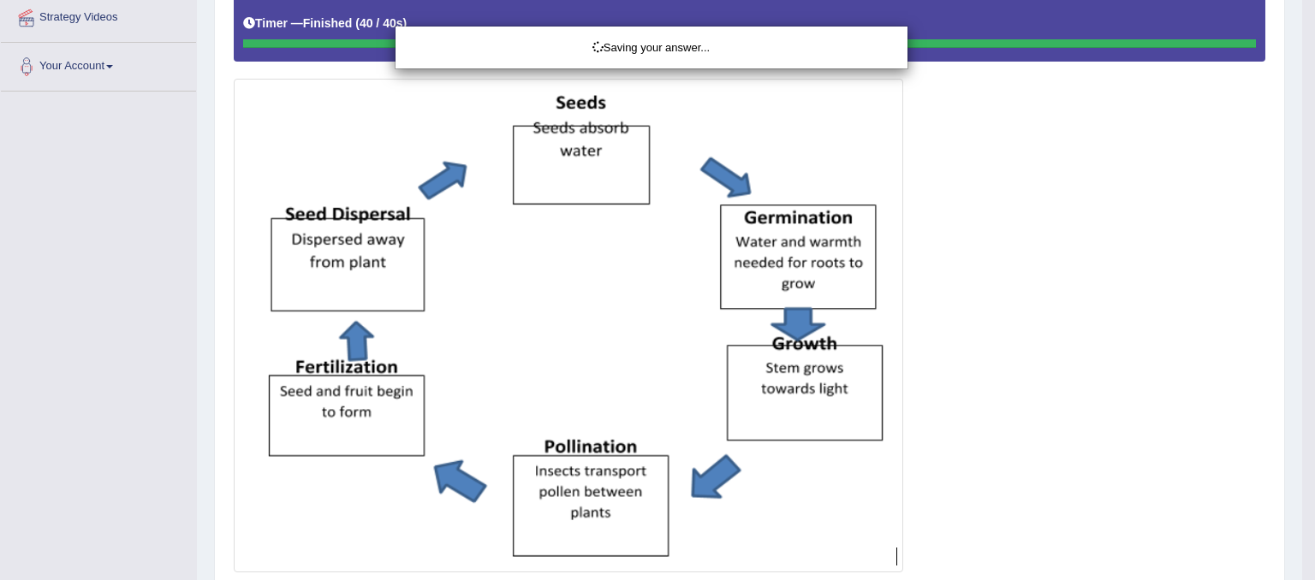
drag, startPoint x: 1314, startPoint y: 236, endPoint x: 1314, endPoint y: 259, distance: 22.3
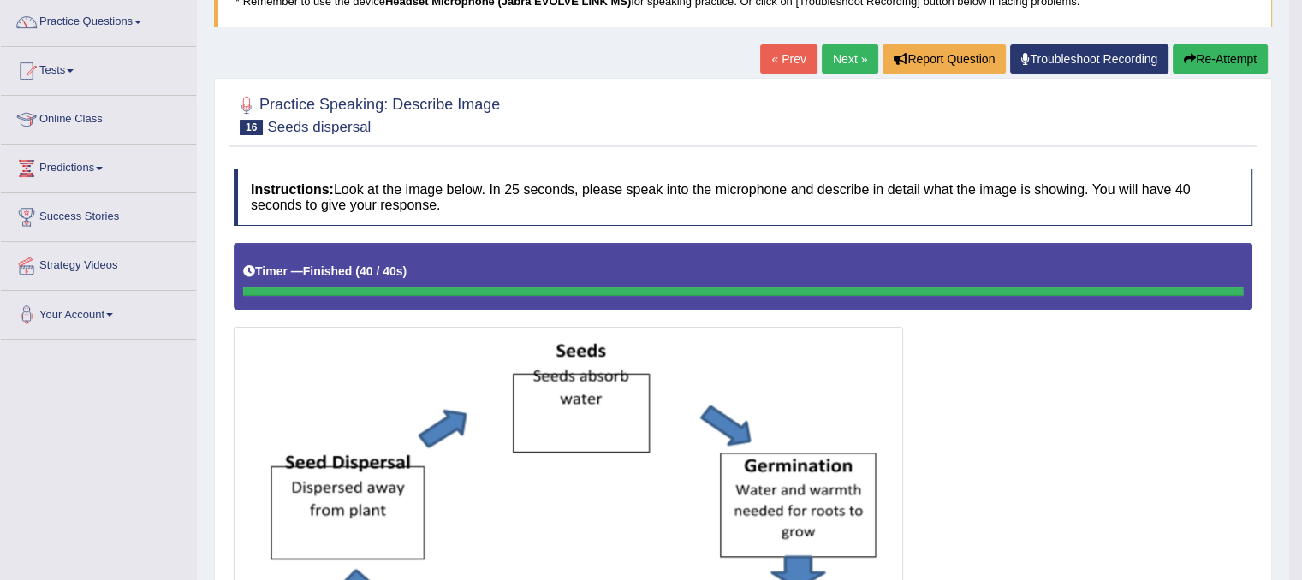
scroll to position [112, 0]
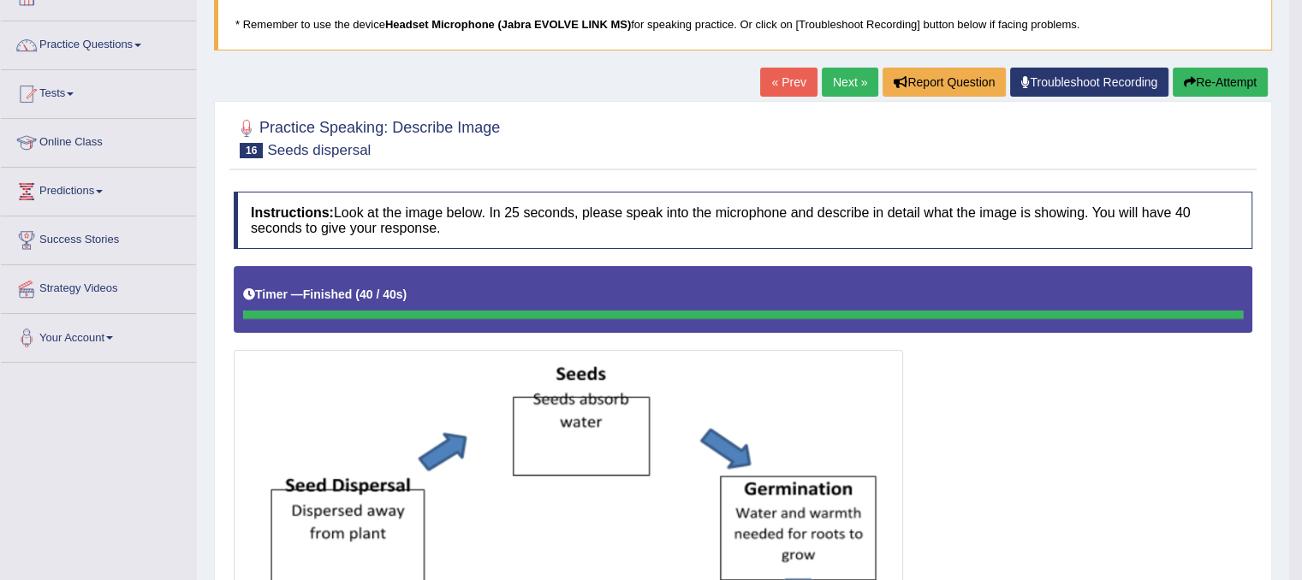
click at [1205, 91] on button "Re-Attempt" at bounding box center [1220, 82] width 95 height 29
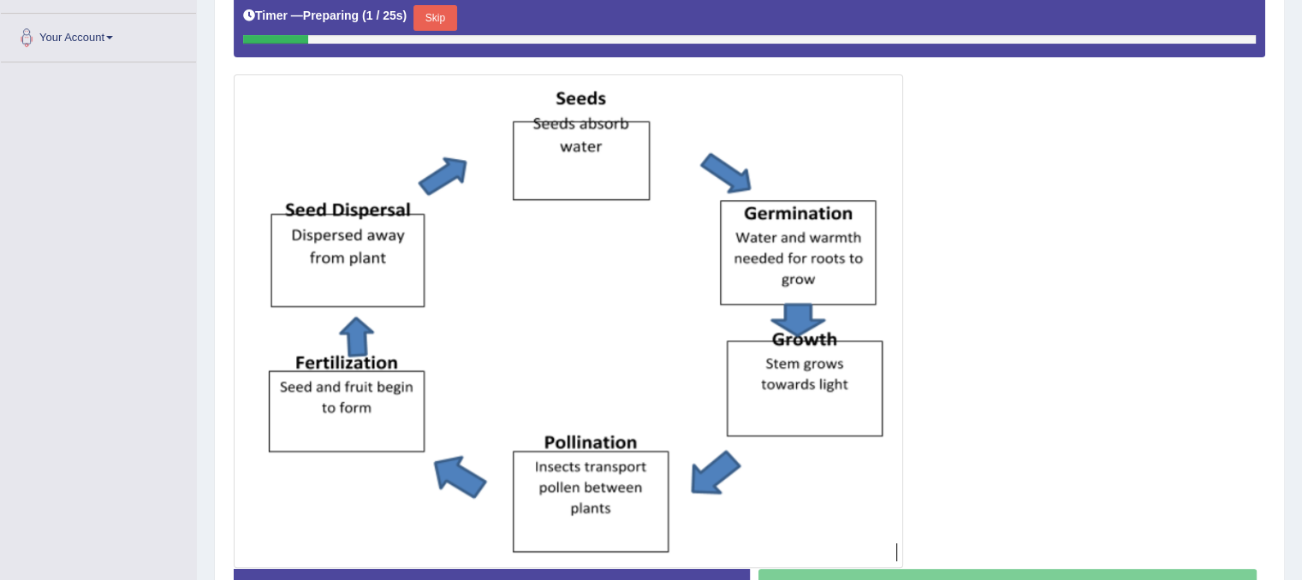
scroll to position [305, 0]
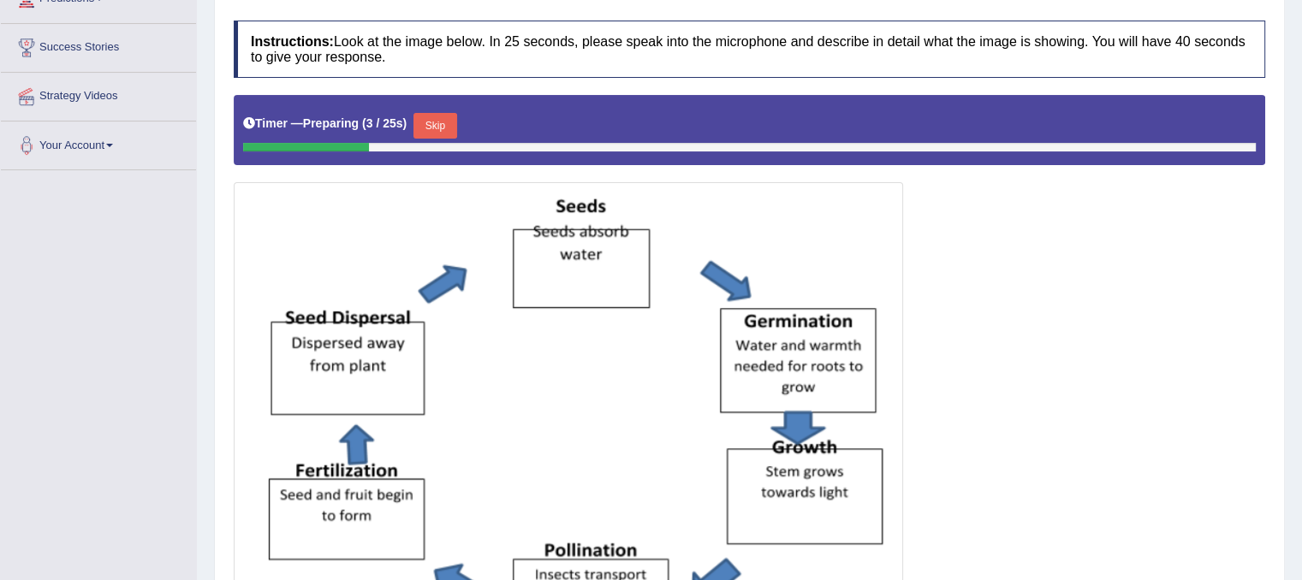
click at [455, 131] on button "Skip" at bounding box center [435, 126] width 43 height 26
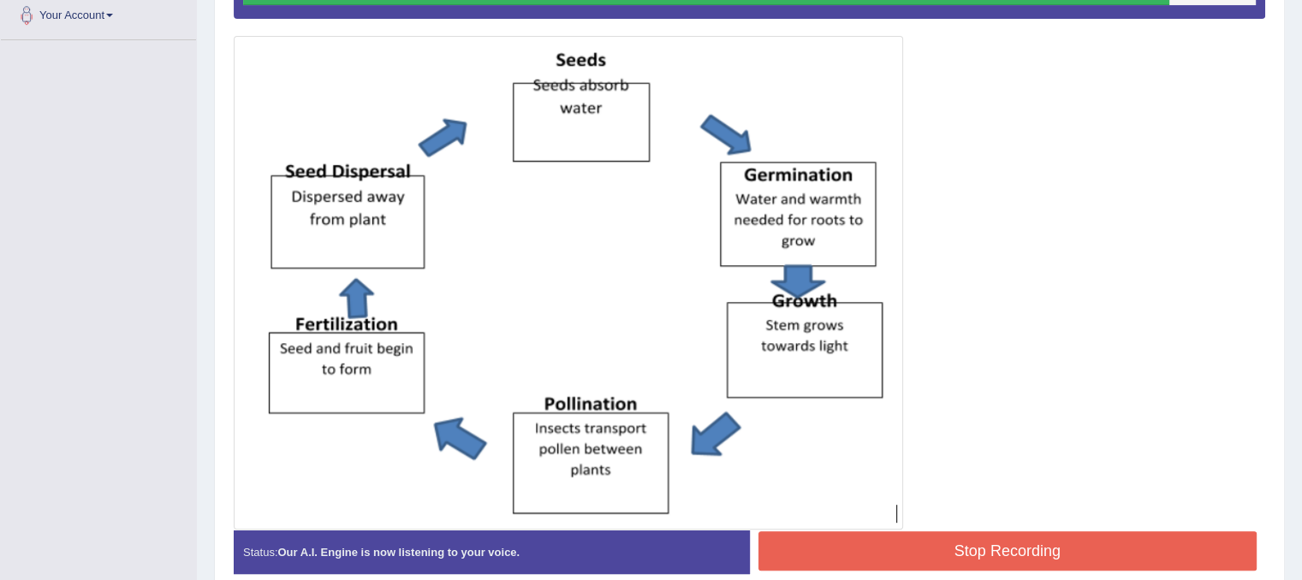
scroll to position [514, 0]
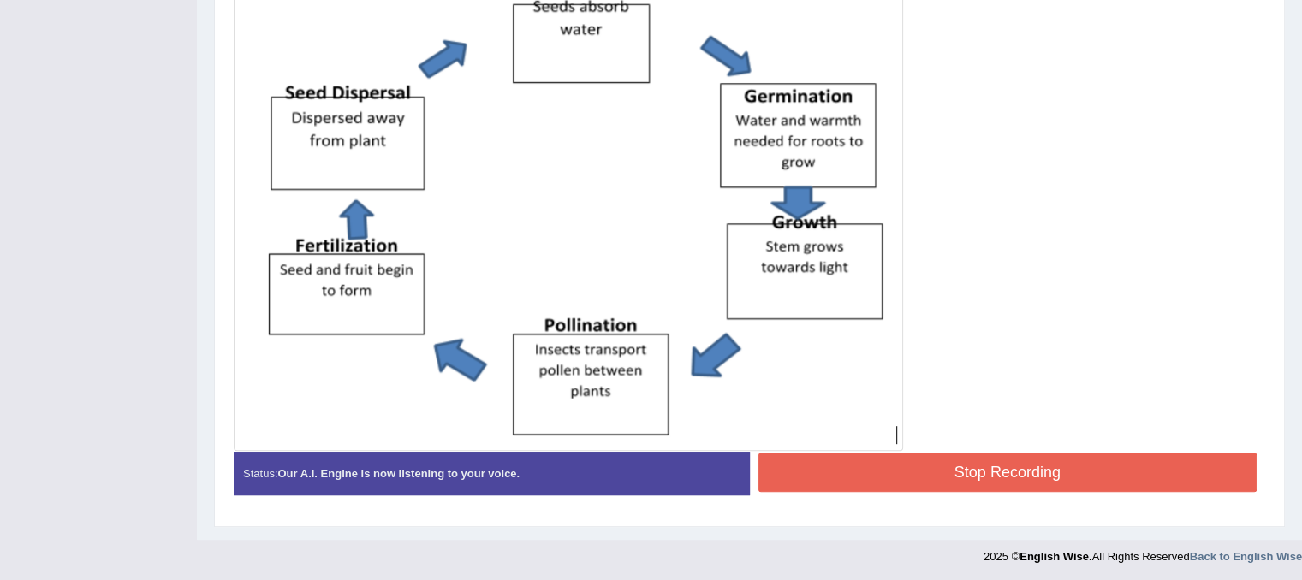
click at [1078, 475] on button "Stop Recording" at bounding box center [1008, 472] width 499 height 39
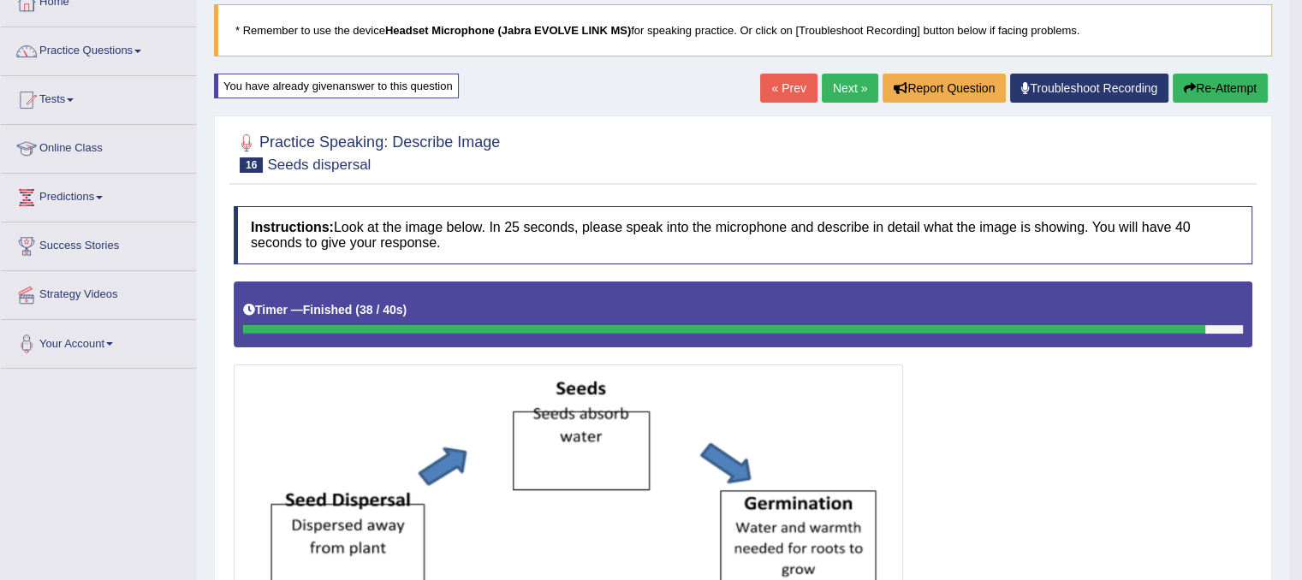
scroll to position [50, 0]
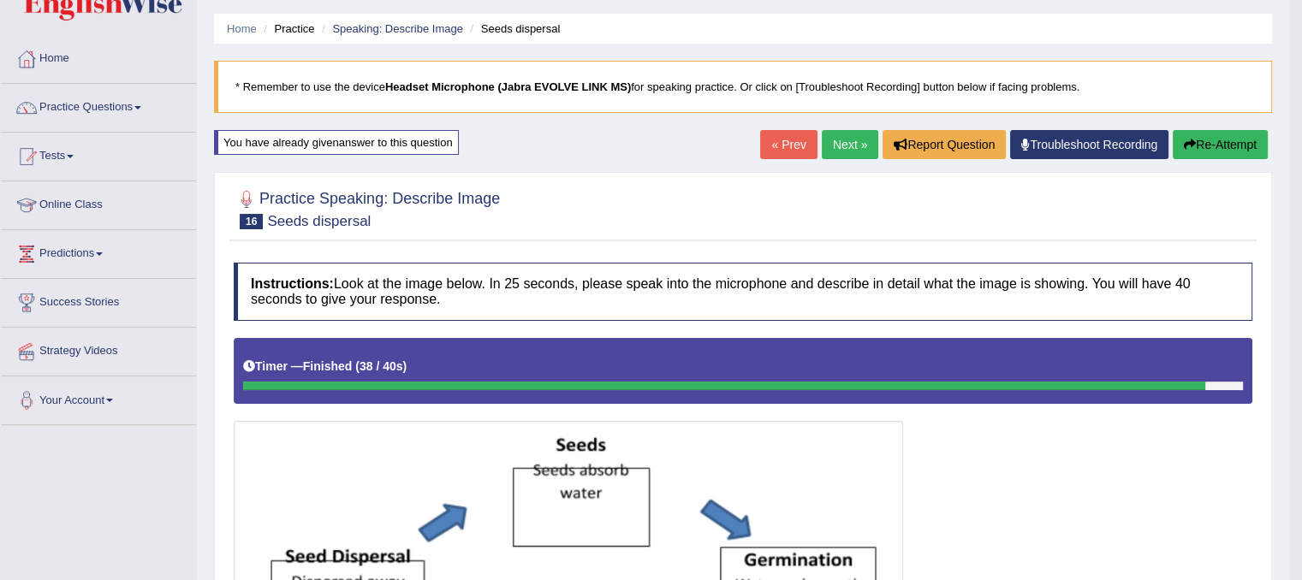
click at [842, 132] on link "Next »" at bounding box center [850, 144] width 57 height 29
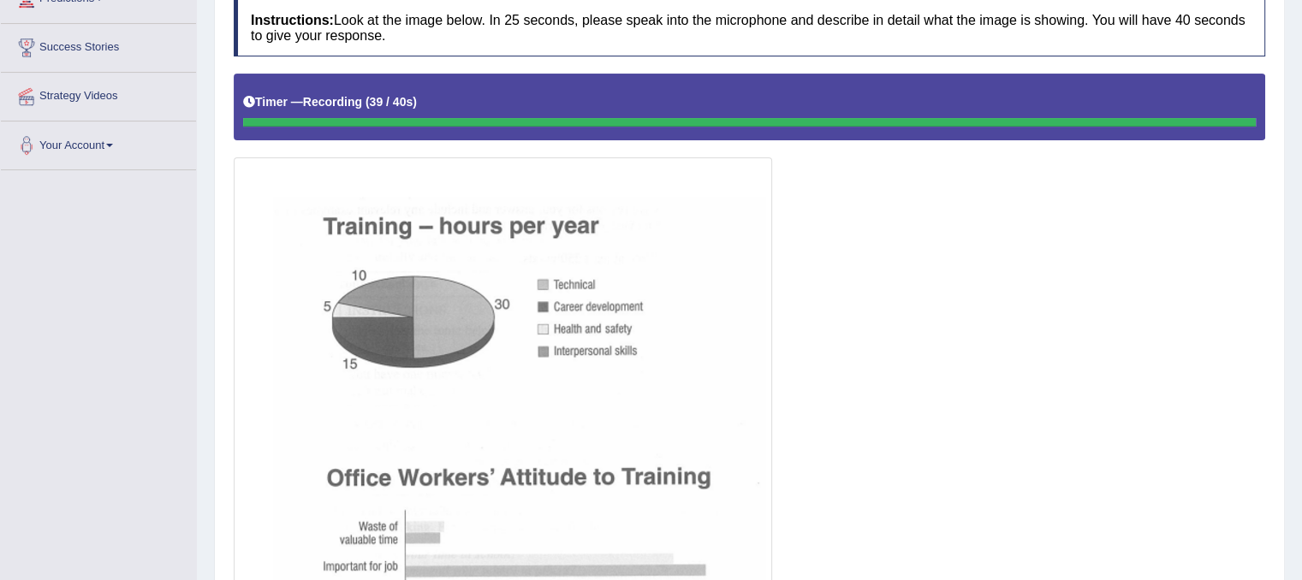
scroll to position [307, 0]
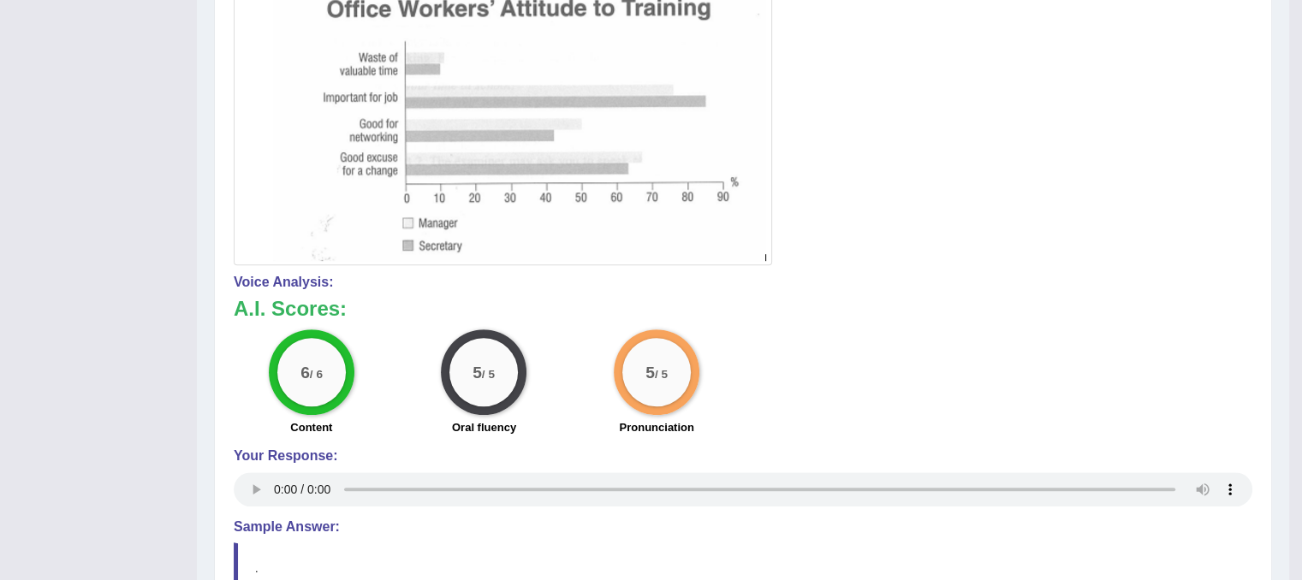
scroll to position [935, 0]
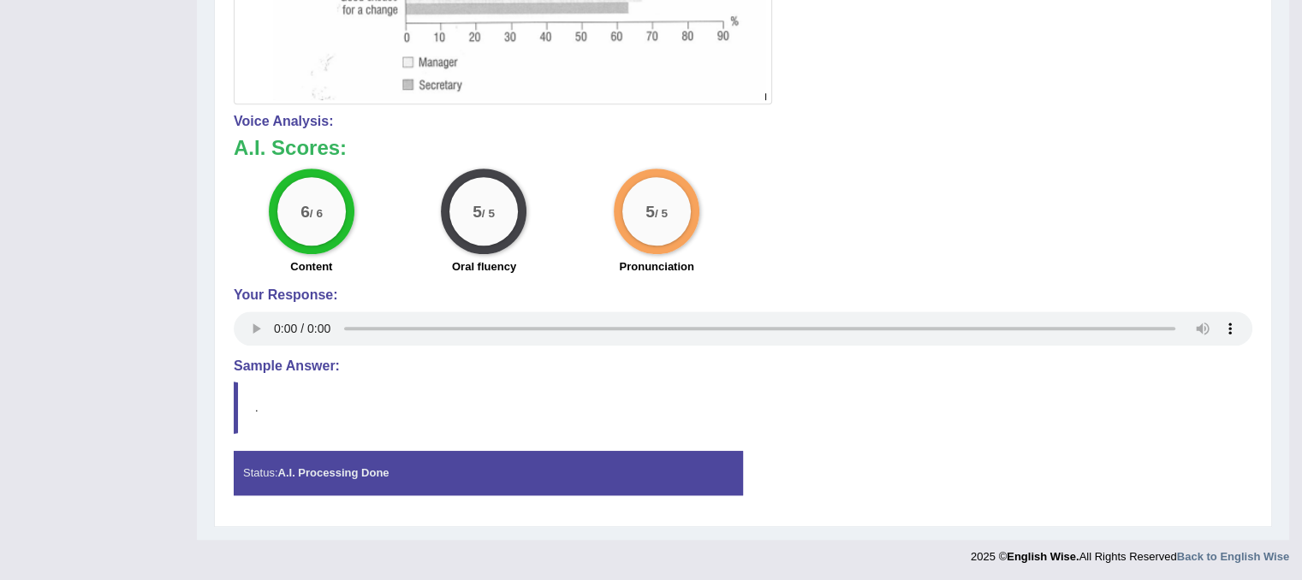
drag, startPoint x: 1314, startPoint y: 484, endPoint x: 1281, endPoint y: 158, distance: 327.1
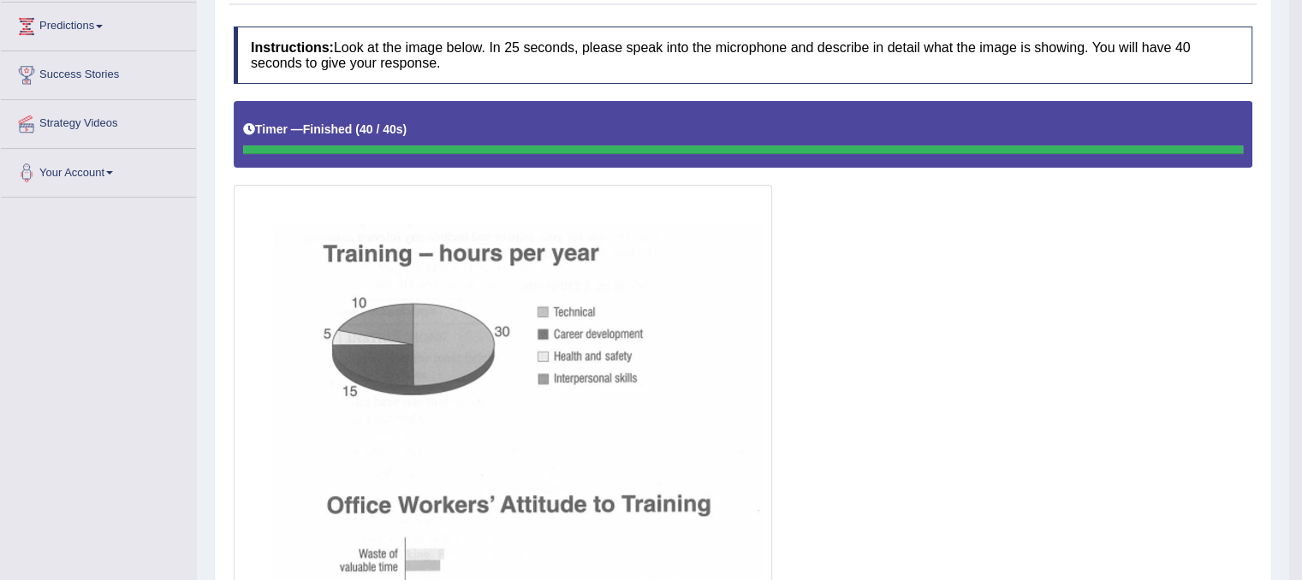
scroll to position [0, 0]
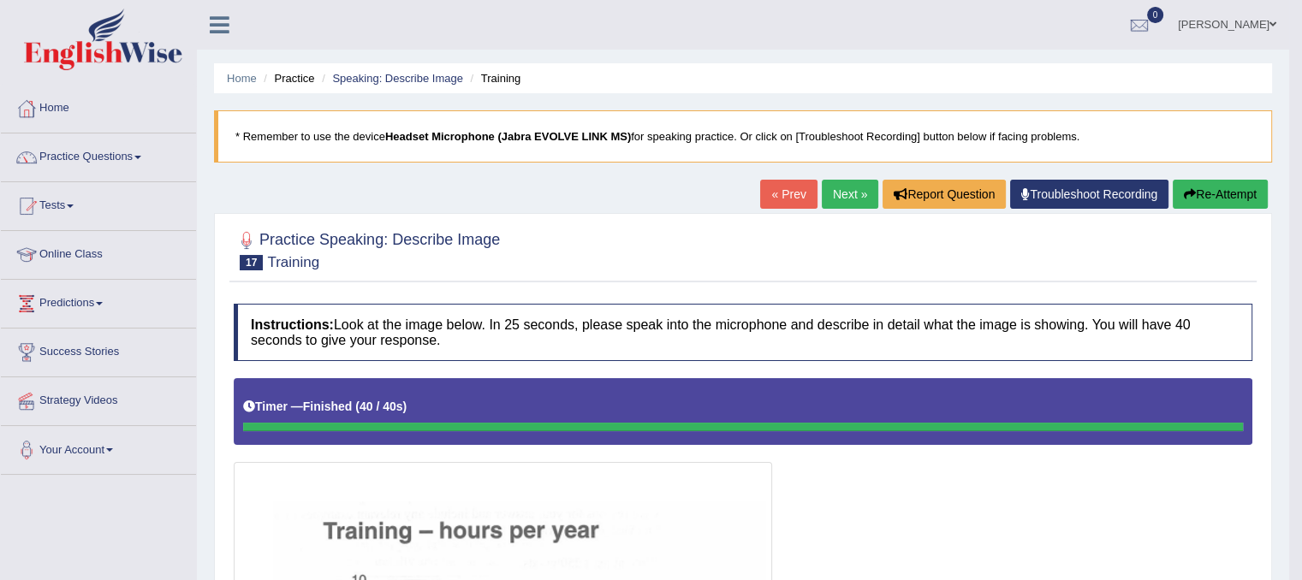
click at [842, 198] on link "Next »" at bounding box center [850, 194] width 57 height 29
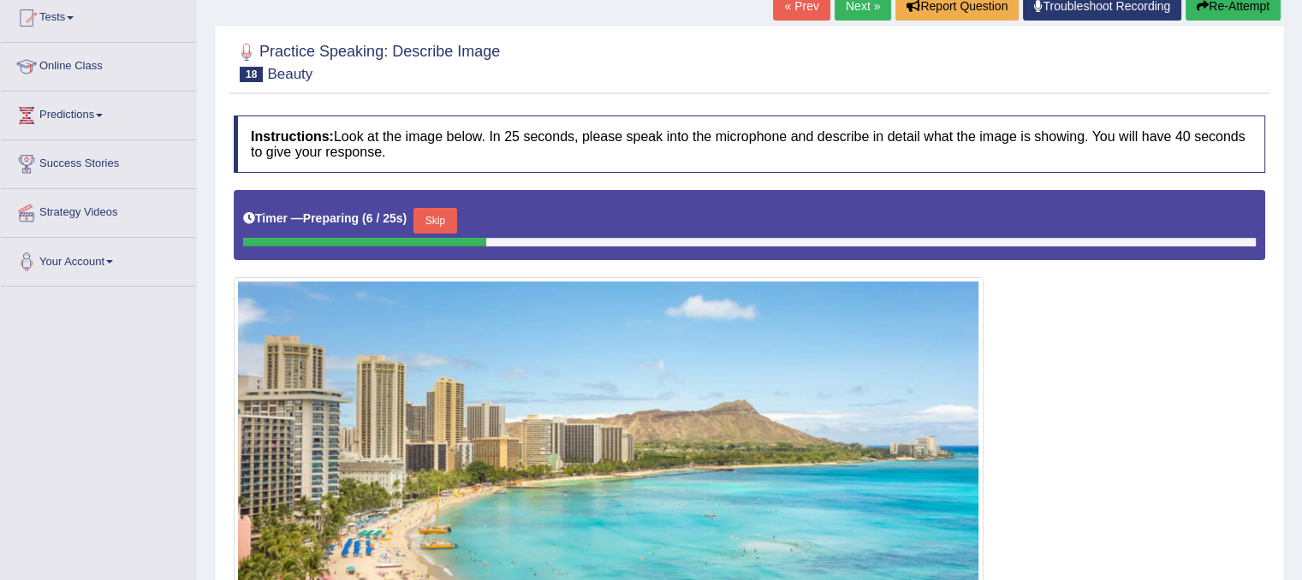
scroll to position [119, 0]
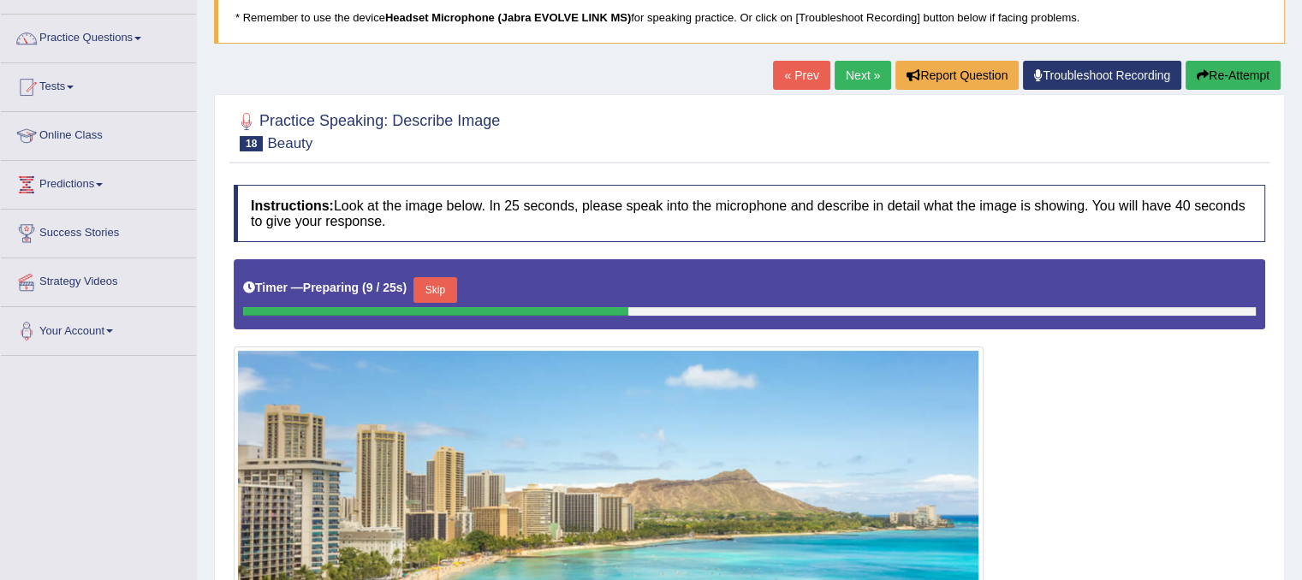
click at [455, 289] on button "Skip" at bounding box center [435, 290] width 43 height 26
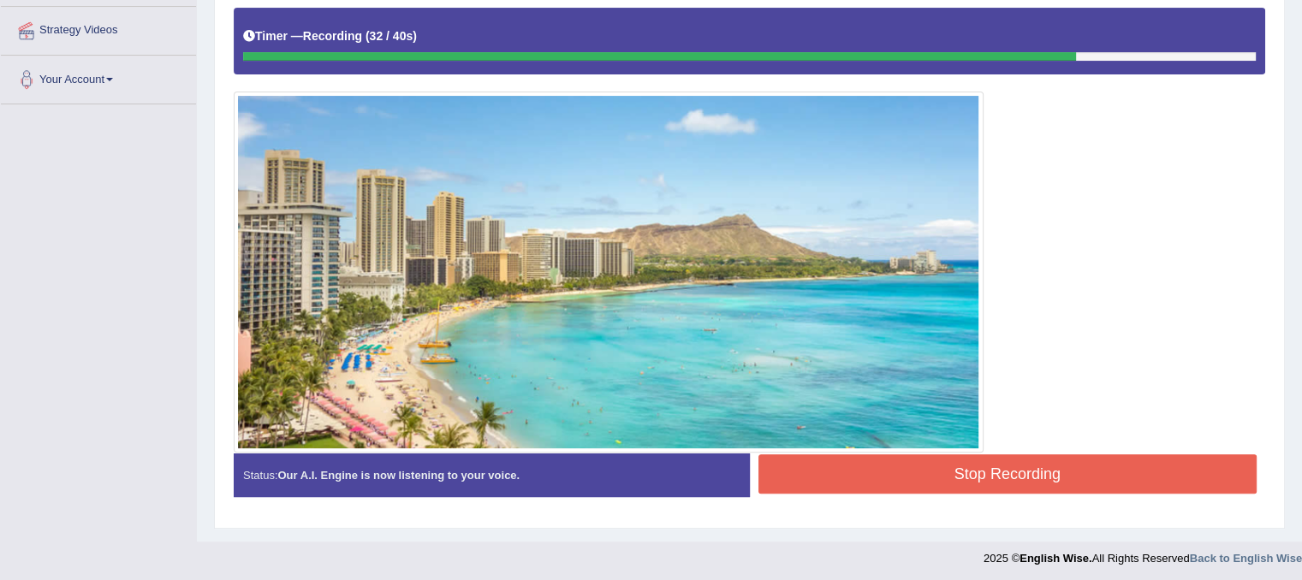
scroll to position [372, 0]
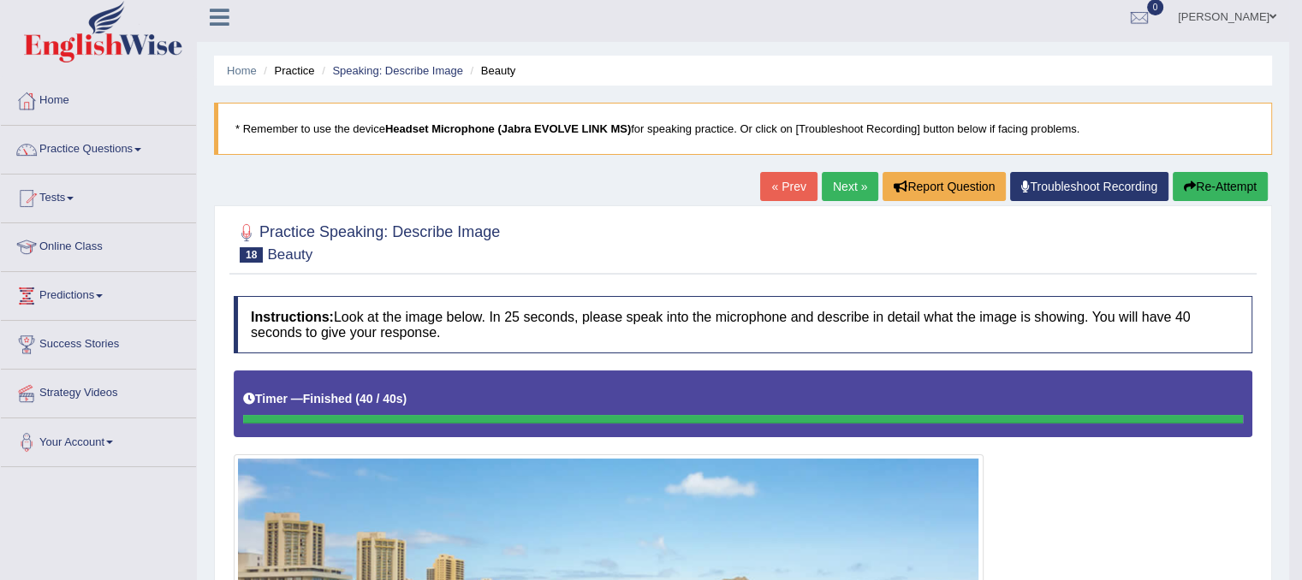
scroll to position [3, 0]
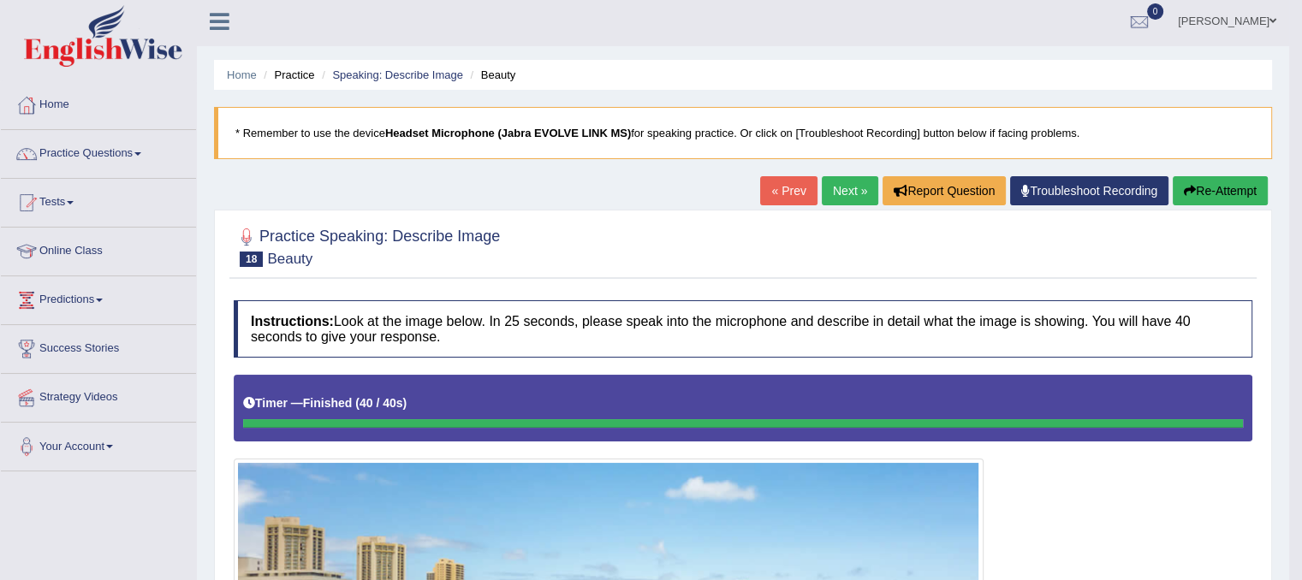
click at [835, 182] on link "Next »" at bounding box center [850, 190] width 57 height 29
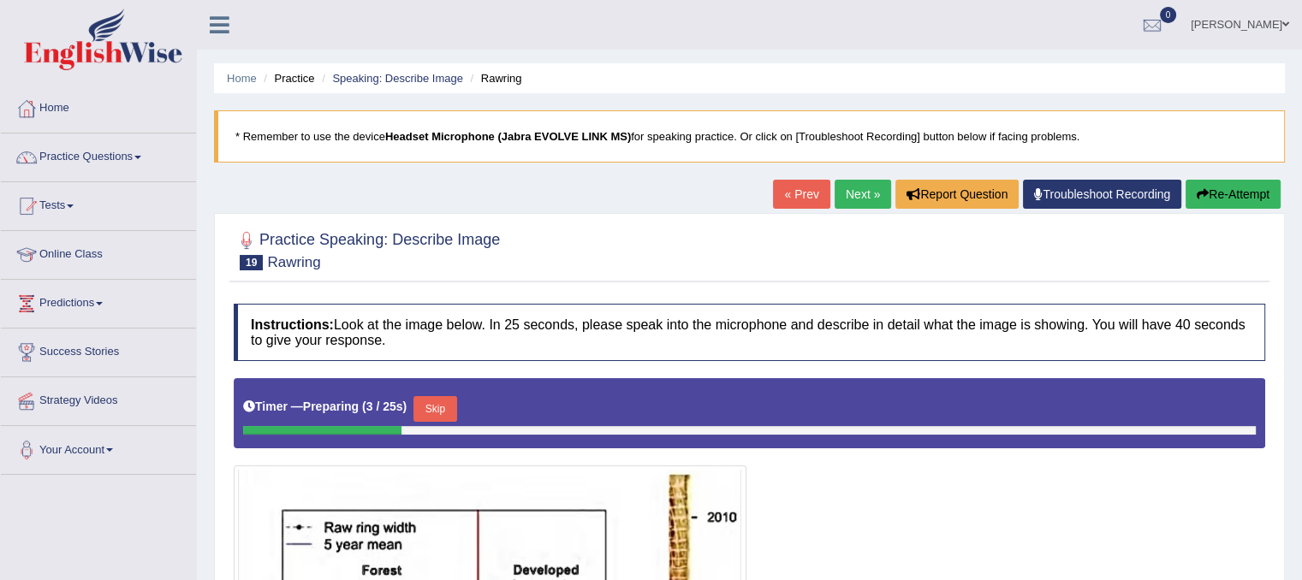
drag, startPoint x: 1272, startPoint y: 217, endPoint x: 1287, endPoint y: 307, distance: 91.9
click at [1287, 307] on div "Home Practice Speaking: Describe Image Rawring * Remember to use the device Hea…" at bounding box center [749, 482] width 1105 height 965
drag, startPoint x: 718, startPoint y: 176, endPoint x: 704, endPoint y: 255, distance: 80.1
click at [704, 255] on div "Home Practice Speaking: Describe Image Rawring * Remember to use the device Hea…" at bounding box center [749, 482] width 1105 height 965
drag, startPoint x: 1271, startPoint y: 310, endPoint x: 1264, endPoint y: 394, distance: 84.2
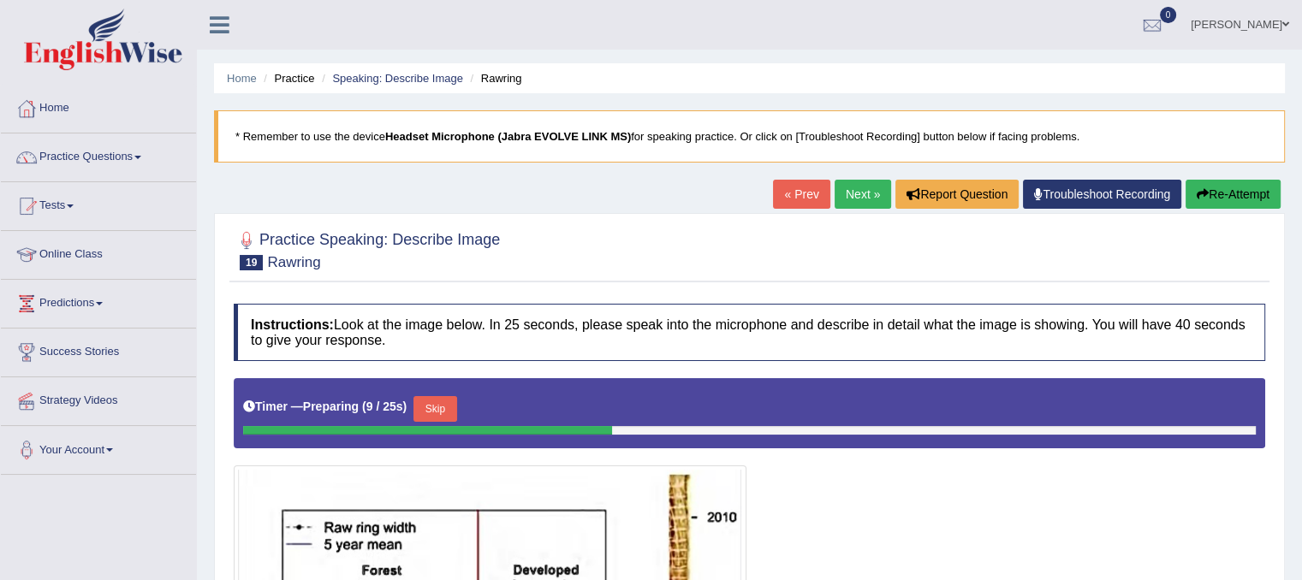
click at [1264, 394] on div "Practice Speaking: Describe Image 19 Rawring Instructions: Look at the image be…" at bounding box center [749, 582] width 1071 height 738
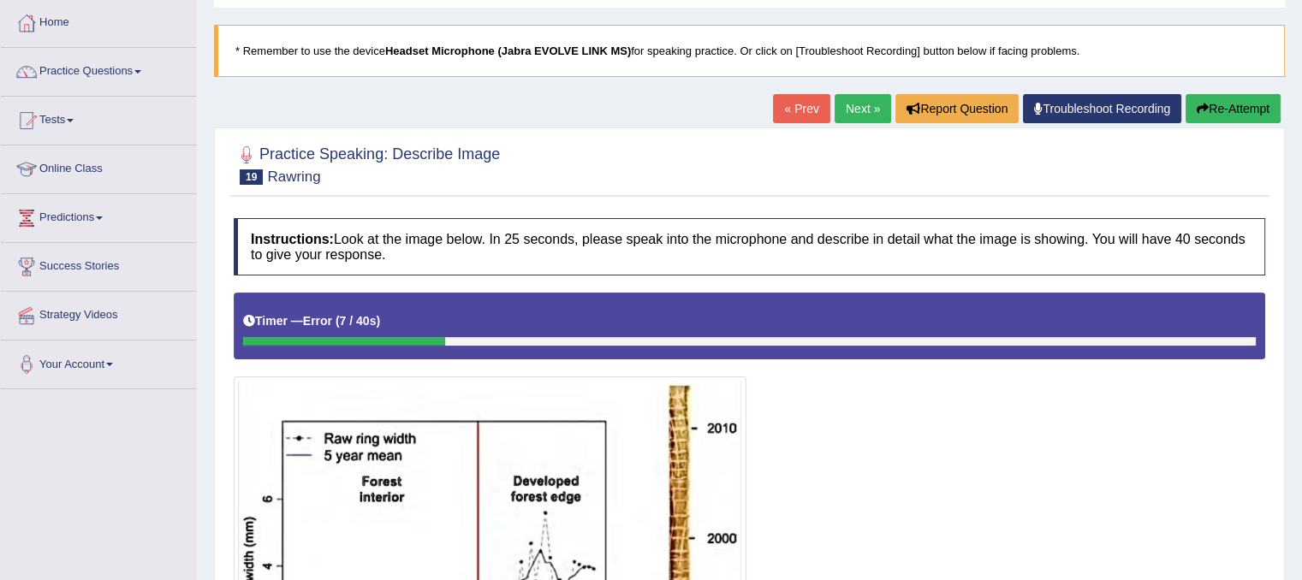
scroll to position [83, 0]
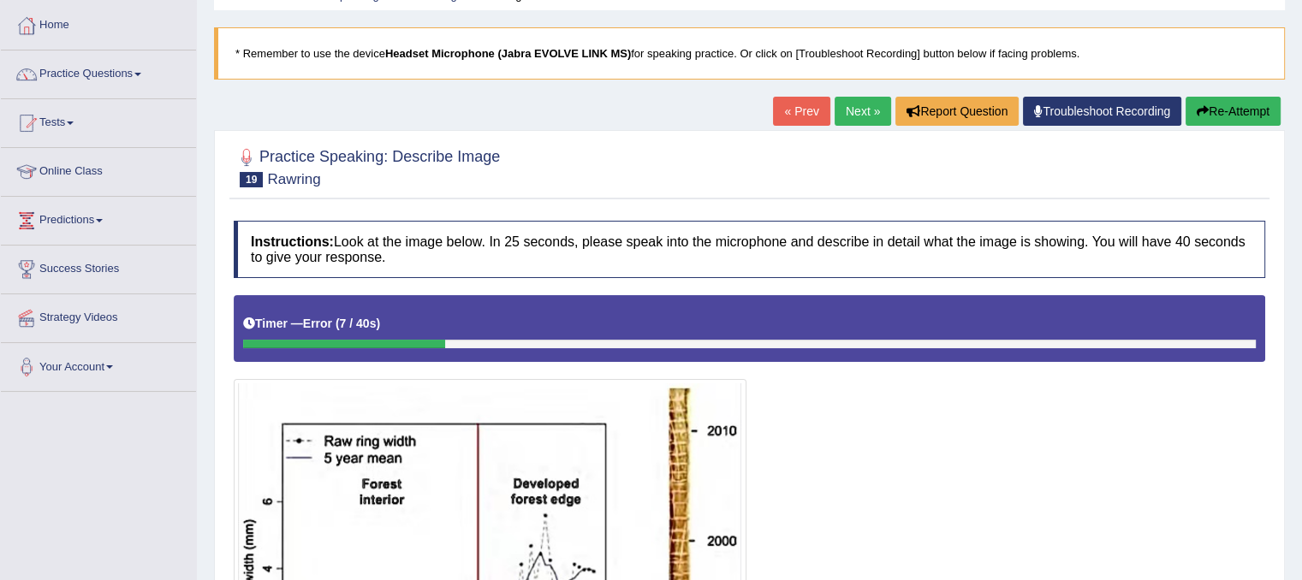
click at [1211, 108] on button "Re-Attempt" at bounding box center [1233, 111] width 95 height 29
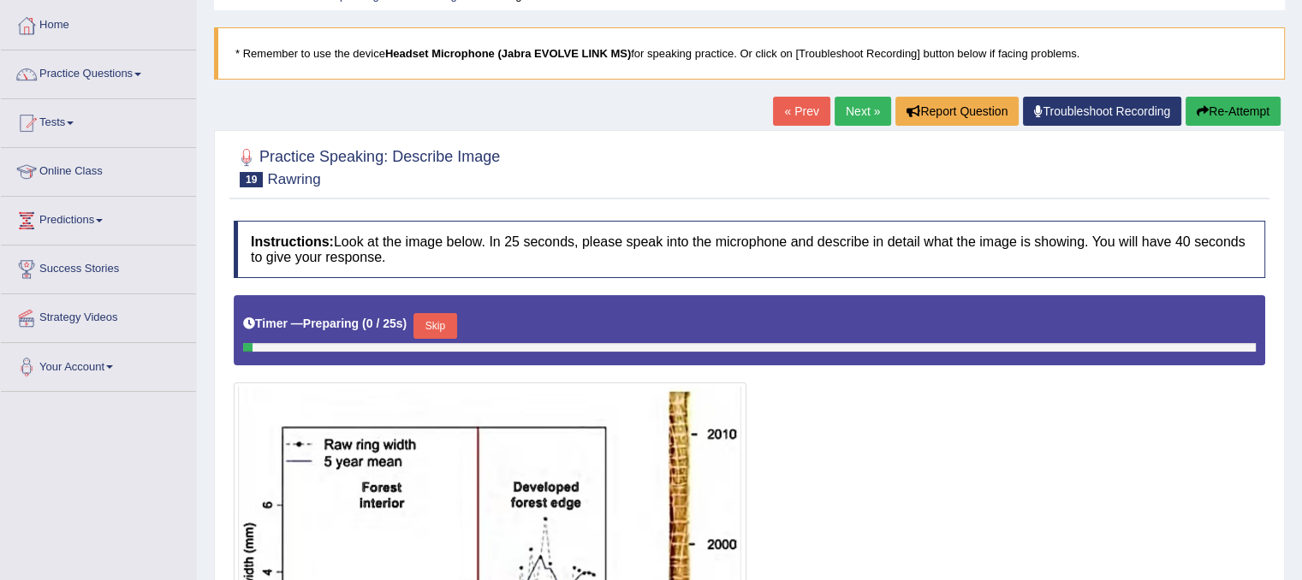
scroll to position [83, 0]
click at [442, 317] on button "Skip" at bounding box center [435, 326] width 43 height 26
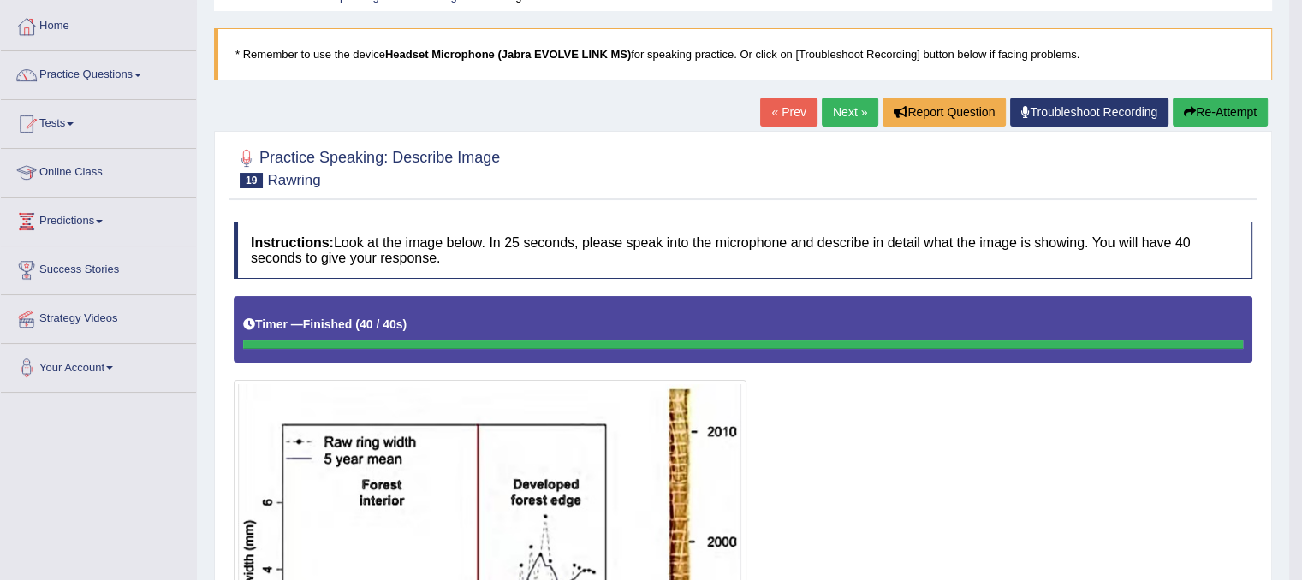
scroll to position [68, 0]
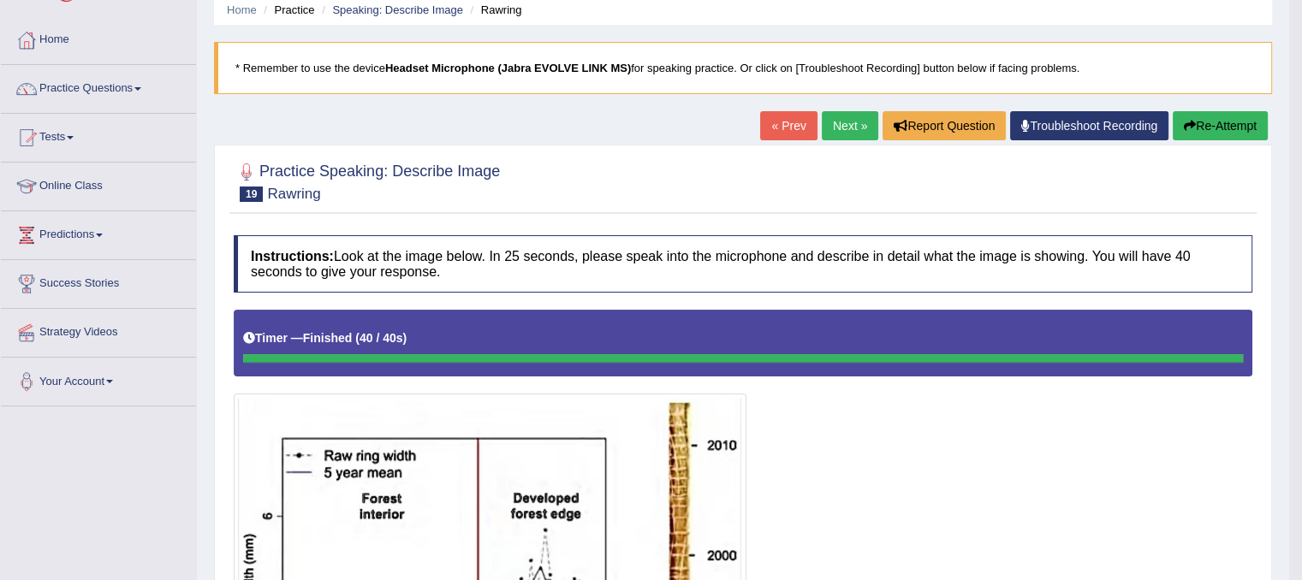
click at [842, 123] on link "Next »" at bounding box center [850, 125] width 57 height 29
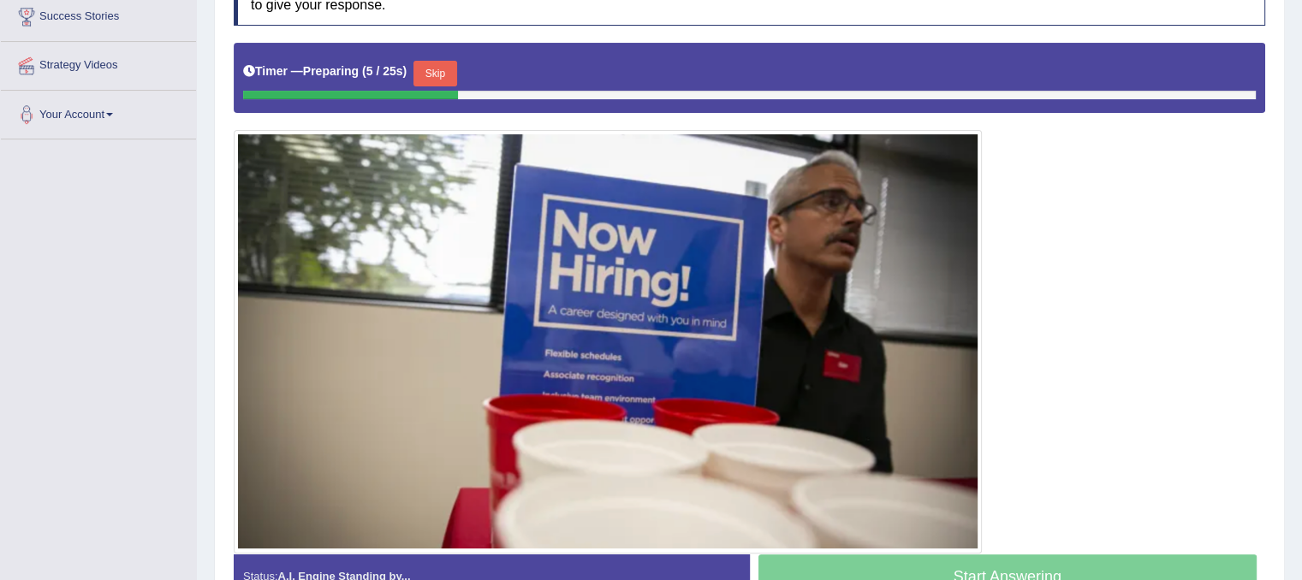
scroll to position [340, 0]
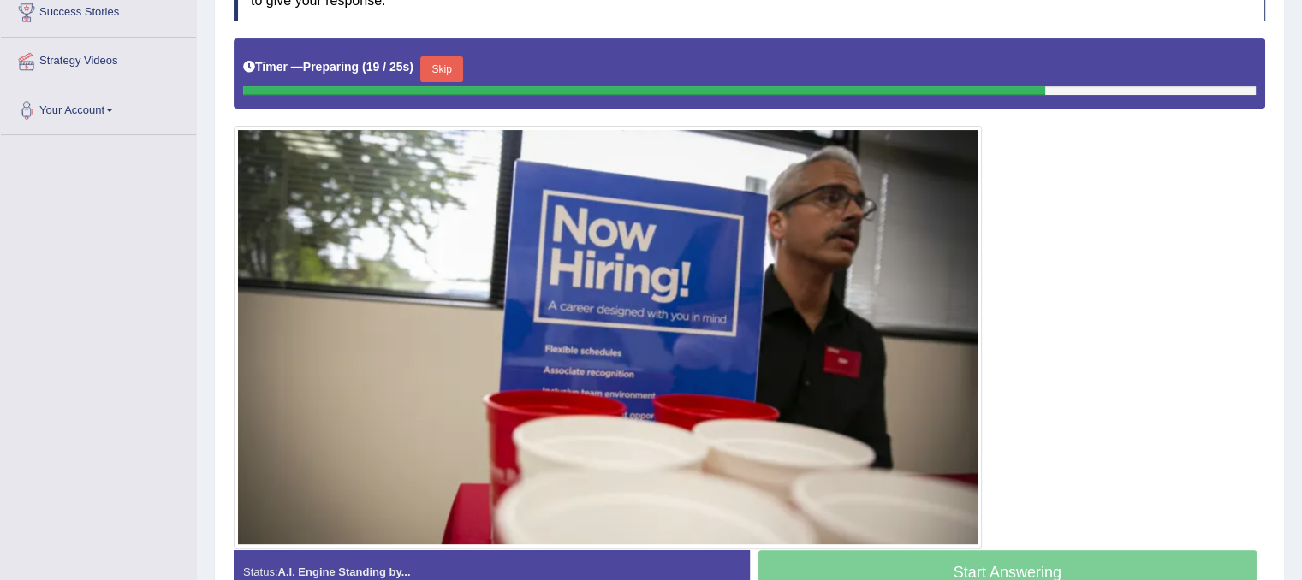
click at [442, 69] on button "Skip" at bounding box center [441, 70] width 43 height 26
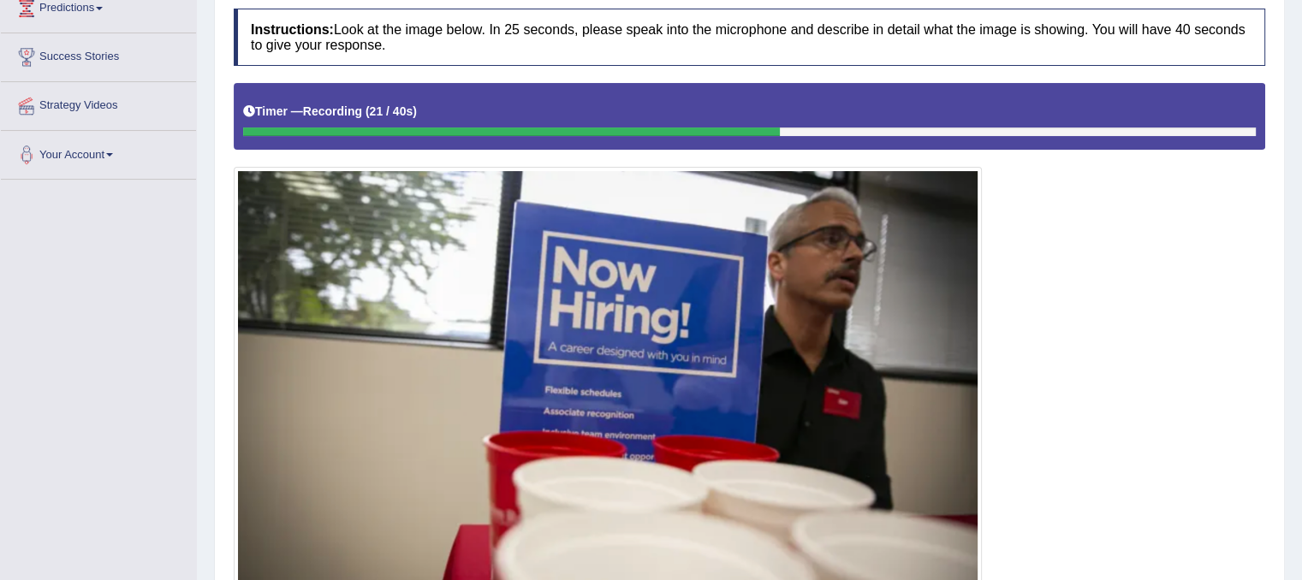
scroll to position [282, 0]
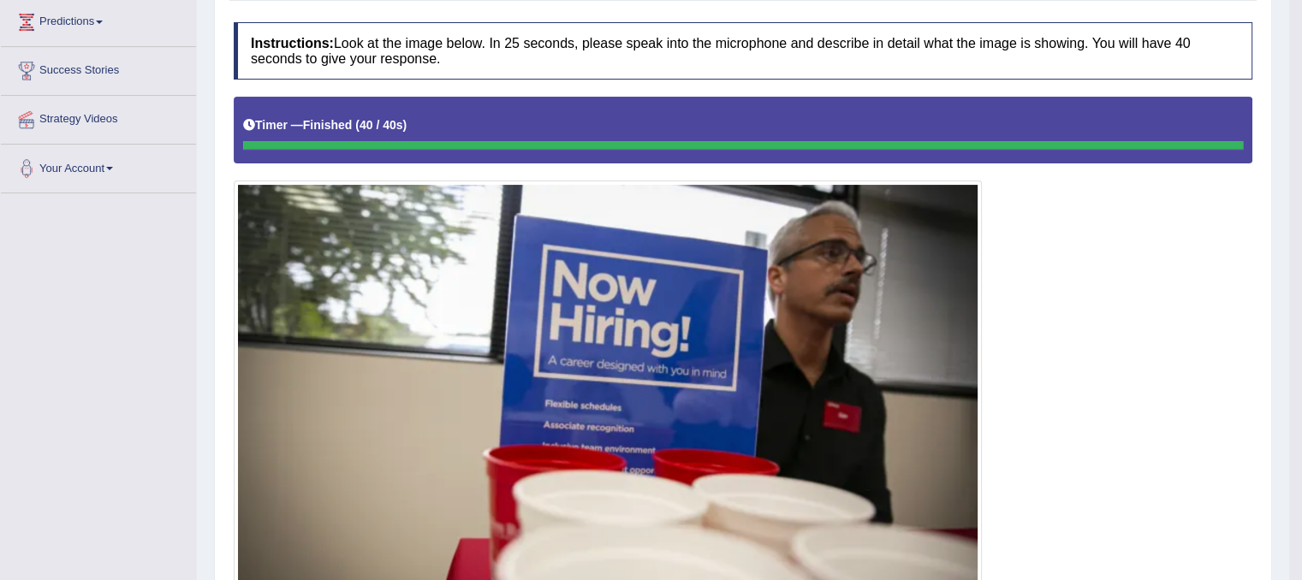
drag, startPoint x: 1295, startPoint y: 181, endPoint x: 1314, endPoint y: 422, distance: 242.2
click at [1301, 299] on html "Toggle navigation Home Practice Questions Speaking Practice Read Aloud Repeat S…" at bounding box center [651, 8] width 1302 height 580
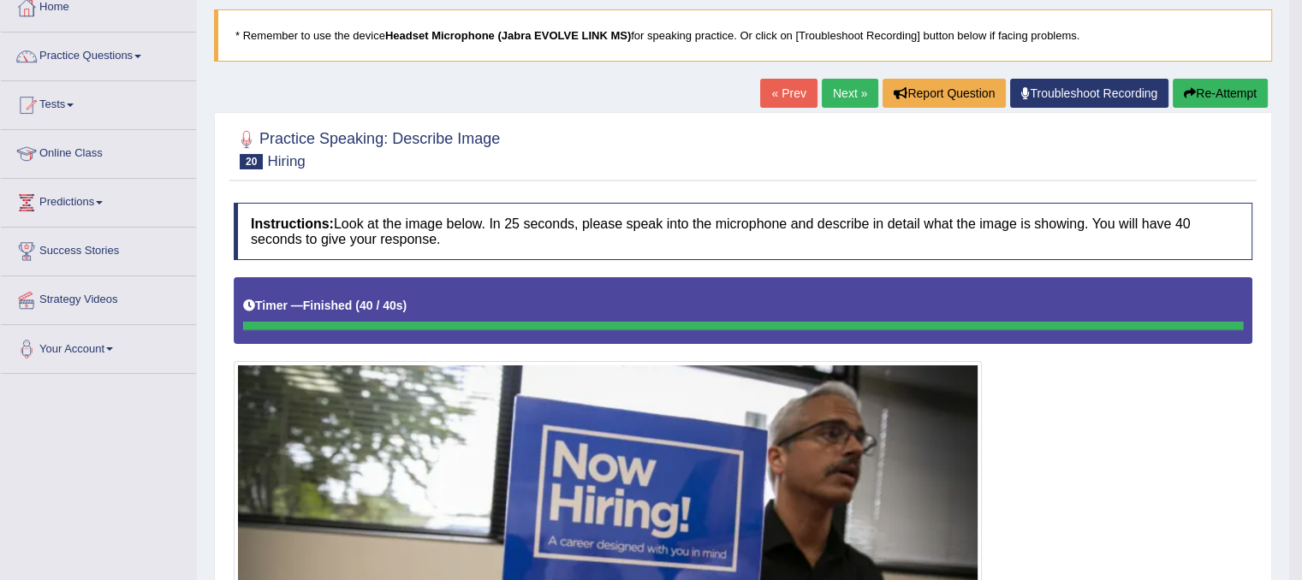
scroll to position [48, 0]
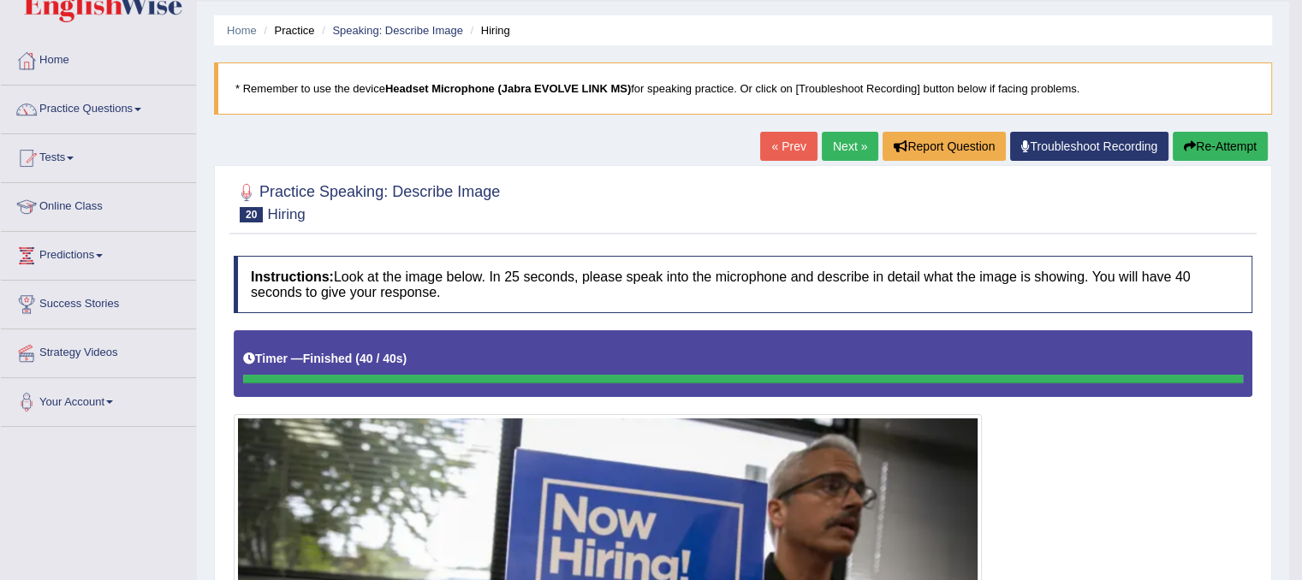
click at [845, 147] on link "Next »" at bounding box center [850, 146] width 57 height 29
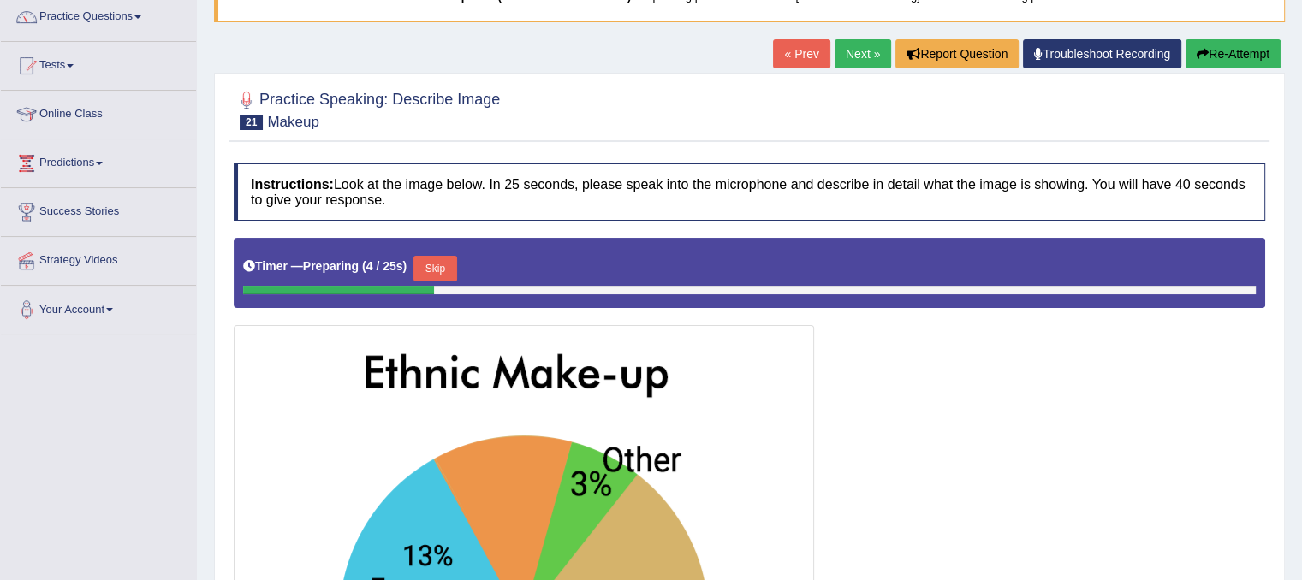
scroll to position [134, 0]
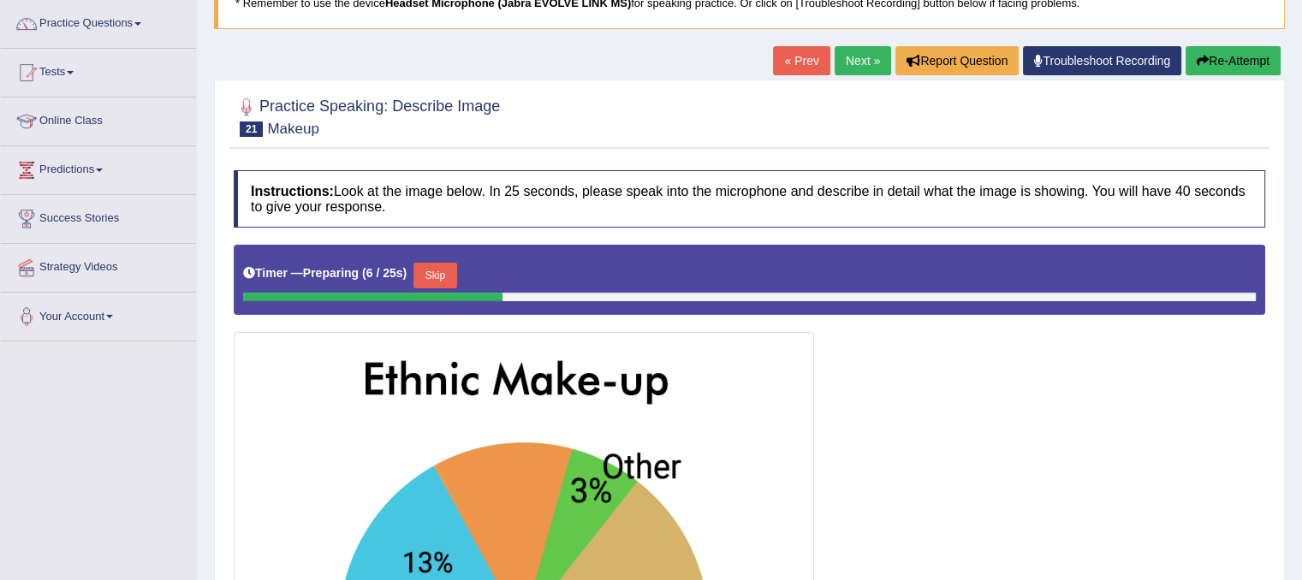
click at [448, 277] on button "Skip" at bounding box center [435, 276] width 43 height 26
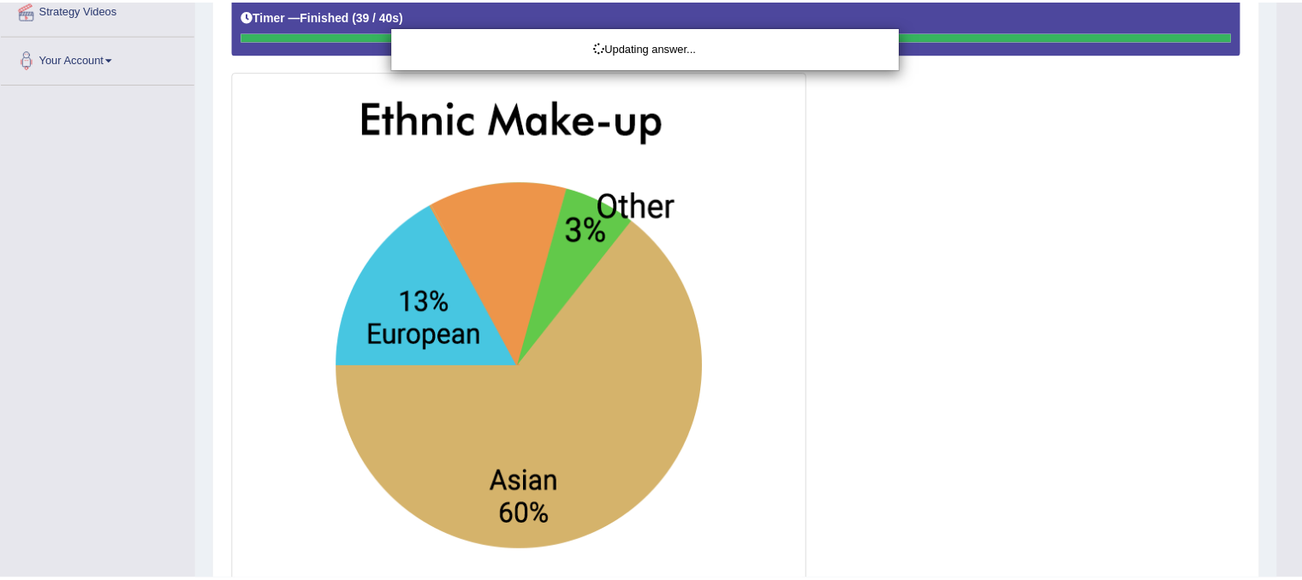
scroll to position [418, 0]
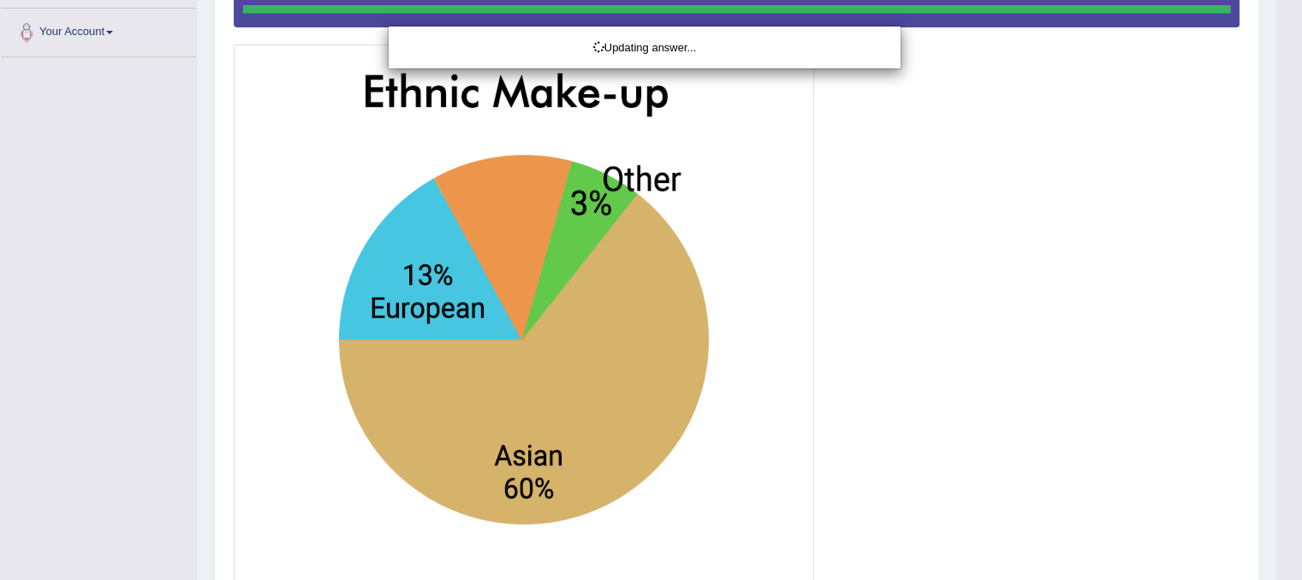
drag, startPoint x: 1302, startPoint y: 370, endPoint x: 1314, endPoint y: 535, distance: 165.7
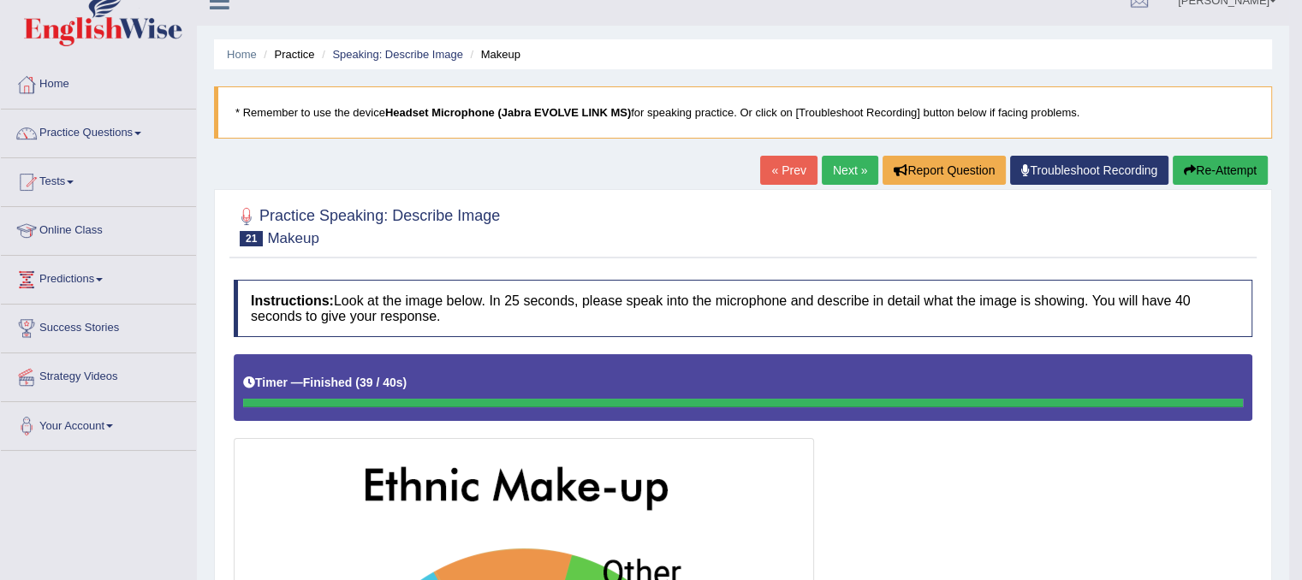
scroll to position [0, 0]
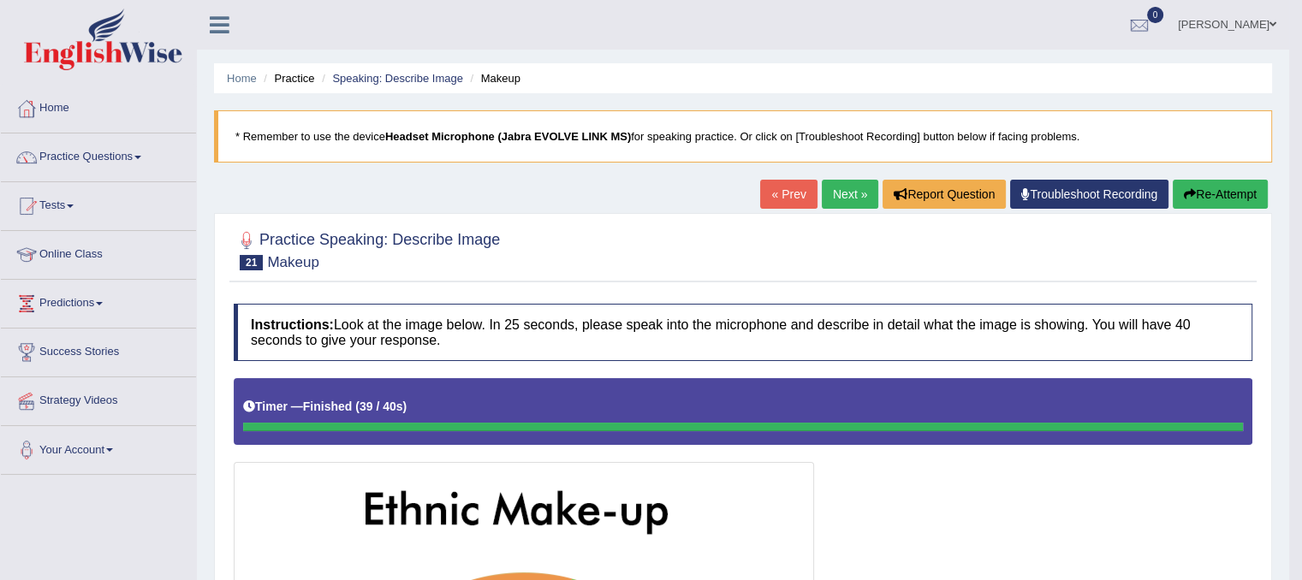
click at [822, 187] on link "Next »" at bounding box center [850, 194] width 57 height 29
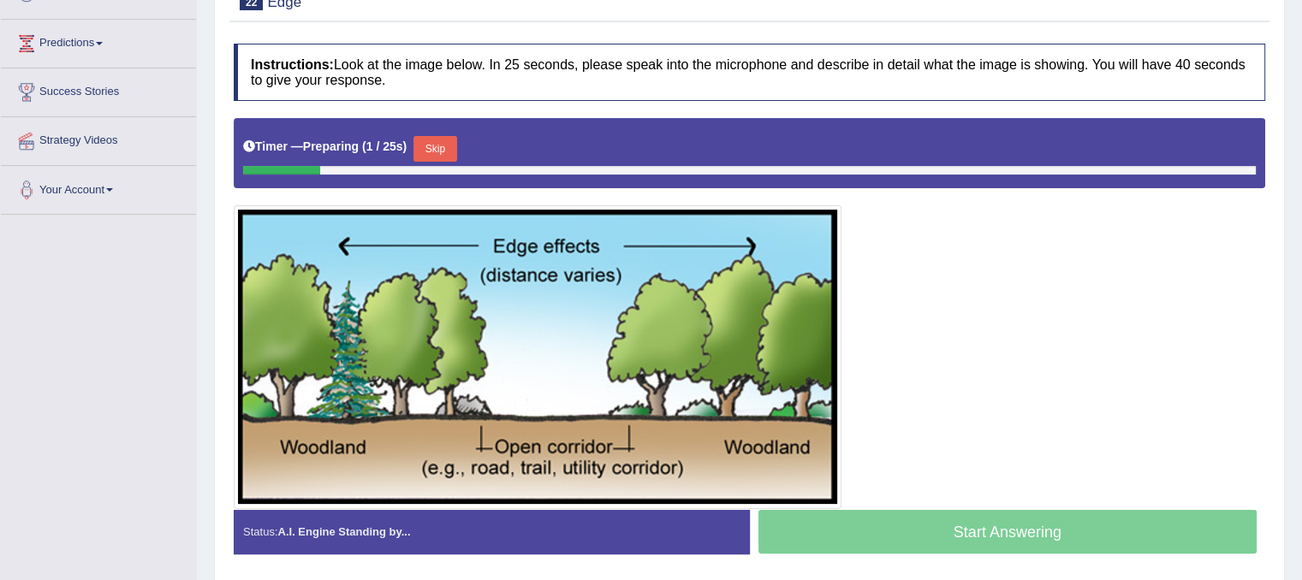
scroll to position [264, 0]
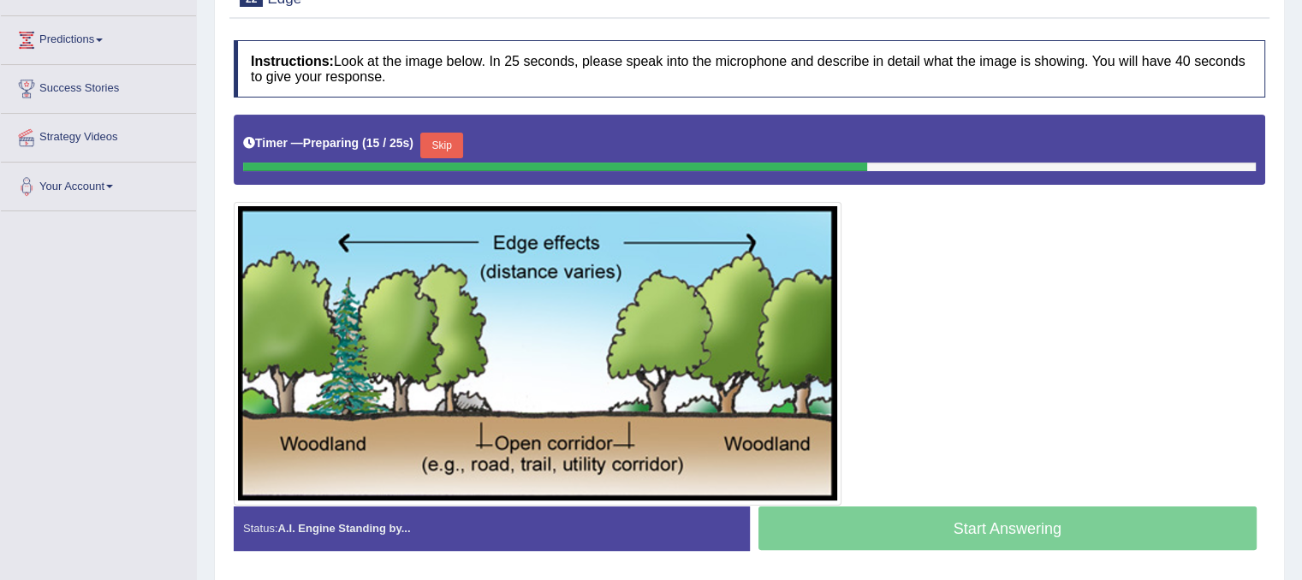
click at [455, 140] on button "Skip" at bounding box center [441, 146] width 43 height 26
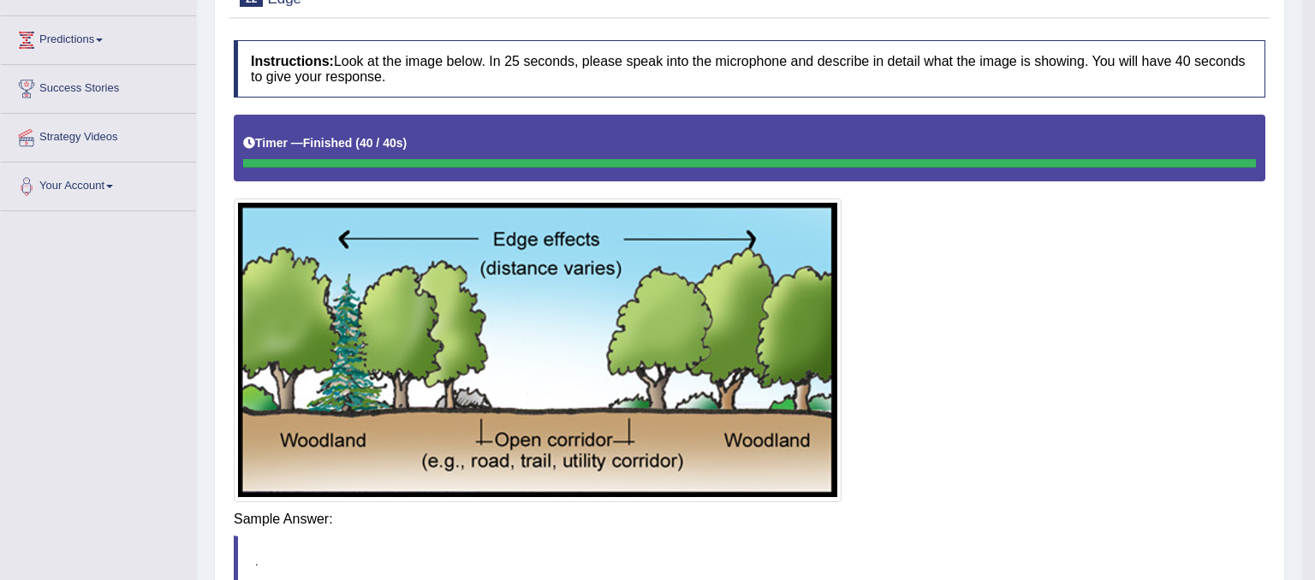
click at [989, 317] on body "Toggle navigation Home Practice Questions Speaking Practice Read Aloud Repeat S…" at bounding box center [657, 26] width 1315 height 580
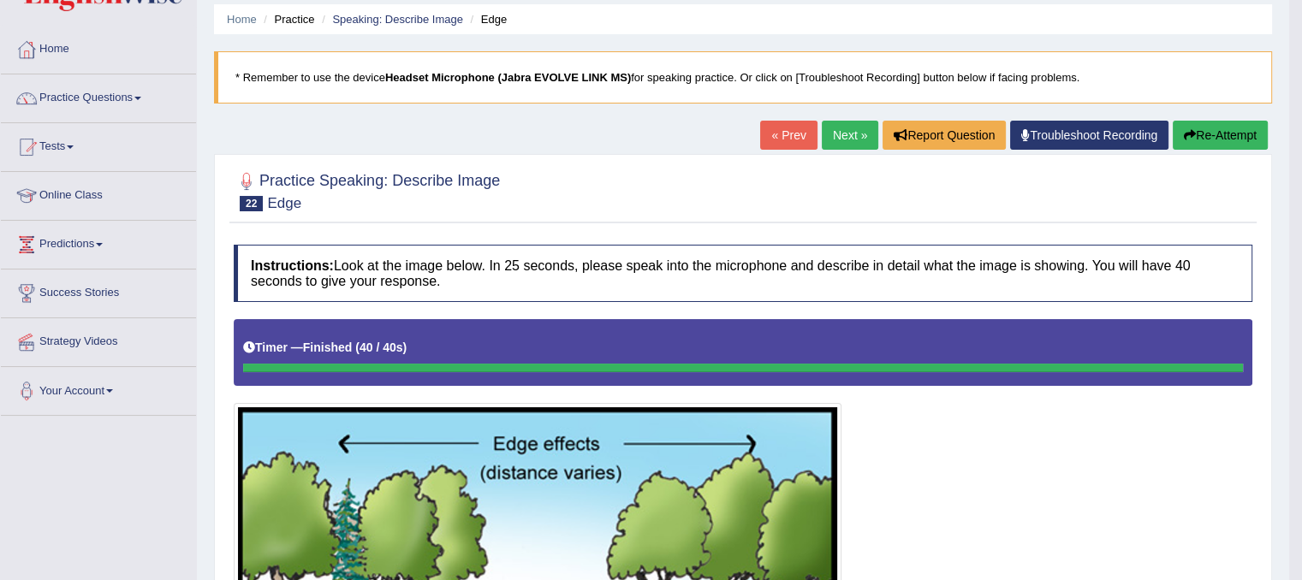
scroll to position [0, 0]
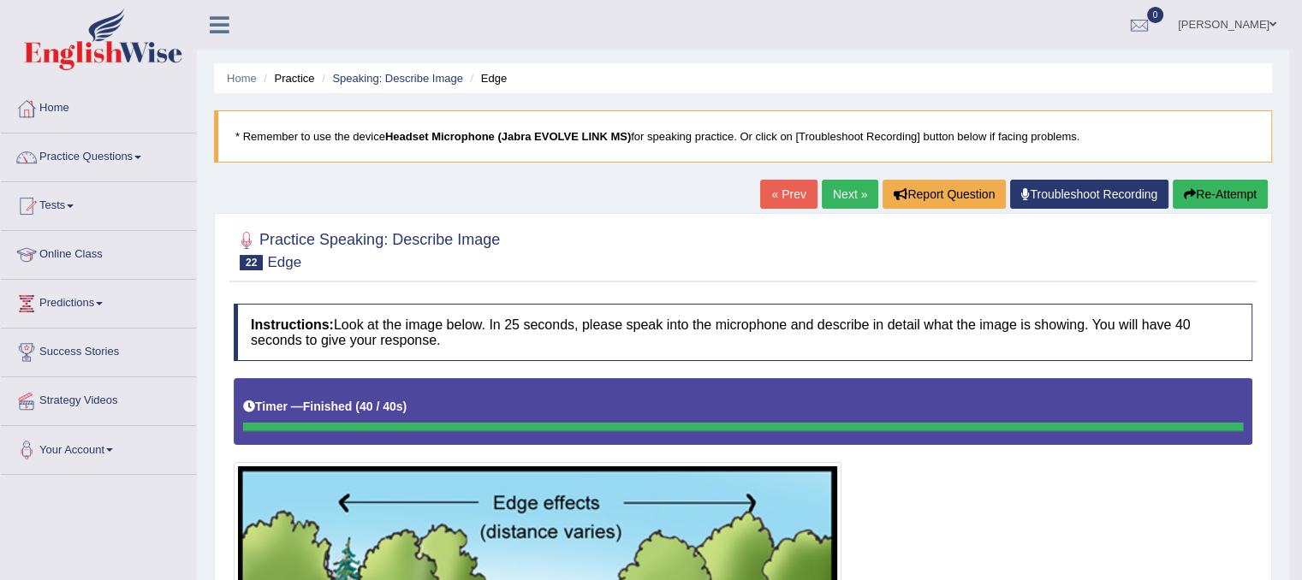
click at [830, 201] on link "Next »" at bounding box center [850, 194] width 57 height 29
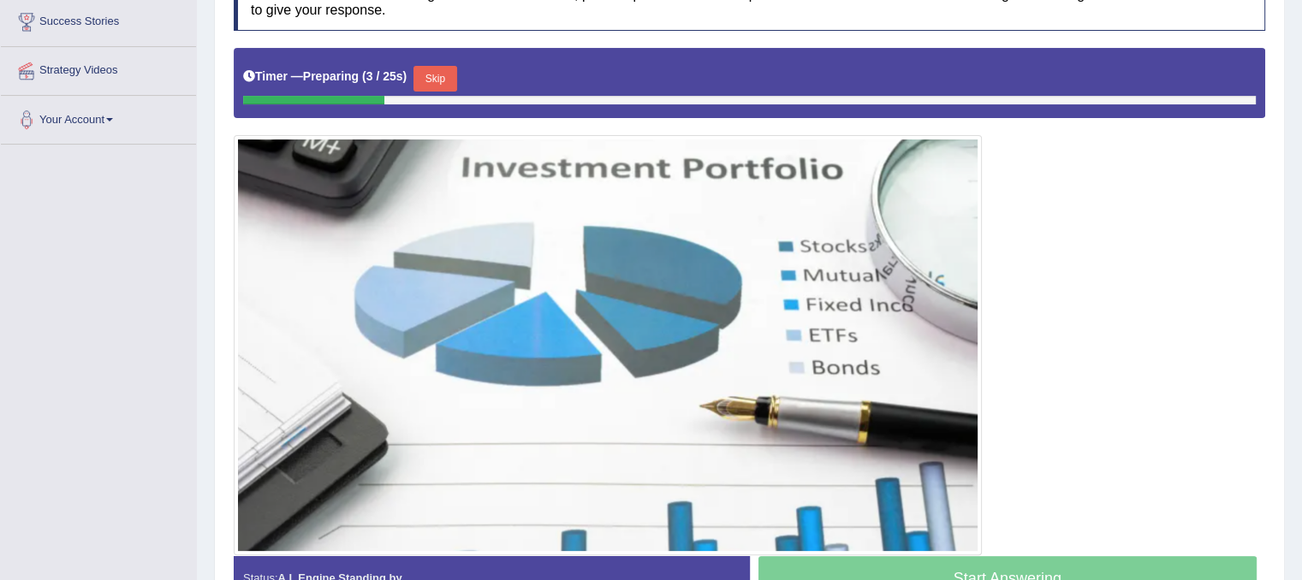
scroll to position [435, 0]
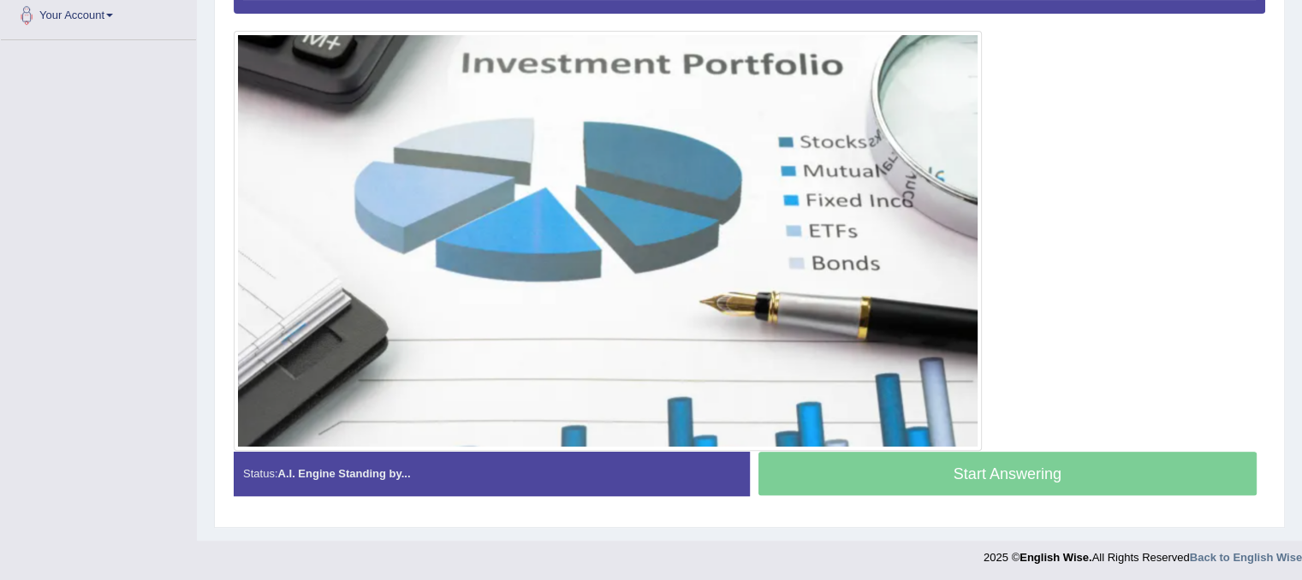
drag, startPoint x: 1231, startPoint y: 298, endPoint x: 1221, endPoint y: 150, distance: 148.5
click at [1221, 150] on div at bounding box center [750, 197] width 1032 height 508
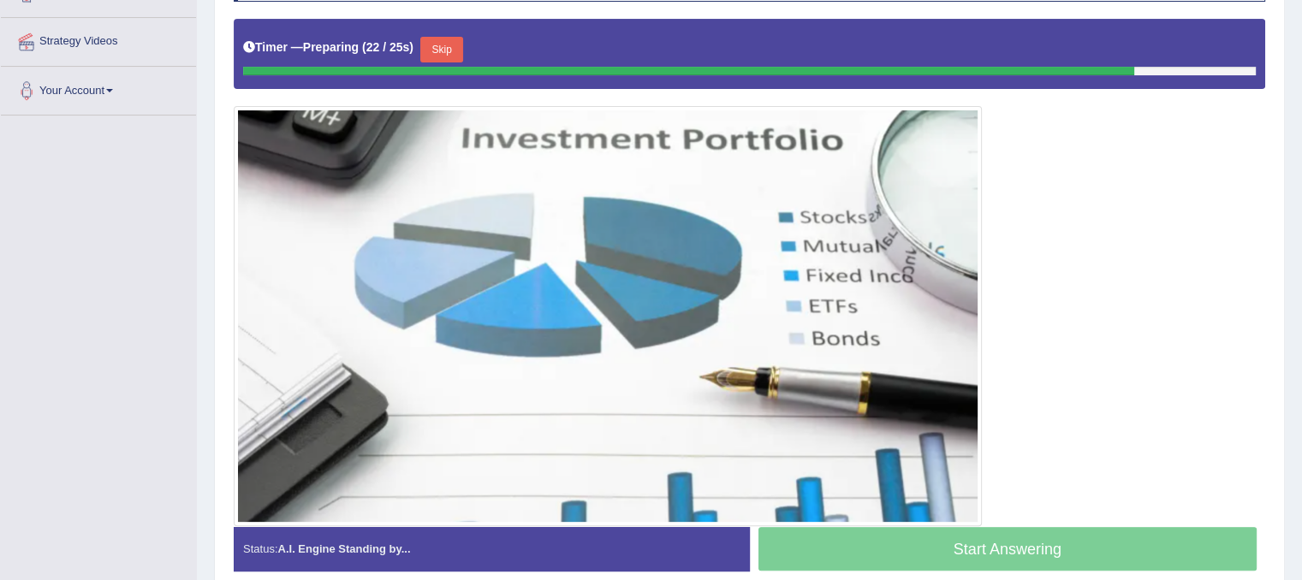
scroll to position [363, 0]
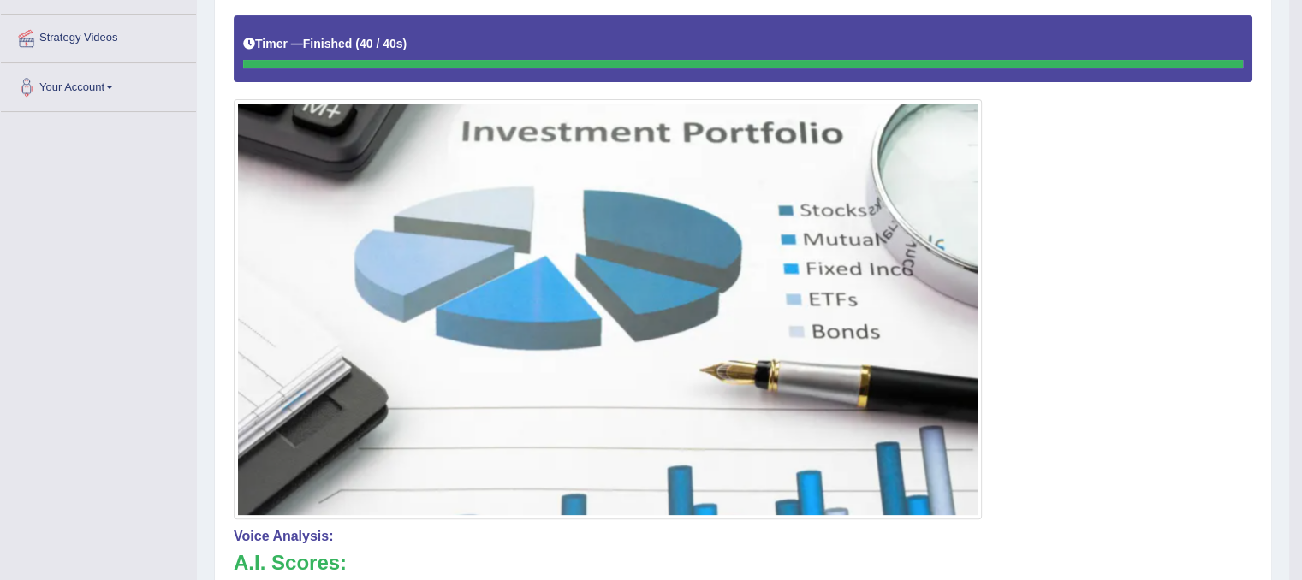
drag, startPoint x: 1308, startPoint y: 217, endPoint x: 1314, endPoint y: 372, distance: 155.1
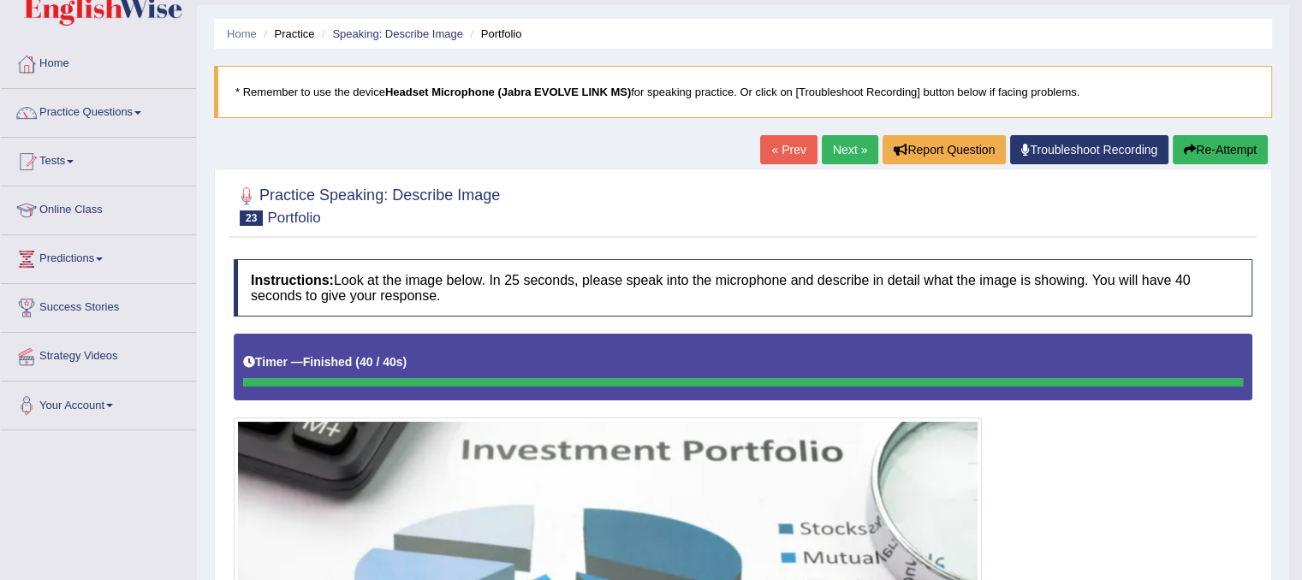
scroll to position [37, 0]
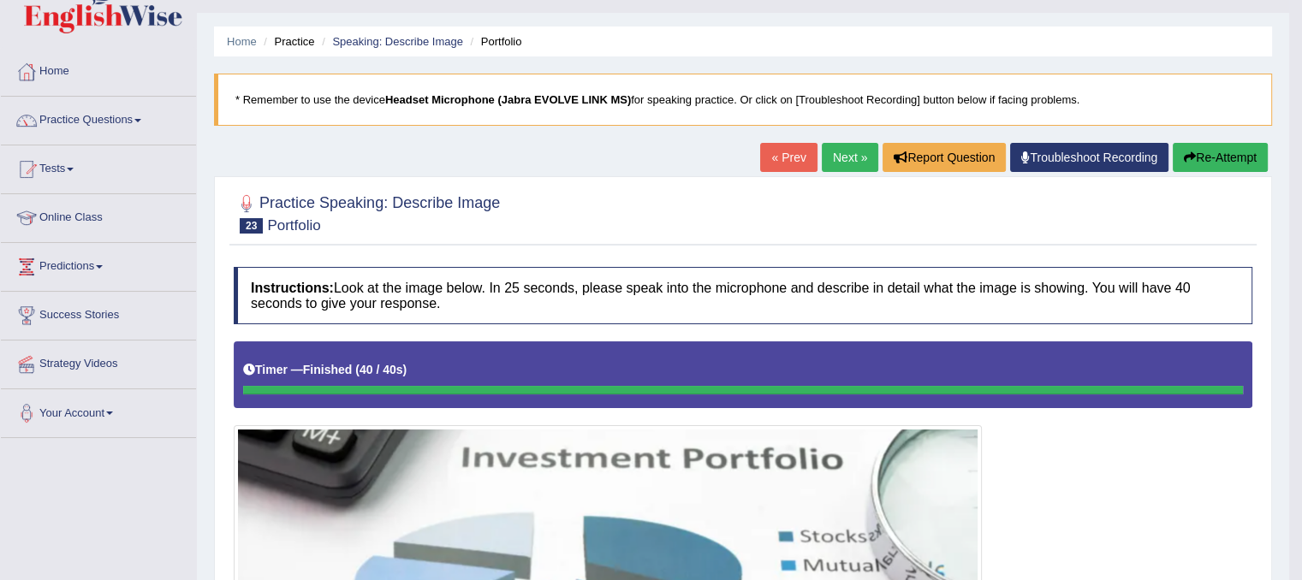
click at [836, 149] on link "Next »" at bounding box center [850, 157] width 57 height 29
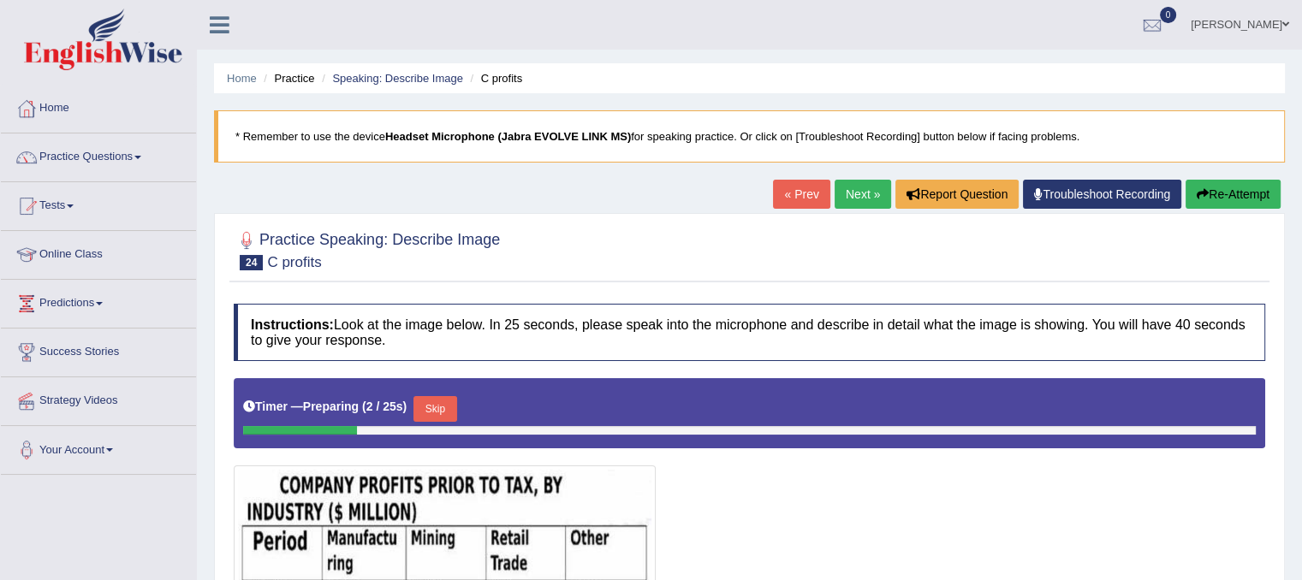
drag, startPoint x: 1280, startPoint y: 206, endPoint x: 1290, endPoint y: 308, distance: 102.4
click at [1290, 308] on div "Home Practice Speaking: Describe Image C profits * Remember to use the device H…" at bounding box center [749, 428] width 1105 height 856
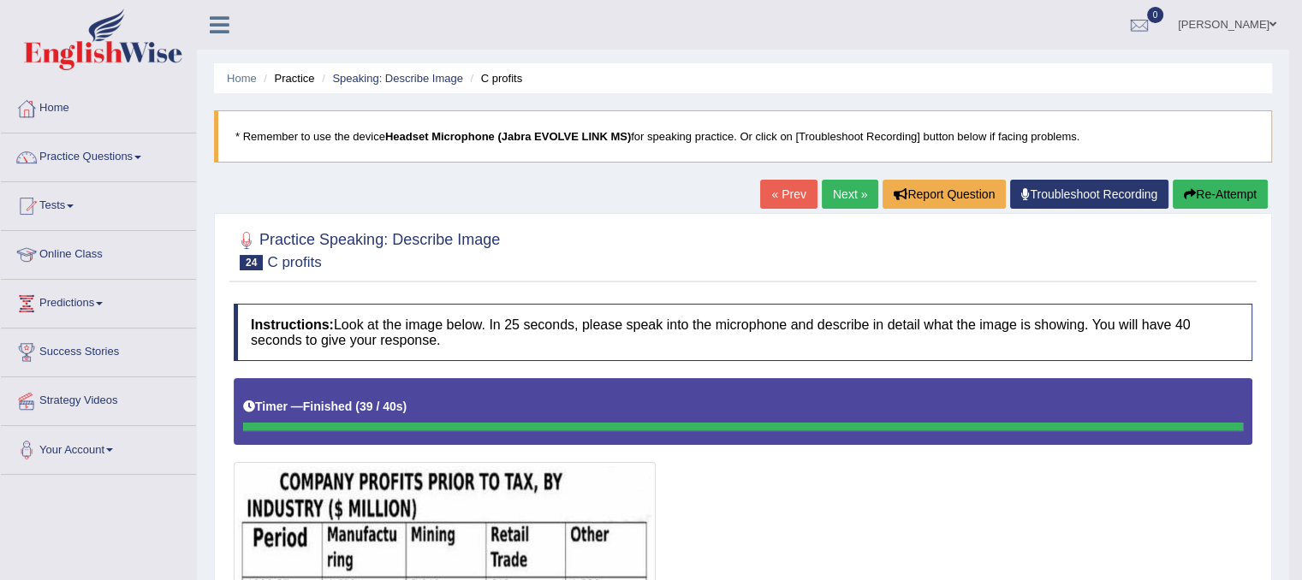
click at [831, 186] on link "Next »" at bounding box center [850, 194] width 57 height 29
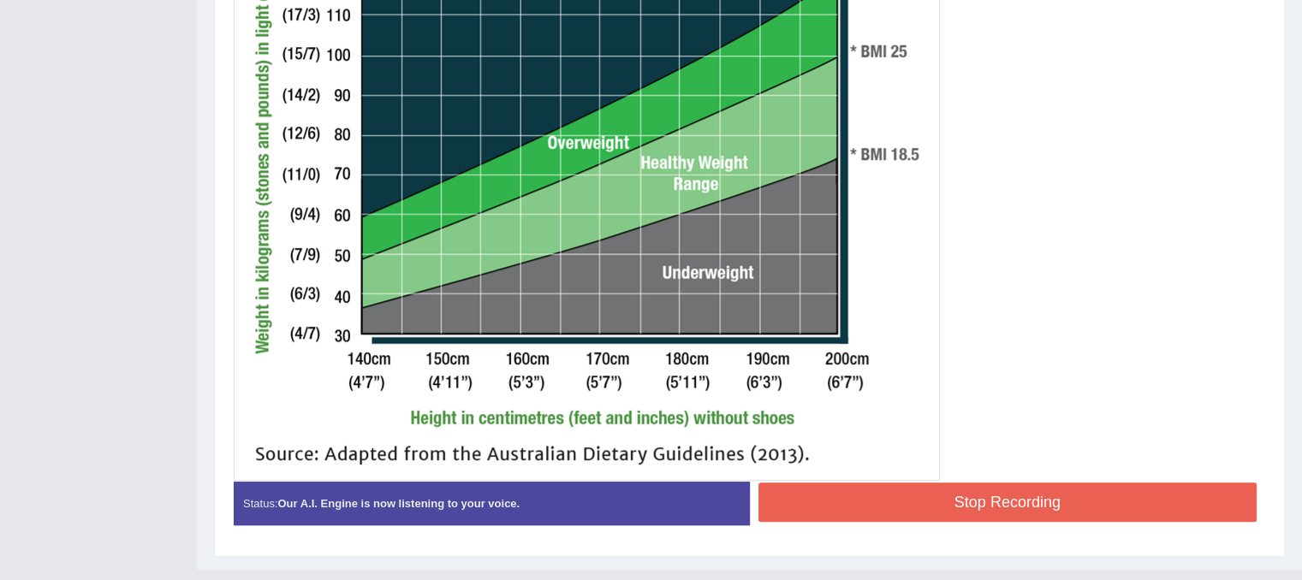
scroll to position [723, 0]
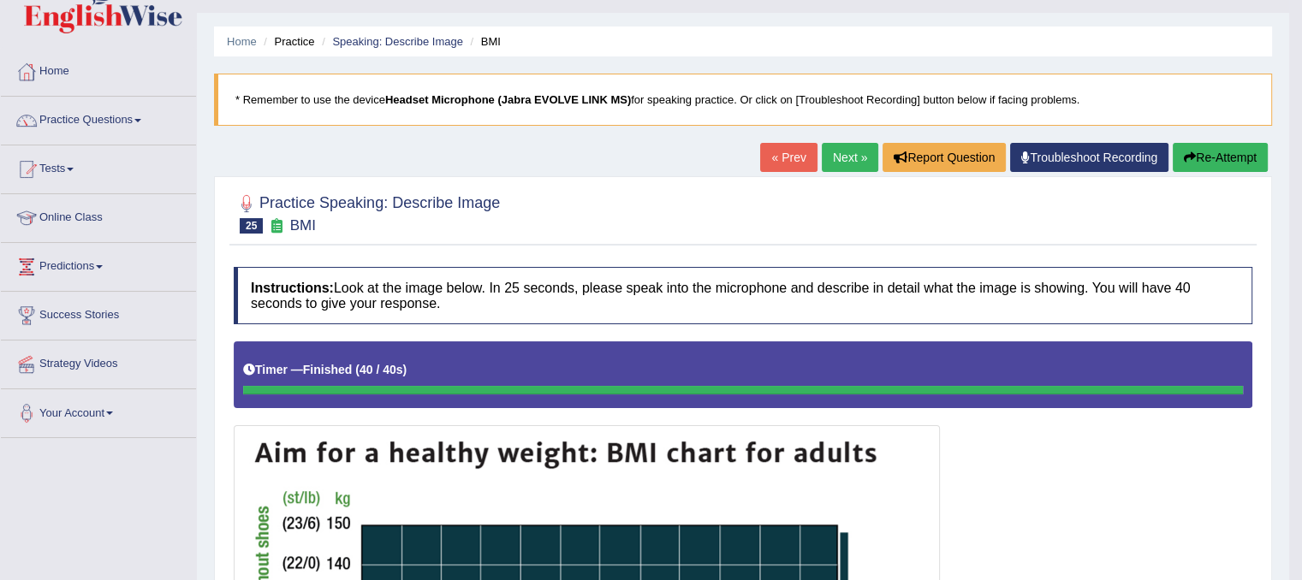
scroll to position [0, 0]
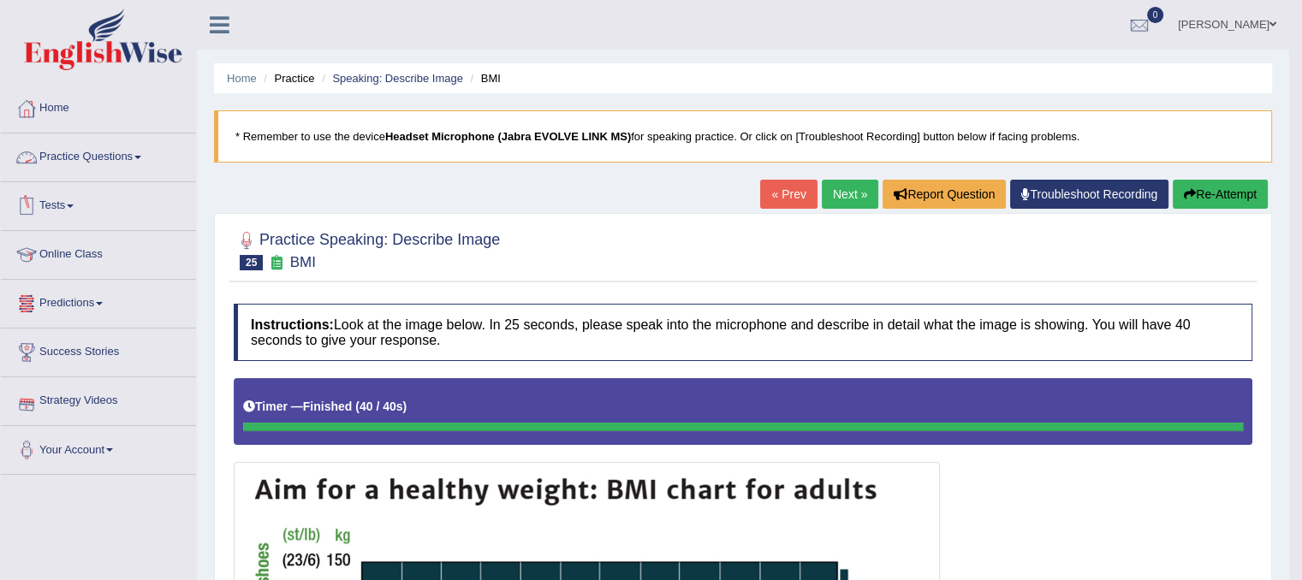
click at [127, 172] on link "Practice Questions" at bounding box center [98, 155] width 195 height 43
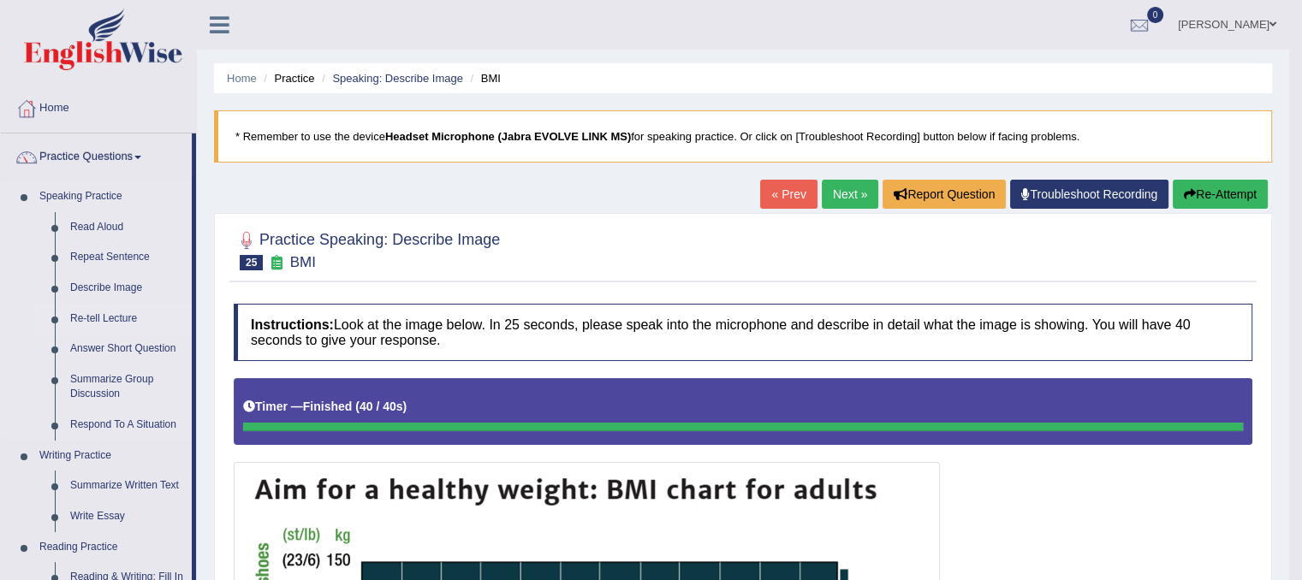
click at [110, 322] on link "Re-tell Lecture" at bounding box center [127, 319] width 129 height 31
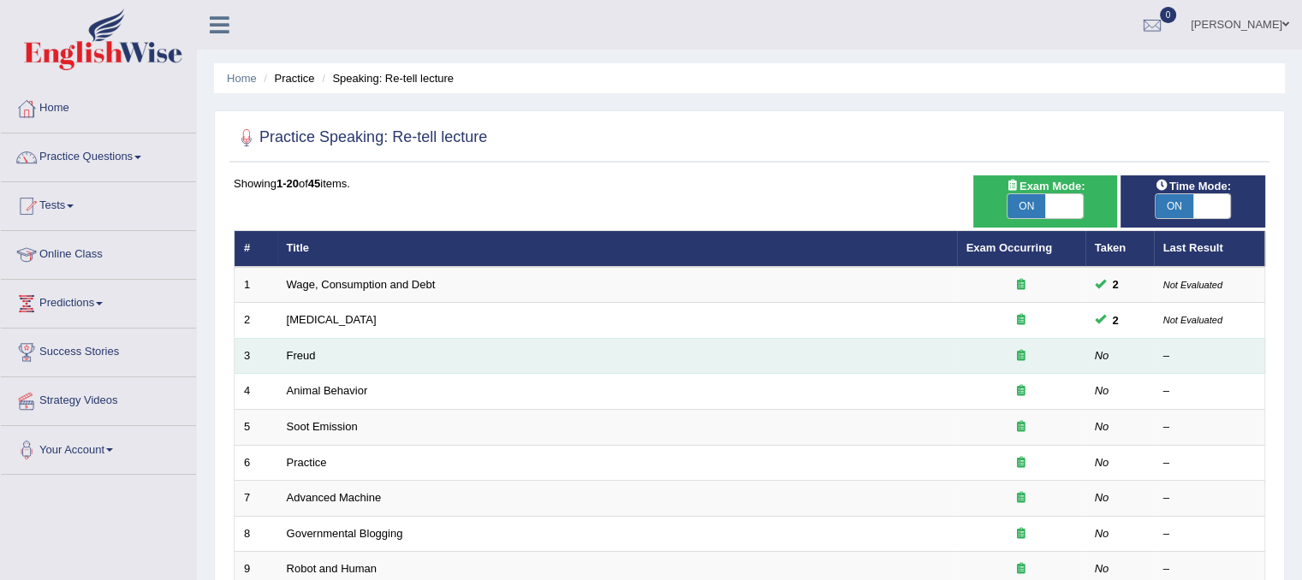
click at [287, 364] on td "Freud" at bounding box center [617, 356] width 680 height 36
click at [318, 349] on td "Freud" at bounding box center [617, 356] width 680 height 36
click at [307, 356] on link "Freud" at bounding box center [301, 355] width 29 height 13
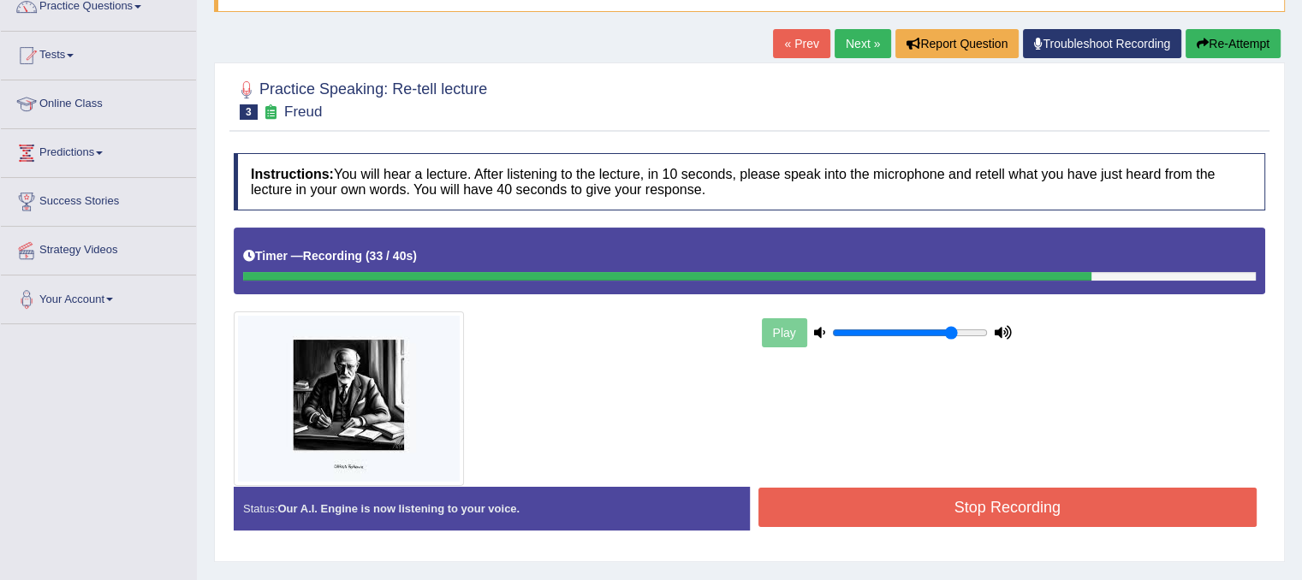
scroll to position [153, 0]
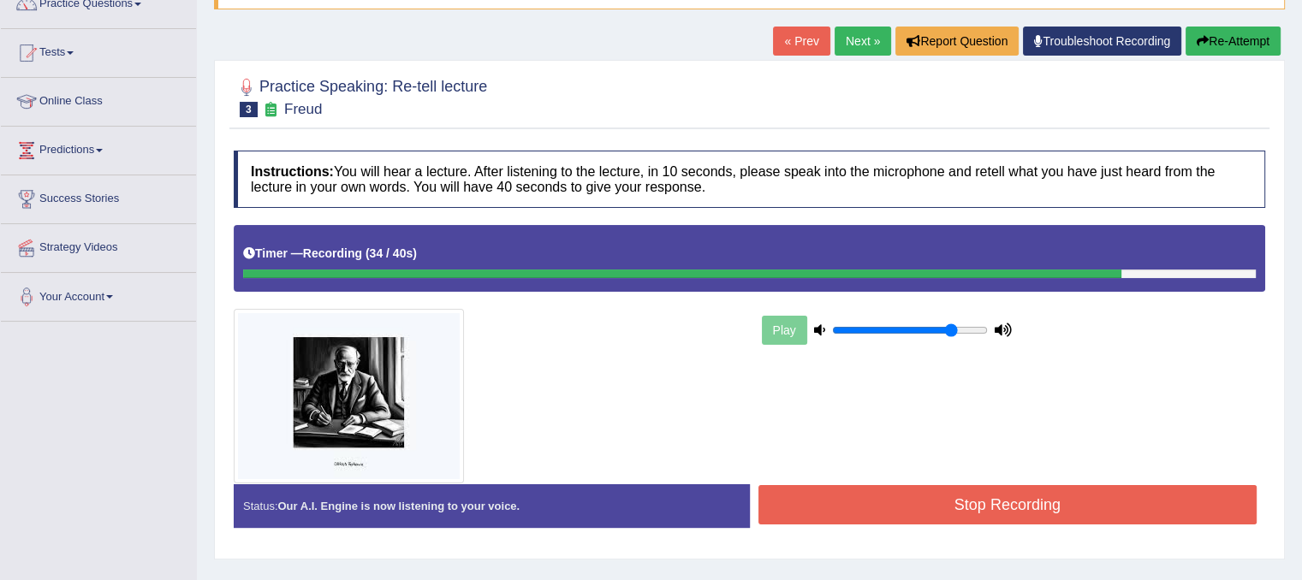
click at [1003, 504] on button "Stop Recording" at bounding box center [1008, 504] width 499 height 39
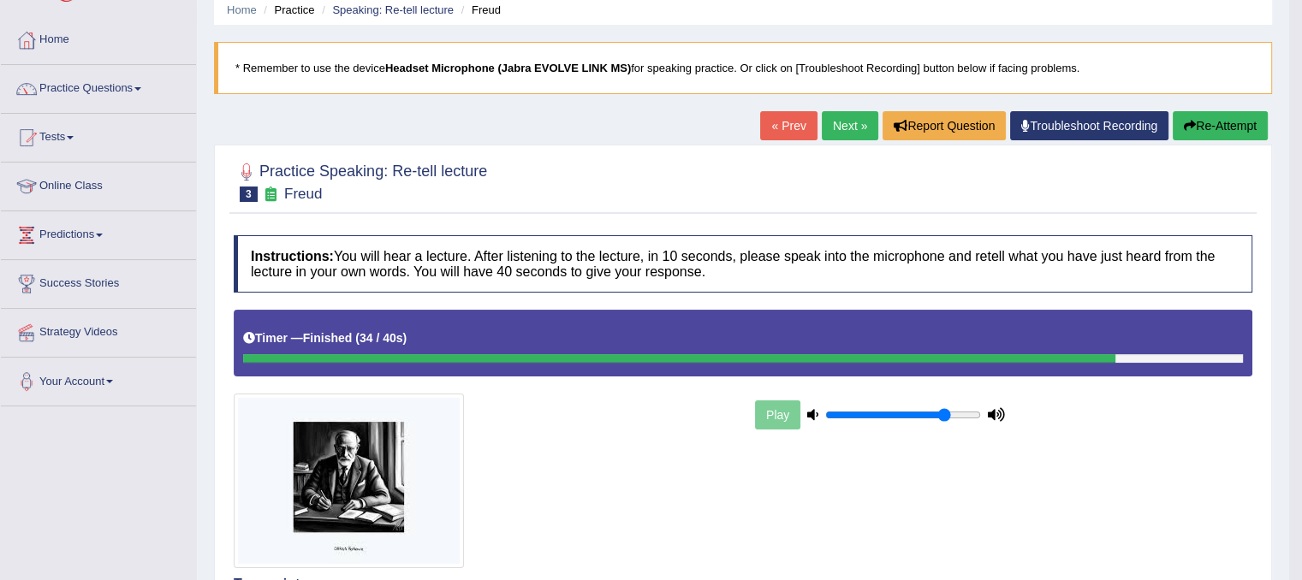
scroll to position [0, 0]
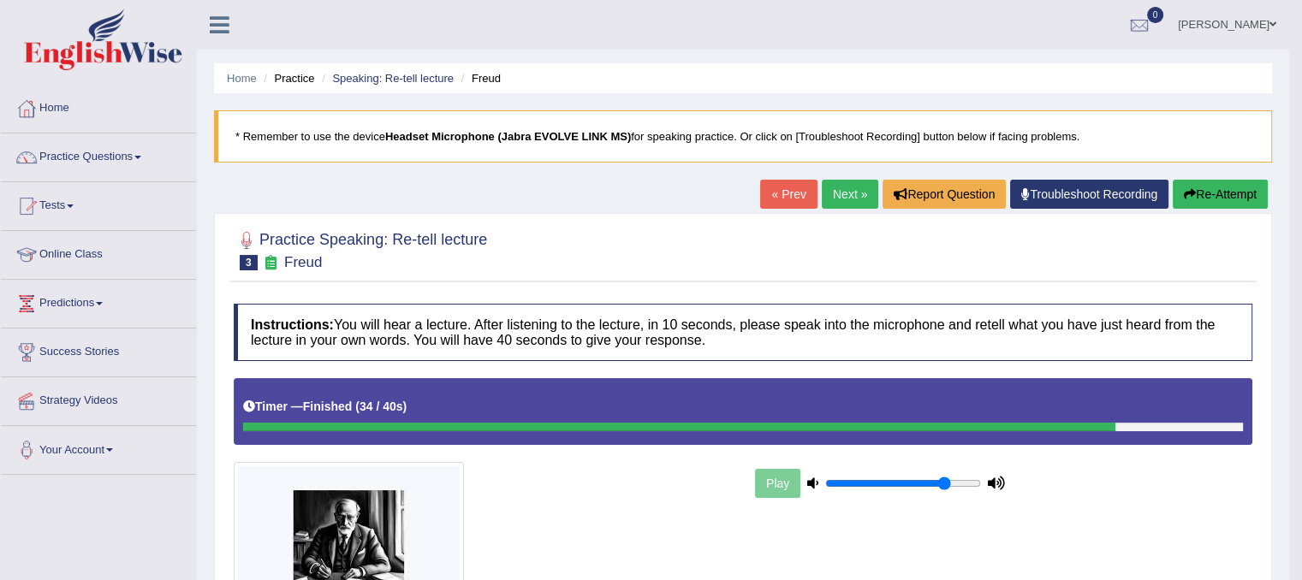
click at [1210, 190] on button "Re-Attempt" at bounding box center [1220, 194] width 95 height 29
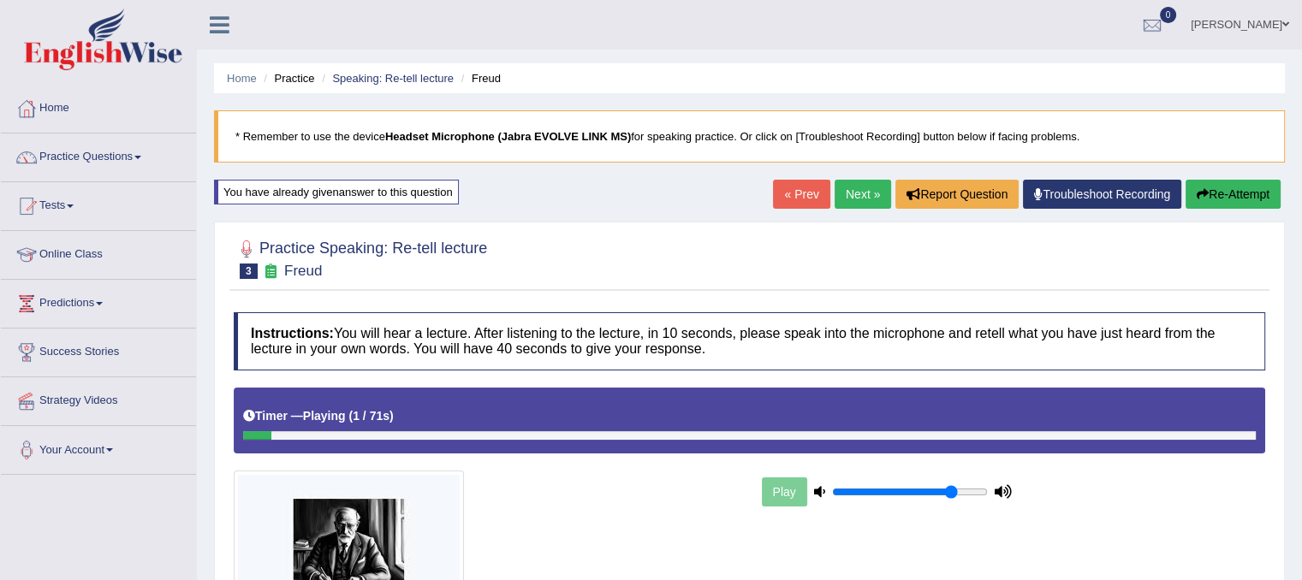
click at [1146, 433] on div at bounding box center [749, 436] width 1013 height 9
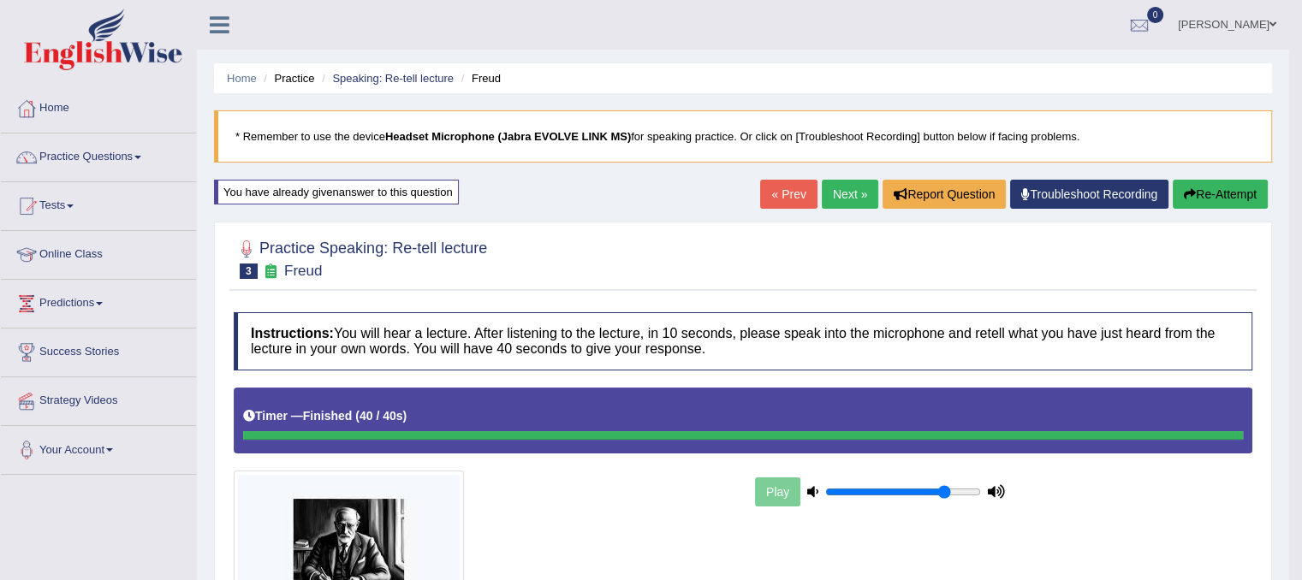
drag, startPoint x: 1303, startPoint y: 244, endPoint x: 1314, endPoint y: 306, distance: 62.6
click at [842, 185] on link "Next »" at bounding box center [850, 194] width 57 height 29
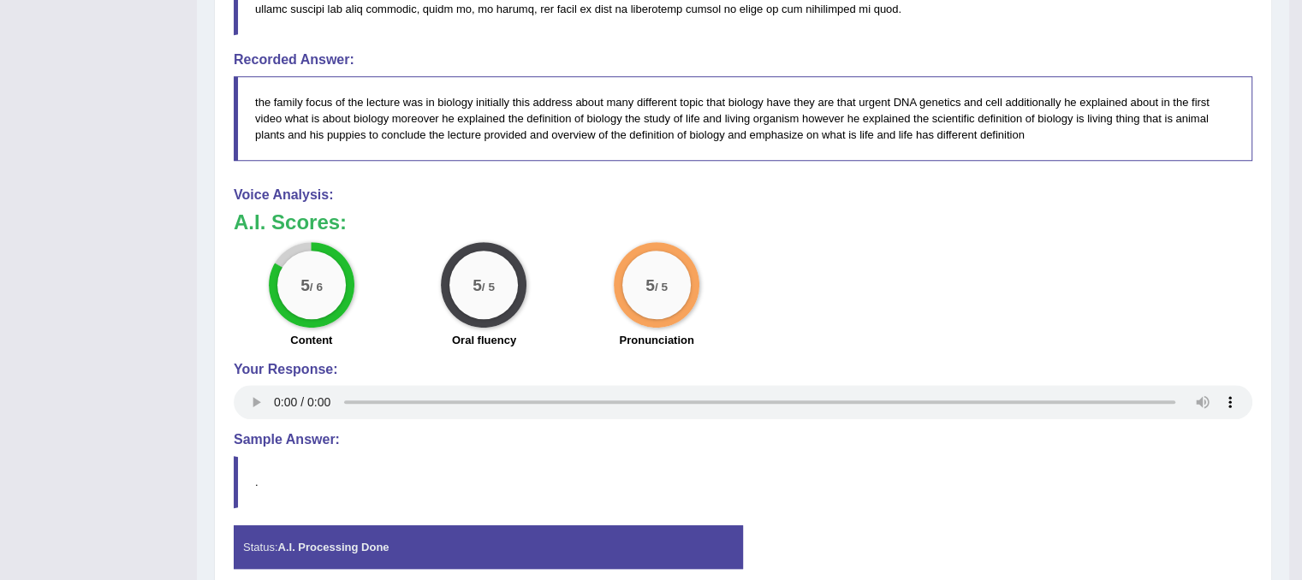
scroll to position [793, 0]
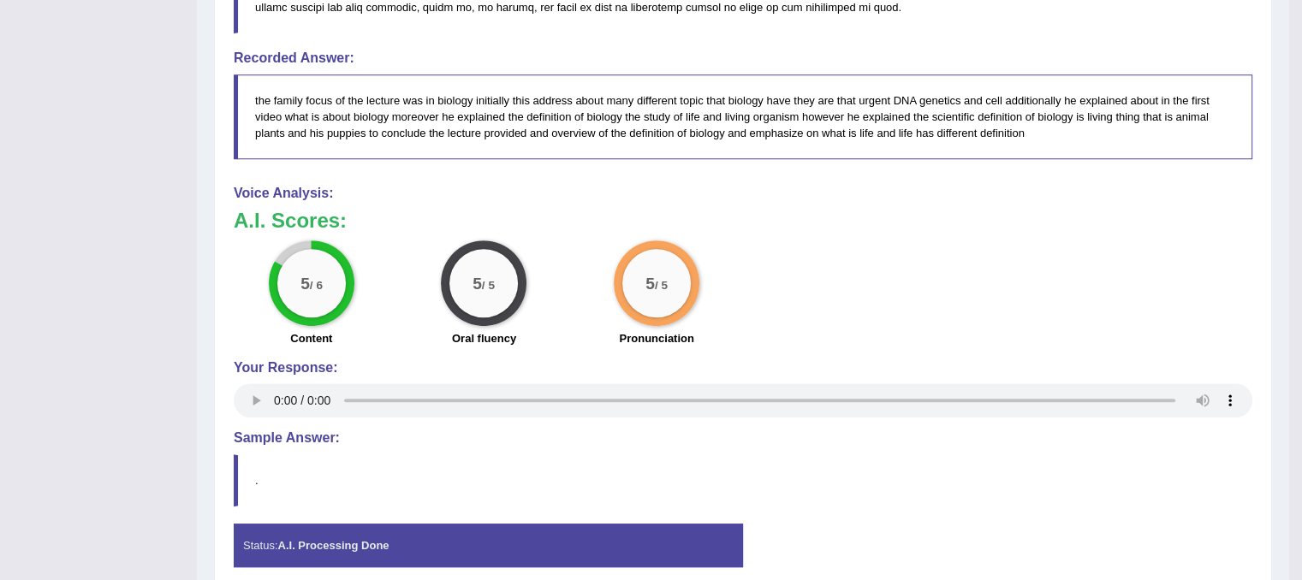
drag, startPoint x: 1314, startPoint y: 124, endPoint x: 1314, endPoint y: 467, distance: 342.5
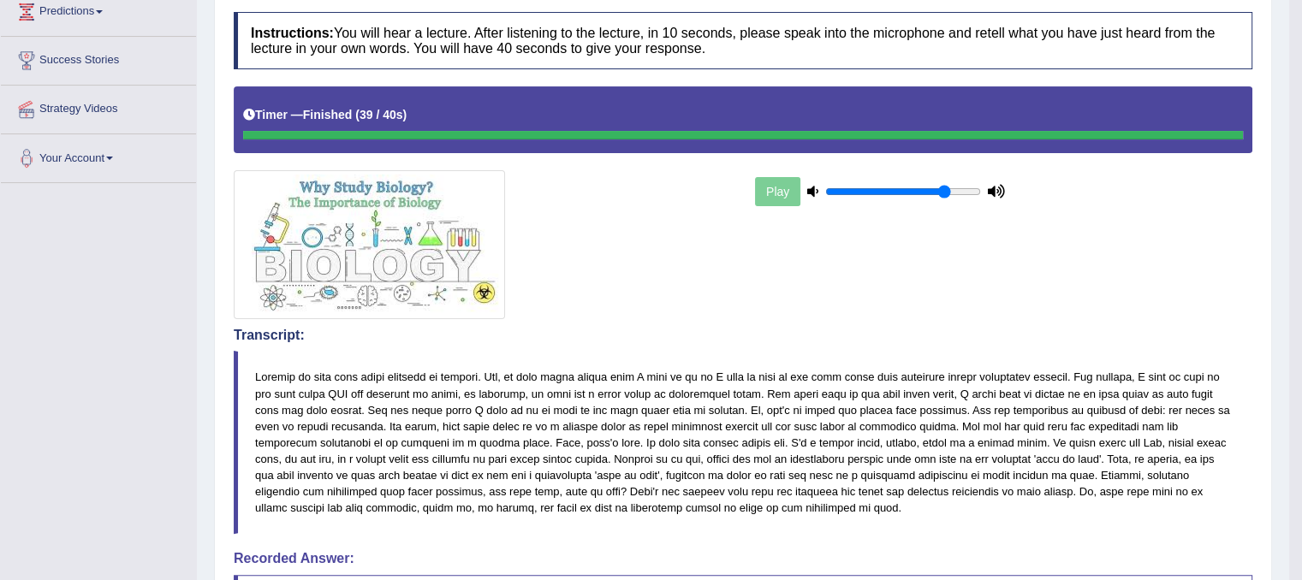
scroll to position [160, 0]
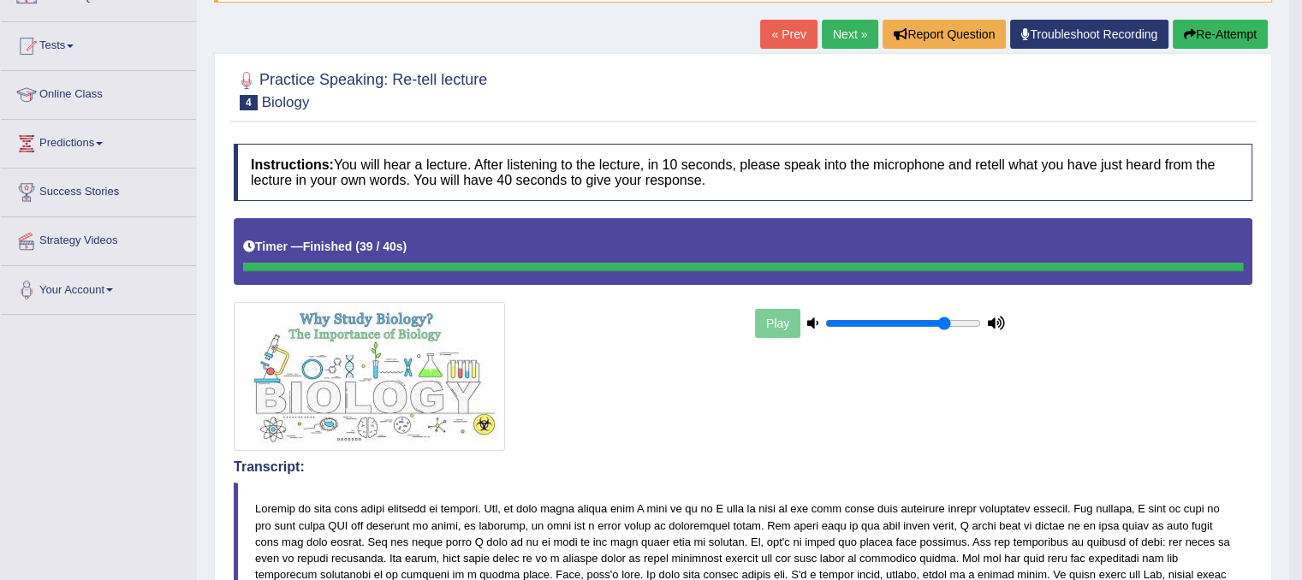
click at [1222, 34] on button "Re-Attempt" at bounding box center [1220, 34] width 95 height 29
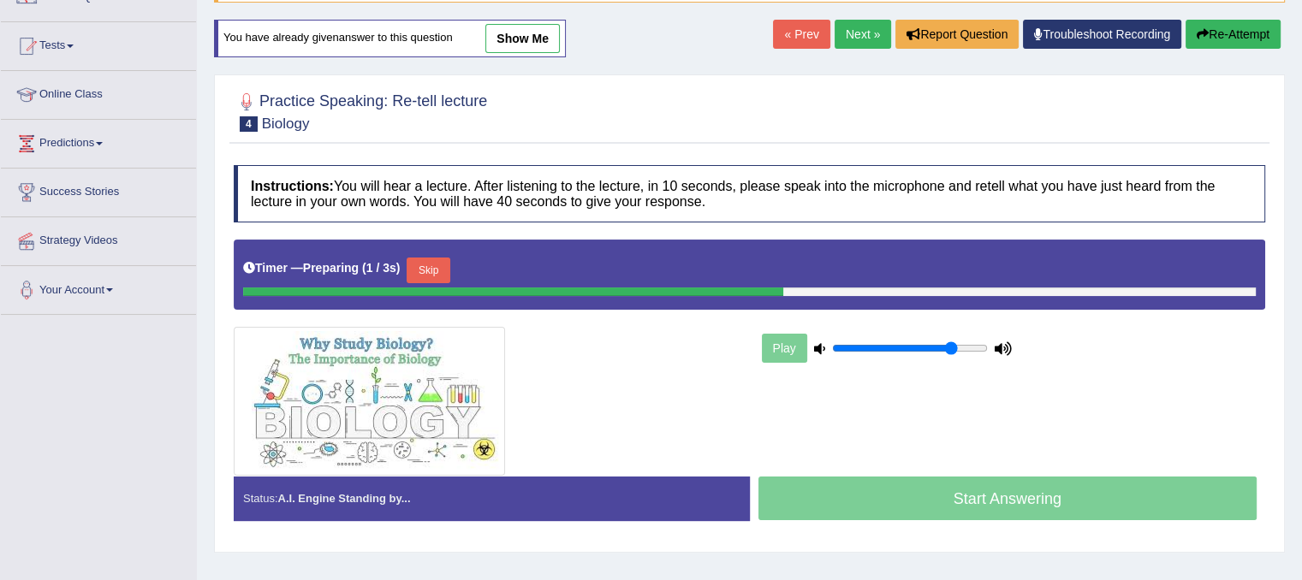
click at [438, 275] on button "Skip" at bounding box center [428, 271] width 43 height 26
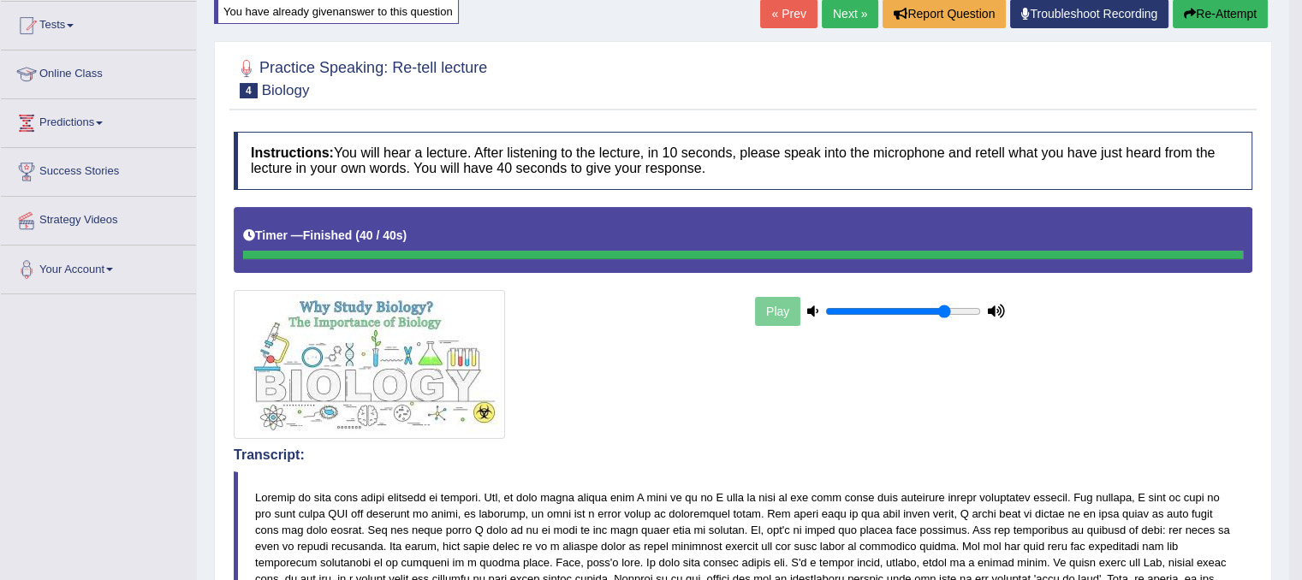
scroll to position [151, 0]
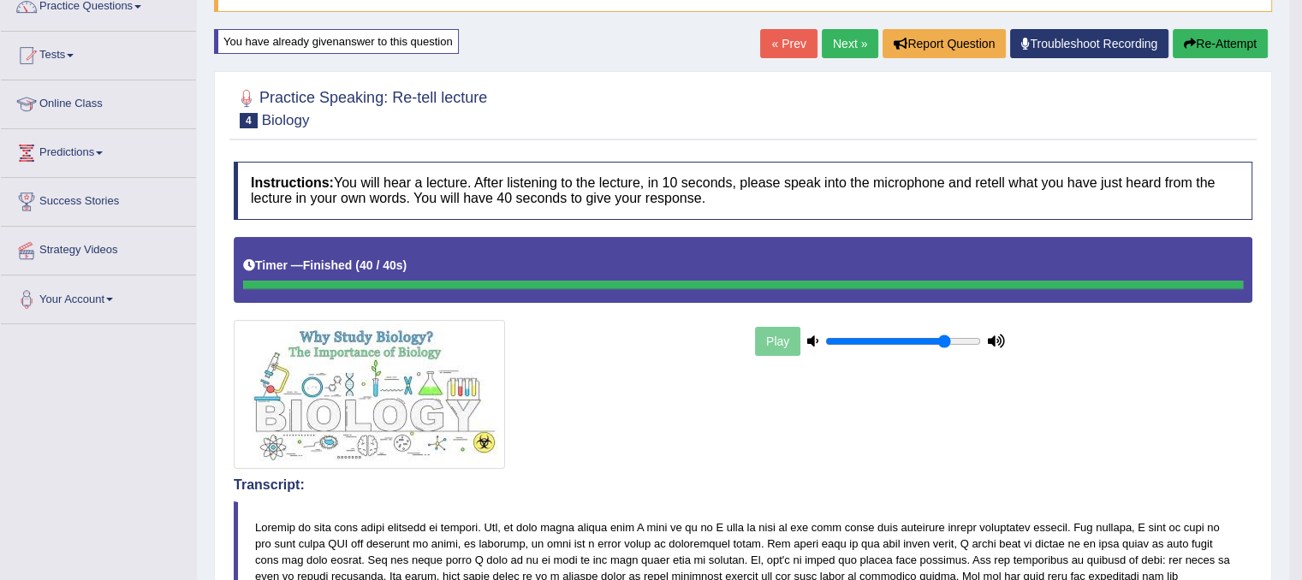
click at [822, 40] on link "Next »" at bounding box center [850, 43] width 57 height 29
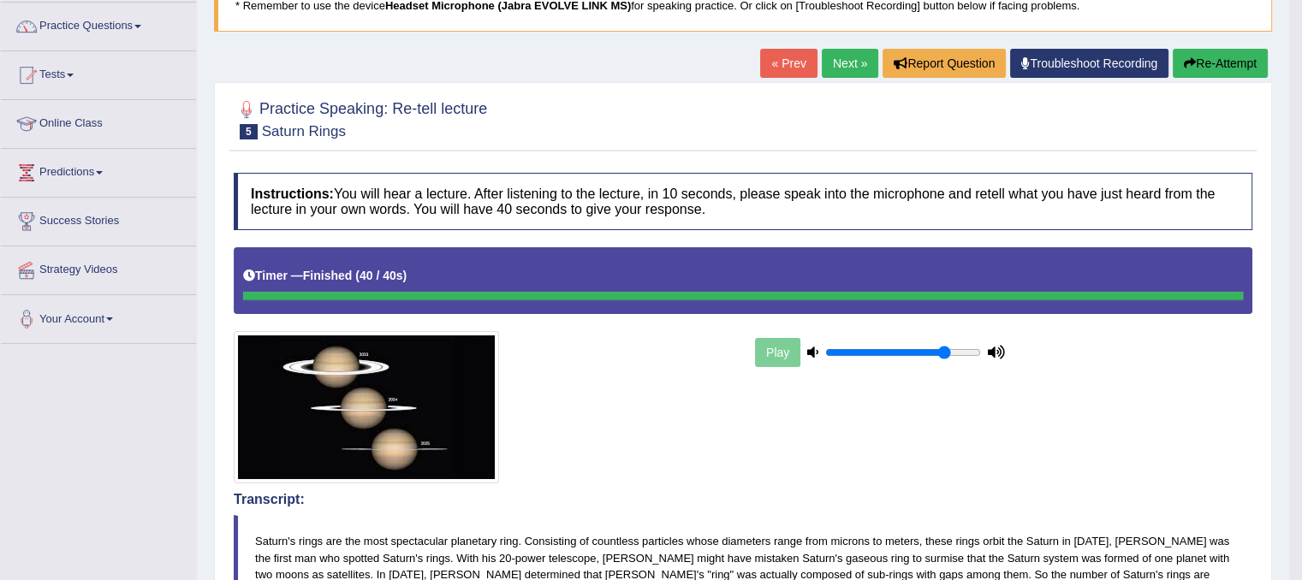
scroll to position [126, 0]
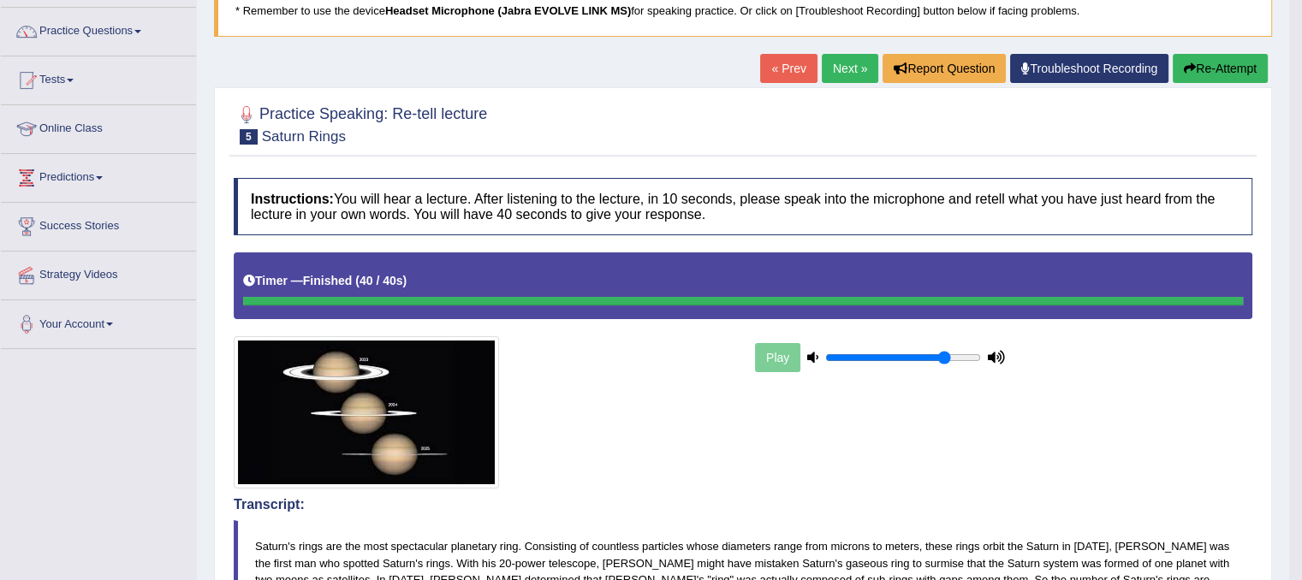
click at [843, 75] on link "Next »" at bounding box center [850, 68] width 57 height 29
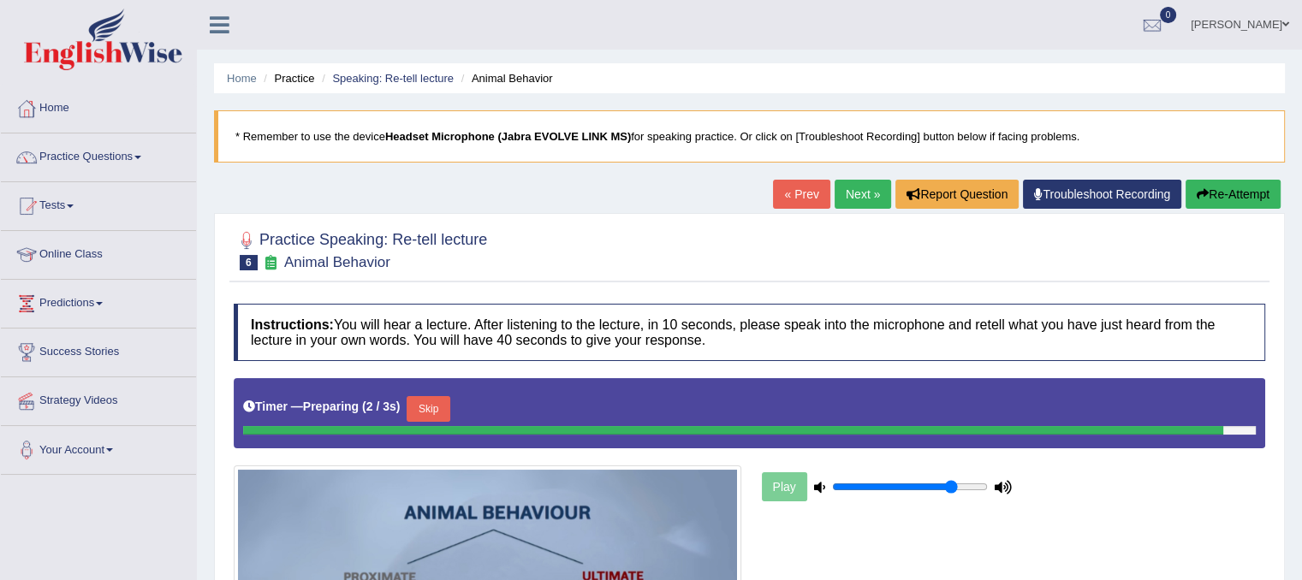
click at [843, 75] on ul "Home Practice Speaking: Re-tell lecture Animal Behavior" at bounding box center [749, 78] width 1071 height 30
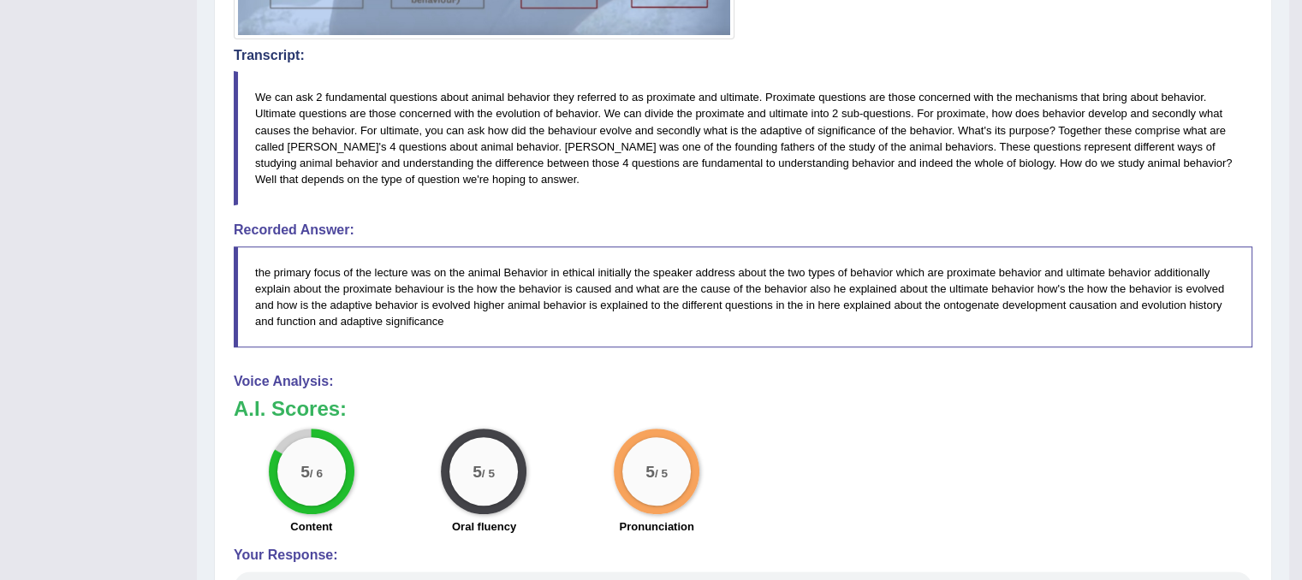
scroll to position [627, 0]
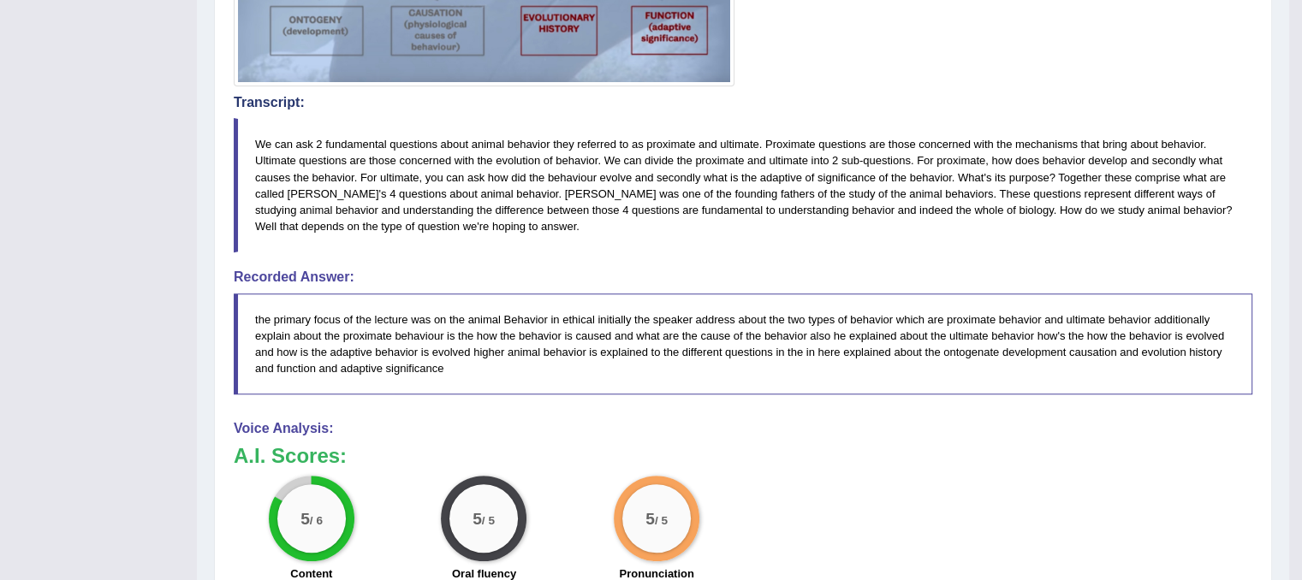
drag, startPoint x: 1312, startPoint y: 182, endPoint x: 1312, endPoint y: 368, distance: 186.6
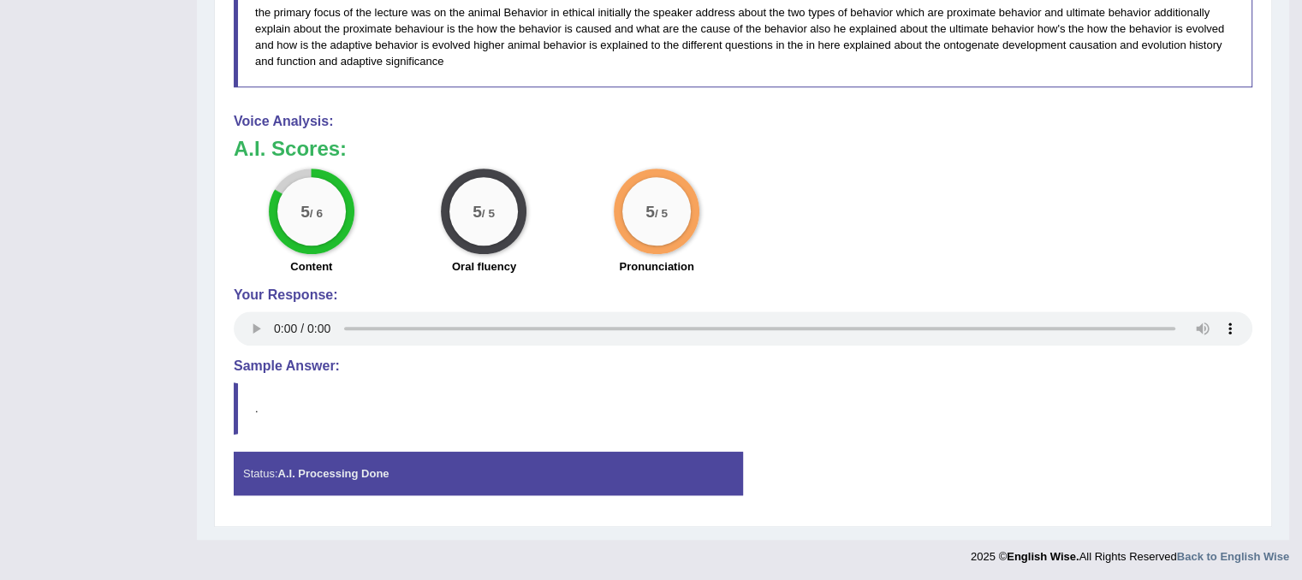
scroll to position [0, 0]
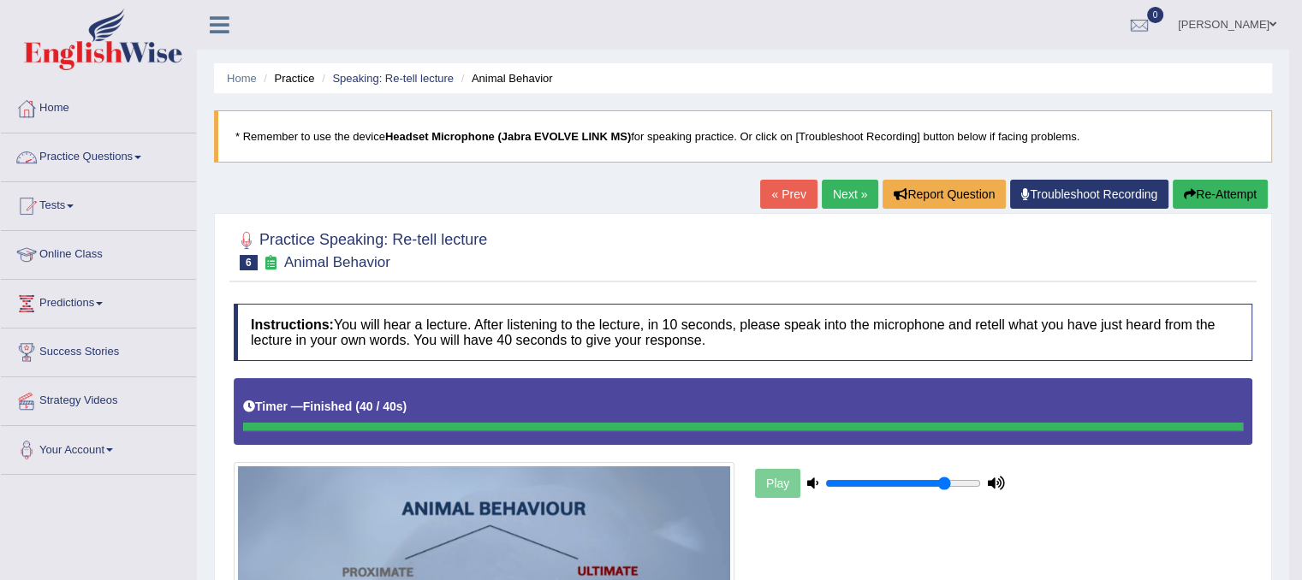
click at [128, 158] on link "Practice Questions" at bounding box center [98, 155] width 195 height 43
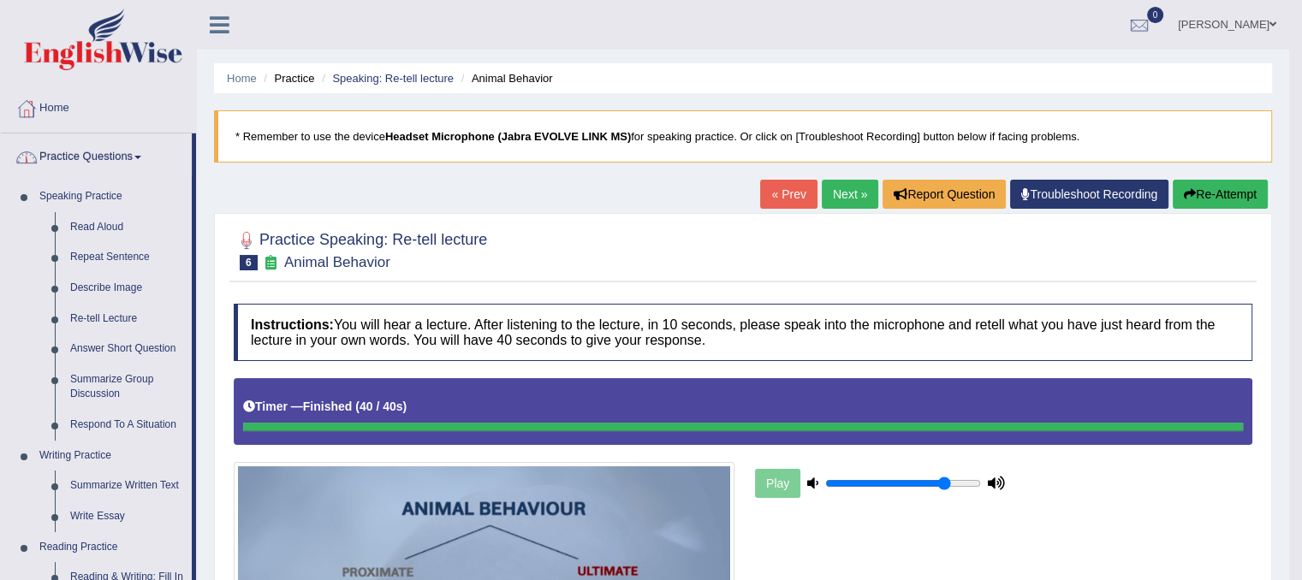
click at [122, 167] on link "Practice Questions" at bounding box center [96, 155] width 191 height 43
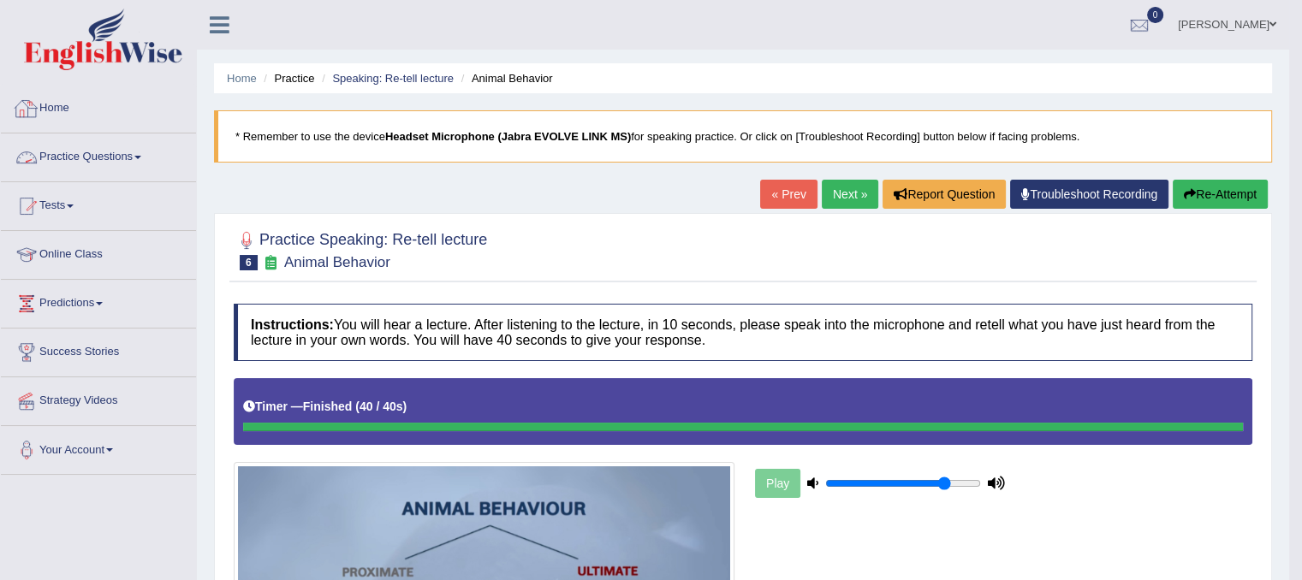
click at [58, 107] on link "Home" at bounding box center [98, 106] width 195 height 43
